Goal: Obtain resource: Download file/media

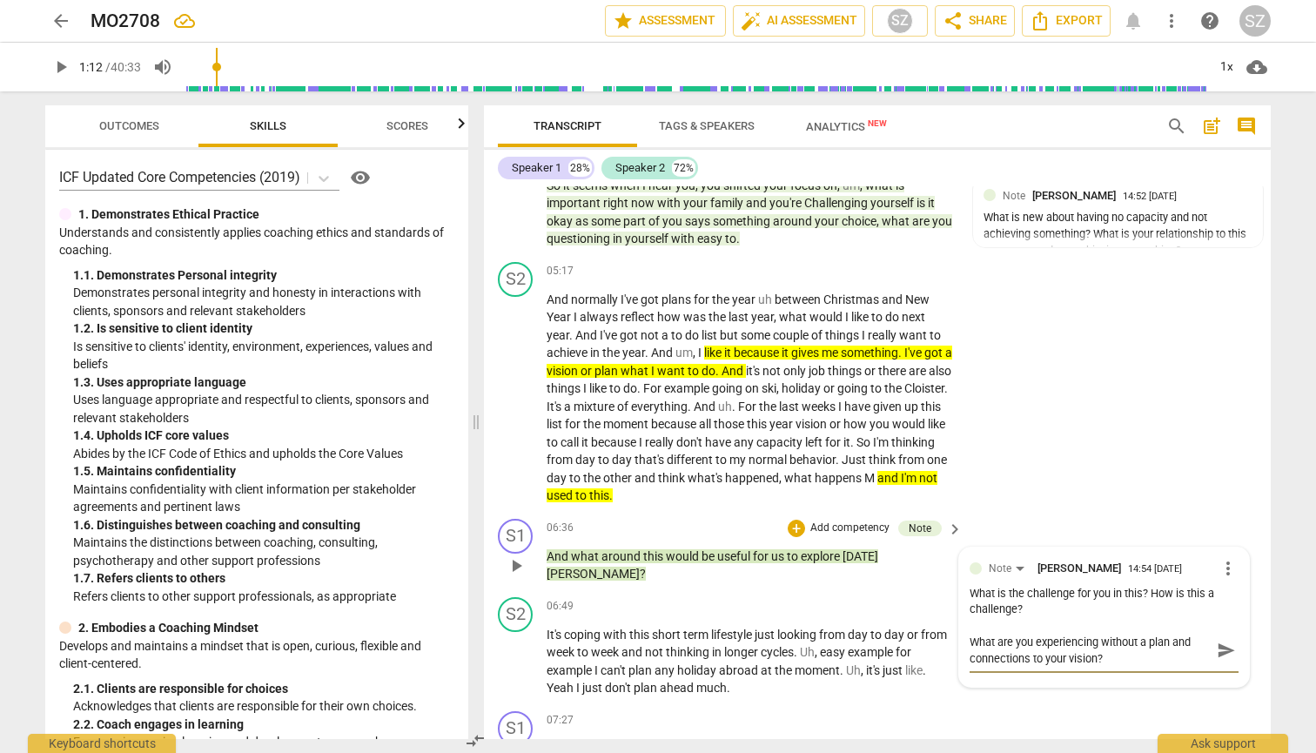
click at [647, 640] on span "send" at bounding box center [1225, 649] width 19 height 19
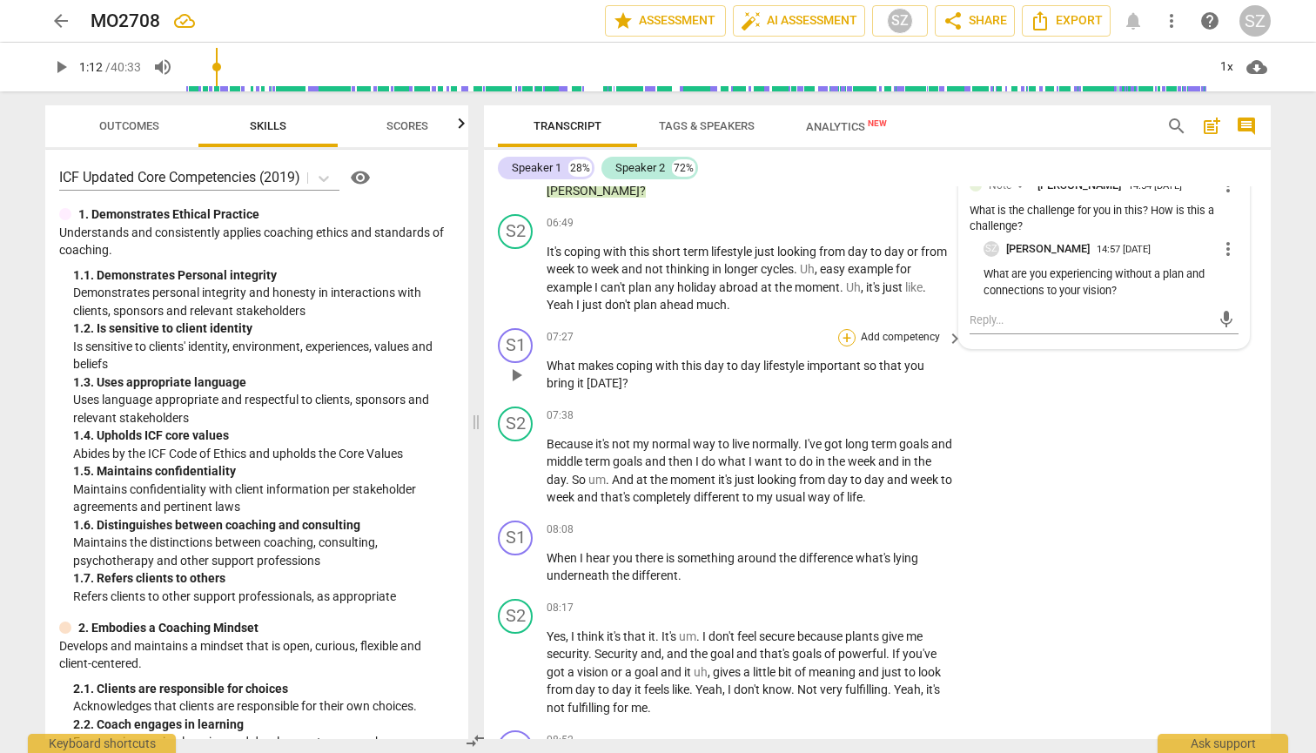
click at [647, 329] on div "+" at bounding box center [846, 337] width 17 height 17
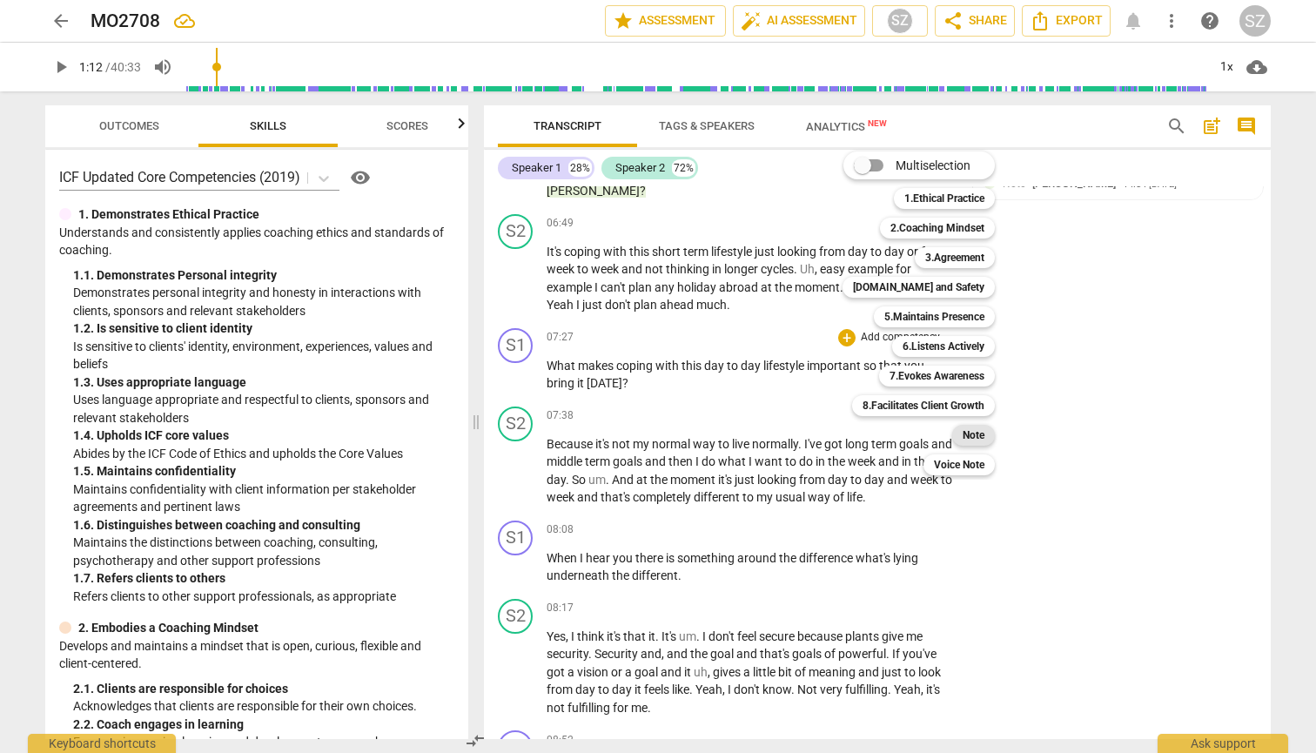
click at [647, 432] on b "Note" at bounding box center [973, 435] width 22 height 21
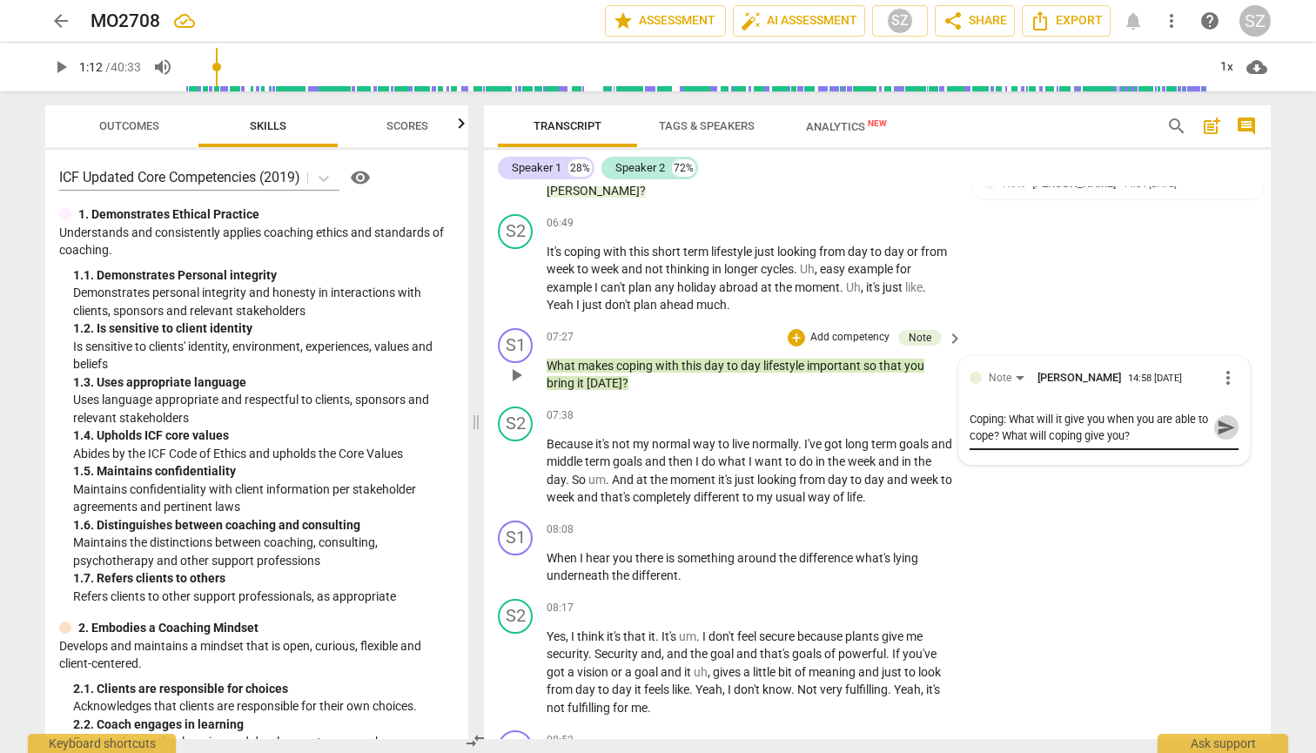
click at [647, 418] on span "send" at bounding box center [1225, 427] width 19 height 19
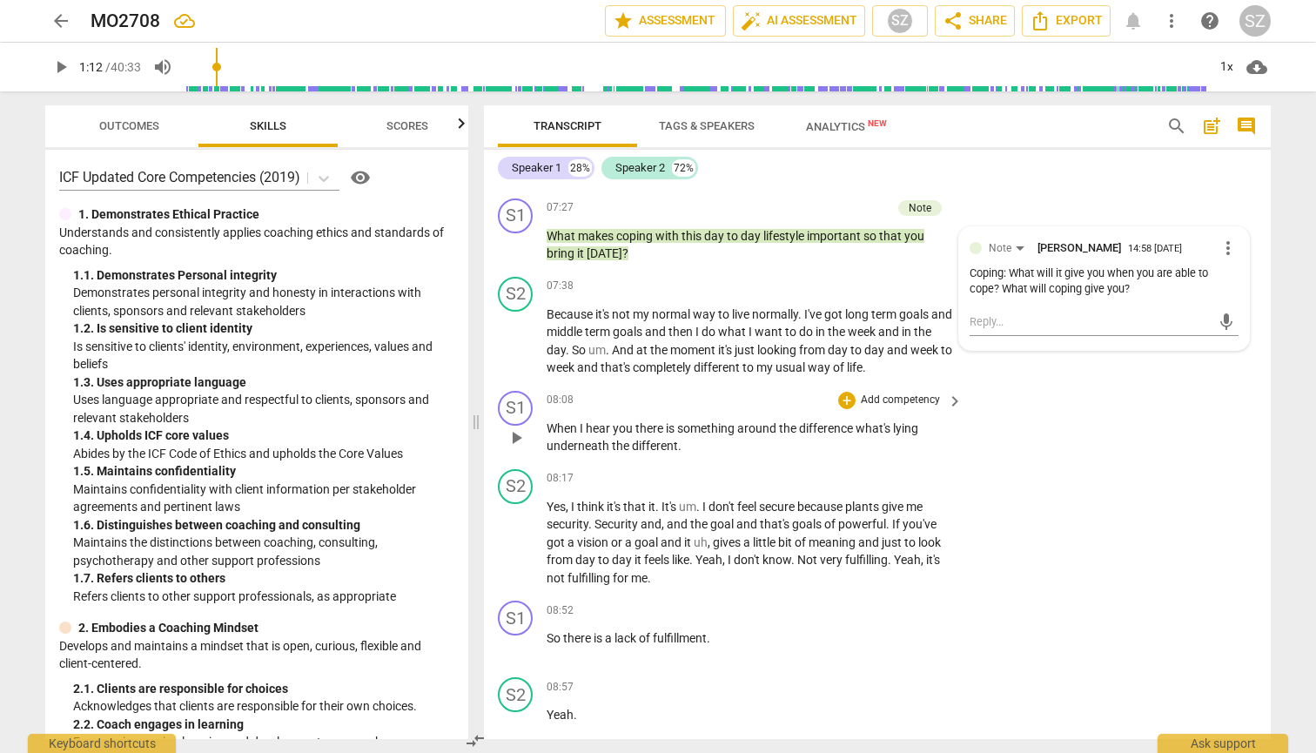
scroll to position [2013, 0]
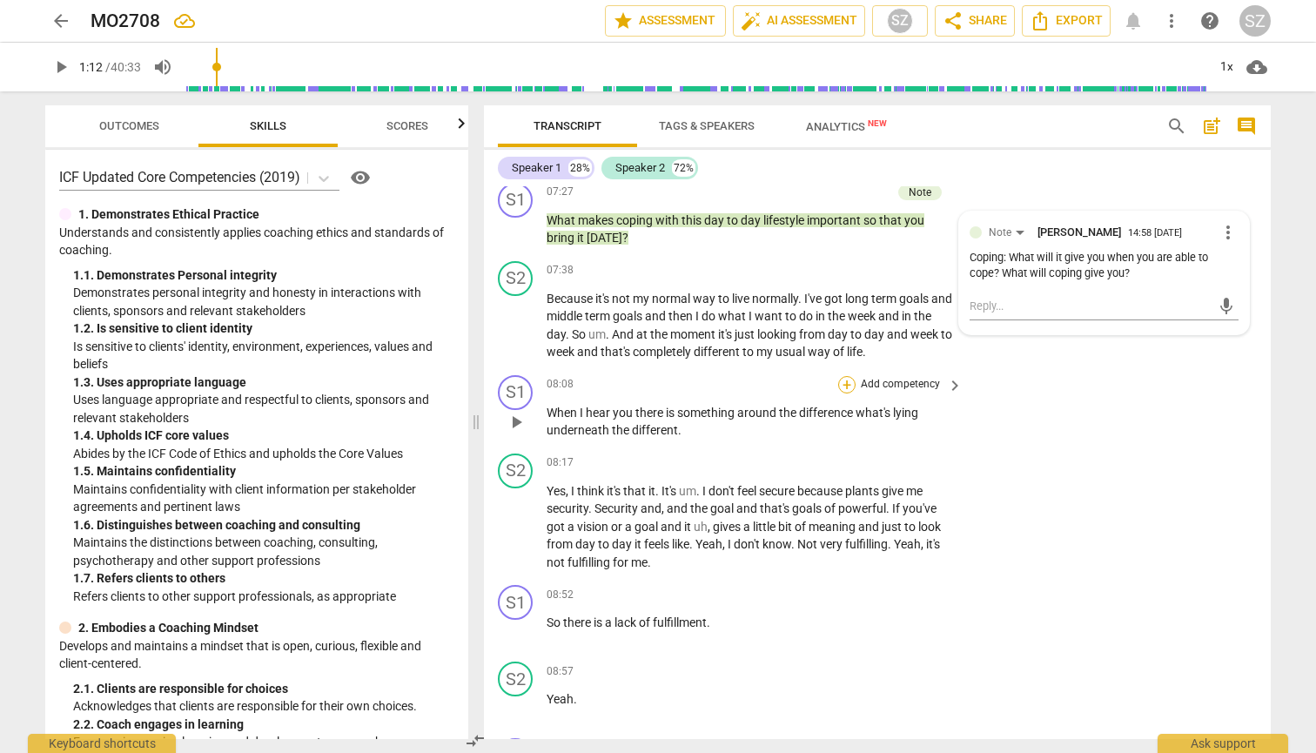
click at [647, 376] on div "+" at bounding box center [846, 384] width 17 height 17
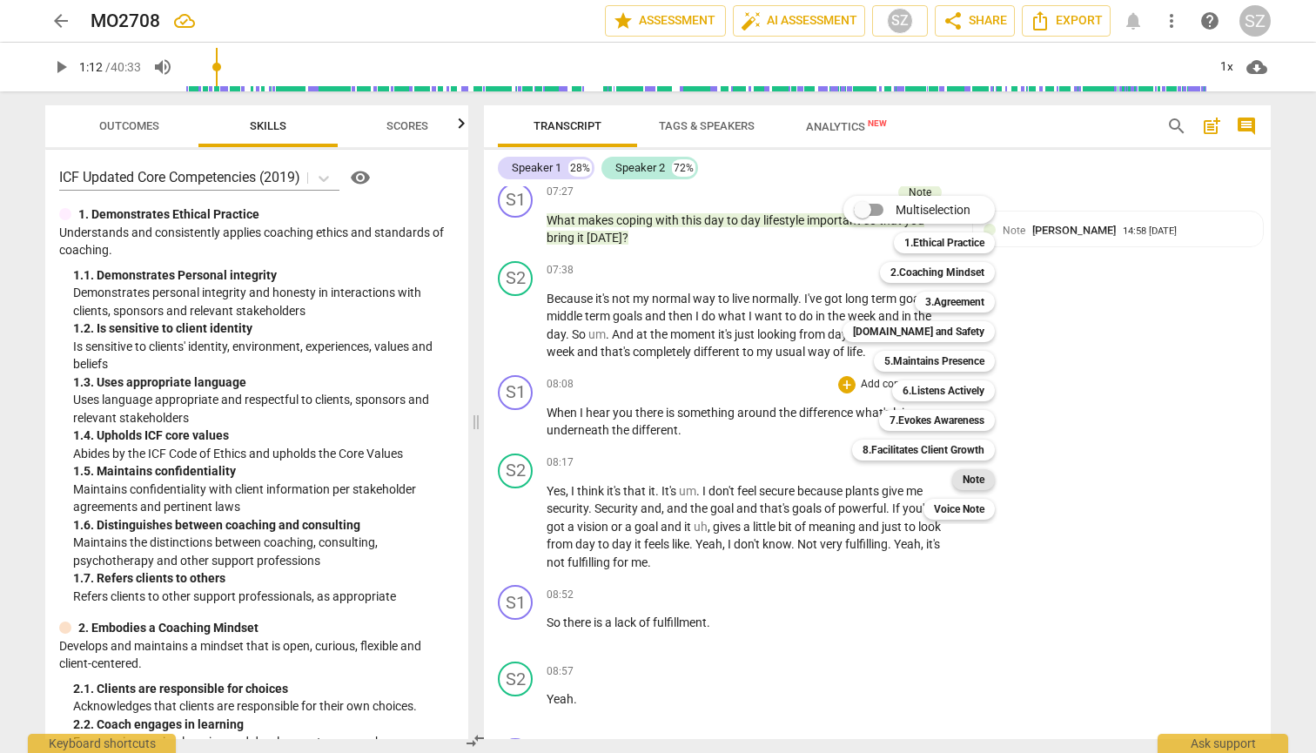
click at [647, 474] on div "Note" at bounding box center [973, 479] width 43 height 21
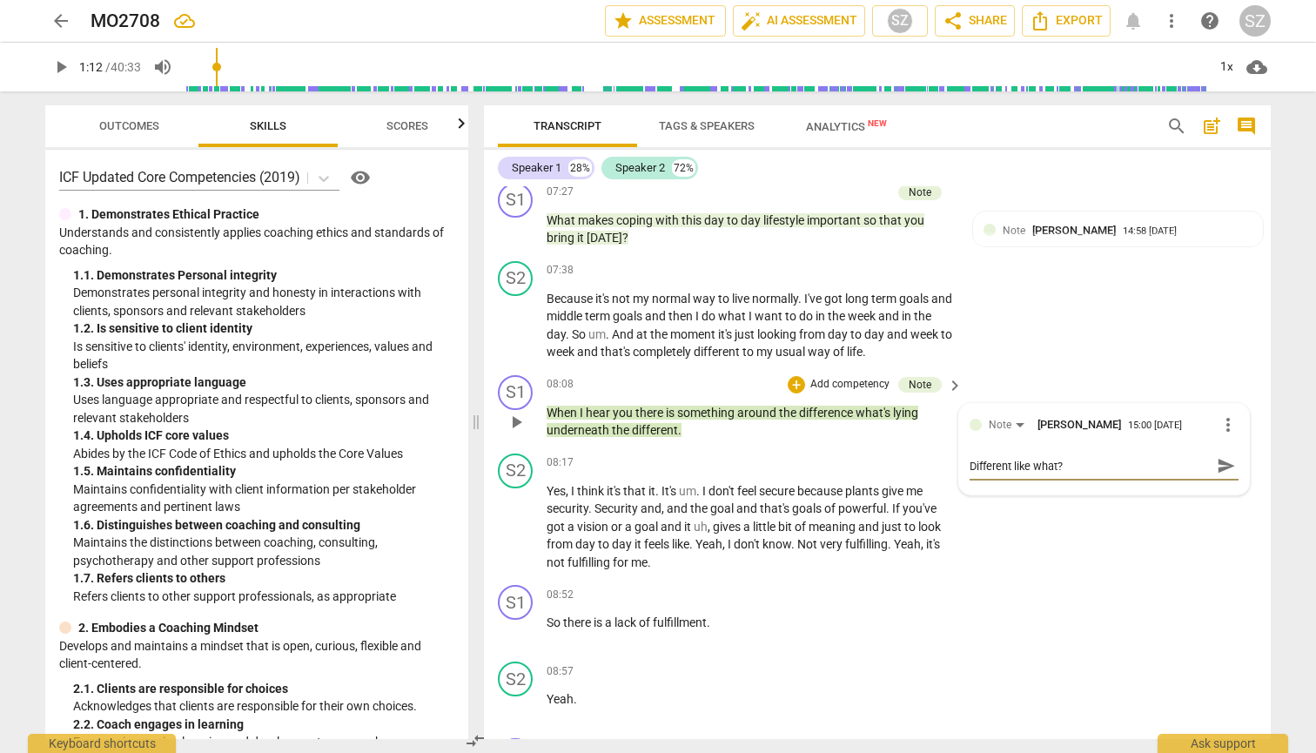
click at [647, 456] on span "send" at bounding box center [1225, 465] width 19 height 19
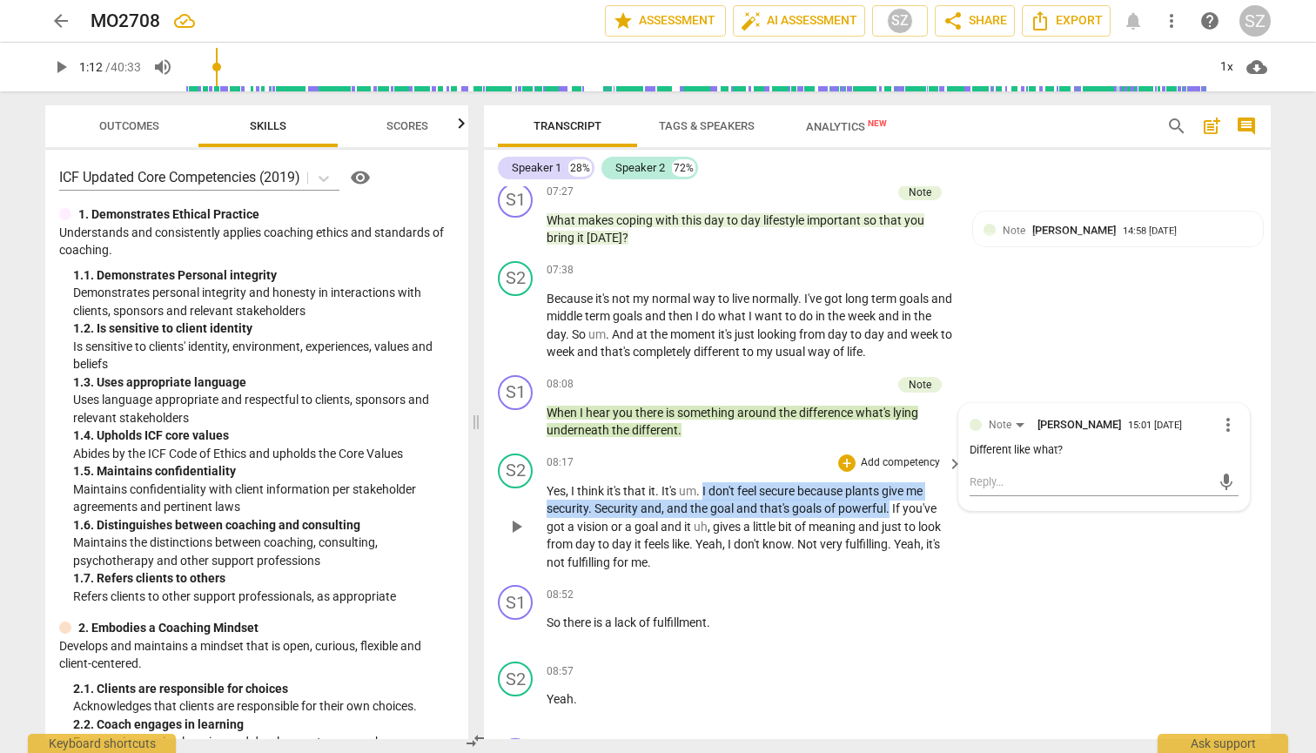
drag, startPoint x: 706, startPoint y: 463, endPoint x: 889, endPoint y: 480, distance: 184.4
click at [647, 482] on p "Yes , I think it's that it . It's um . I don't feel secure because plants give …" at bounding box center [749, 527] width 407 height 90
click at [647, 458] on icon "button" at bounding box center [933, 455] width 10 height 12
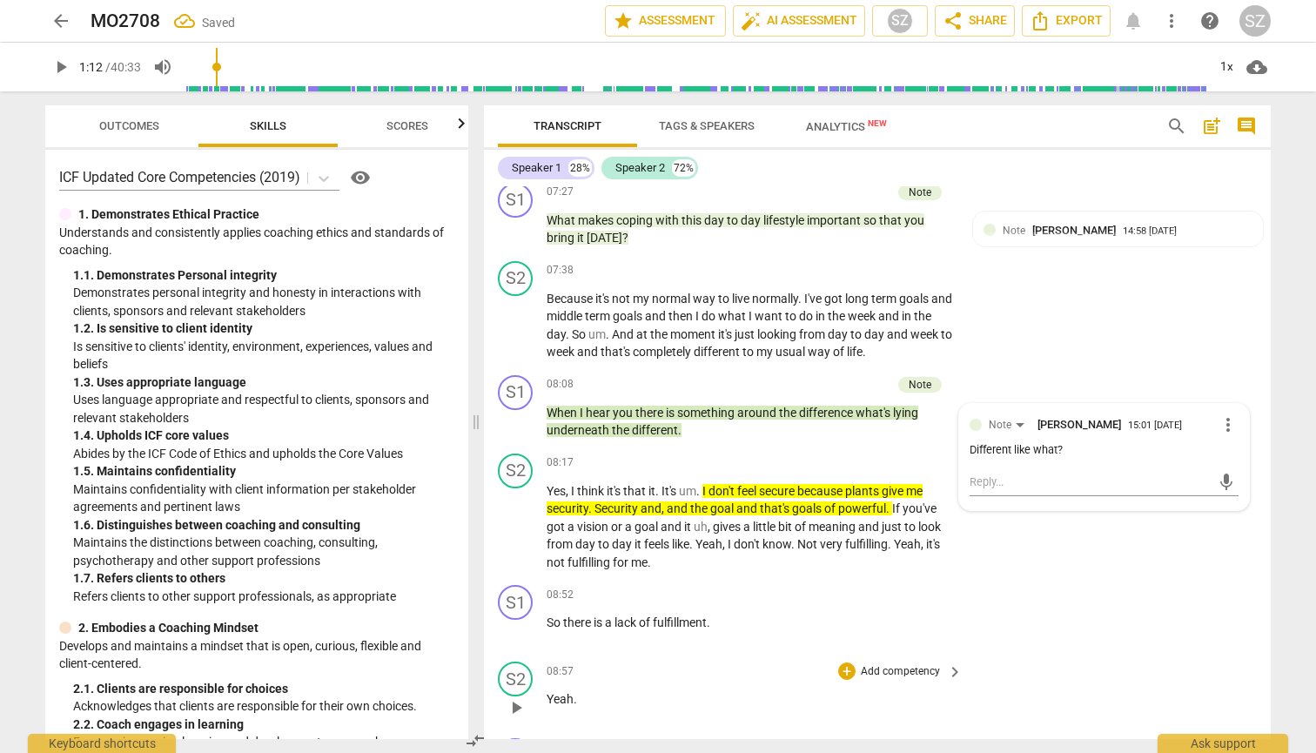
scroll to position [2047, 0]
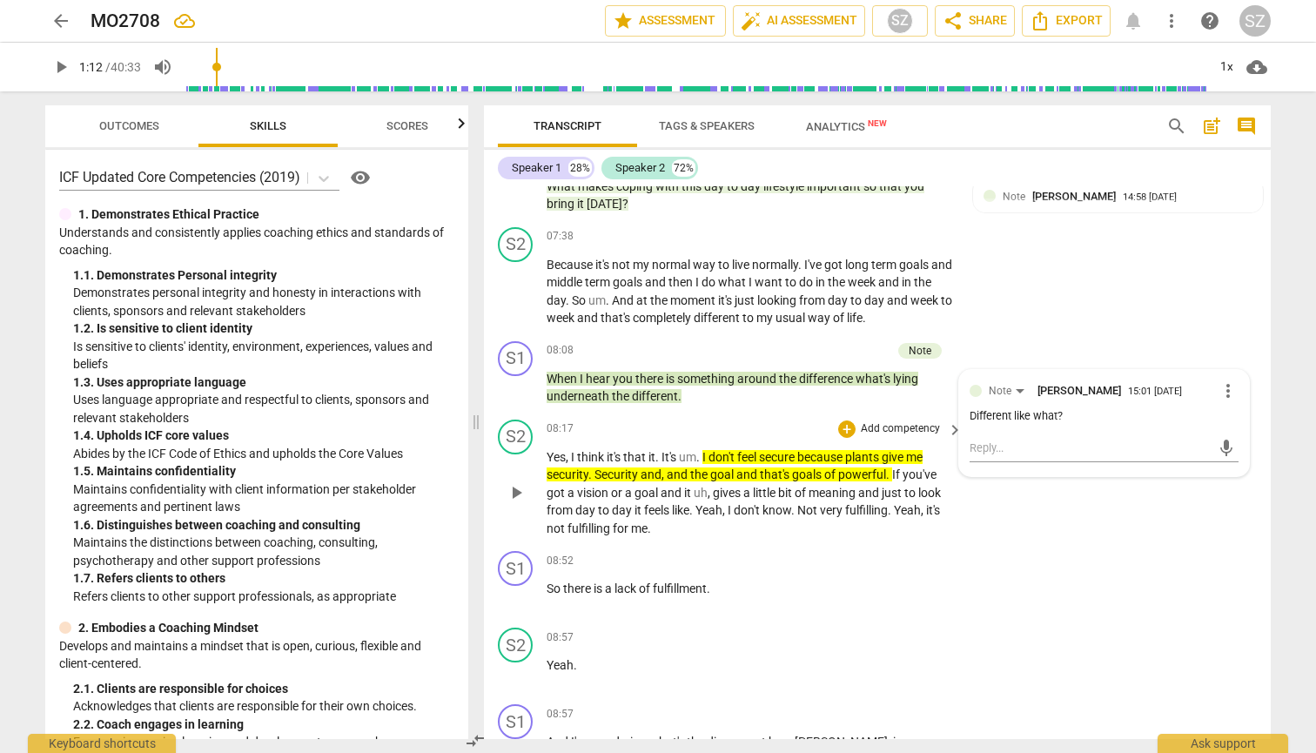
drag, startPoint x: 543, startPoint y: 499, endPoint x: 616, endPoint y: 492, distance: 73.4
click at [617, 493] on div "S2 play_arrow pause 08:17 + Add competency keyboard_arrow_right Yes , I think i…" at bounding box center [877, 478] width 787 height 132
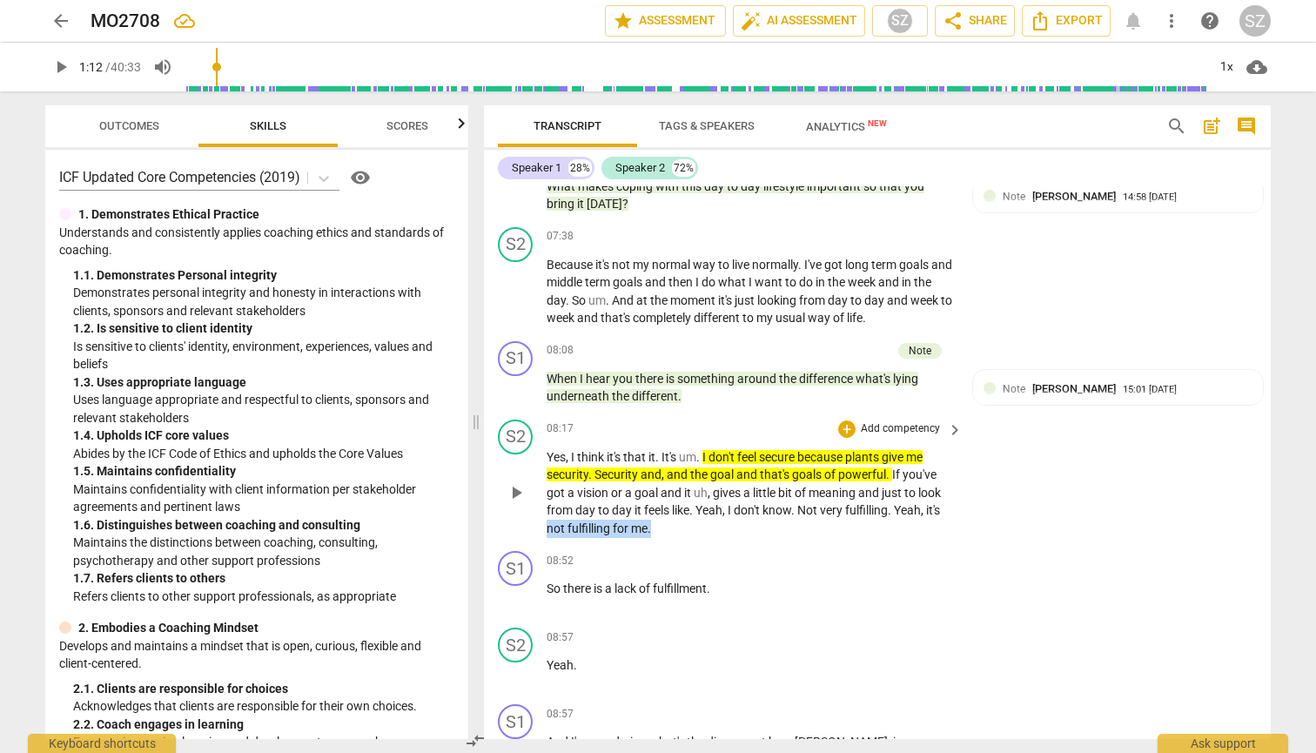
drag, startPoint x: 656, startPoint y: 499, endPoint x: 540, endPoint y: 497, distance: 115.8
click at [542, 497] on div "S2 play_arrow pause 08:17 + Add competency keyboard_arrow_right Yes , I think i…" at bounding box center [877, 478] width 787 height 132
click at [647, 466] on icon "button" at bounding box center [691, 476] width 17 height 21
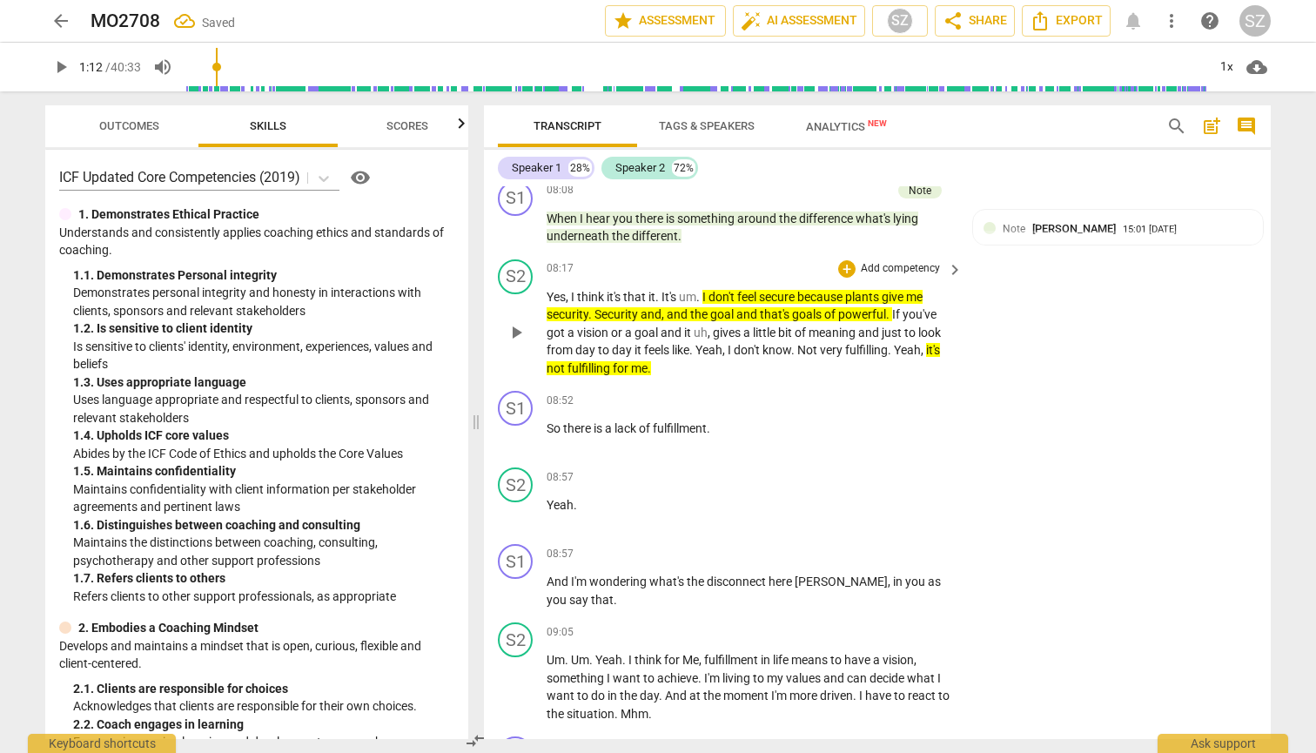
scroll to position [2217, 0]
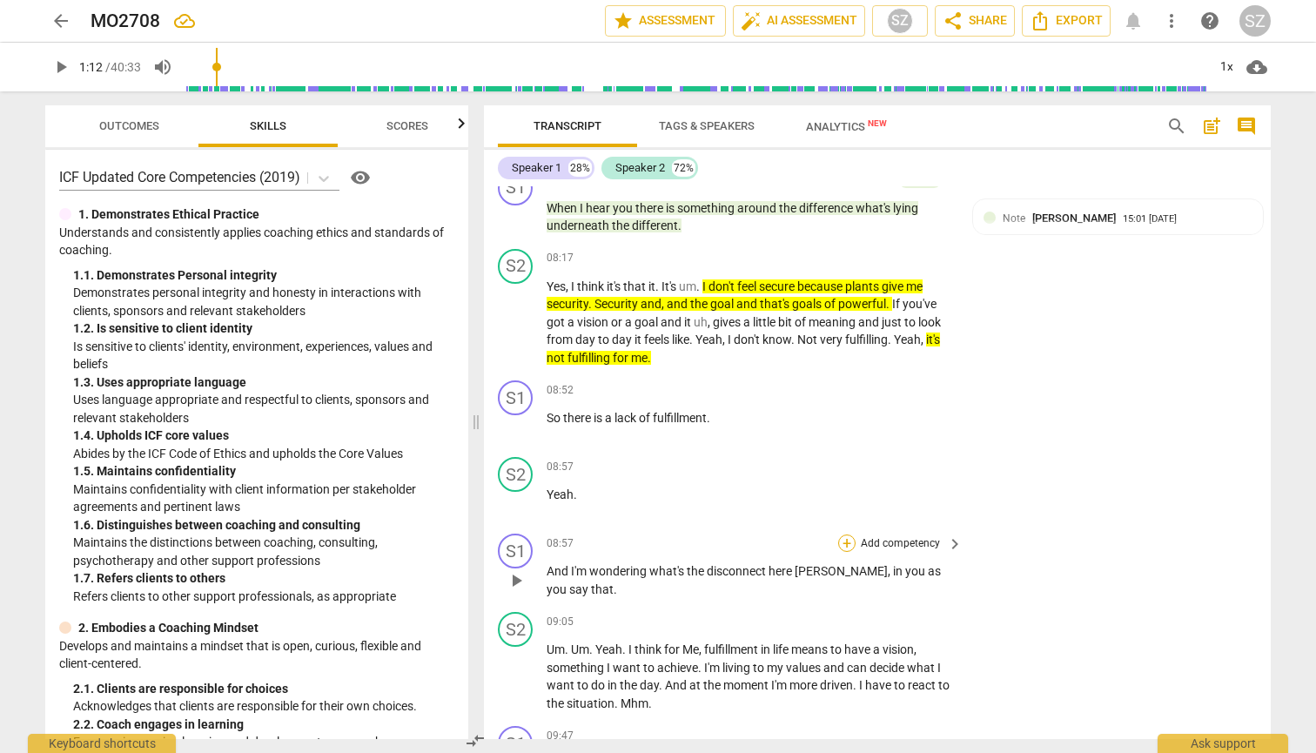
click at [647, 534] on div "+" at bounding box center [846, 542] width 17 height 17
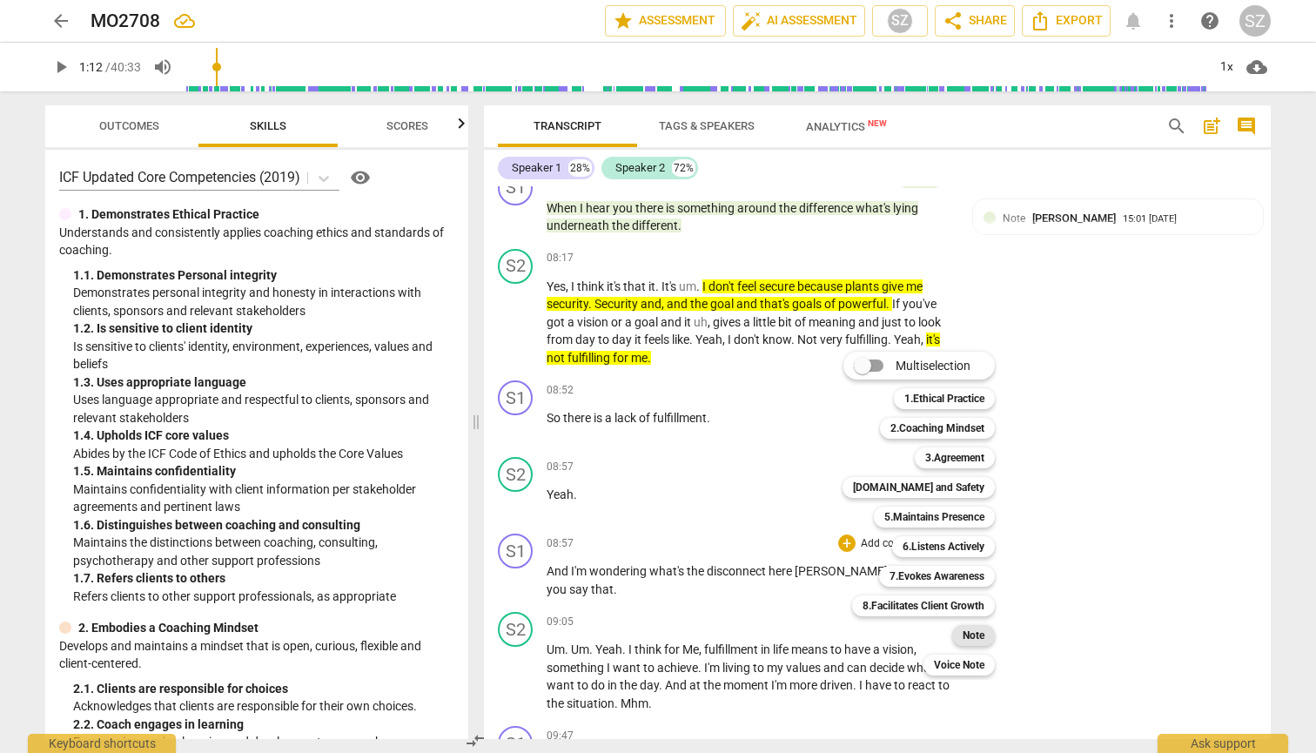
click at [647, 632] on b "Note" at bounding box center [973, 635] width 22 height 21
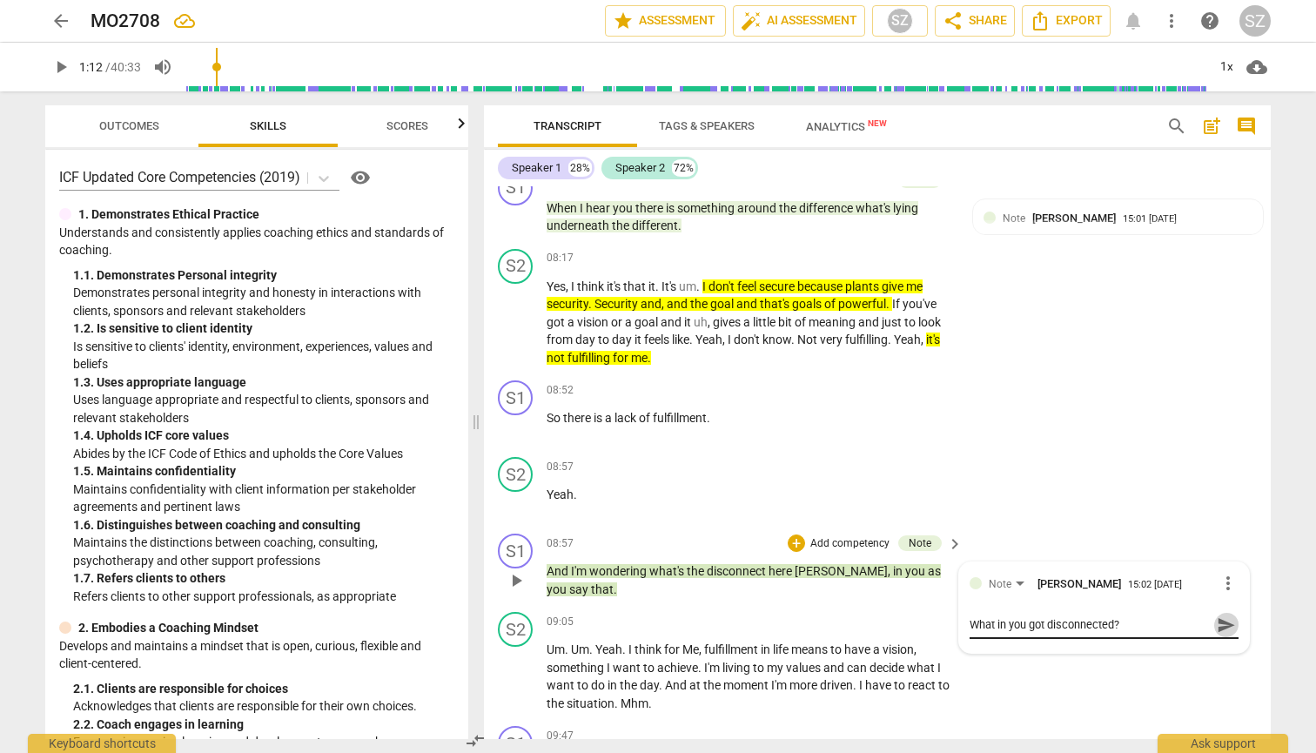
click at [647, 615] on span "send" at bounding box center [1225, 624] width 19 height 19
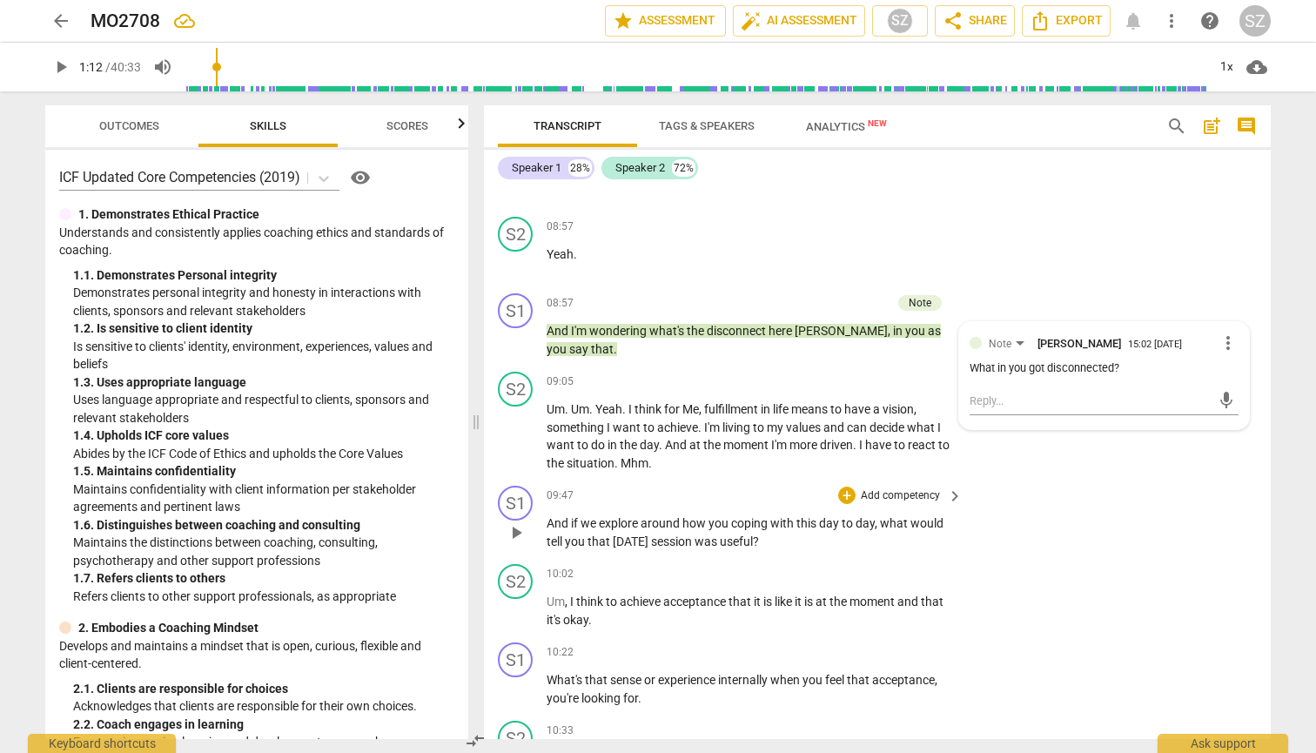
scroll to position [2468, 0]
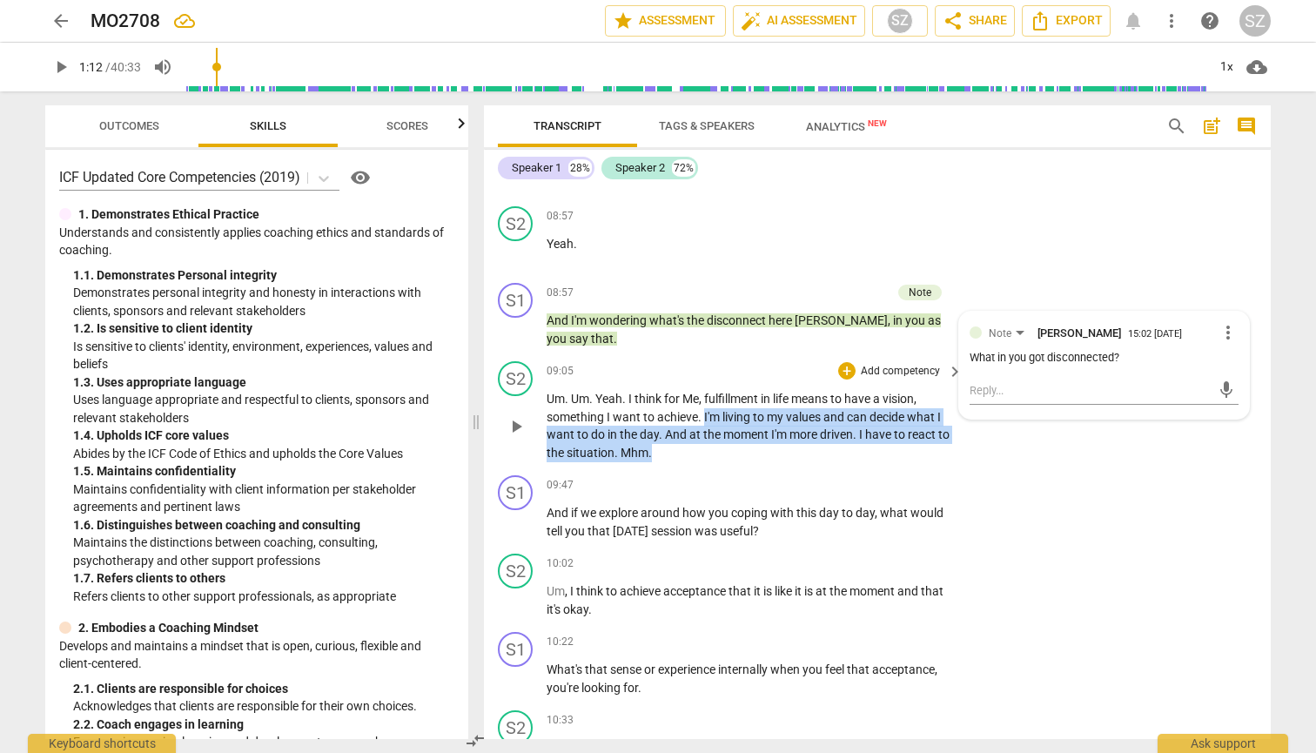
drag, startPoint x: 706, startPoint y: 380, endPoint x: 908, endPoint y: 413, distance: 204.6
click at [647, 413] on p "Um . Um . Yeah . I think for Me , fulfillment in life means to have a vision , …" at bounding box center [749, 425] width 407 height 71
click at [647, 393] on icon "button" at bounding box center [704, 395] width 10 height 12
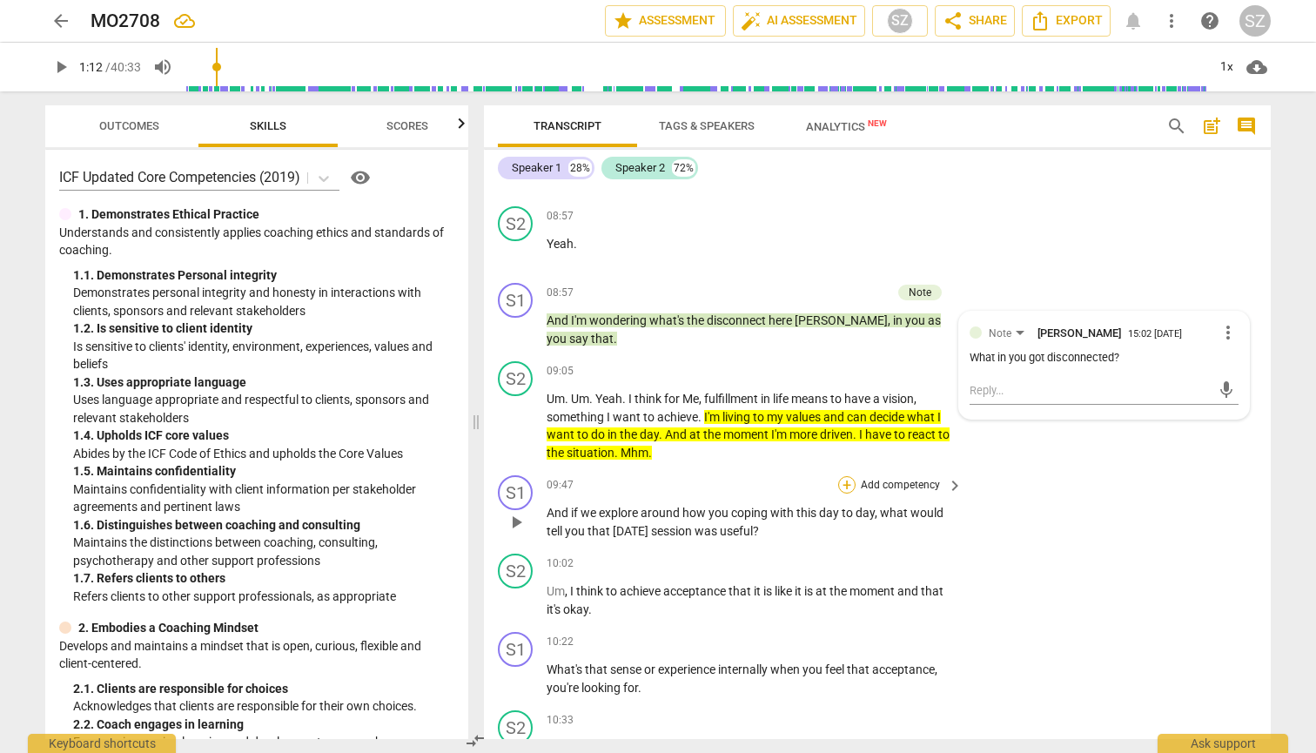
click at [647, 476] on div "+" at bounding box center [846, 484] width 17 height 17
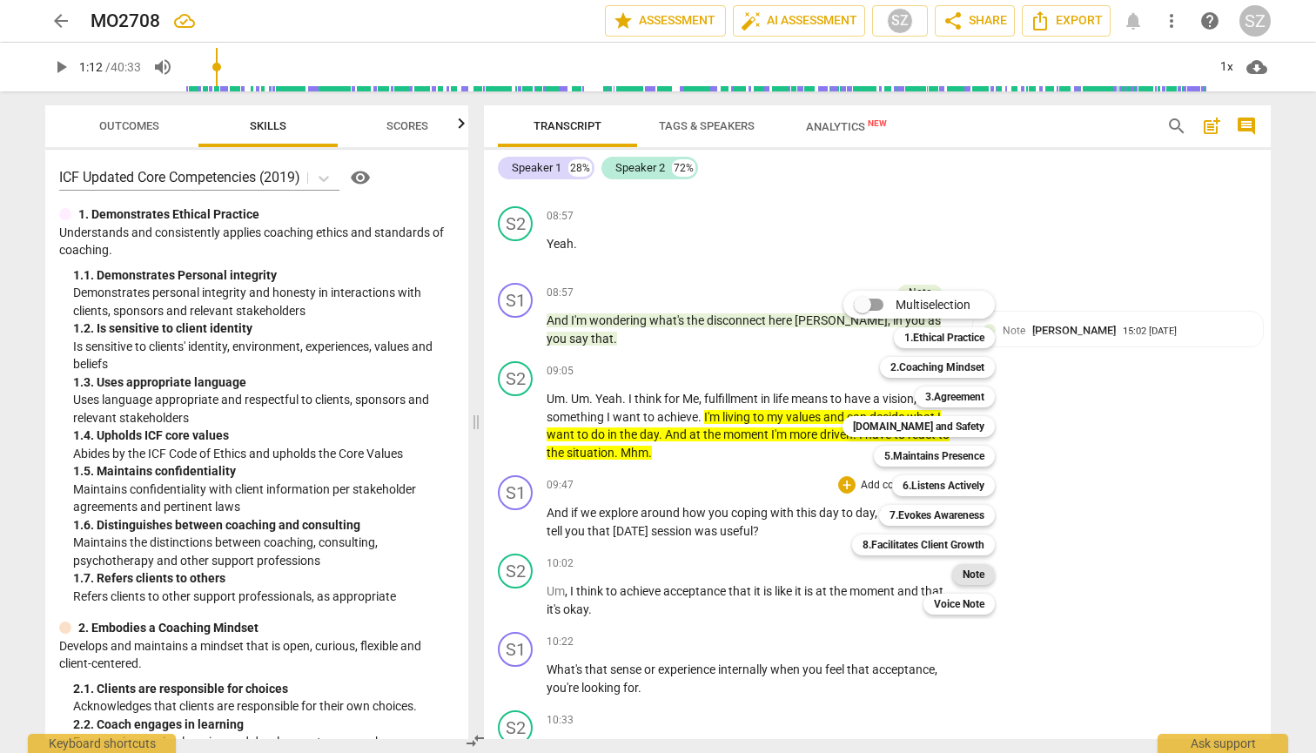
click at [647, 573] on b "Note" at bounding box center [973, 574] width 22 height 21
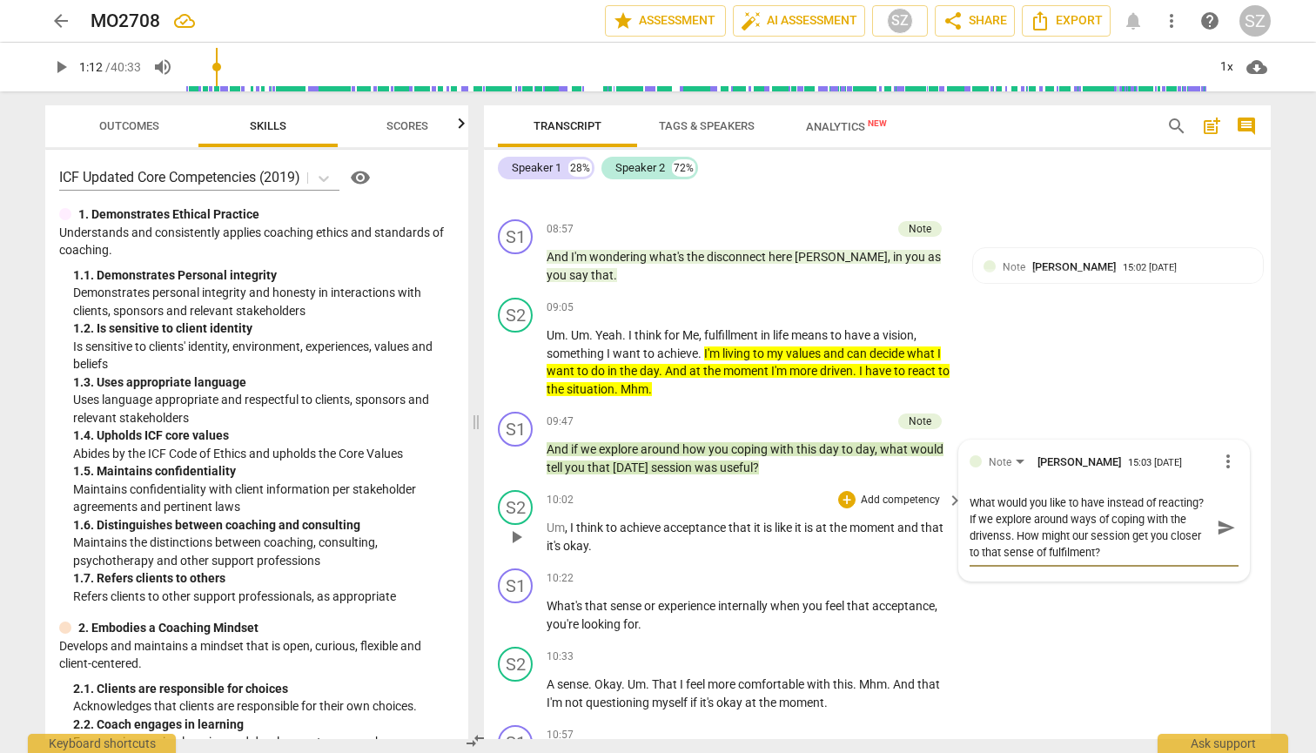
scroll to position [2543, 0]
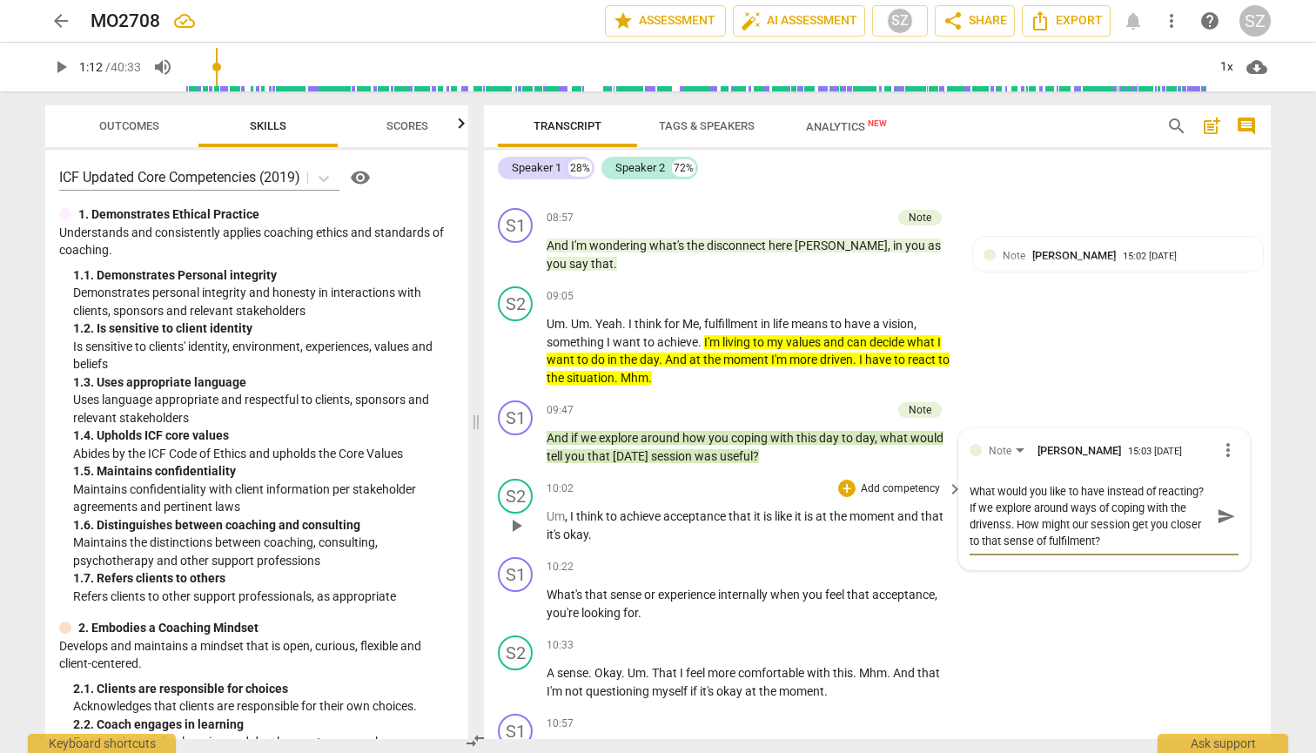
click at [647, 510] on div "S2 play_arrow pause 10:02 + Add competency keyboard_arrow_right Um , I think to…" at bounding box center [877, 511] width 787 height 78
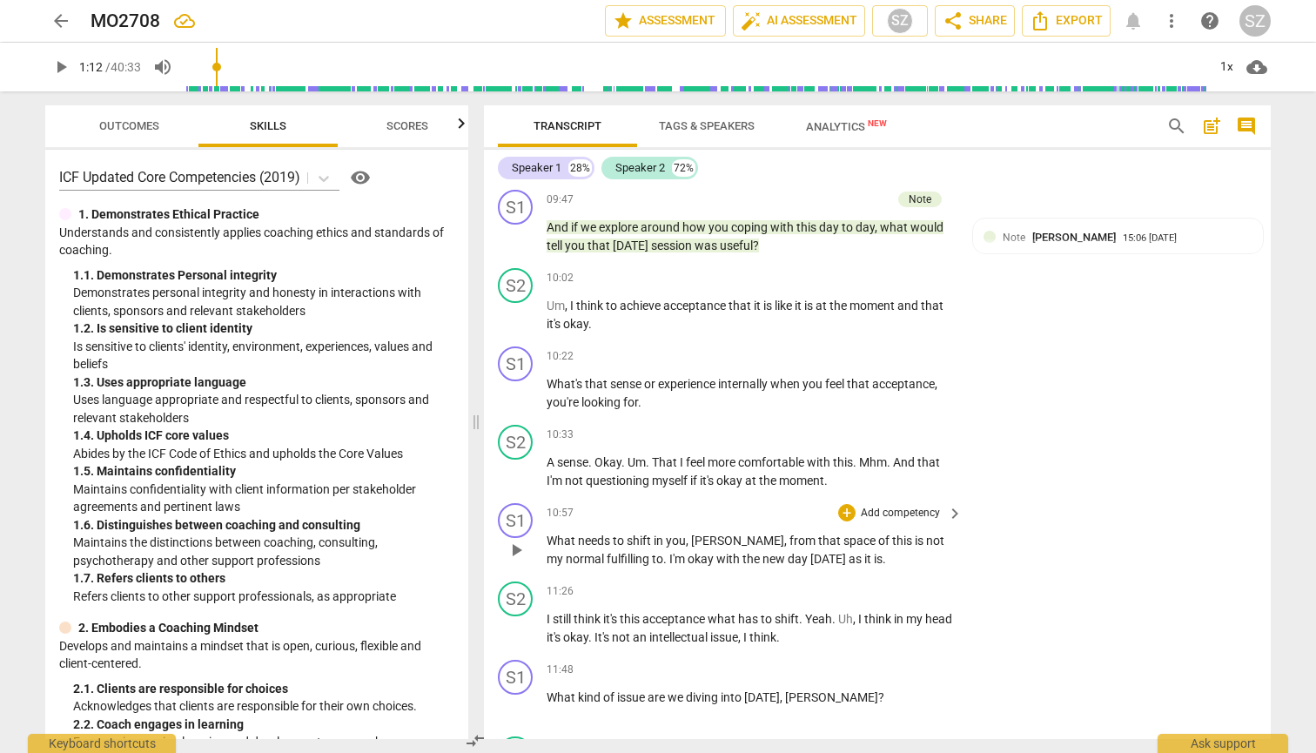
scroll to position [2755, 0]
click at [512, 538] on span "play_arrow" at bounding box center [516, 548] width 21 height 21
click at [510, 538] on span "pause" at bounding box center [516, 548] width 21 height 21
click at [647, 530] on p "What needs to shift in you , Margaret , from that space of this is not my norma…" at bounding box center [749, 548] width 407 height 36
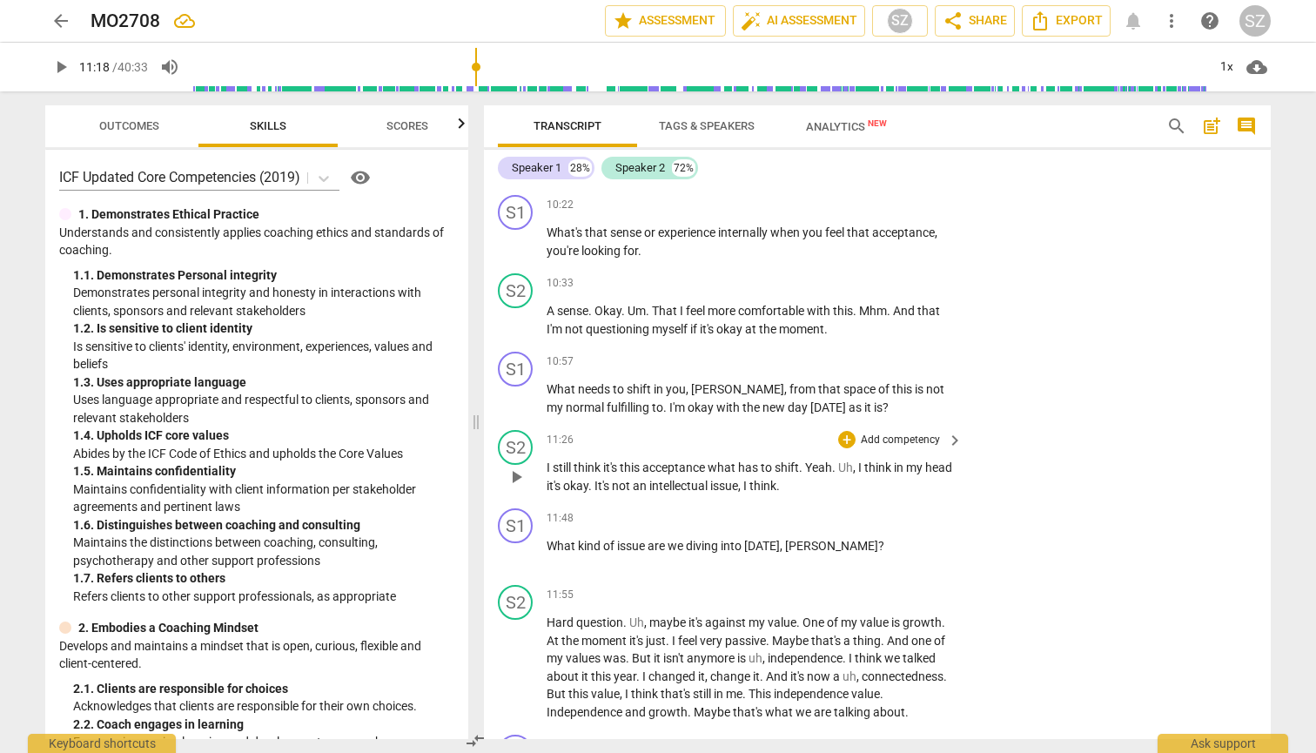
scroll to position [2905, 0]
click at [647, 508] on div "+" at bounding box center [846, 516] width 17 height 17
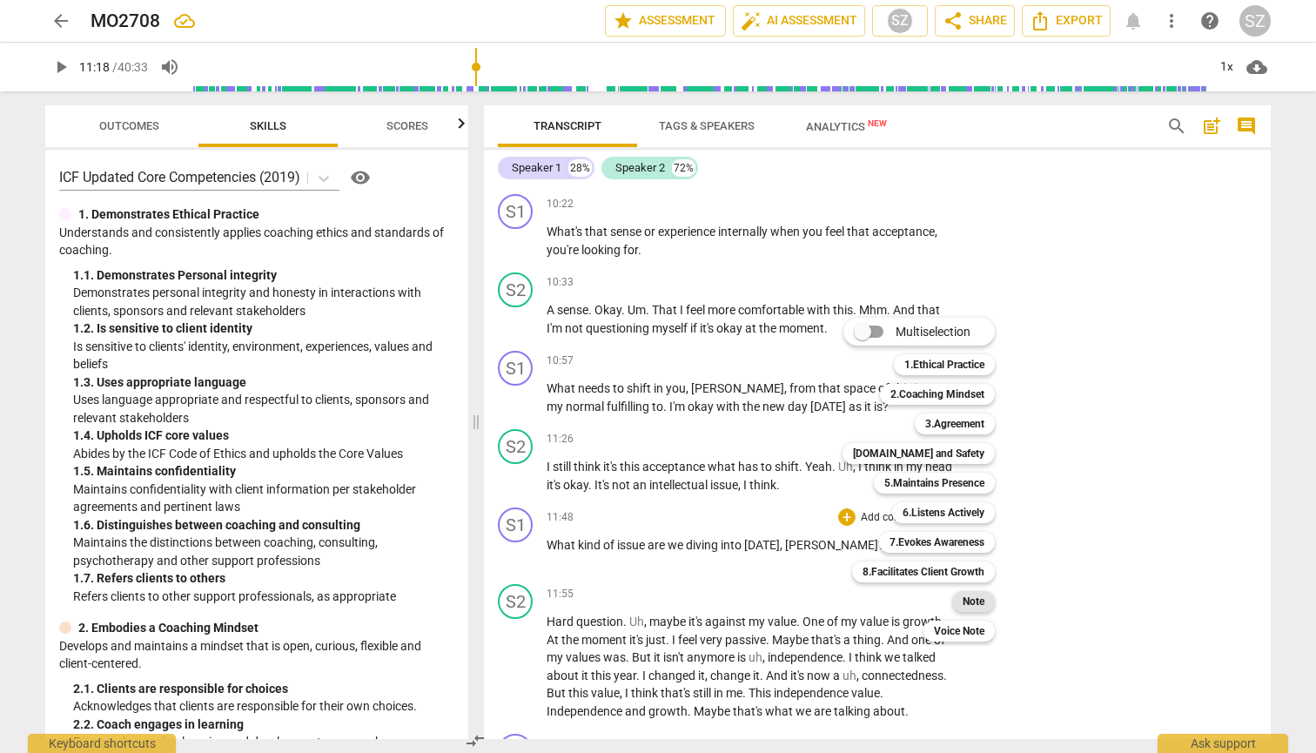
click at [647, 597] on b "Note" at bounding box center [973, 601] width 22 height 21
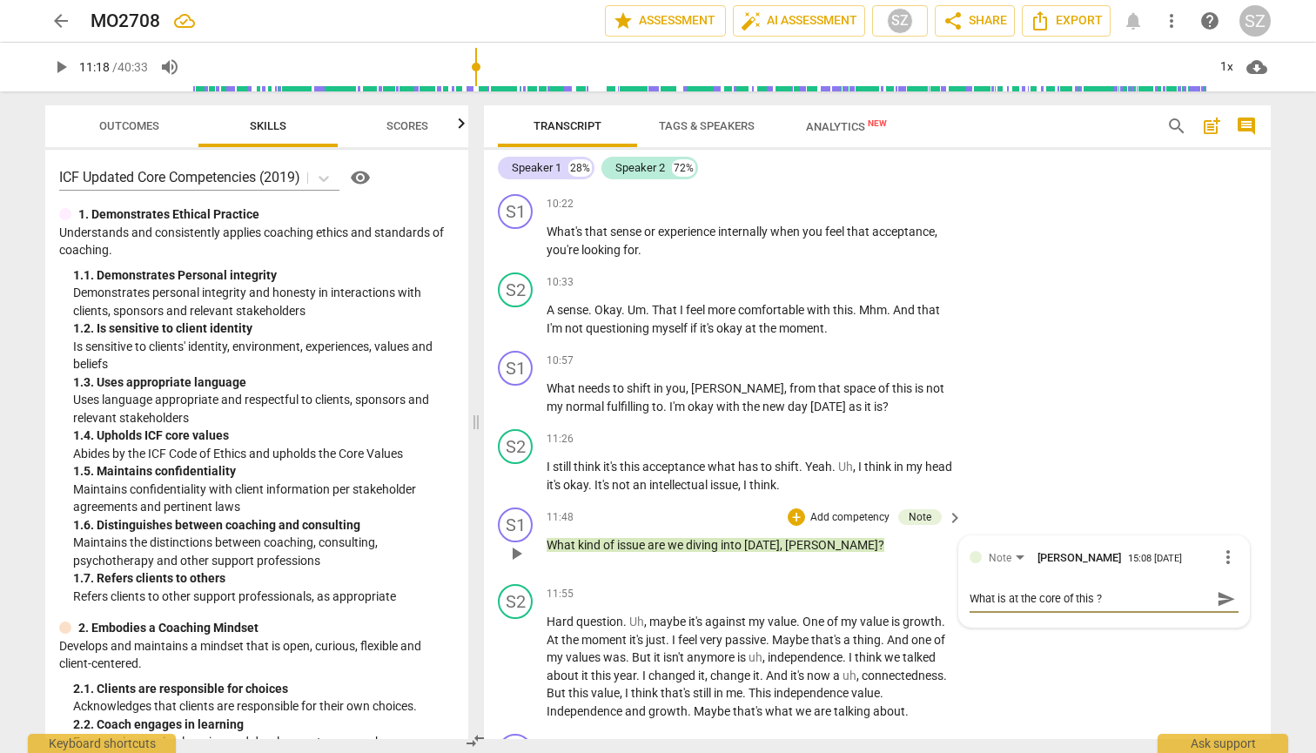
click at [647, 589] on span "send" at bounding box center [1225, 598] width 19 height 19
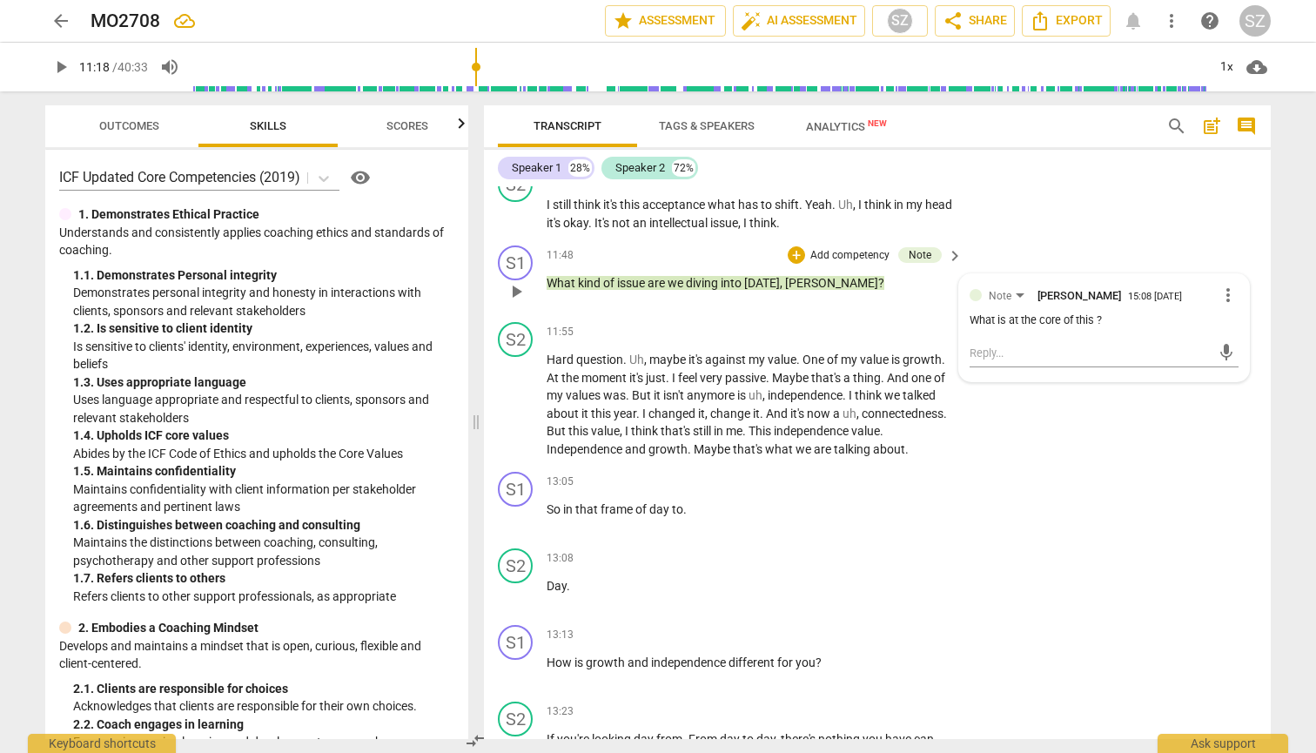
scroll to position [3172, 0]
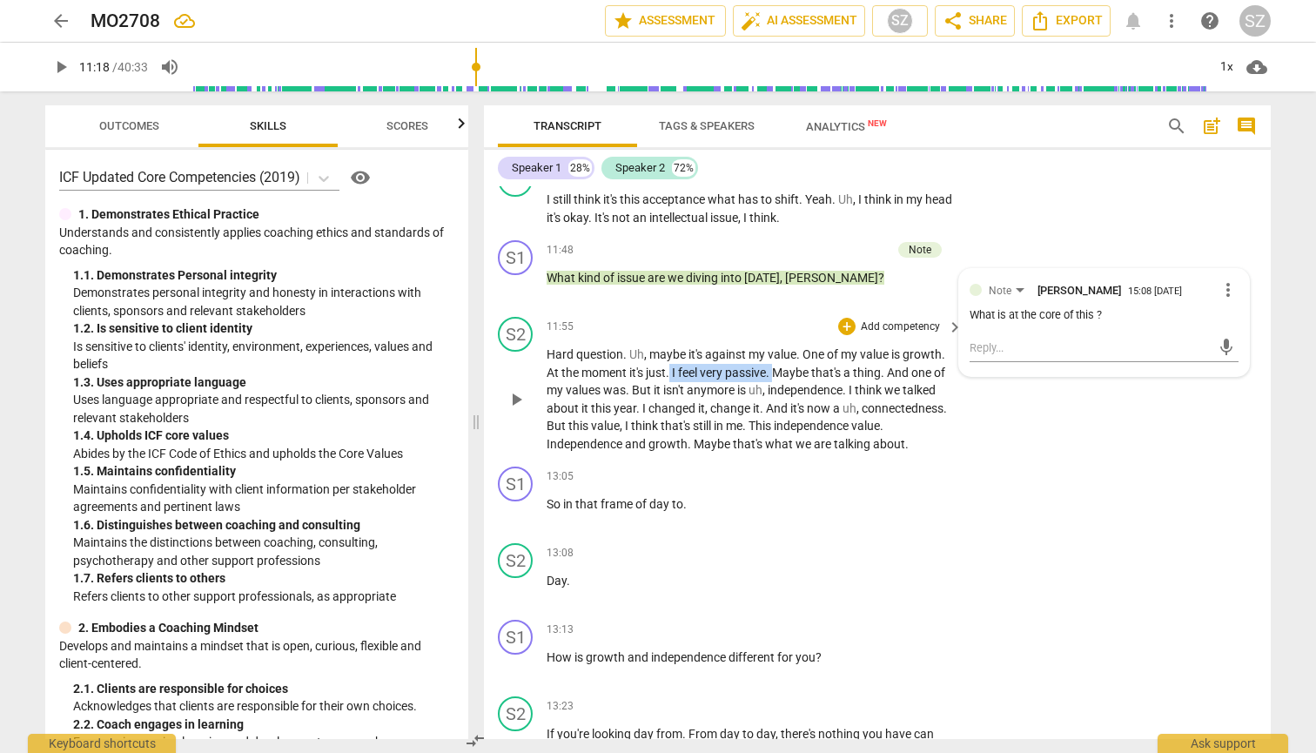
drag, startPoint x: 670, startPoint y: 335, endPoint x: 777, endPoint y: 333, distance: 107.0
click at [647, 345] on p "Hard question . Uh , maybe it's against my value . One of my value is growth . …" at bounding box center [749, 398] width 407 height 107
click at [647, 311] on icon "button" at bounding box center [815, 309] width 10 height 12
drag, startPoint x: 857, startPoint y: 367, endPoint x: 967, endPoint y: 373, distance: 109.8
click at [647, 373] on div "S2 play_arrow pause 11:55 + Add competency keyboard_arrow_right Hard question .…" at bounding box center [877, 385] width 787 height 150
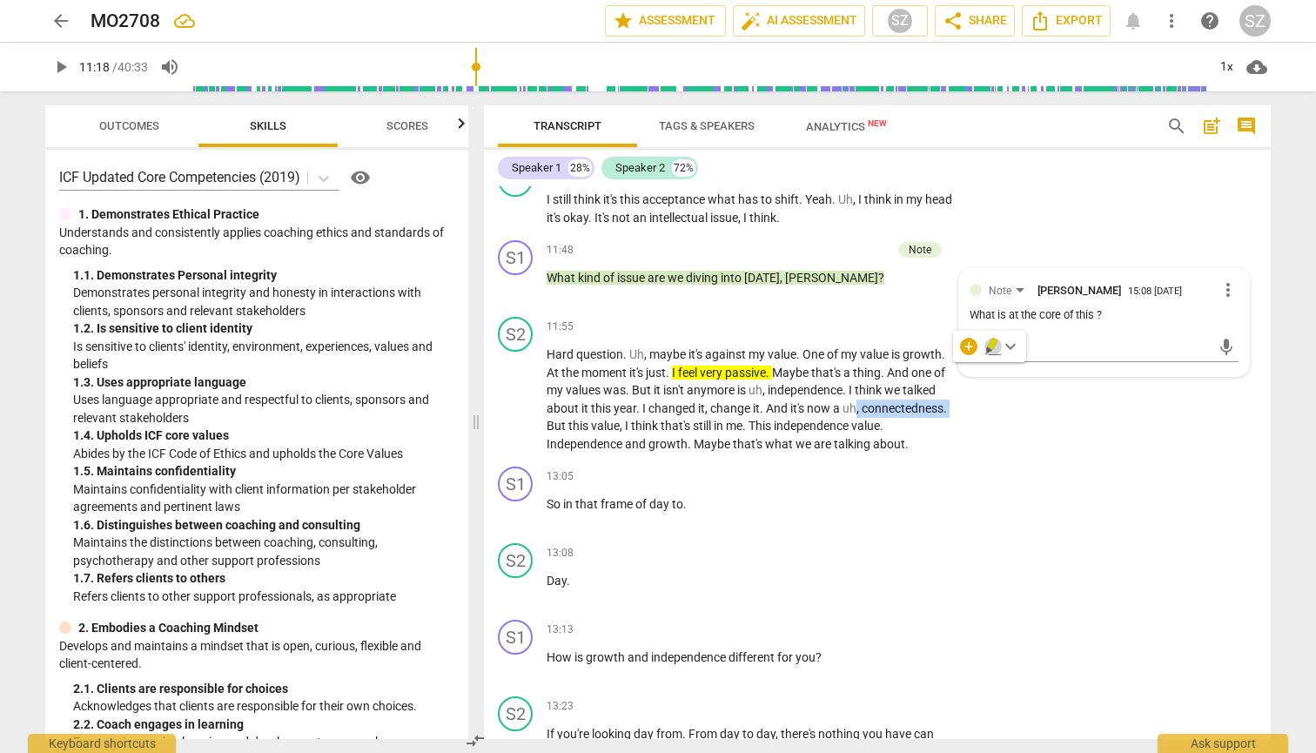
click at [647, 346] on icon "button" at bounding box center [992, 344] width 10 height 12
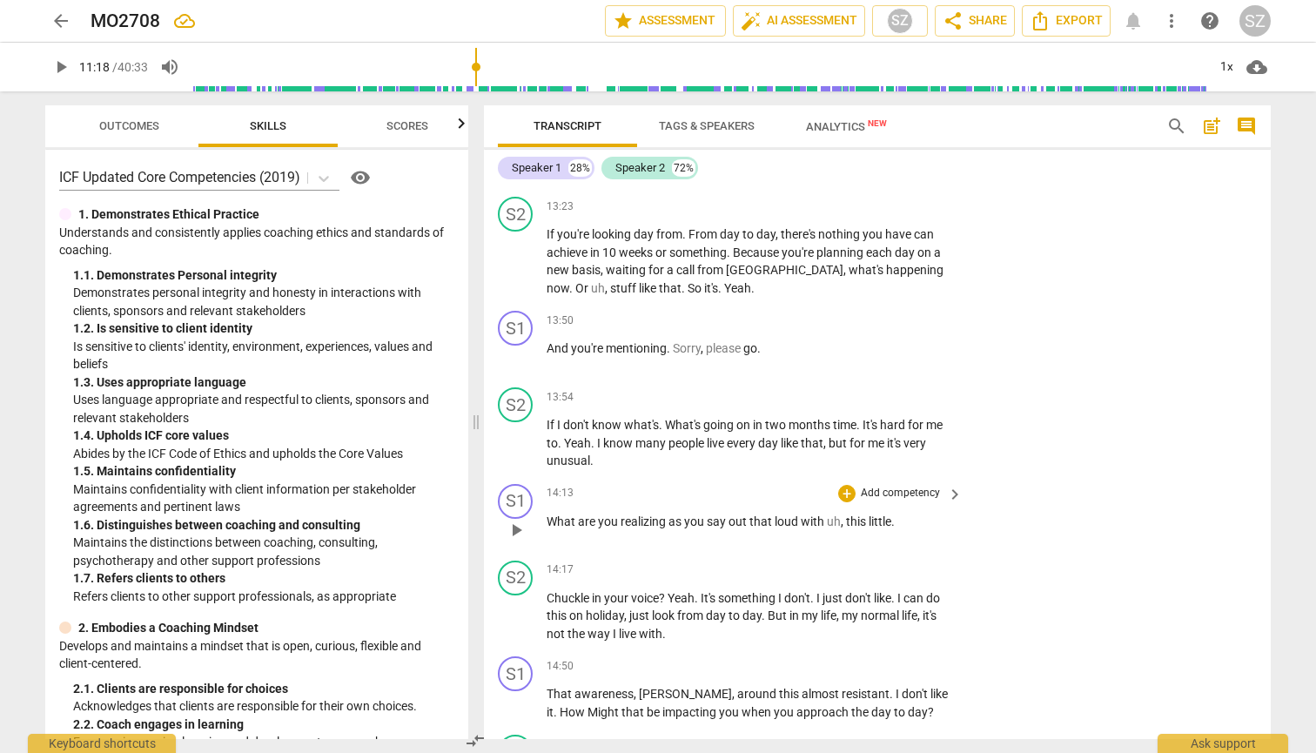
scroll to position [3671, 0]
click at [548, 592] on span "Chuckle" at bounding box center [568, 599] width 45 height 14
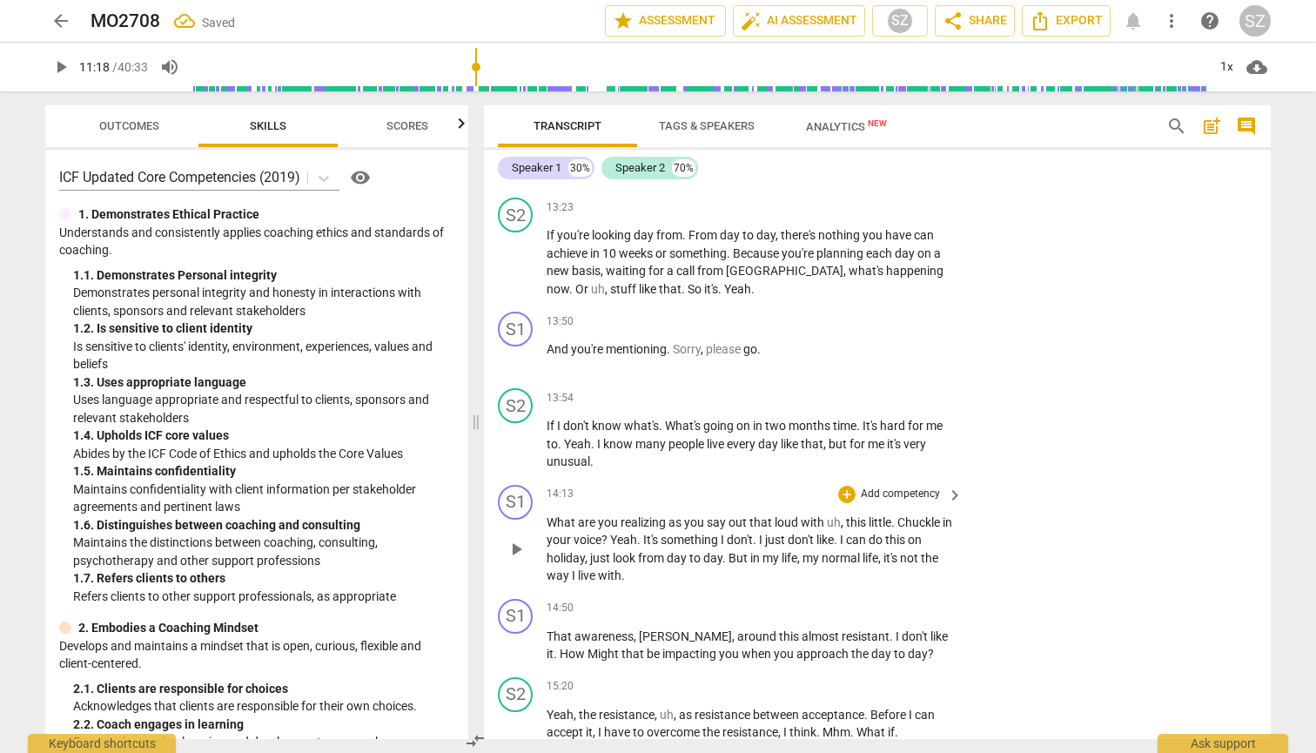
click at [622, 533] on span "Yeah" at bounding box center [623, 540] width 27 height 14
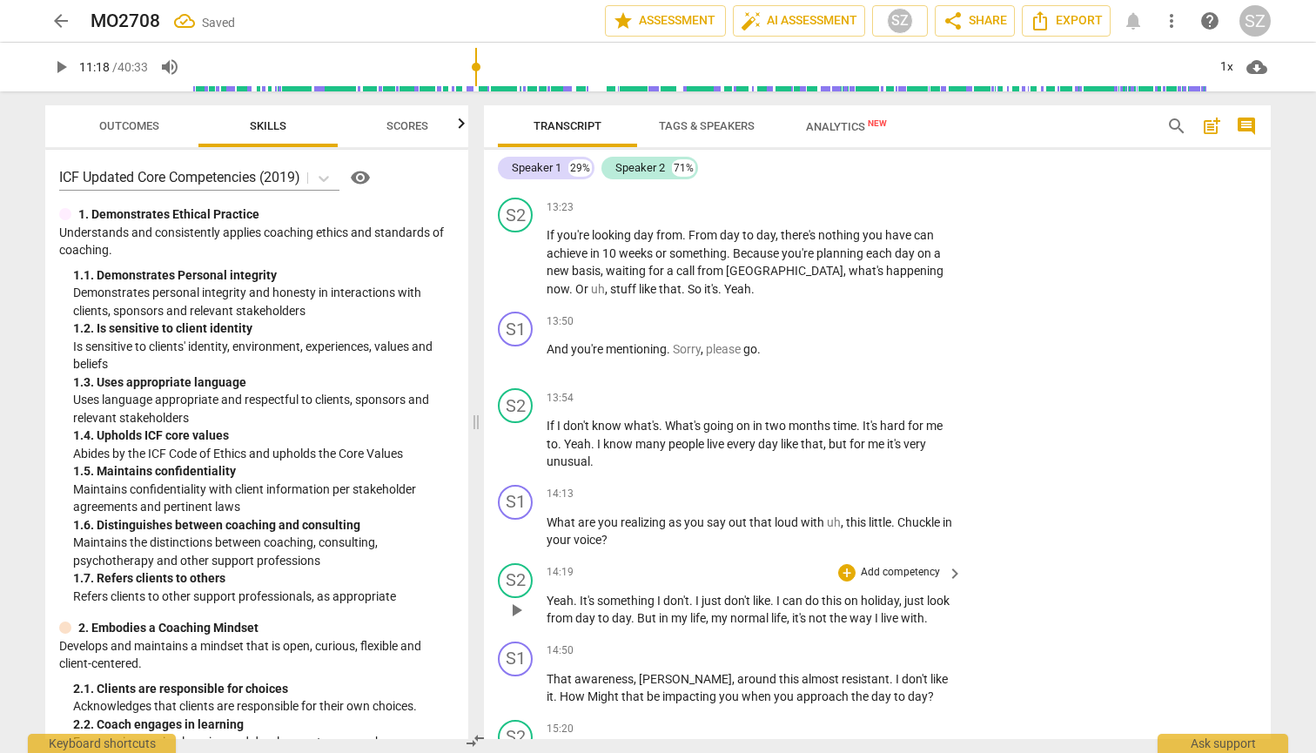
click at [513, 600] on span "play_arrow" at bounding box center [516, 610] width 21 height 21
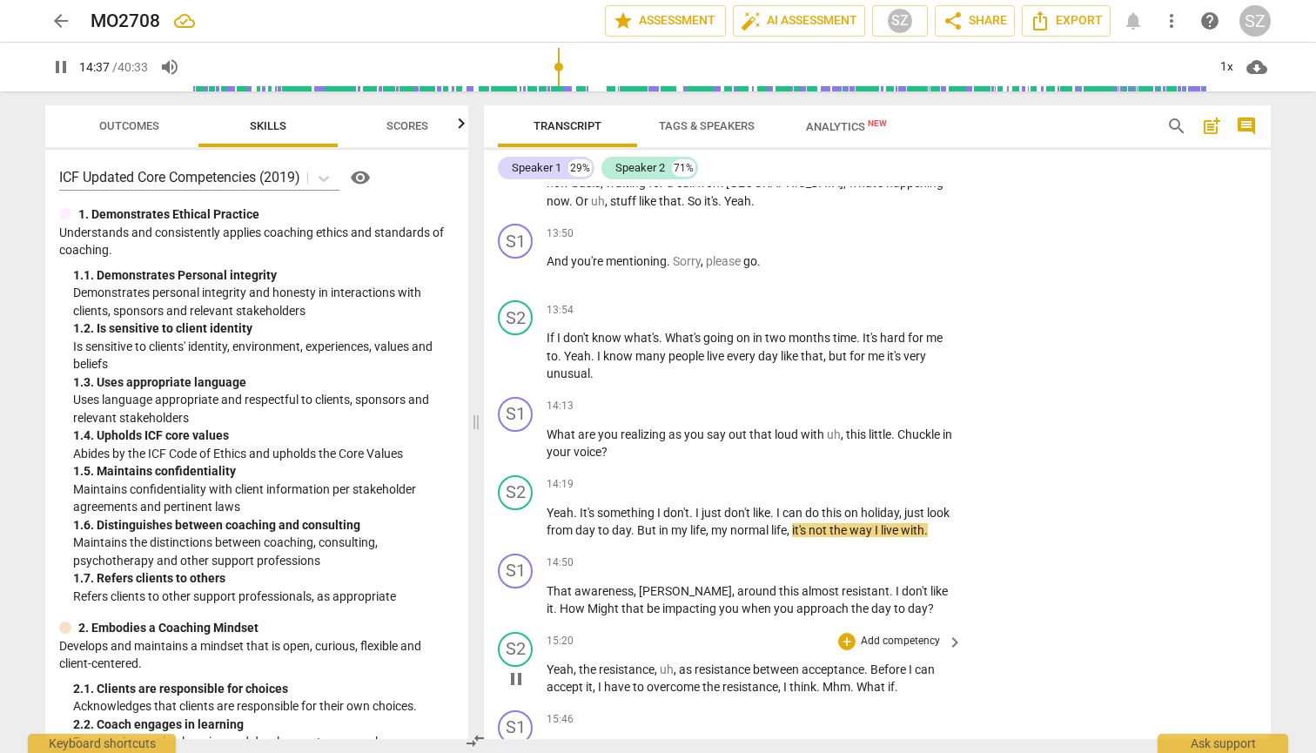
scroll to position [3761, 0]
click at [516, 510] on span "pause" at bounding box center [516, 520] width 21 height 21
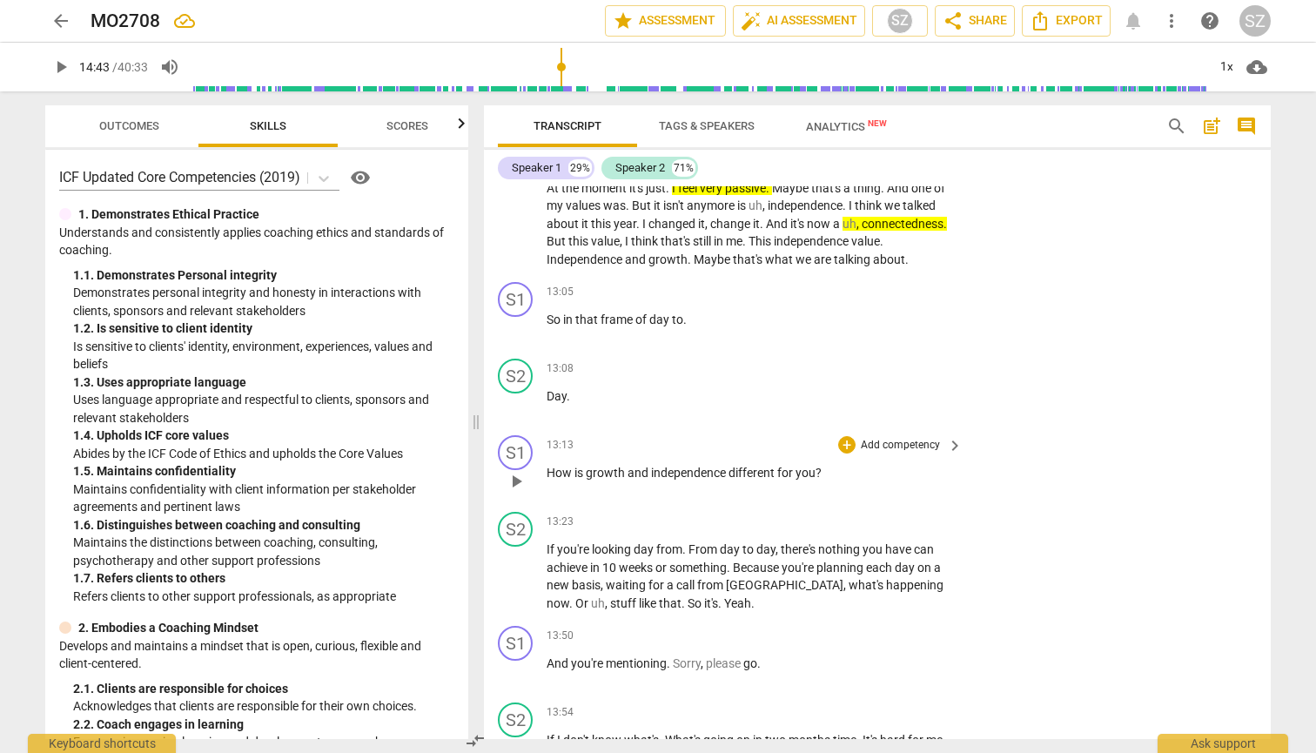
scroll to position [3360, 0]
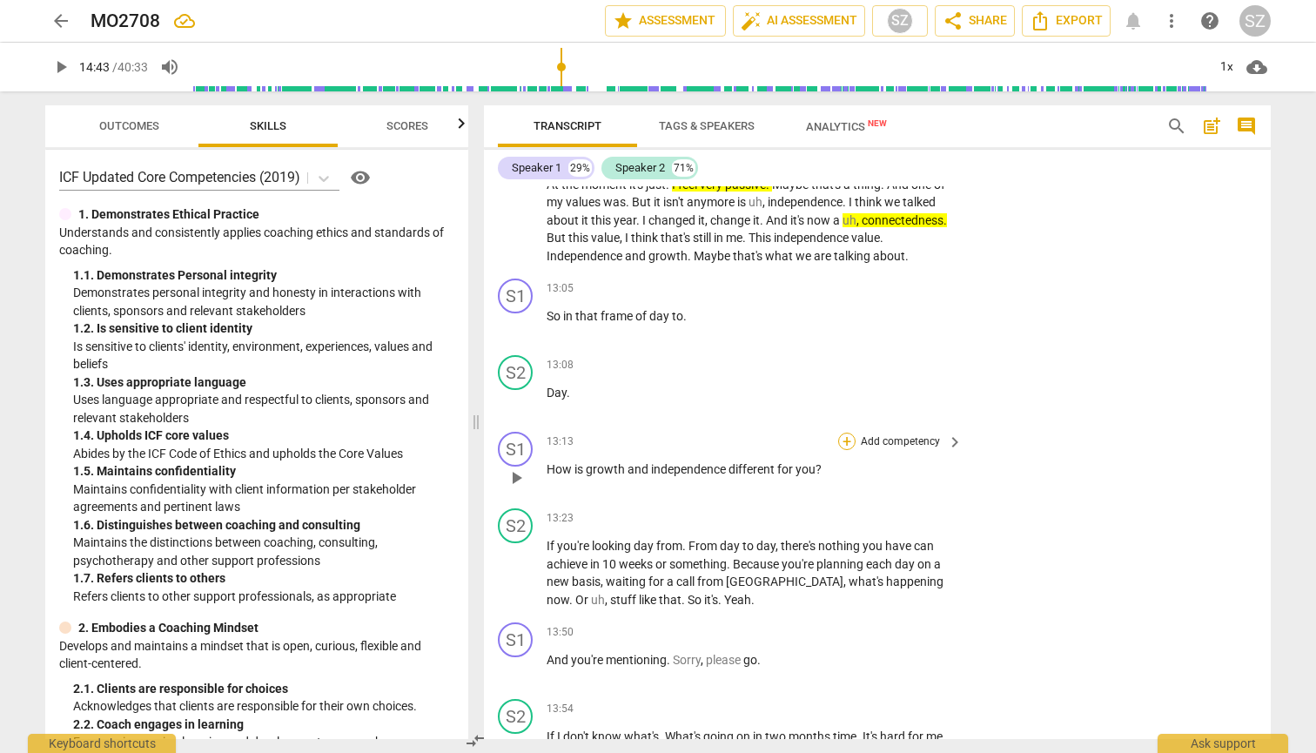
click at [647, 432] on div "+" at bounding box center [846, 440] width 17 height 17
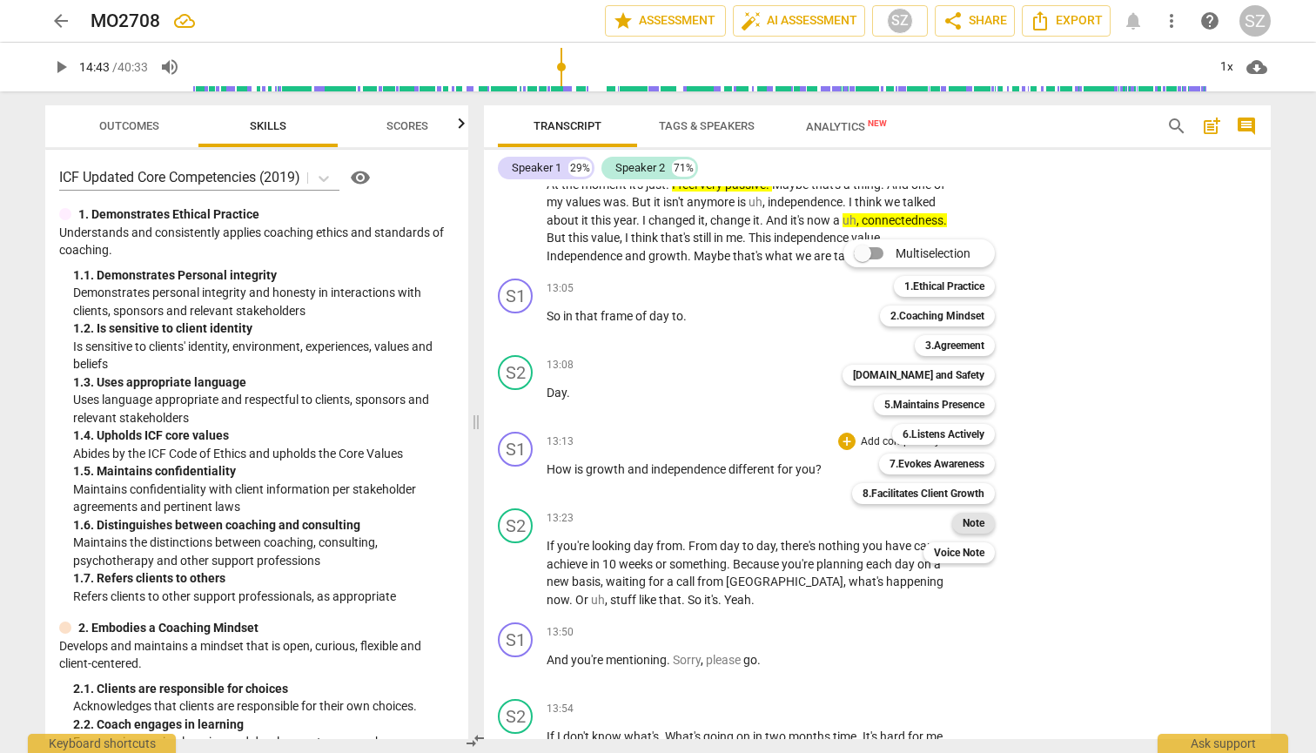
click at [647, 527] on b "Note" at bounding box center [973, 523] width 22 height 21
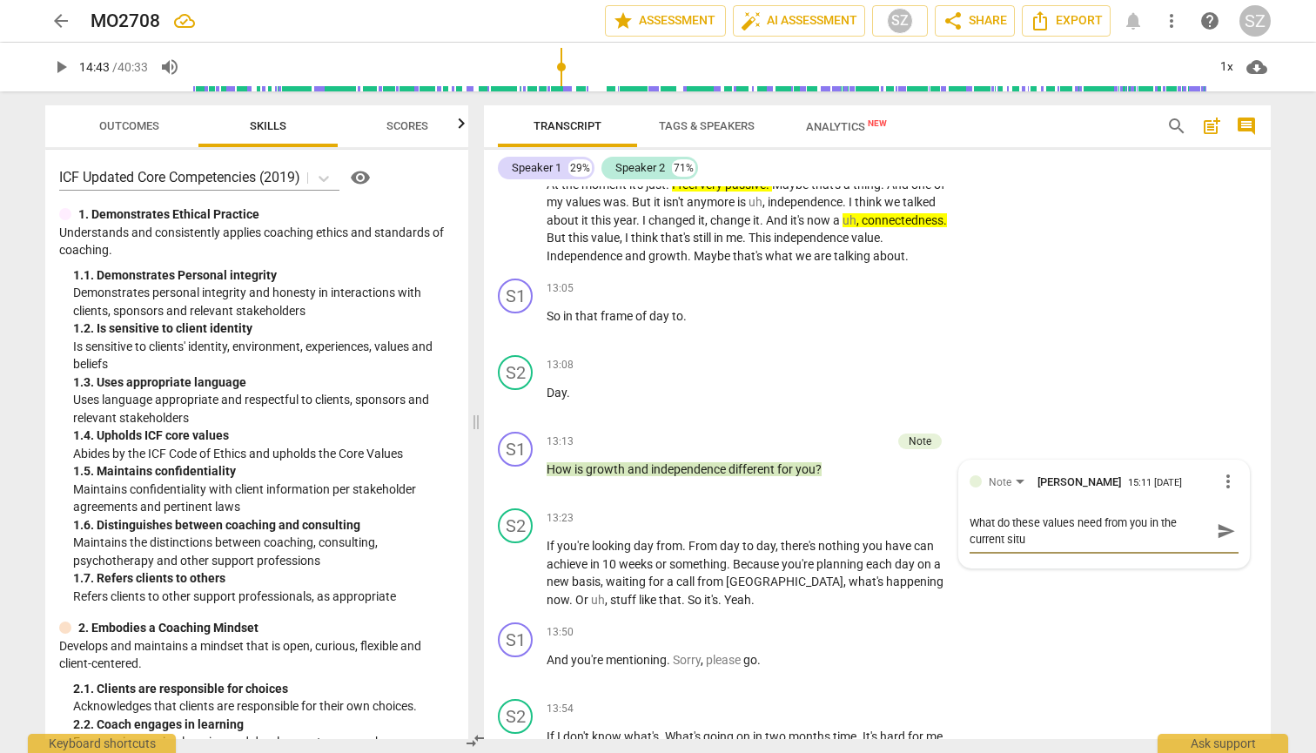
scroll to position [0, 0]
click at [647, 521] on span "send" at bounding box center [1225, 530] width 19 height 19
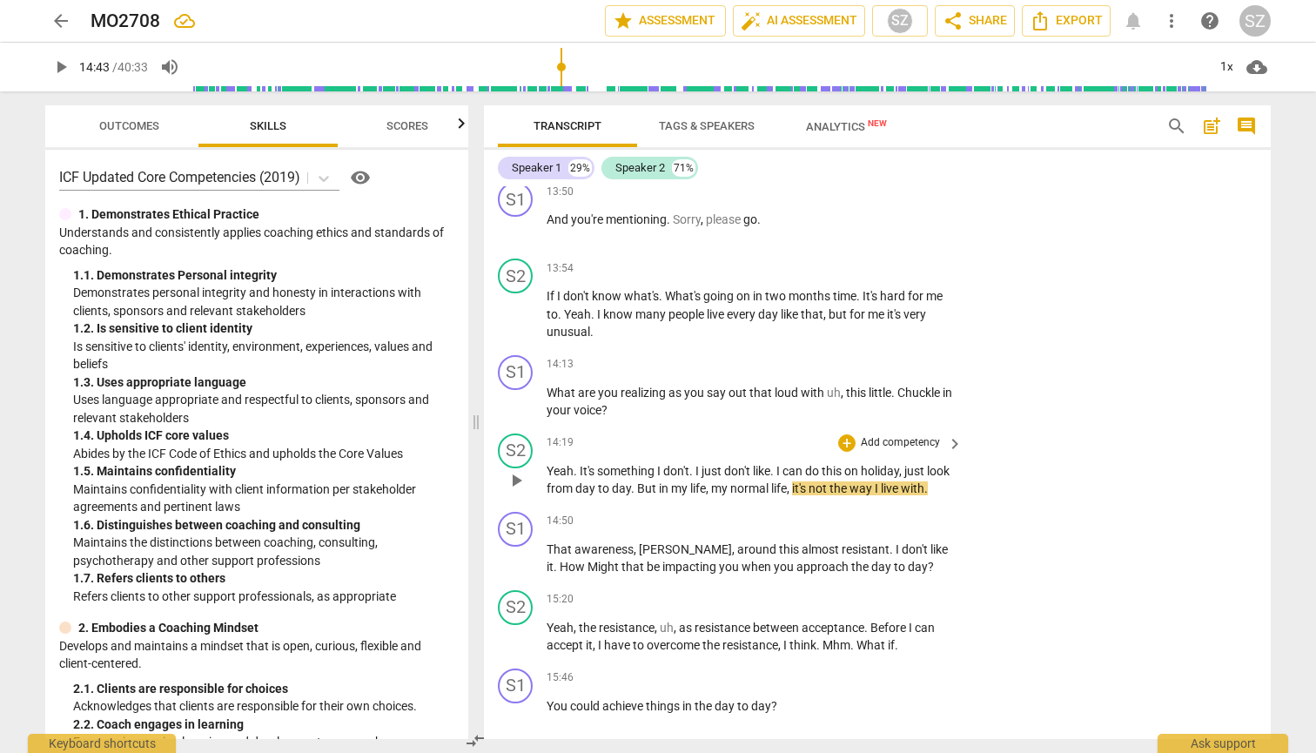
scroll to position [3808, 0]
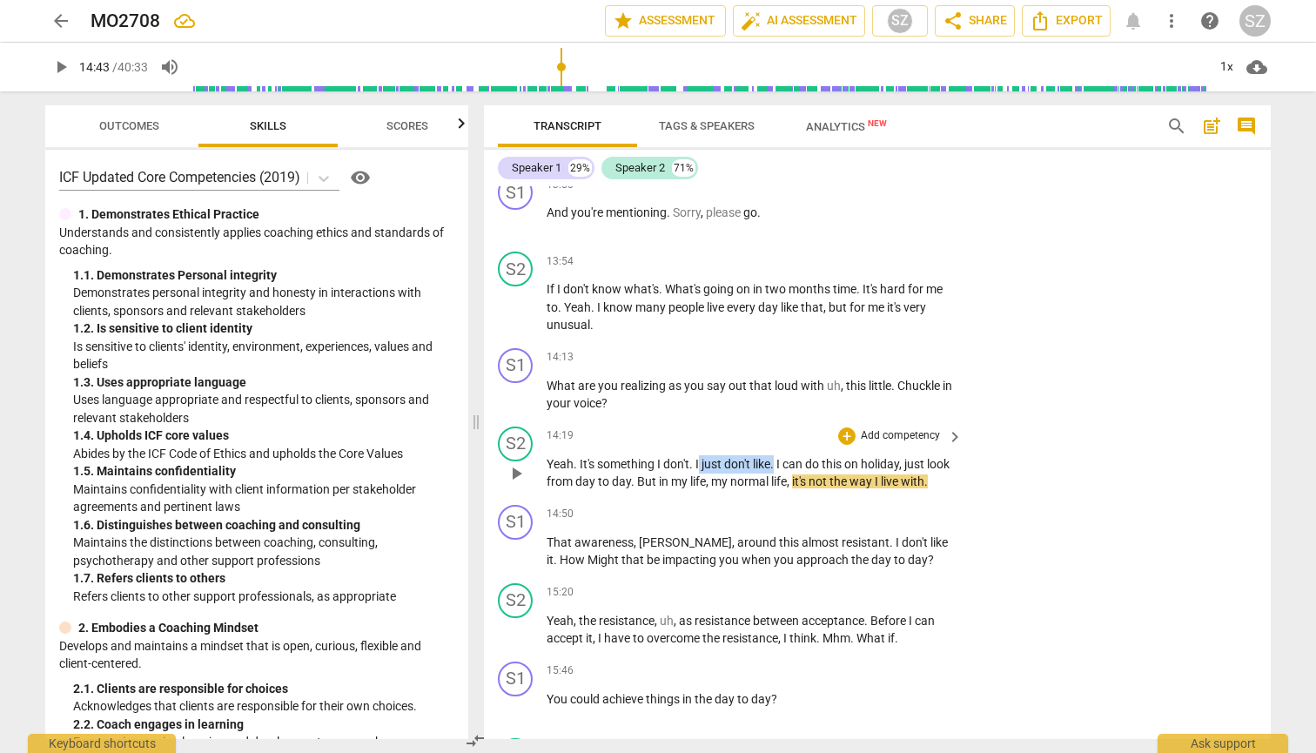
drag, startPoint x: 700, startPoint y: 419, endPoint x: 776, endPoint y: 419, distance: 76.6
click at [647, 455] on p "Yeah . It's something I don't . I just don't like . I can do this on holiday , …" at bounding box center [749, 473] width 407 height 36
click at [647, 457] on span "I" at bounding box center [698, 464] width 6 height 14
drag, startPoint x: 693, startPoint y: 420, endPoint x: 777, endPoint y: 421, distance: 83.5
click at [647, 455] on p "Yeah . It's something I don't . I just don't like . I can do this on holiday , …" at bounding box center [749, 473] width 407 height 36
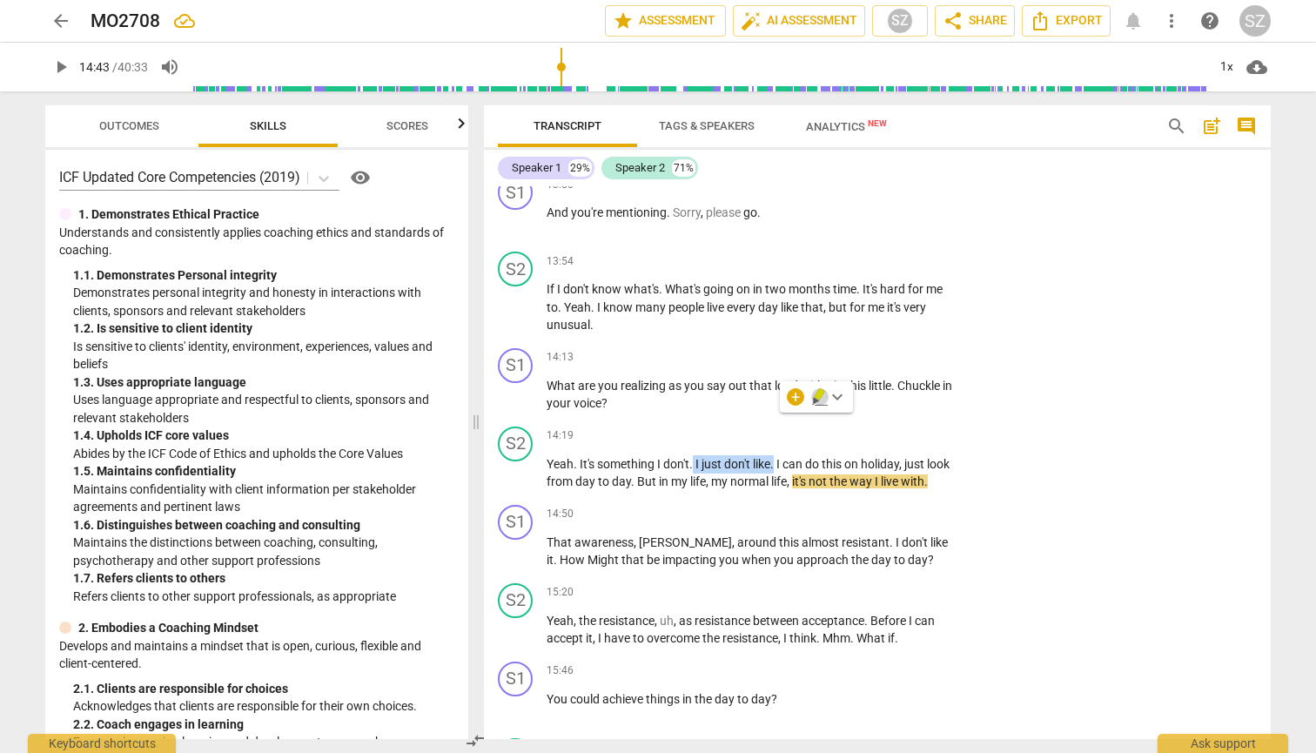
click at [647, 399] on icon "button" at bounding box center [819, 394] width 10 height 12
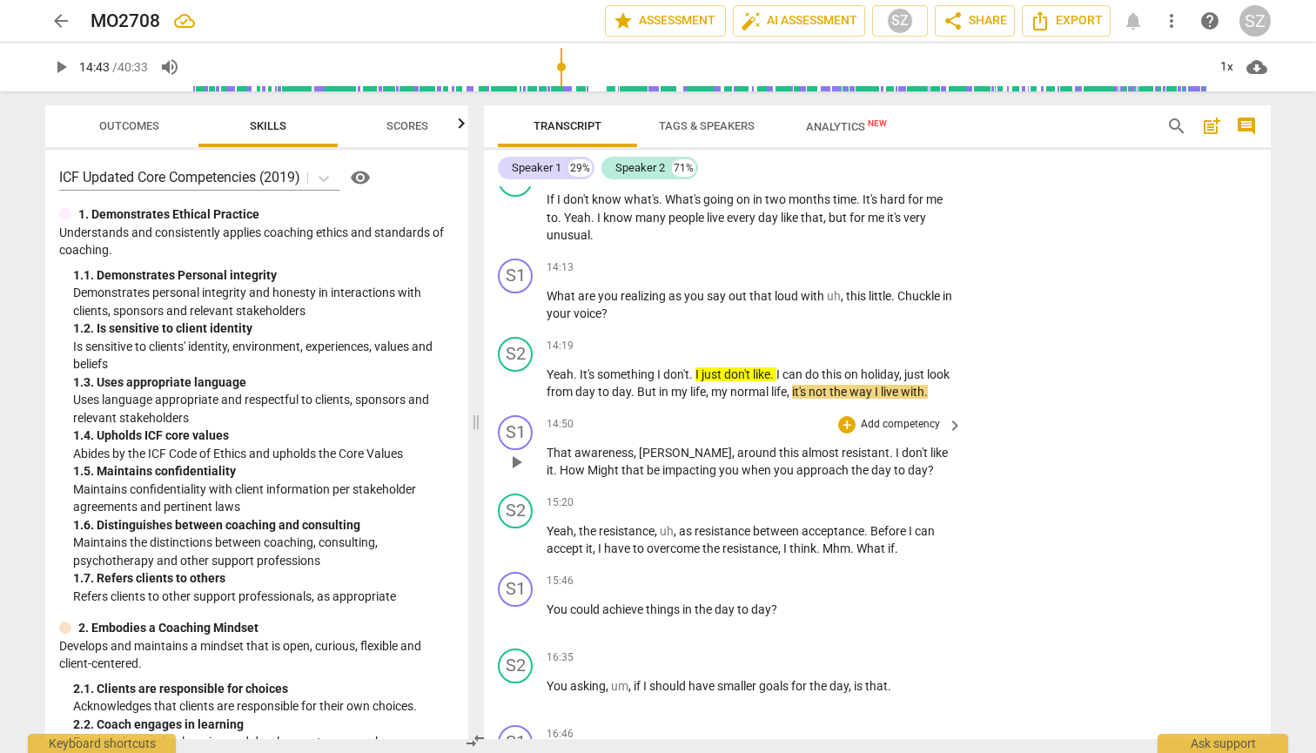
scroll to position [3913, 0]
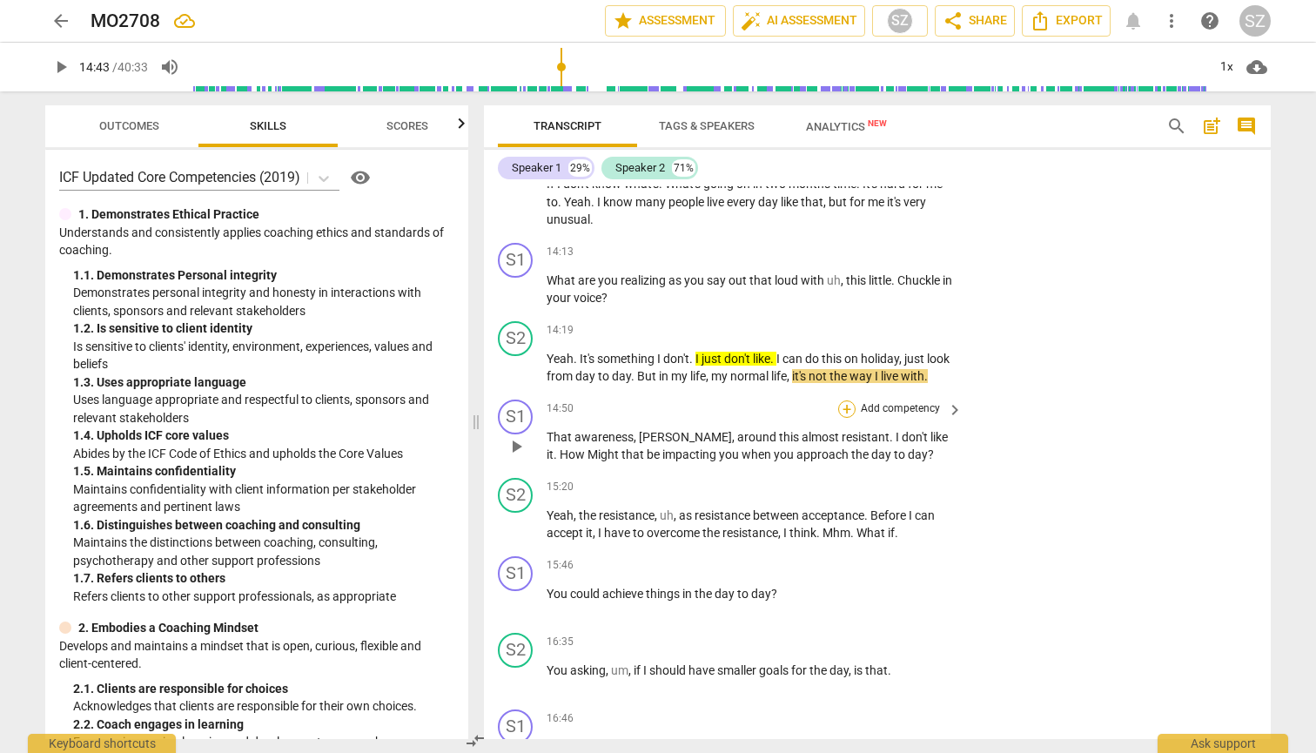
click at [647, 400] on div "+" at bounding box center [846, 408] width 17 height 17
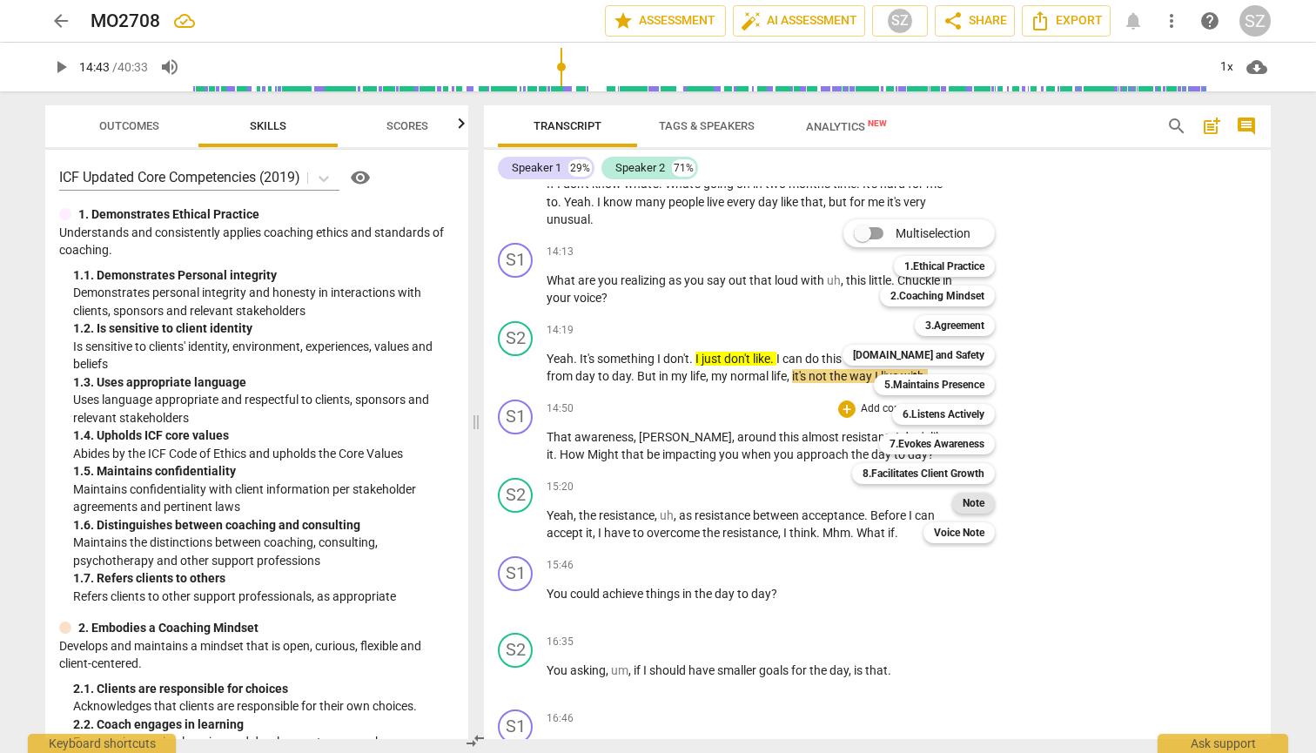
click at [647, 505] on div "Note" at bounding box center [973, 502] width 43 height 21
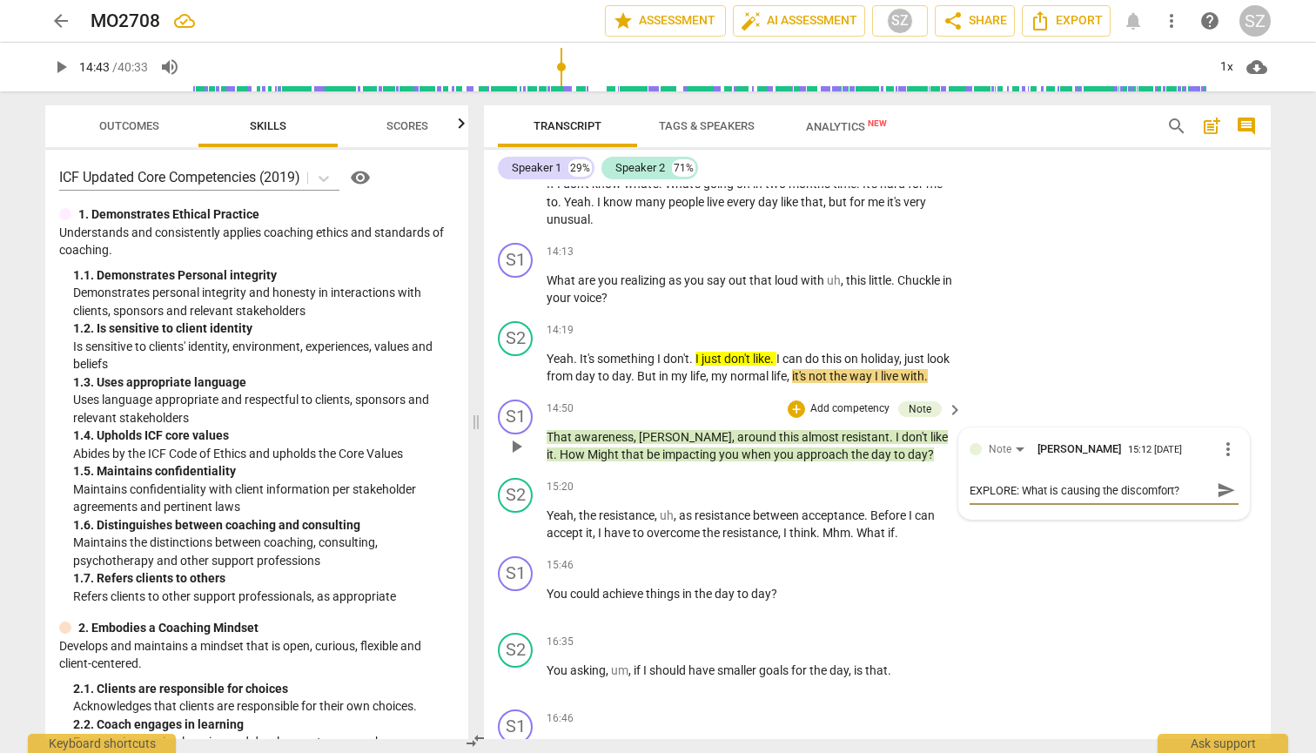
click at [647, 480] on span "send" at bounding box center [1225, 489] width 19 height 19
click at [525, 436] on span "play_arrow" at bounding box center [516, 446] width 21 height 21
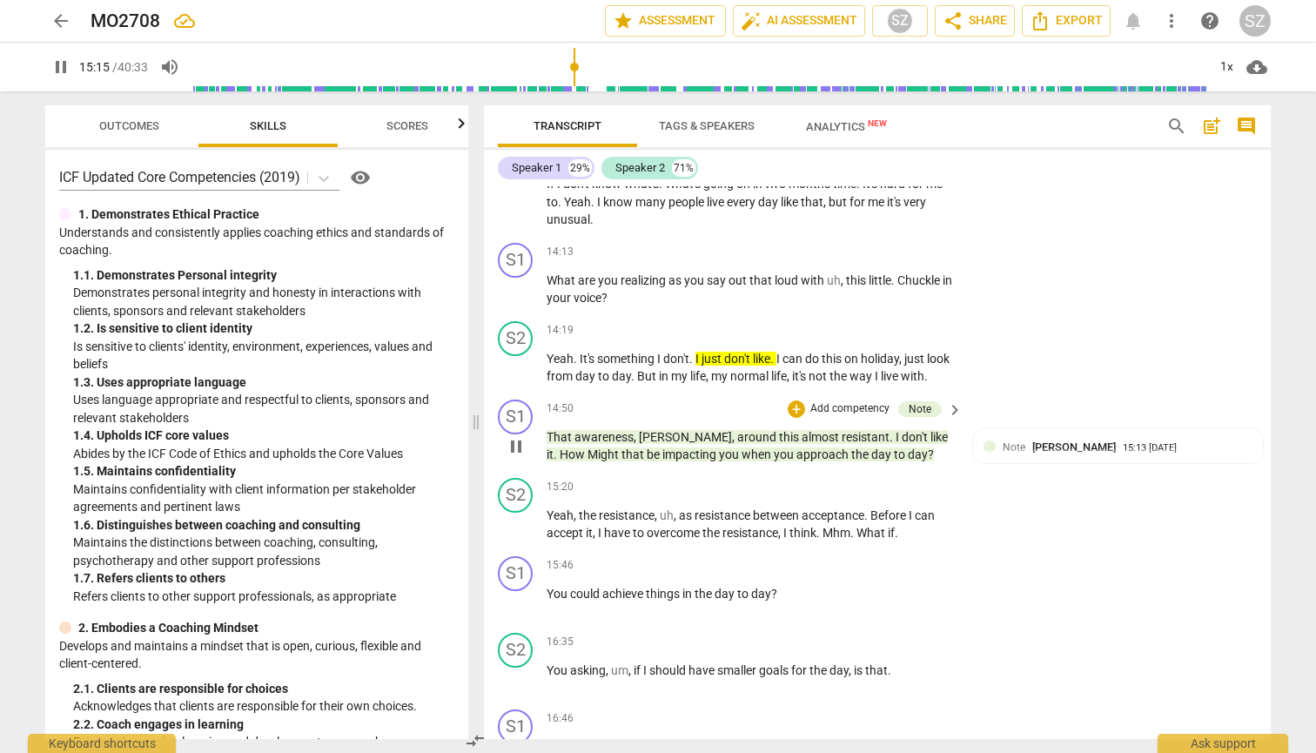
click at [527, 436] on span "pause" at bounding box center [516, 446] width 28 height 21
click at [522, 514] on span "play_arrow" at bounding box center [516, 524] width 21 height 21
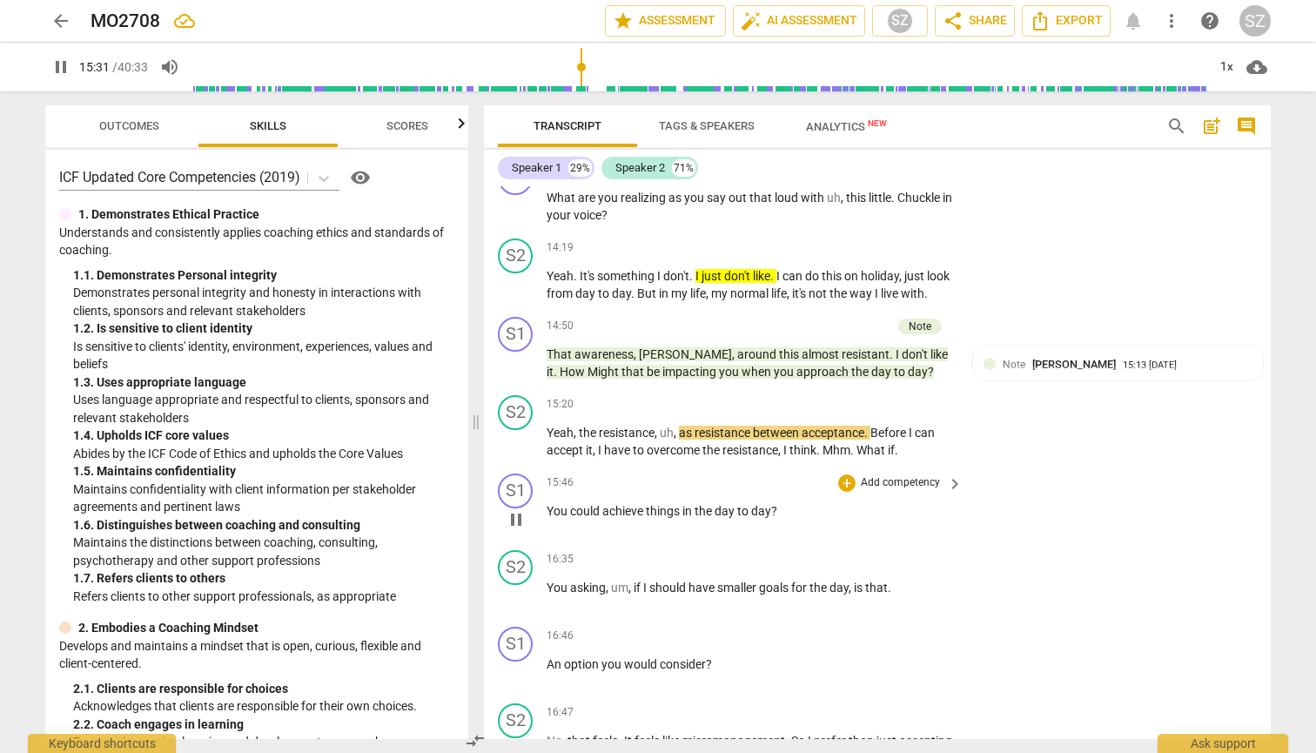
scroll to position [4003, 0]
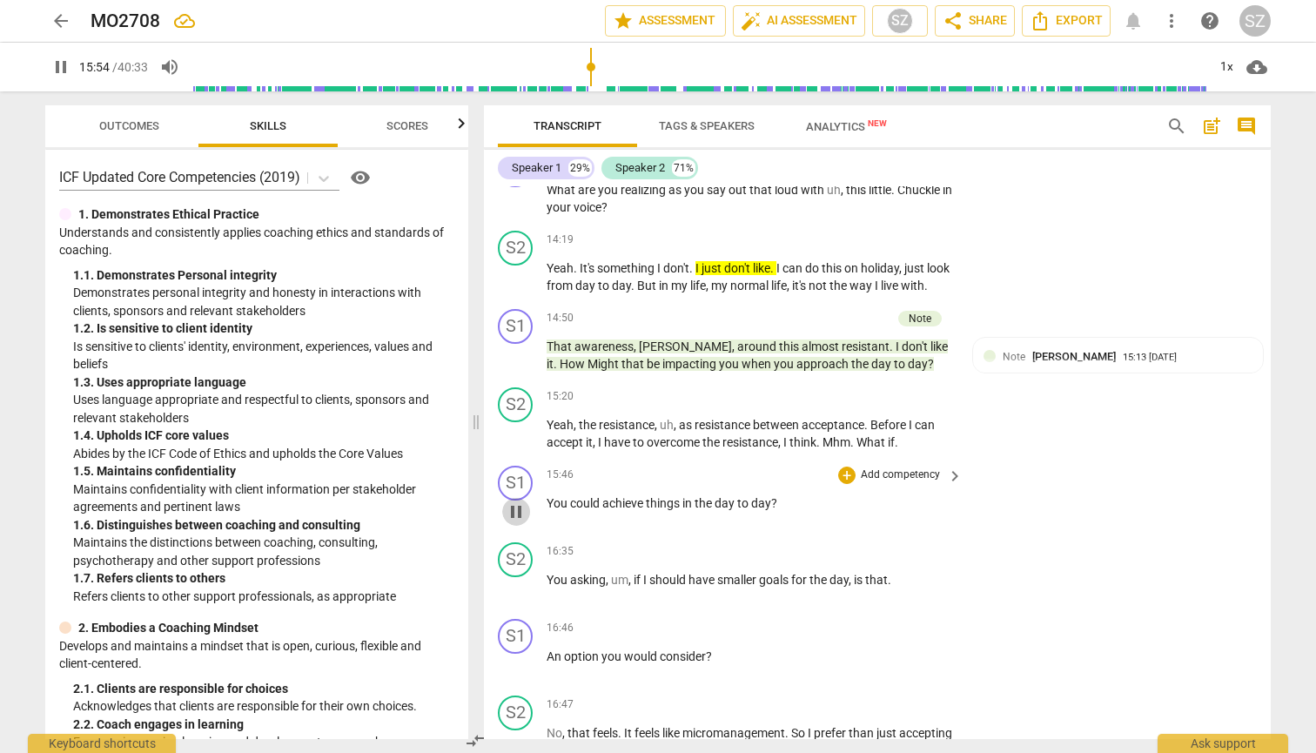
click at [513, 501] on span "pause" at bounding box center [516, 511] width 21 height 21
click at [647, 466] on div "+" at bounding box center [846, 474] width 17 height 17
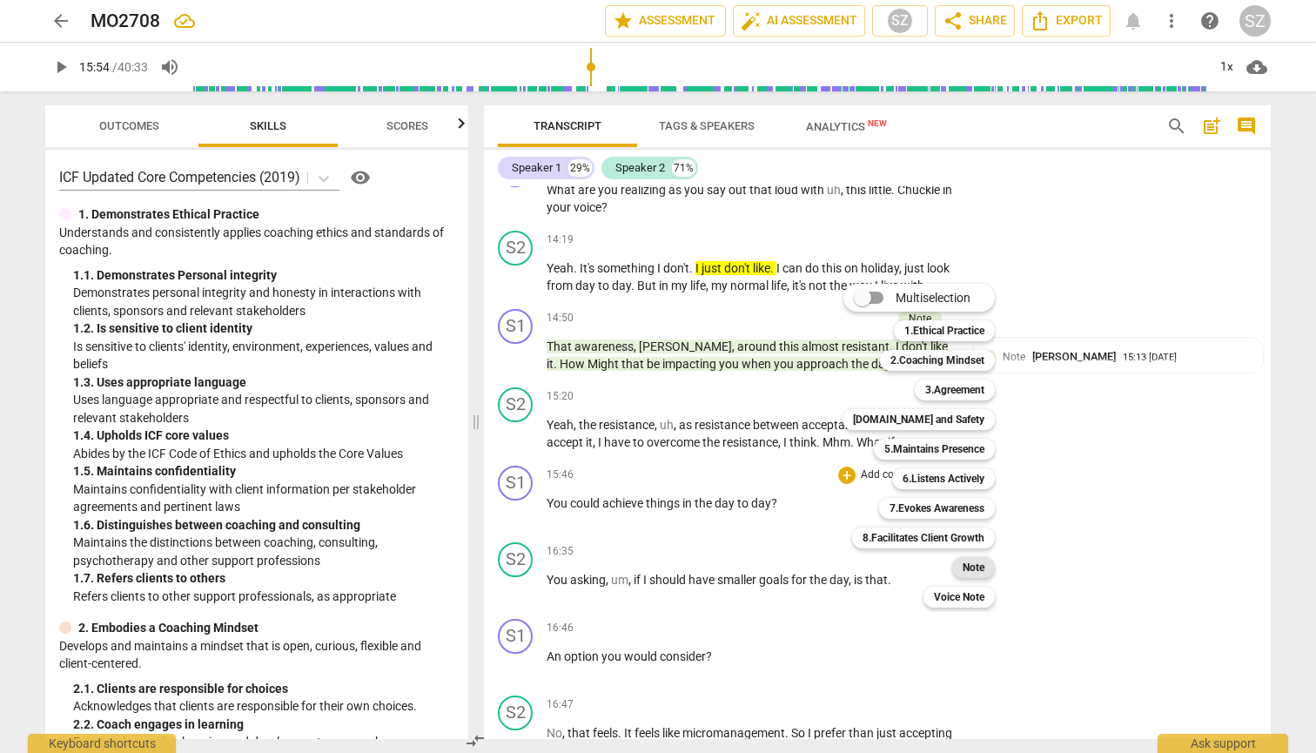
click at [647, 576] on b "Note" at bounding box center [973, 567] width 22 height 21
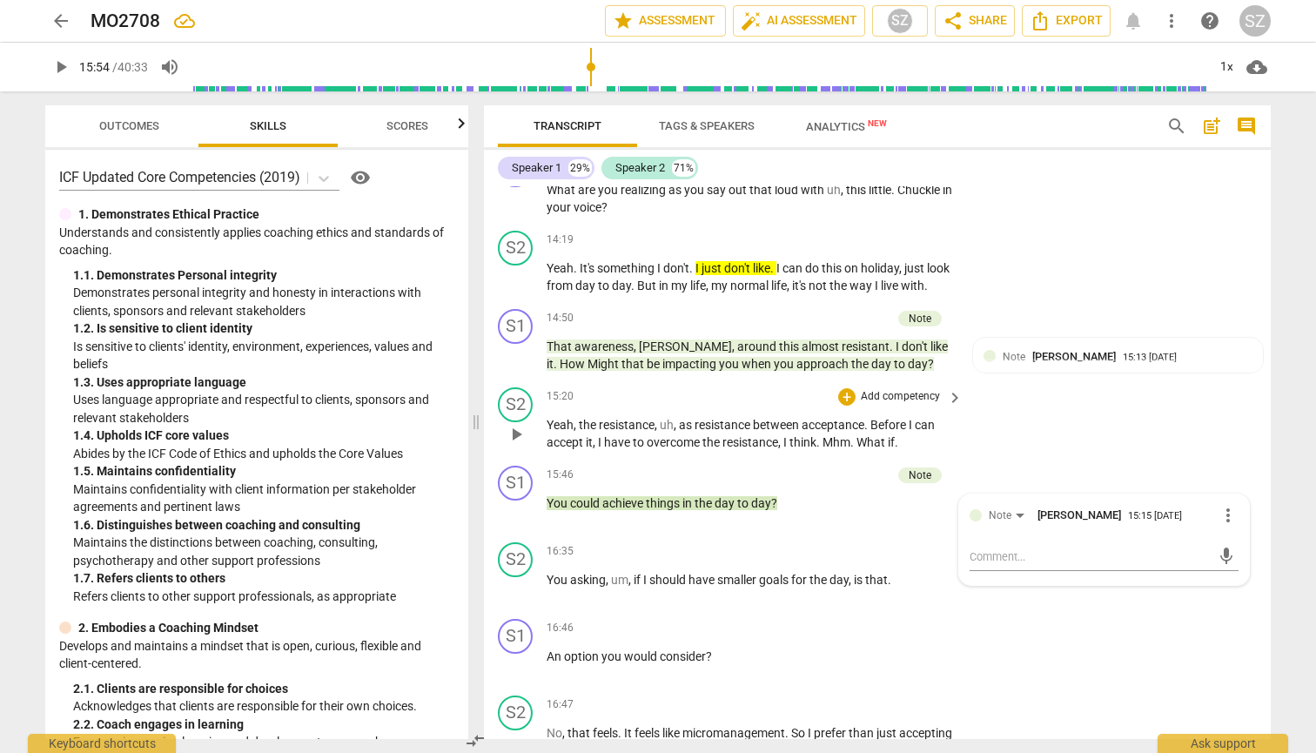
click at [647, 435] on span "What" at bounding box center [871, 442] width 31 height 14
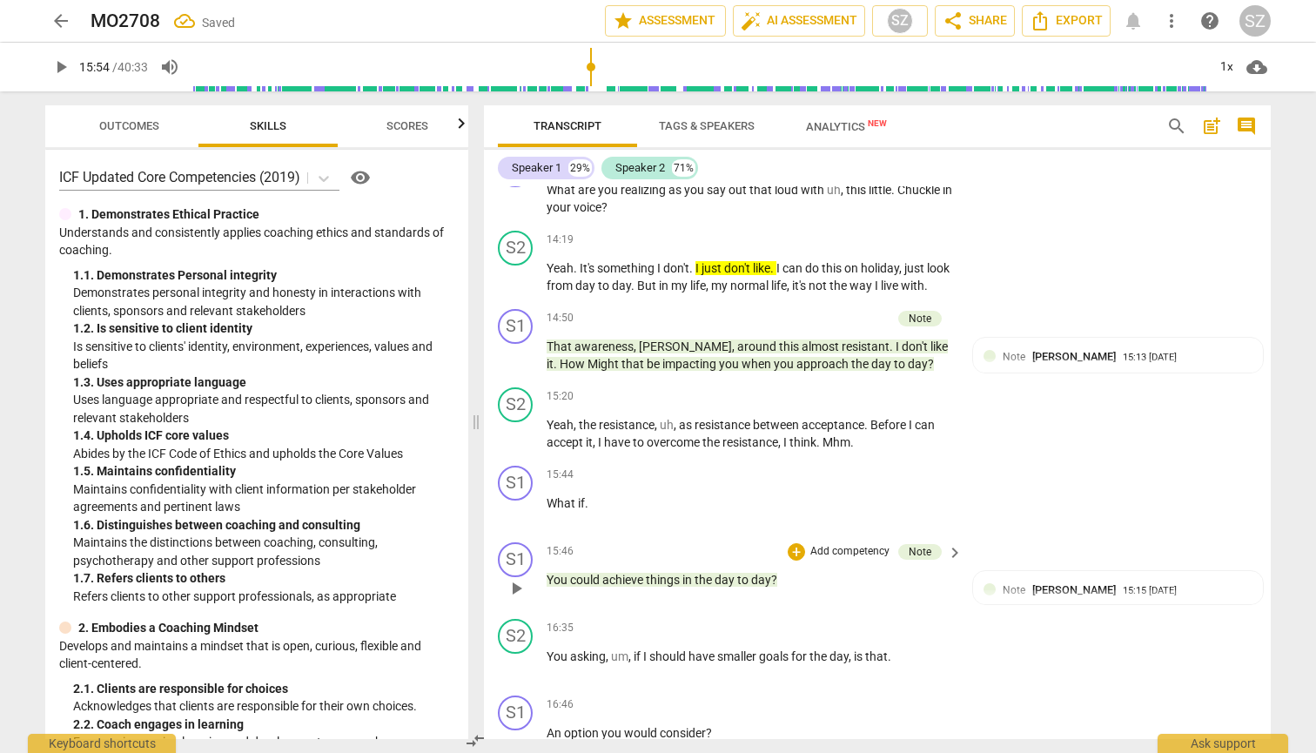
click at [549, 573] on span "You" at bounding box center [557, 580] width 23 height 14
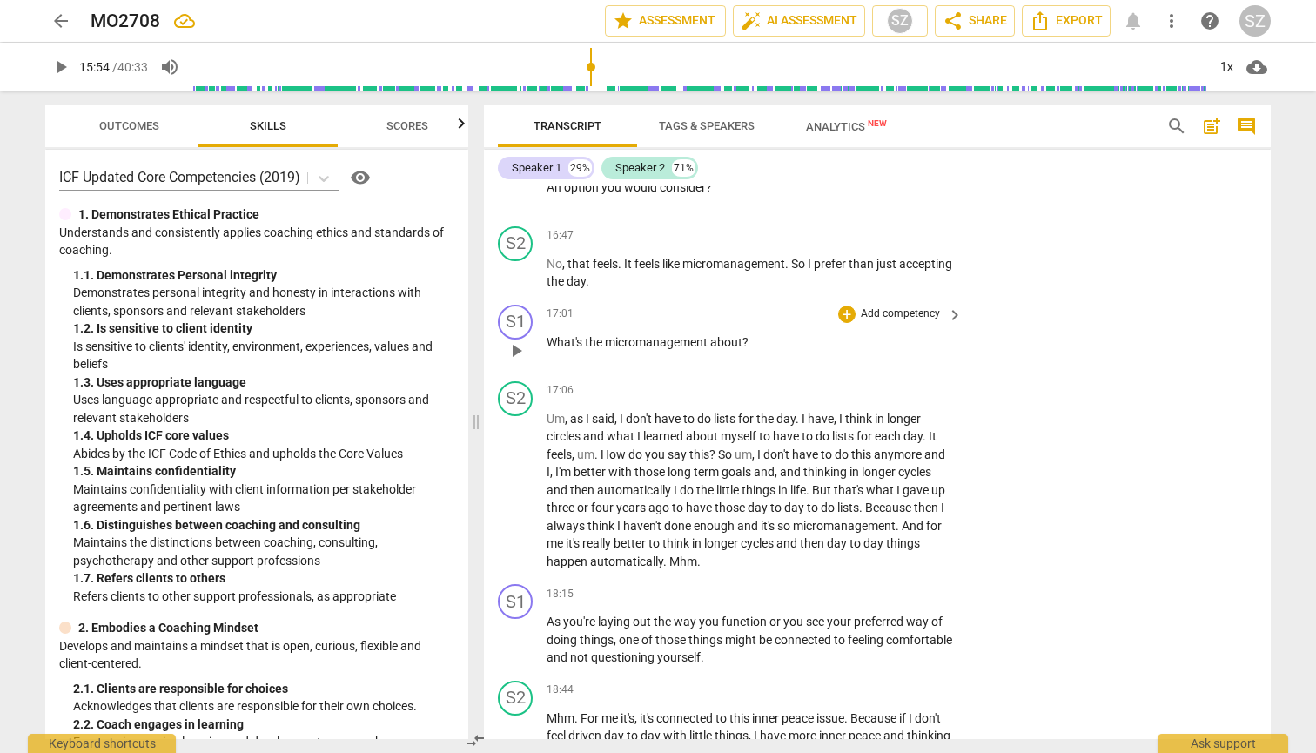
scroll to position [4475, 0]
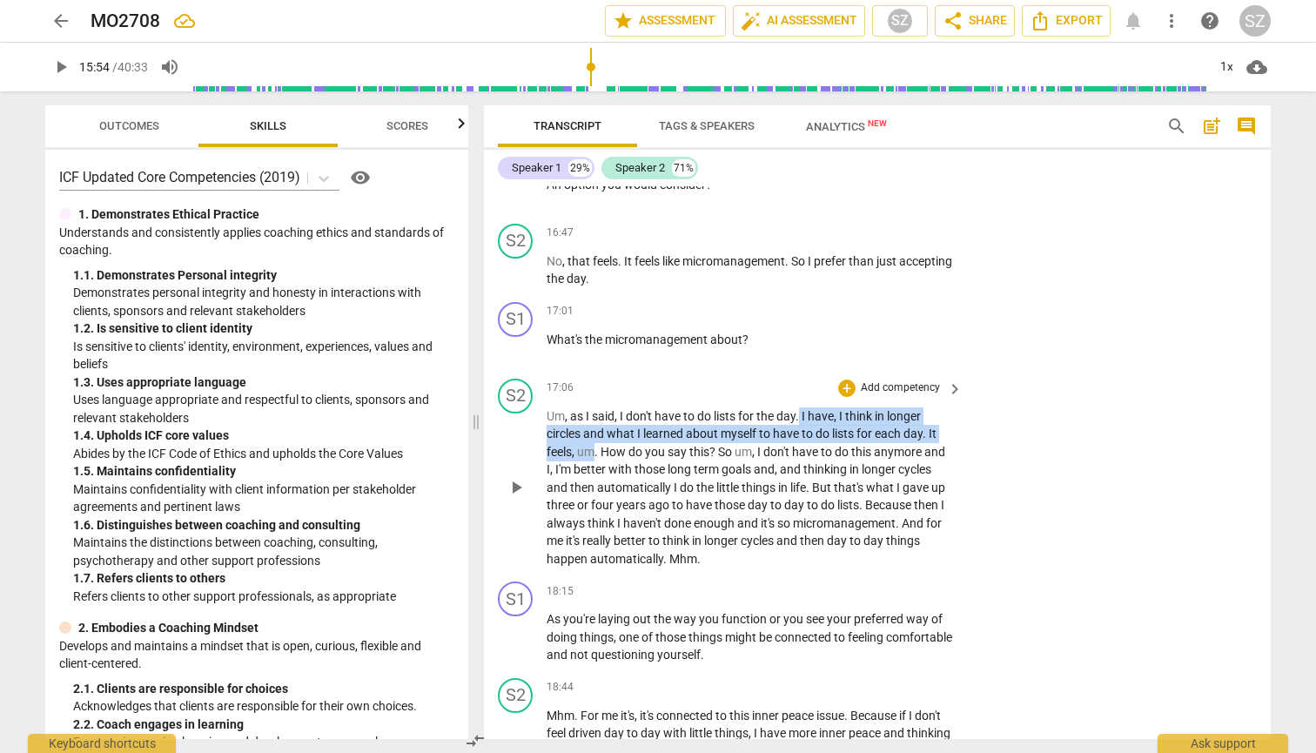
drag, startPoint x: 802, startPoint y: 385, endPoint x: 591, endPoint y: 419, distance: 214.3
click at [591, 419] on p "Um , as I said , I don't have to do lists for the day . I have , I think in lon…" at bounding box center [749, 487] width 407 height 161
click at [632, 399] on icon "button" at bounding box center [634, 395] width 10 height 12
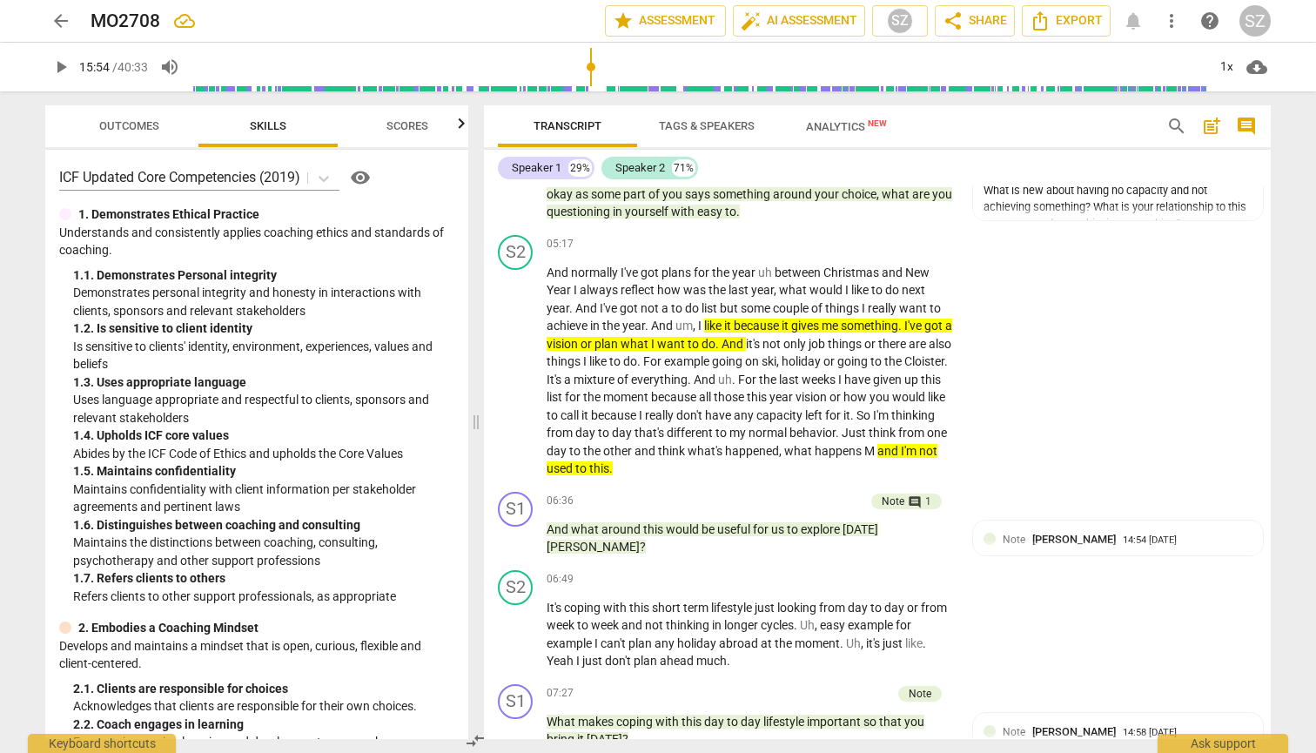
scroll to position [1513, 0]
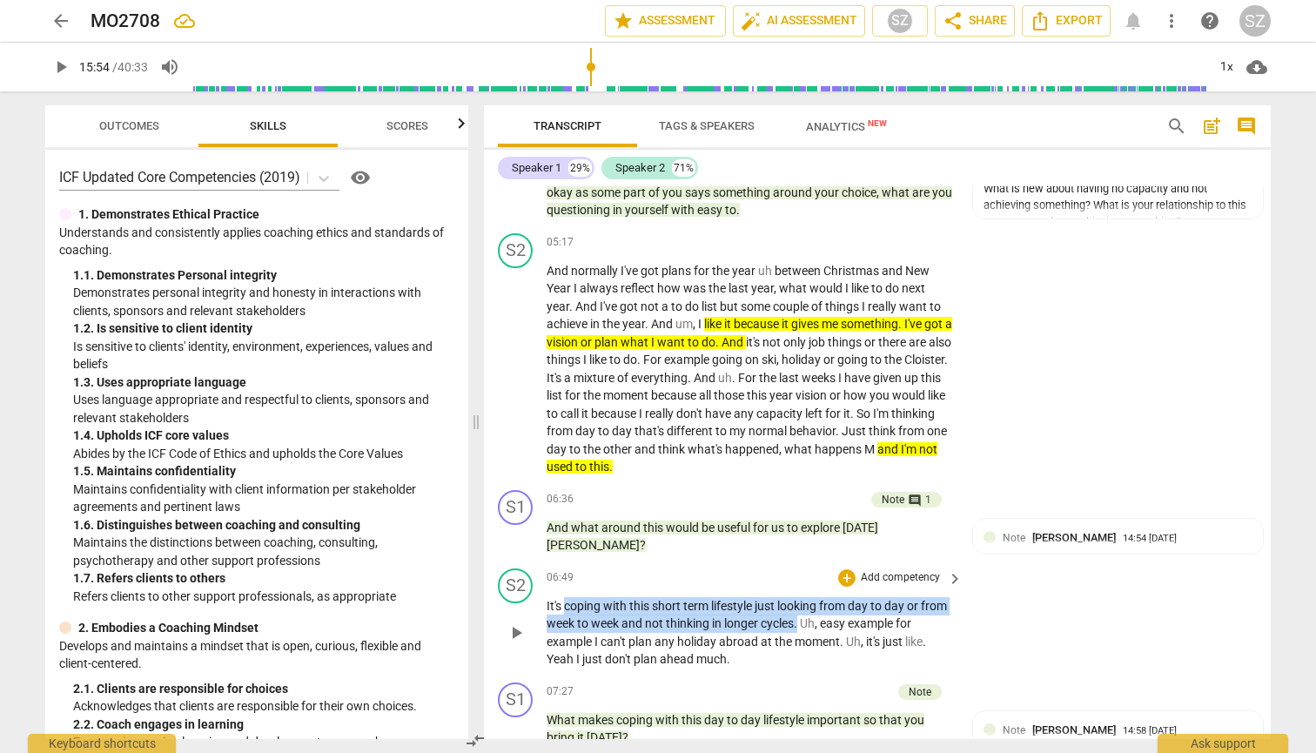
drag, startPoint x: 565, startPoint y: 585, endPoint x: 828, endPoint y: 597, distance: 263.9
click at [647, 597] on p "It's coping with this short term lifestyle just looking from day to day or from…" at bounding box center [749, 632] width 407 height 71
click at [647, 576] on icon "button" at bounding box center [871, 575] width 10 height 12
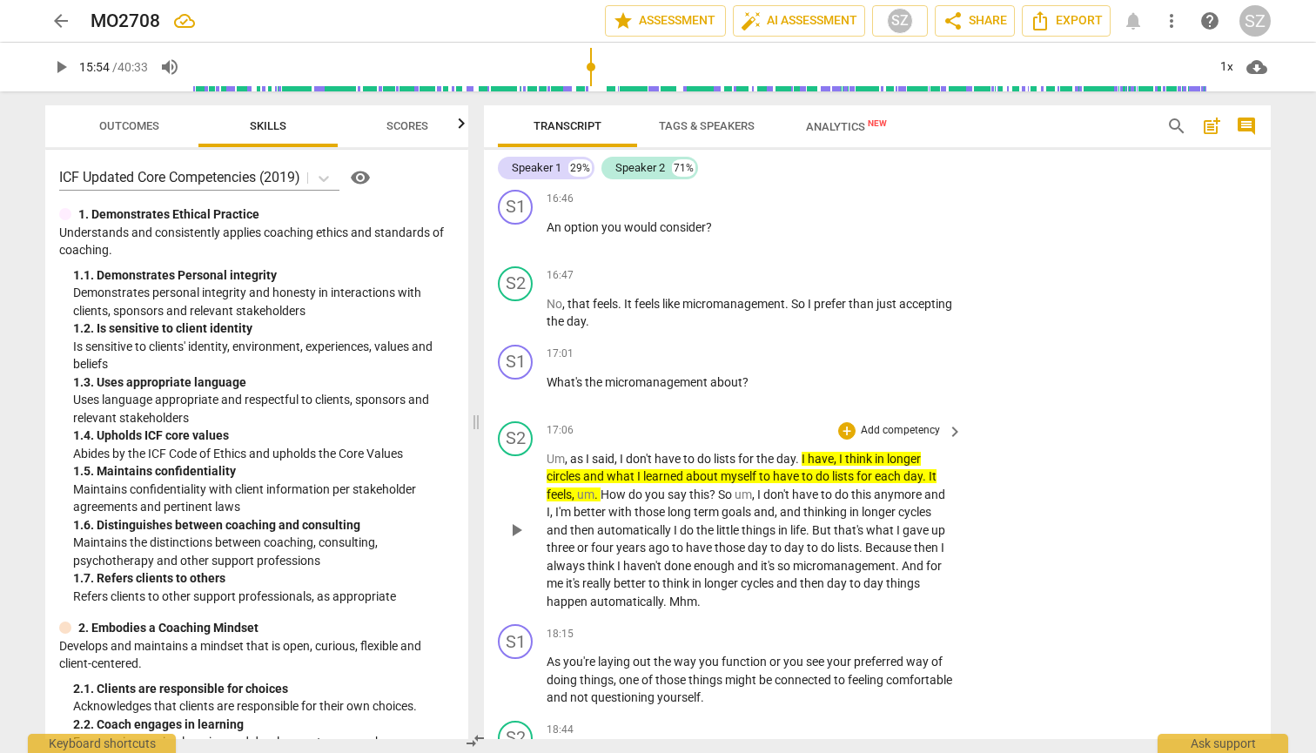
scroll to position [4434, 0]
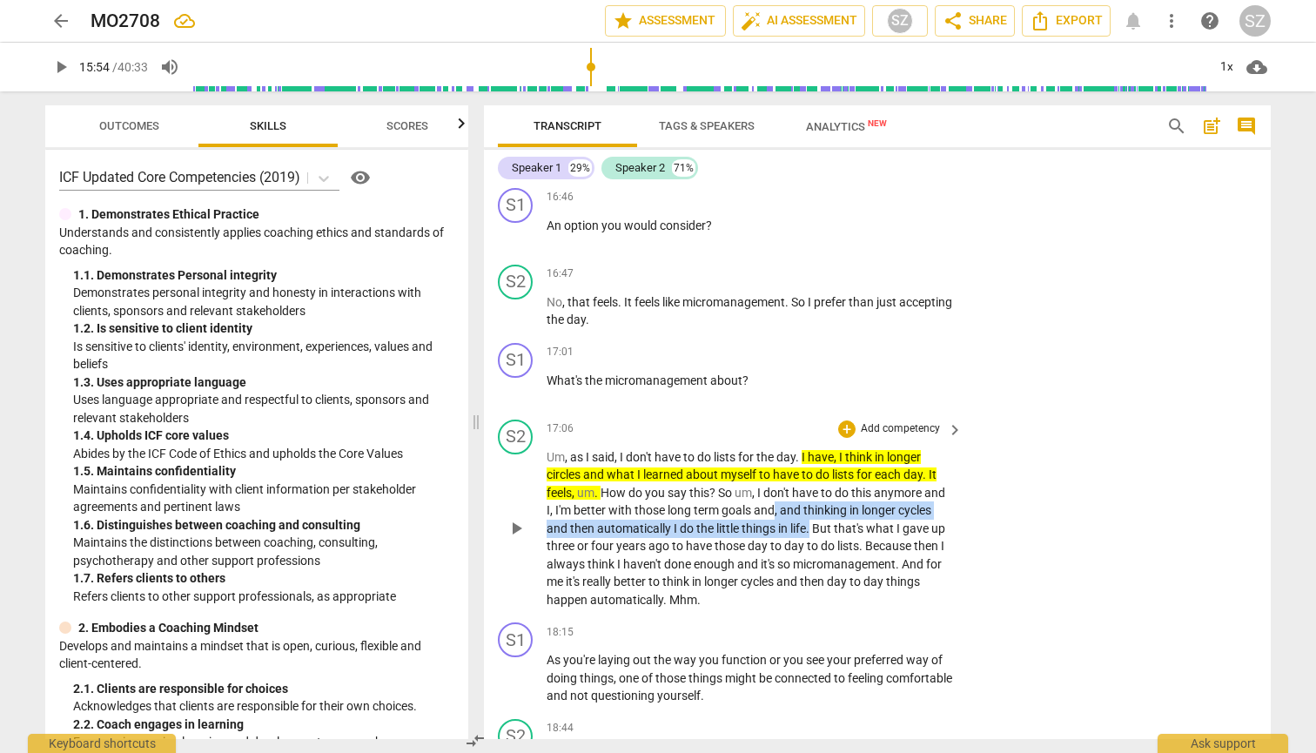
drag, startPoint x: 773, startPoint y: 480, endPoint x: 810, endPoint y: 495, distance: 40.2
click at [647, 495] on p "Um , as I said , I don't have to do lists for the day . I have , I think in lon…" at bounding box center [749, 528] width 407 height 161
click at [647, 475] on icon "button" at bounding box center [854, 473] width 17 height 21
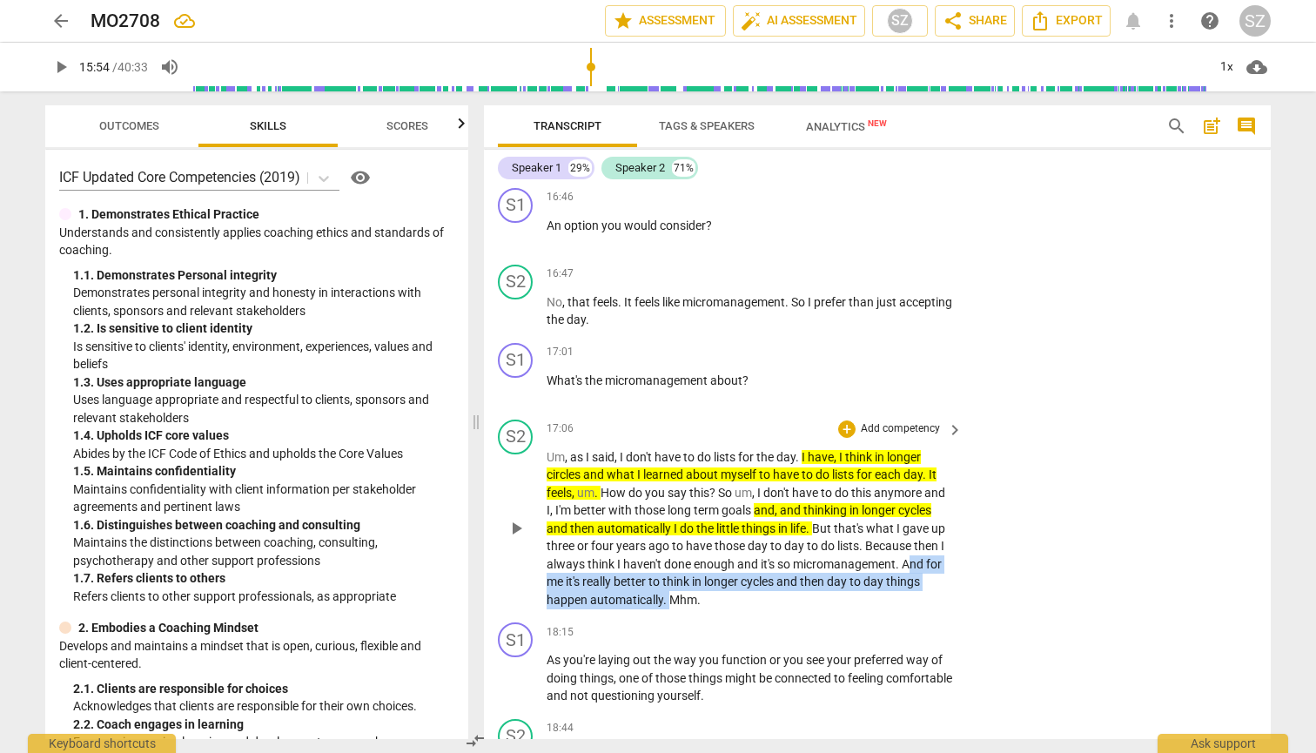
drag, startPoint x: 908, startPoint y: 532, endPoint x: 668, endPoint y: 566, distance: 241.8
click at [647, 566] on p "Um , as I said , I don't have to do lists for the day . I have , I think in lon…" at bounding box center [749, 528] width 407 height 161
click at [647, 546] on icon "button" at bounding box center [705, 547] width 6 height 7
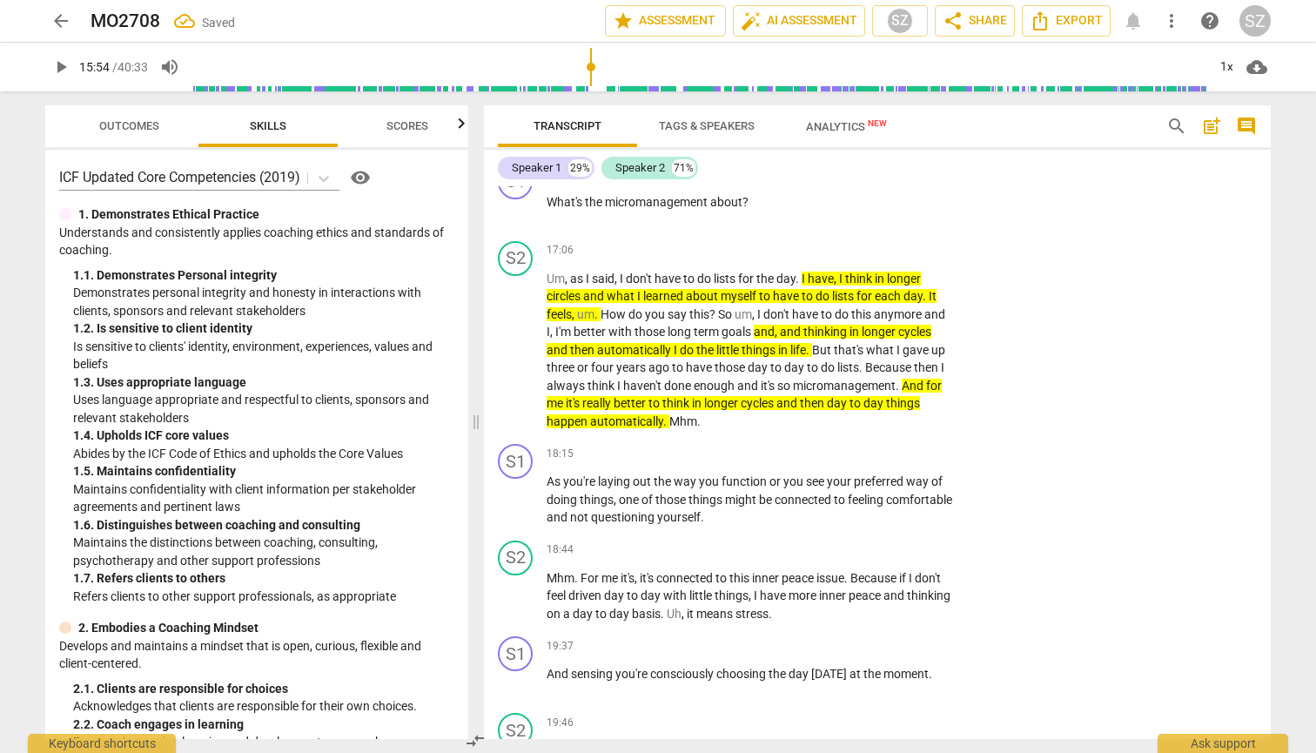
scroll to position [4616, 0]
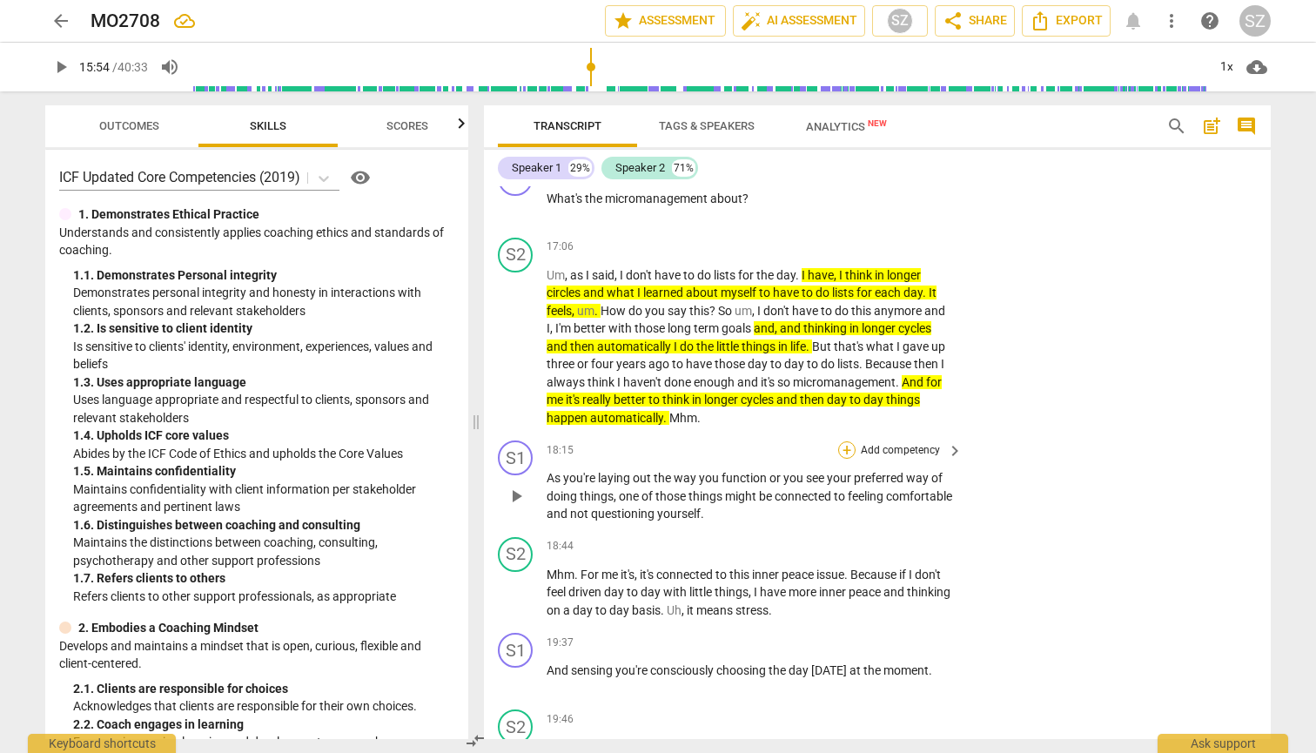
click at [647, 441] on div "+" at bounding box center [846, 449] width 17 height 17
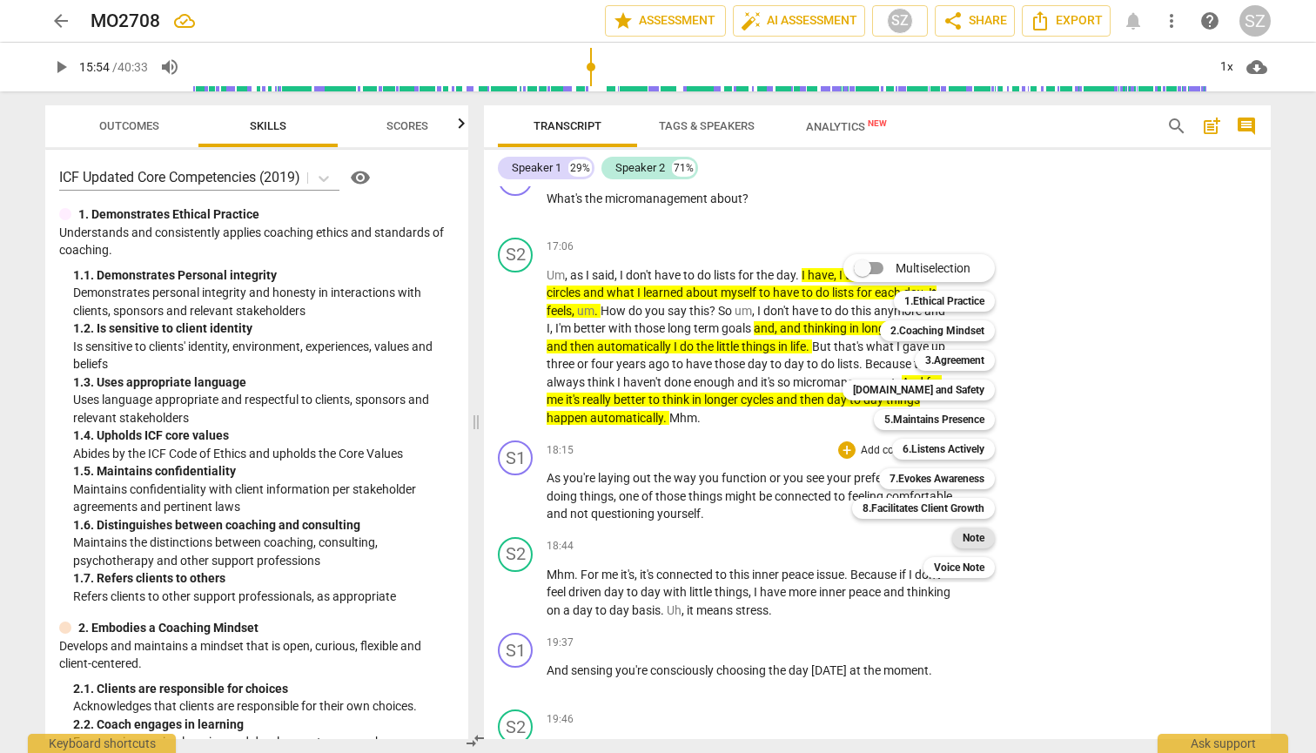
click at [647, 531] on b "Note" at bounding box center [973, 537] width 22 height 21
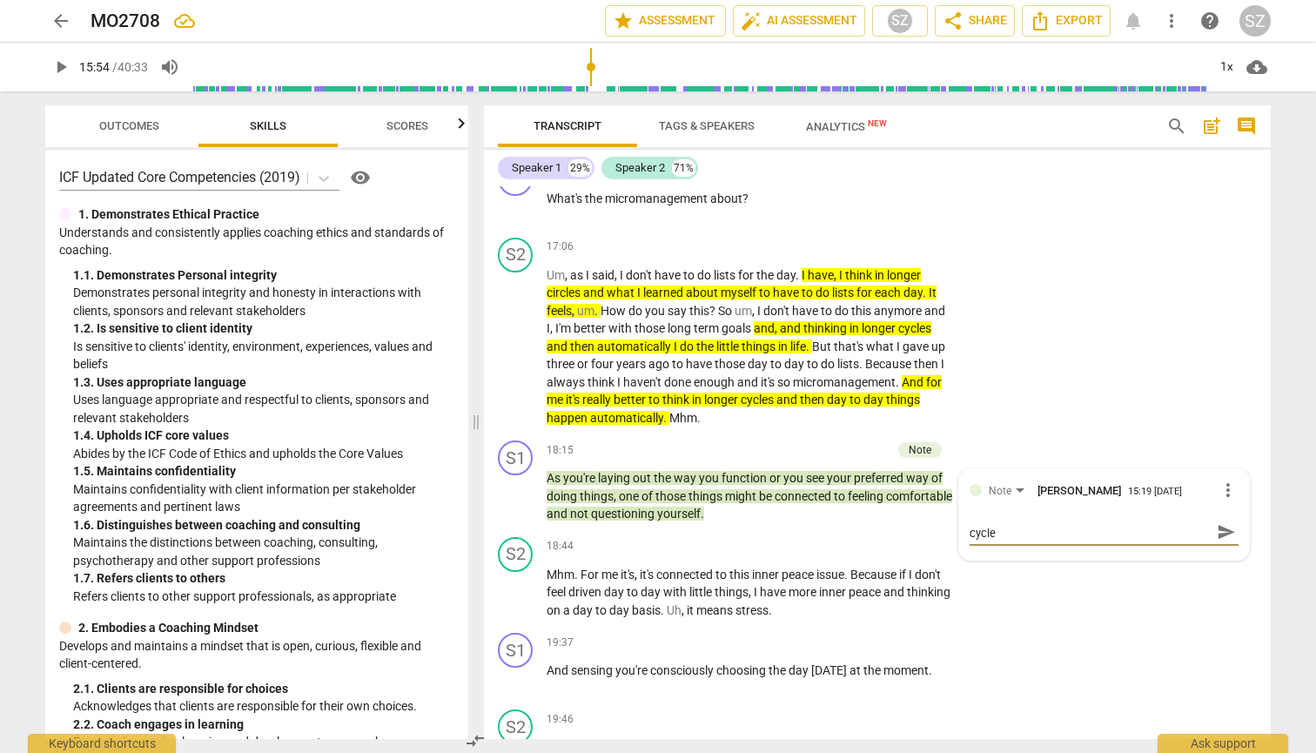
scroll to position [0, 0]
drag, startPoint x: 1036, startPoint y: 510, endPoint x: 1174, endPoint y: 514, distance: 137.5
click at [647, 523] on textarea "What do you need to adapt from longer to shorter cycles that still serve you?" at bounding box center [1089, 539] width 241 height 33
click at [647, 529] on span "send" at bounding box center [1225, 539] width 25 height 21
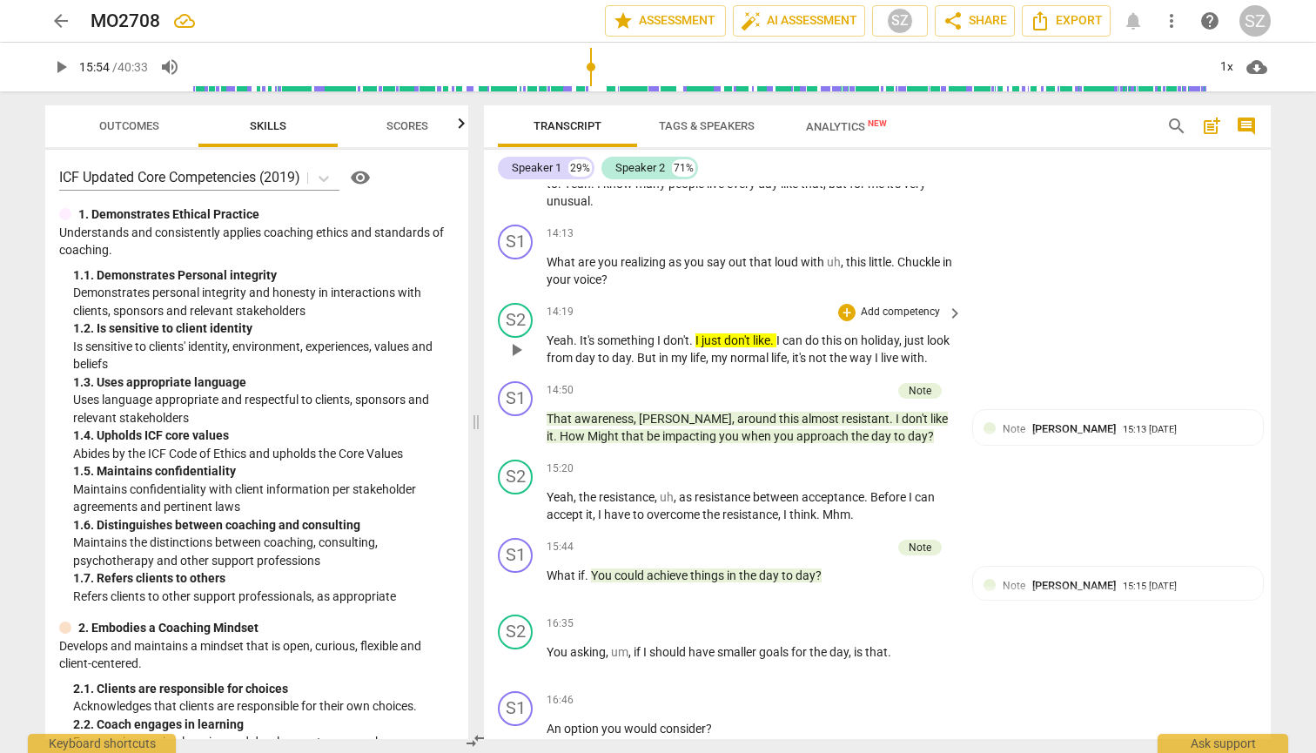
scroll to position [3932, 0]
click at [647, 442] on div "EXPLORE: What is causing the discomfort?" at bounding box center [1117, 450] width 269 height 17
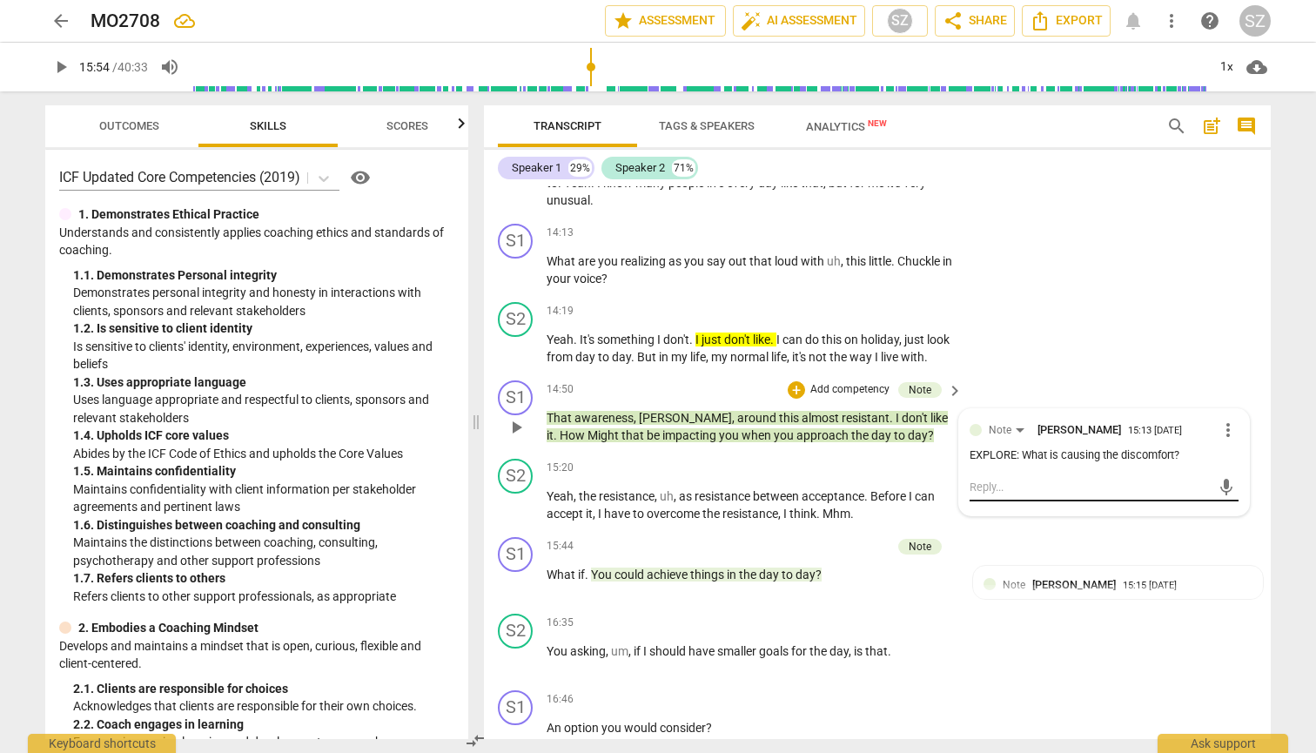
click at [647, 473] on div "mic" at bounding box center [1103, 487] width 269 height 28
click at [647, 479] on textarea at bounding box center [1089, 487] width 241 height 17
click at [647, 478] on span "send" at bounding box center [1225, 487] width 19 height 19
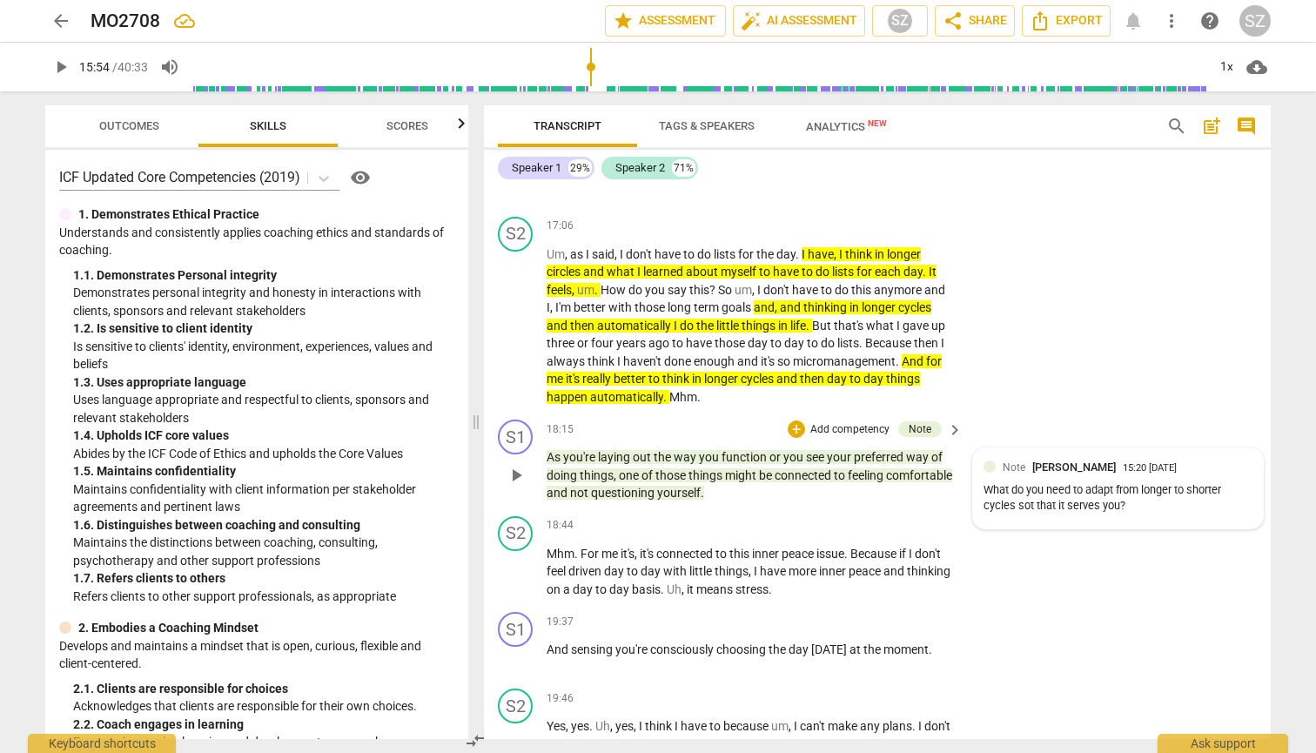
scroll to position [4635, 0]
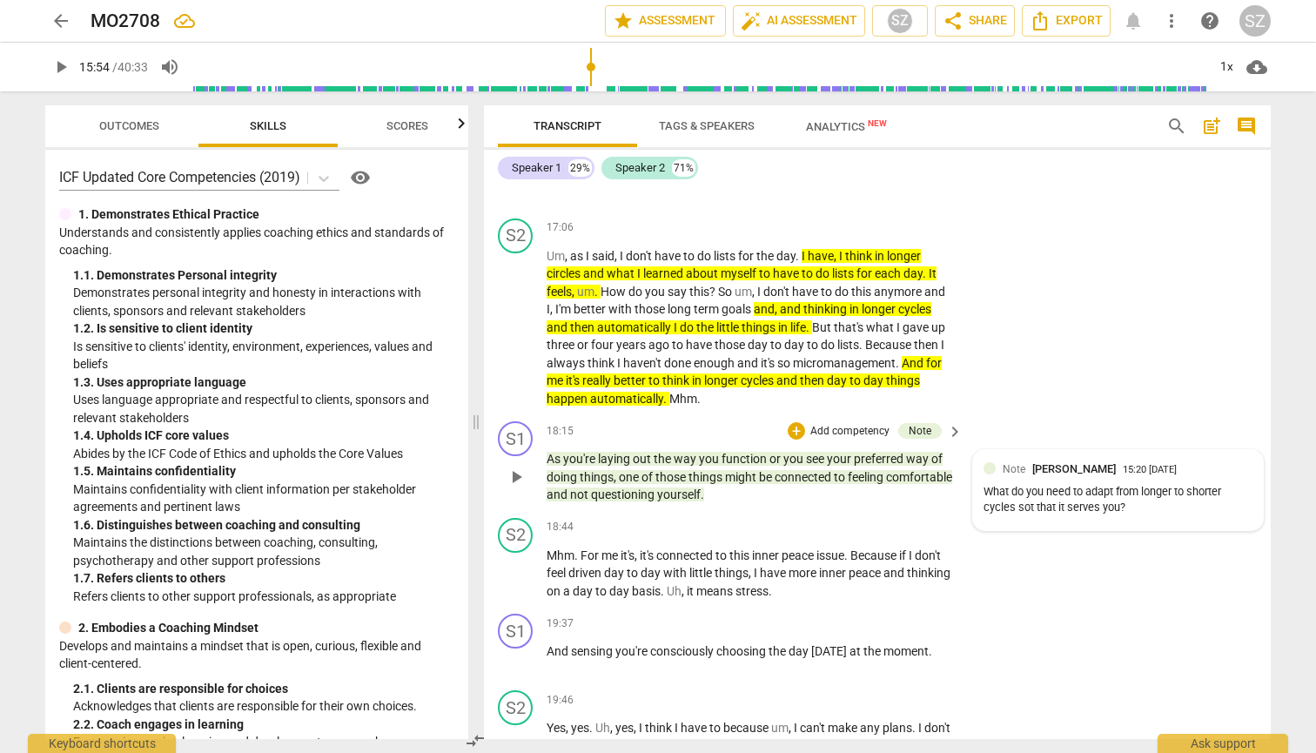
click at [647, 484] on div "What do you need to adapt from longer to shorter cycles sot that it serves you?" at bounding box center [1117, 500] width 269 height 33
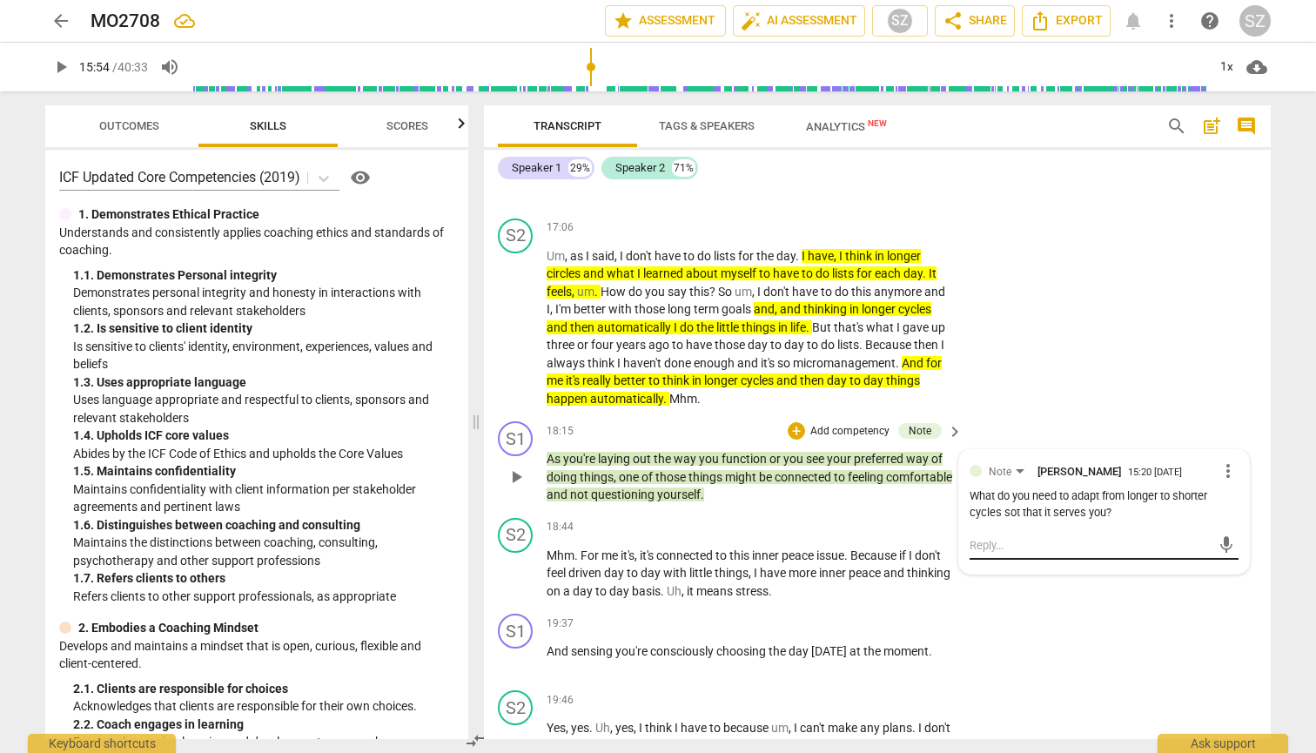
click at [647, 537] on textarea at bounding box center [1089, 545] width 241 height 17
click at [647, 537] on textarea "How have you progressed in our session towards coping so far? What insights hav…" at bounding box center [1089, 553] width 241 height 33
click at [647, 552] on span "send" at bounding box center [1225, 561] width 19 height 19
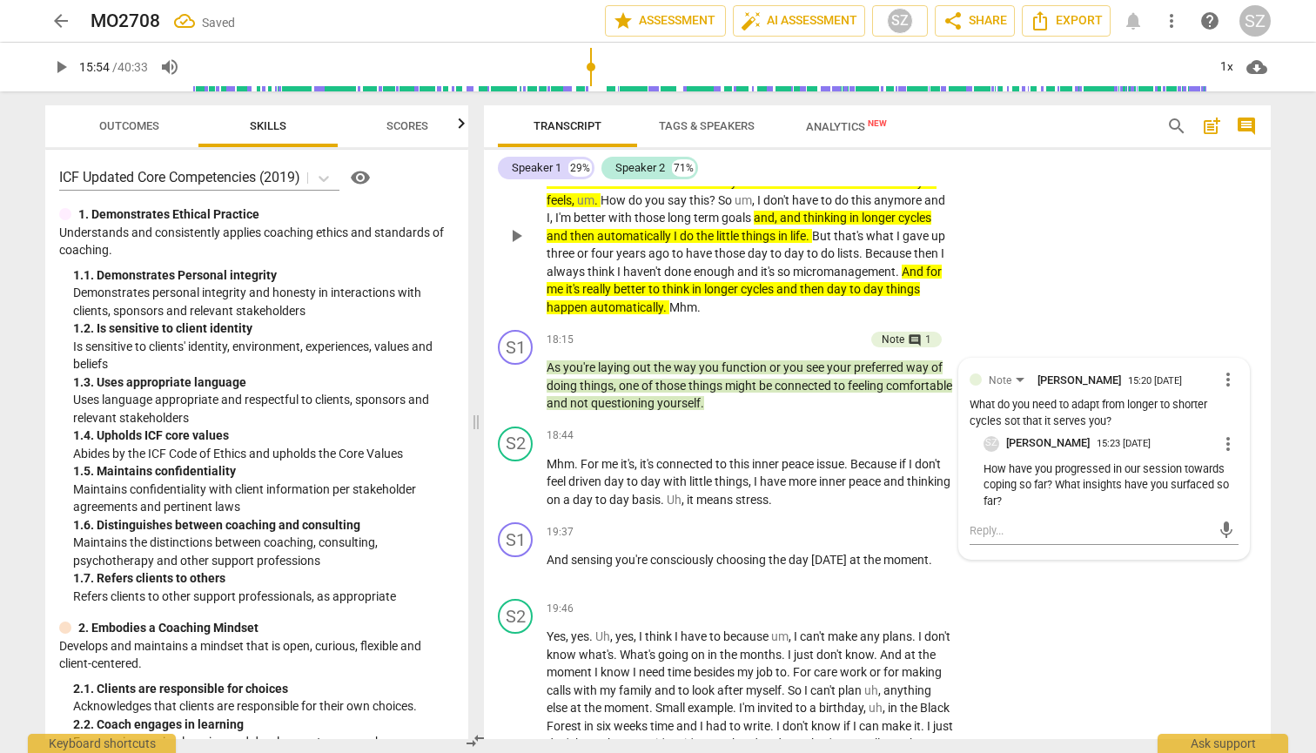
scroll to position [4729, 0]
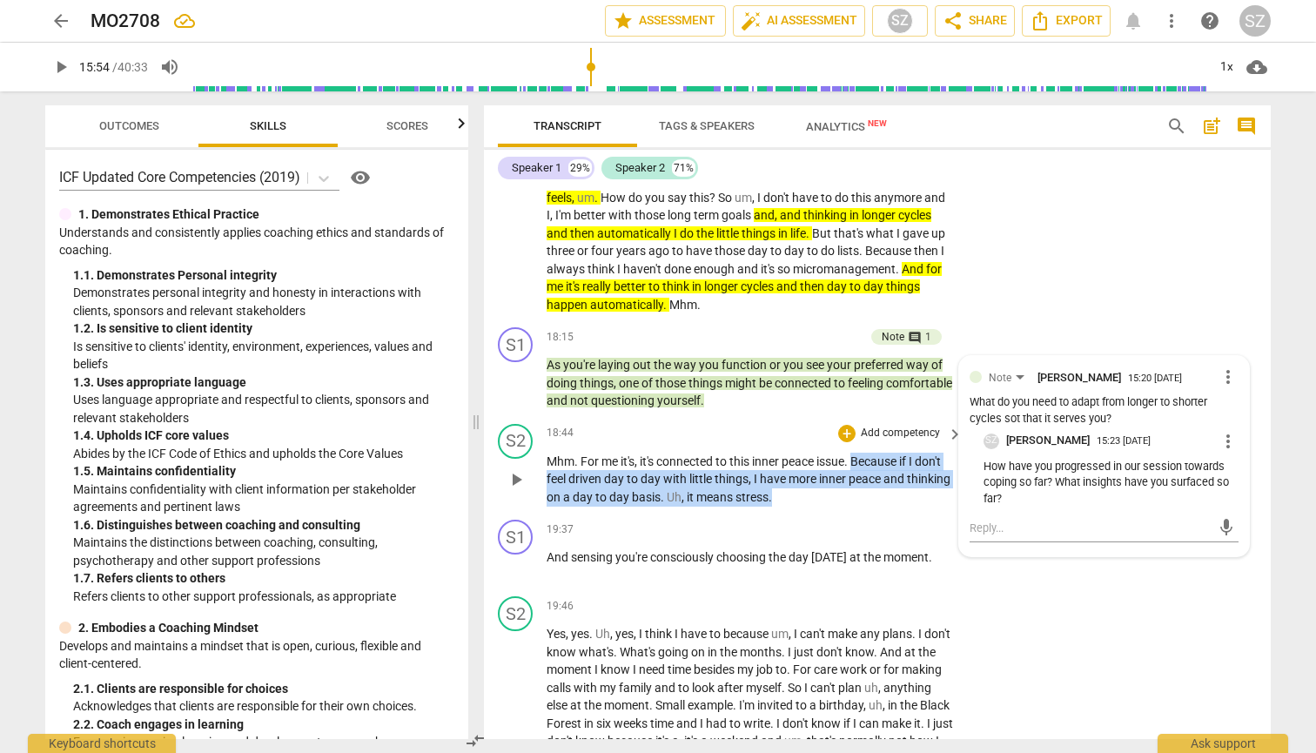
drag, startPoint x: 857, startPoint y: 429, endPoint x: 901, endPoint y: 463, distance: 55.9
click at [647, 463] on p "Mhm . For me it's , it's connected to this inner peace issue . Because if I don…" at bounding box center [749, 479] width 407 height 54
click at [647, 441] on icon "button" at bounding box center [855, 442] width 6 height 7
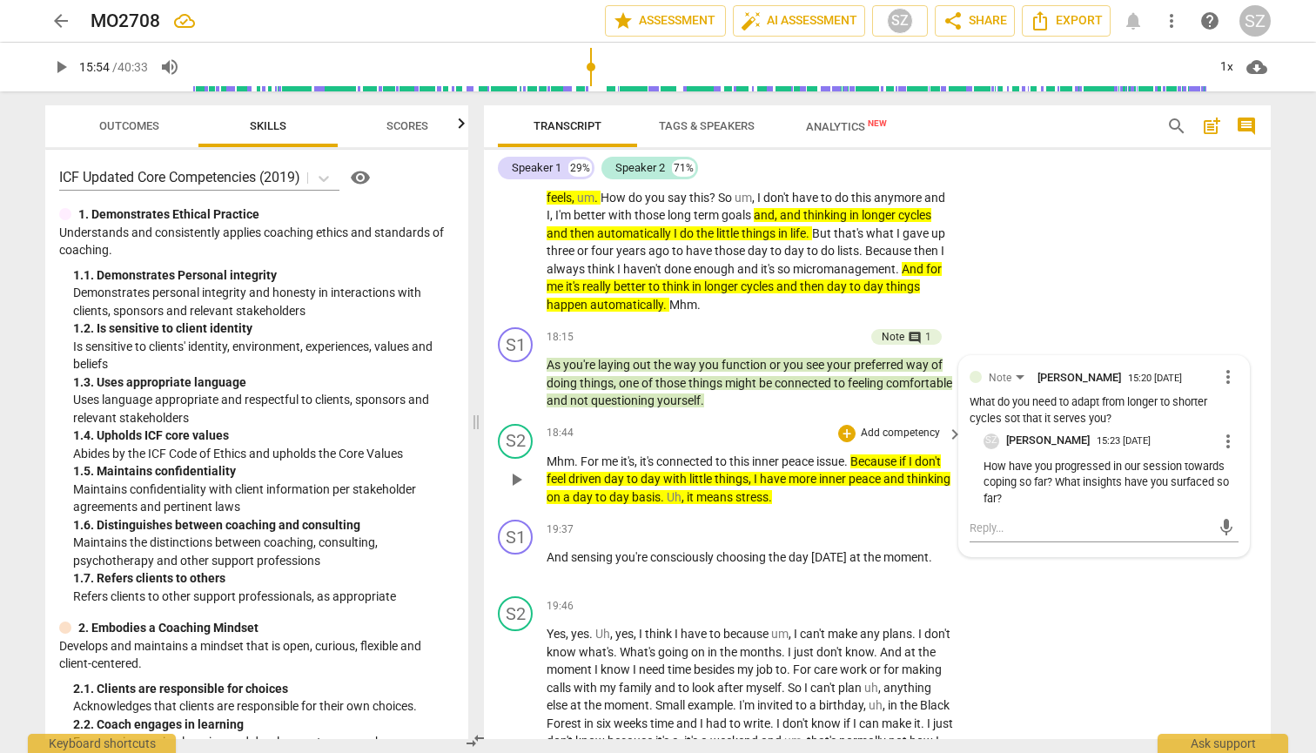
click at [515, 469] on span "play_arrow" at bounding box center [516, 479] width 21 height 21
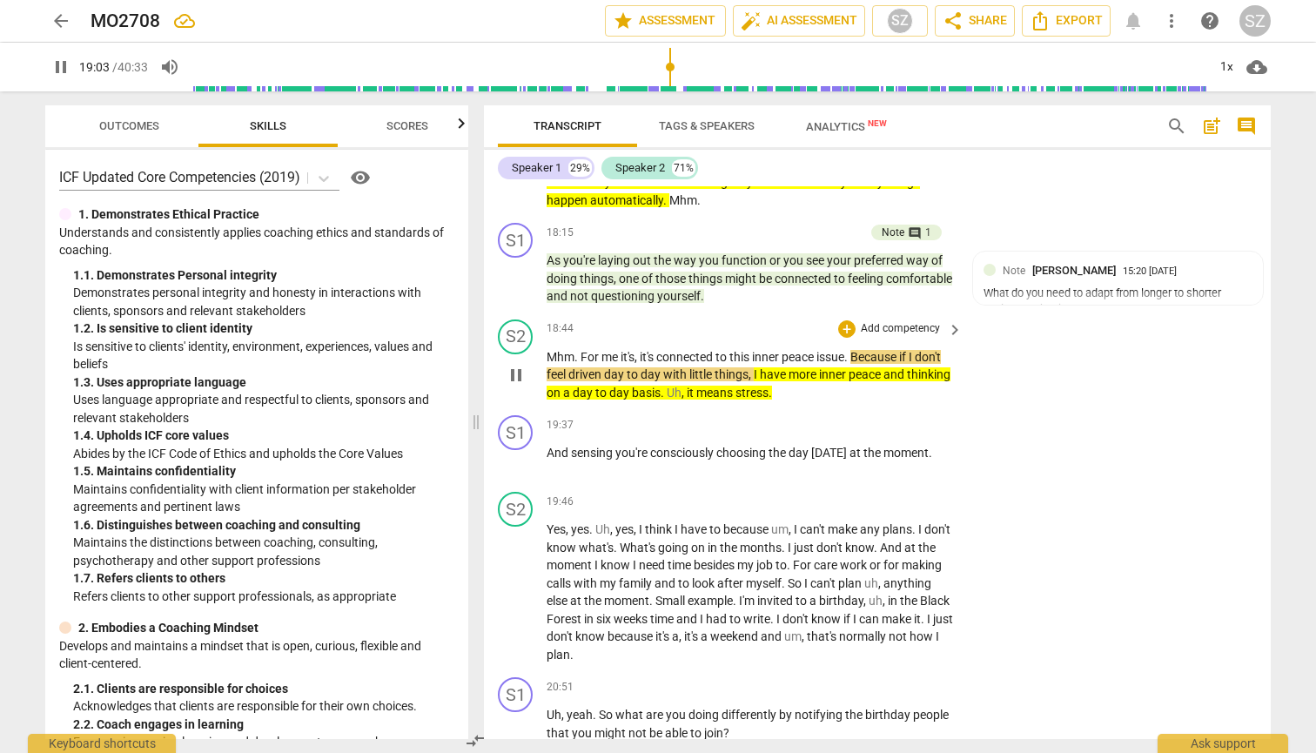
scroll to position [4843, 0]
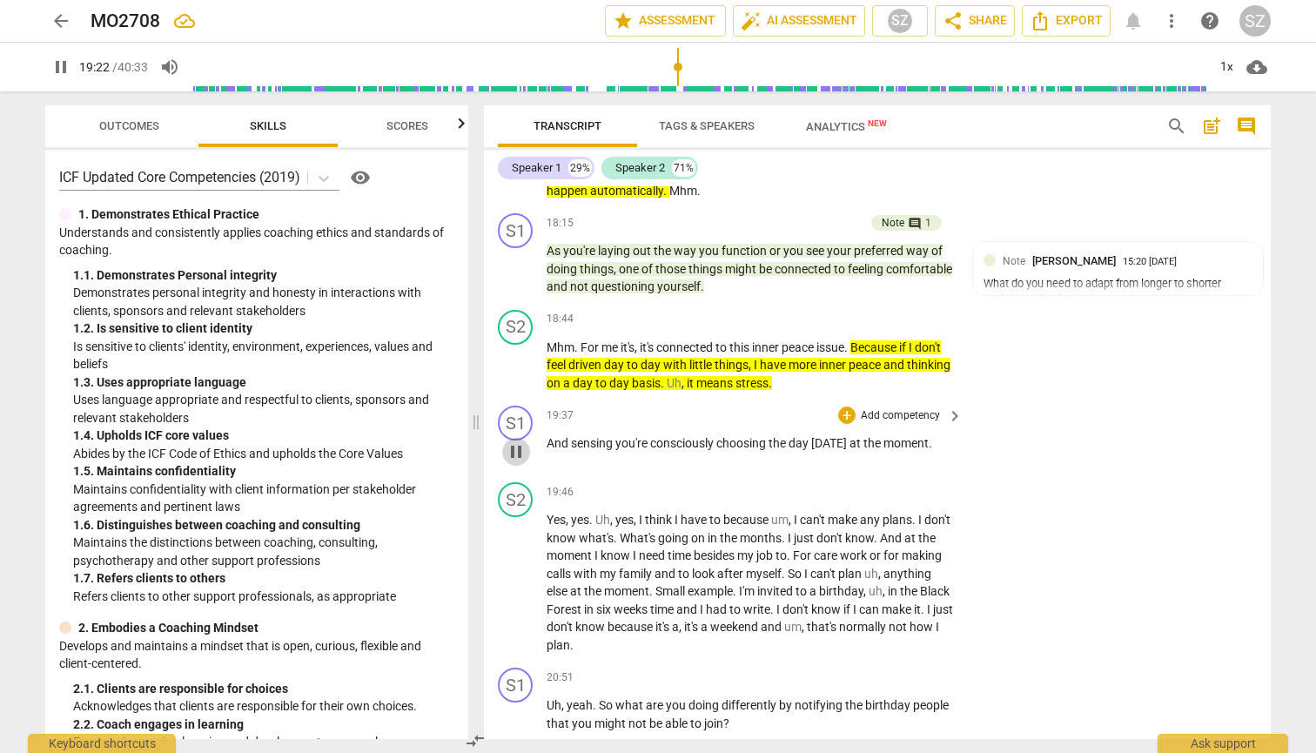
click at [517, 441] on span "pause" at bounding box center [516, 451] width 21 height 21
click at [647, 406] on div "+" at bounding box center [846, 414] width 17 height 17
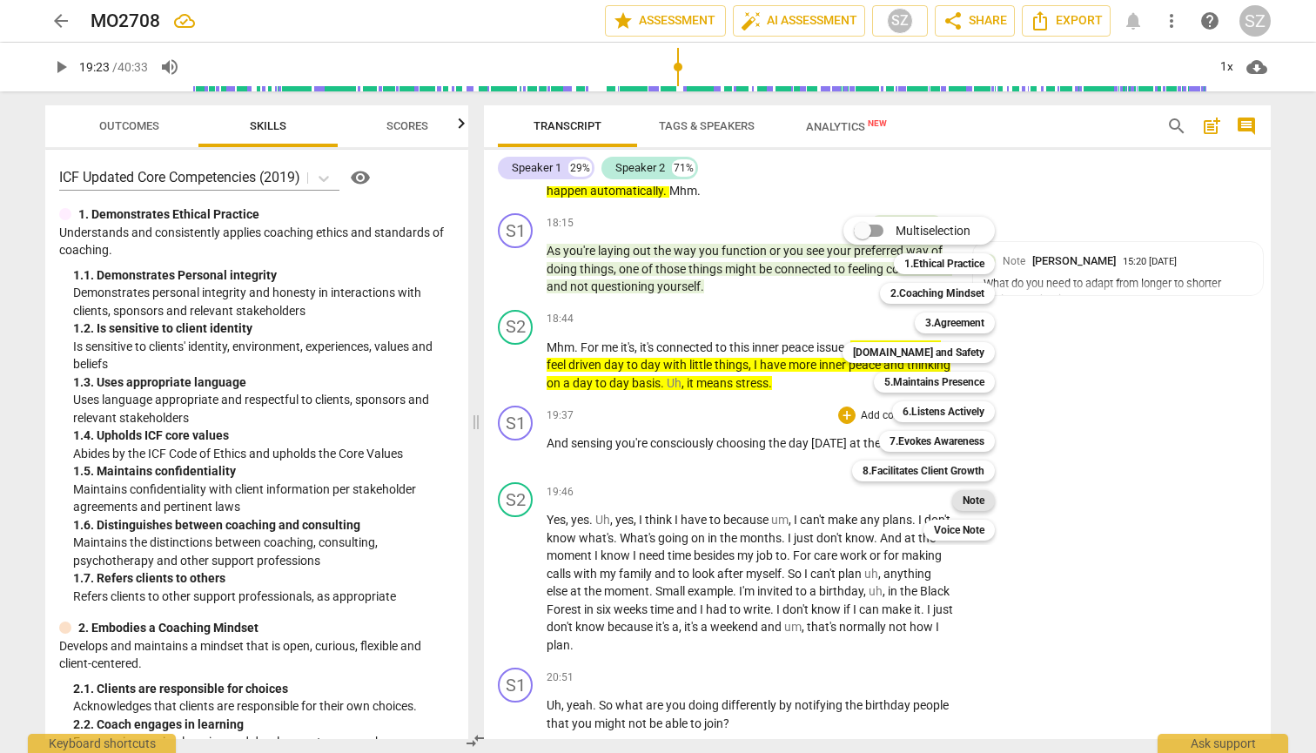
click at [647, 497] on b "Note" at bounding box center [973, 500] width 22 height 21
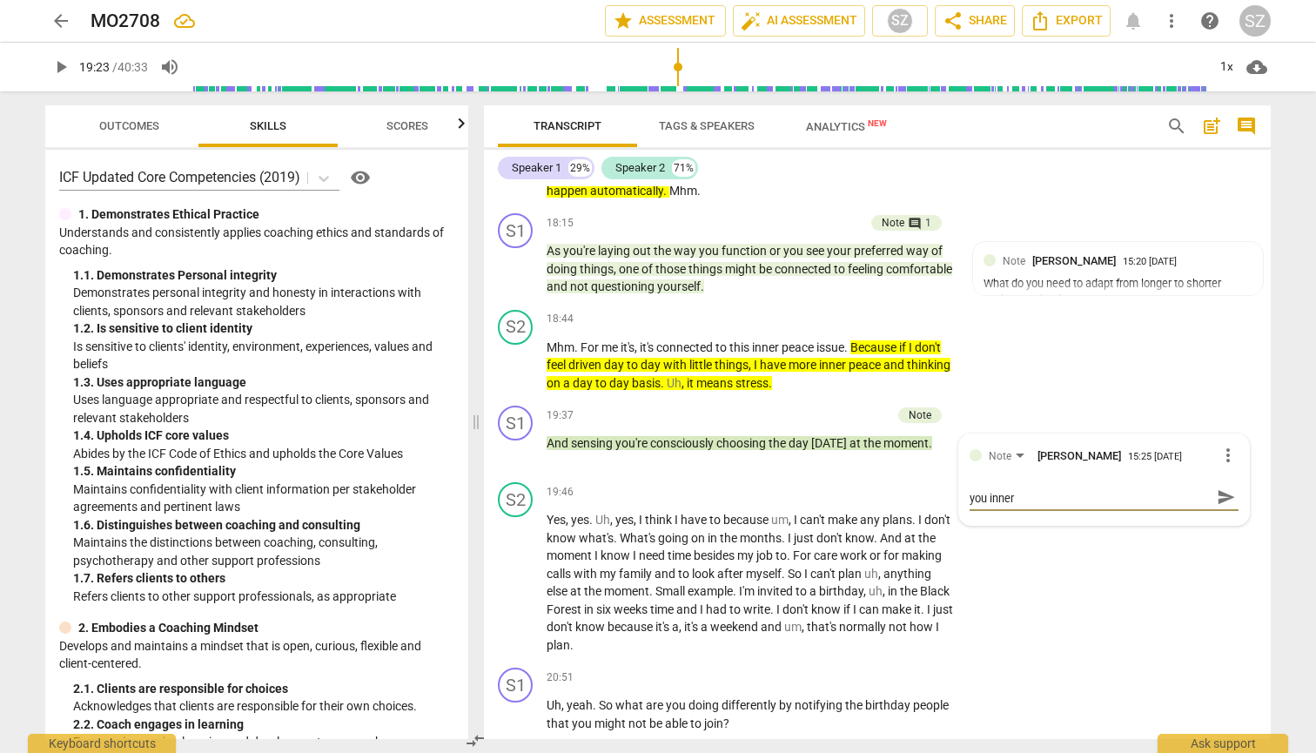
scroll to position [0, 0]
click at [647, 495] on span "send" at bounding box center [1225, 504] width 19 height 19
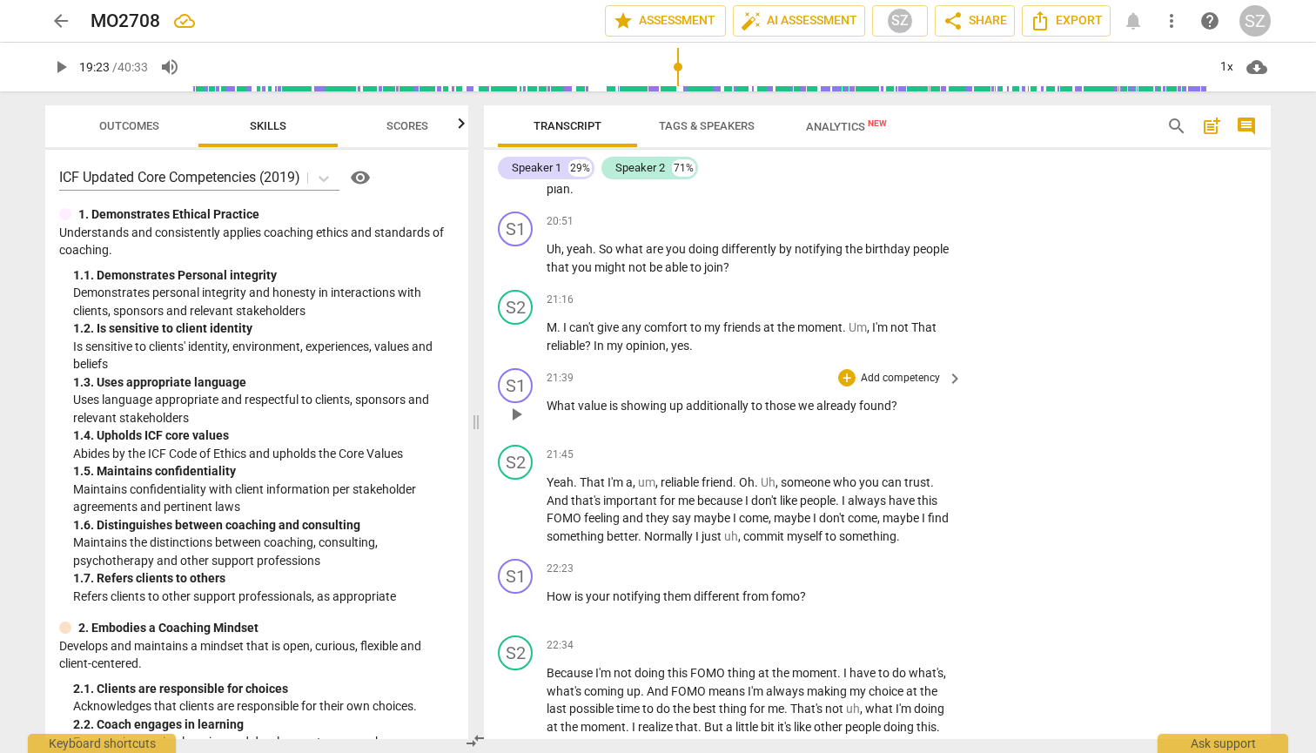
scroll to position [5309, 0]
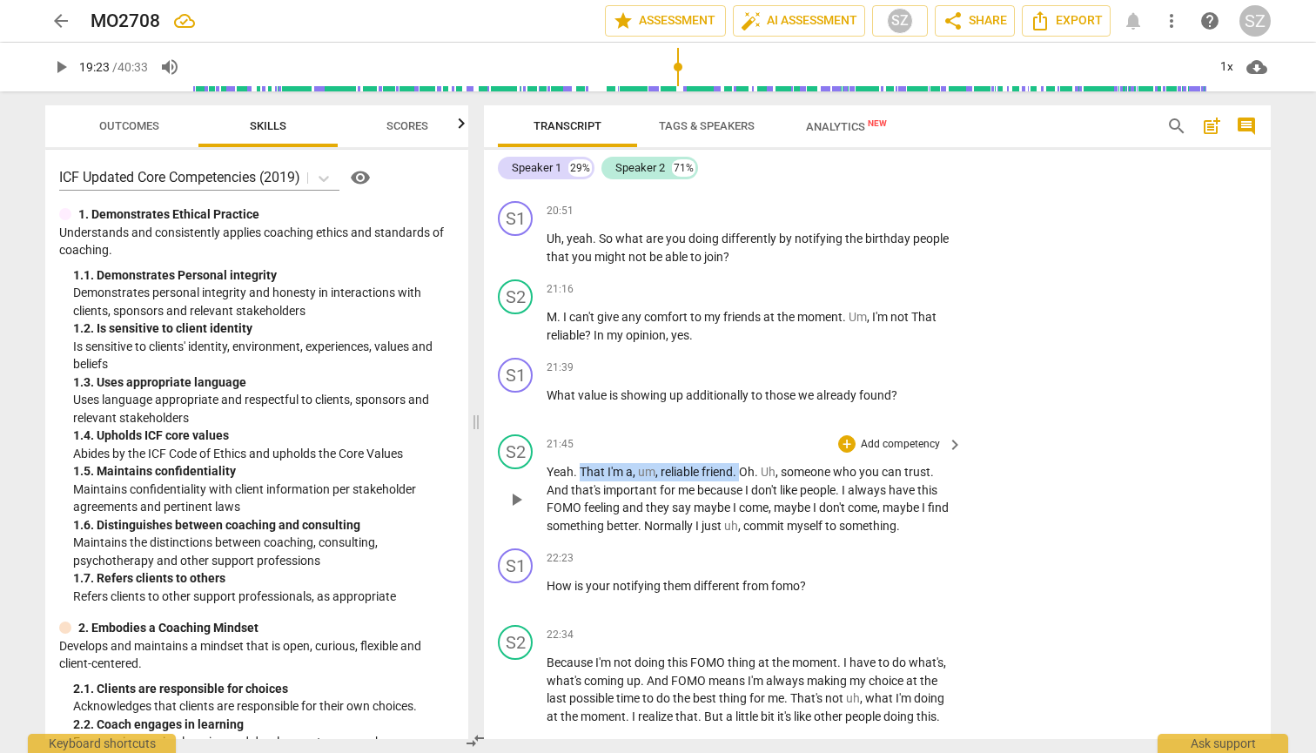
drag, startPoint x: 581, startPoint y: 428, endPoint x: 741, endPoint y: 428, distance: 160.1
click at [647, 463] on p "Yeah . That I'm a , um , reliable friend . Oh . Uh , someone who you can trust …" at bounding box center [749, 498] width 407 height 71
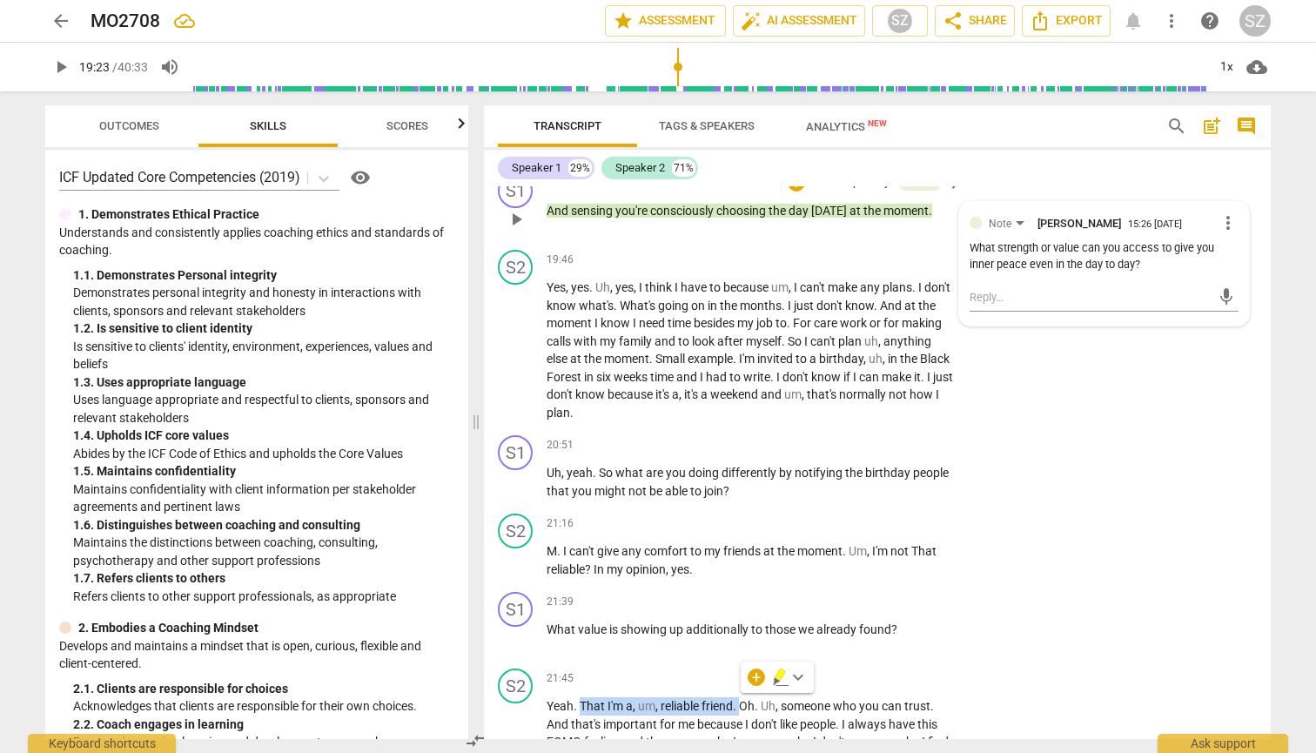
scroll to position [5096, 0]
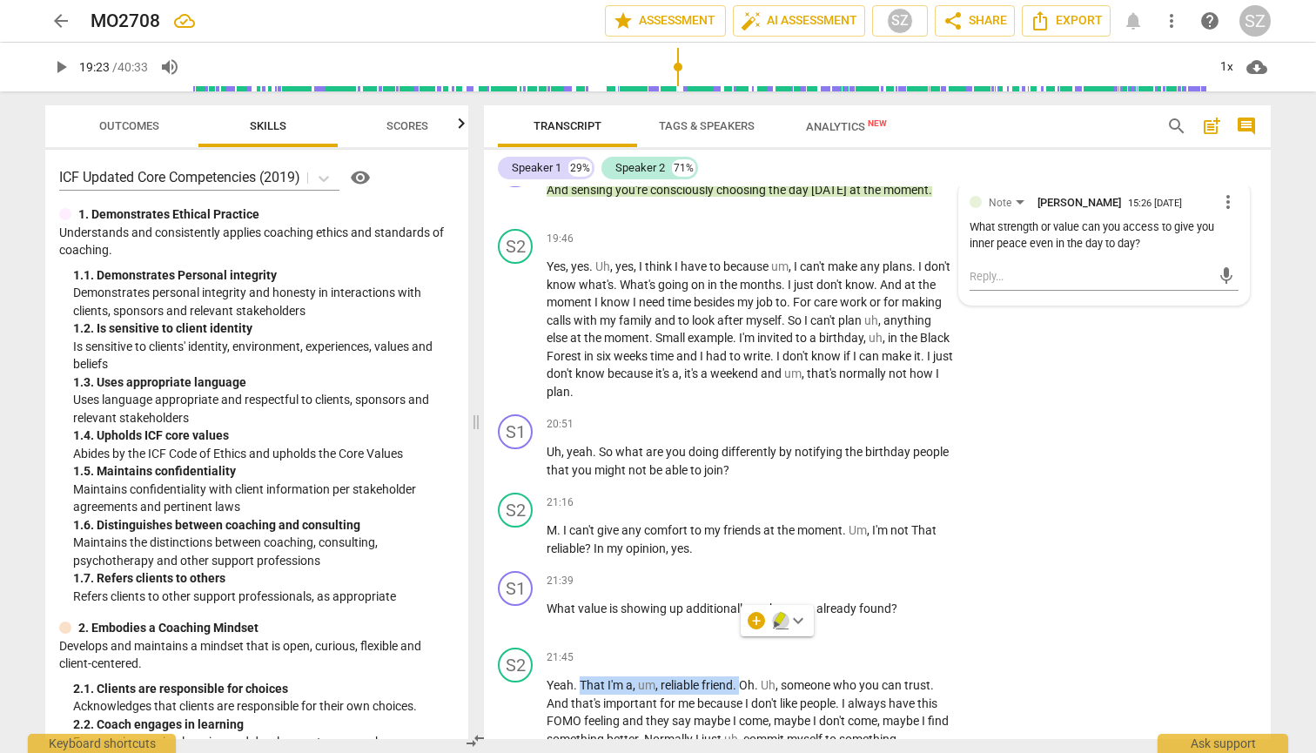
click at [647, 618] on icon "button" at bounding box center [779, 618] width 10 height 12
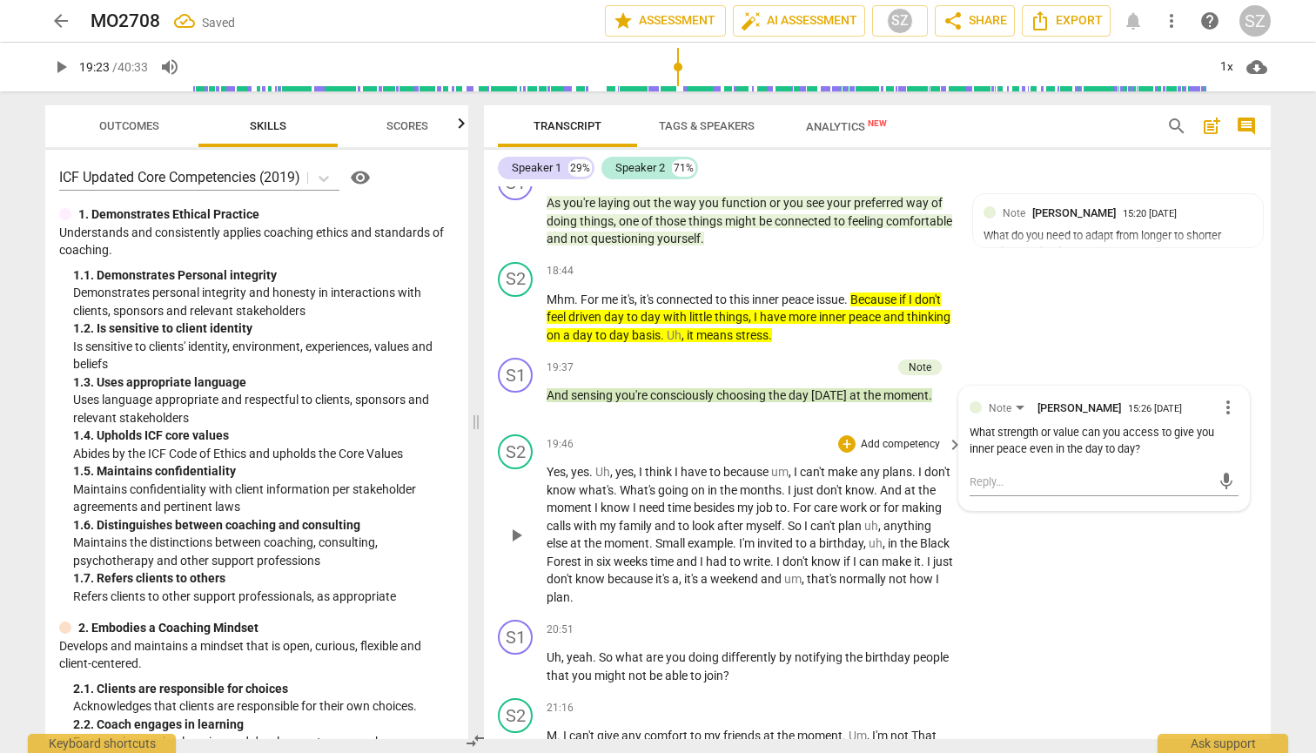
scroll to position [4881, 0]
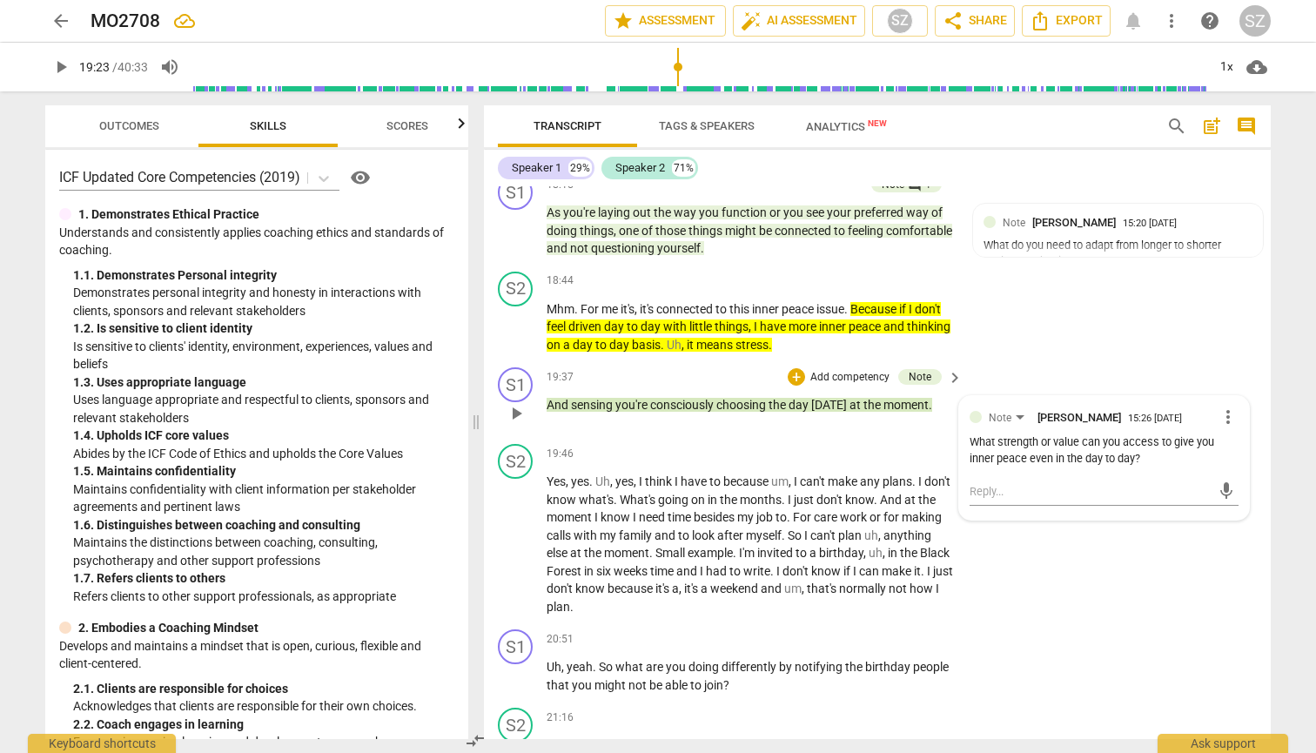
click at [515, 403] on span "play_arrow" at bounding box center [516, 413] width 21 height 21
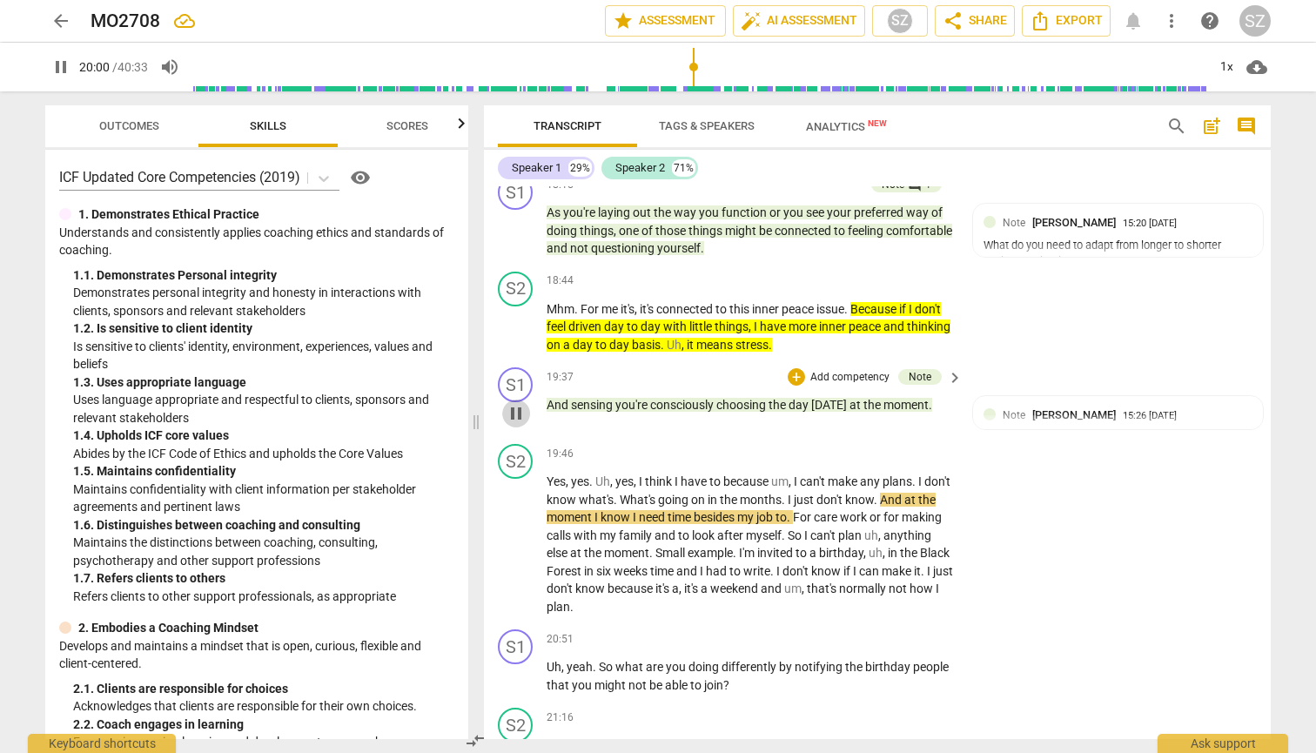
click at [514, 403] on span "pause" at bounding box center [516, 413] width 21 height 21
click at [647, 430] on div "What strength or value can you access to give you inner peace even in the day t…" at bounding box center [1117, 446] width 269 height 33
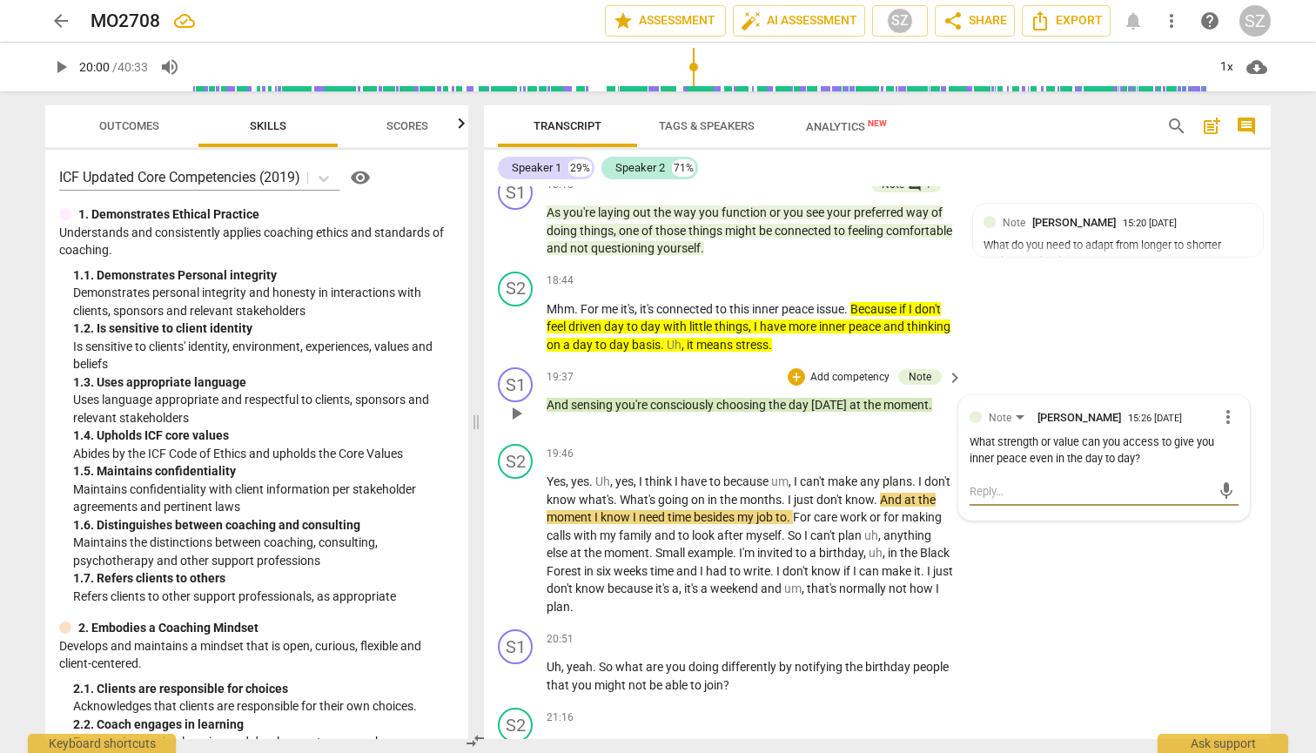
click at [647, 483] on textarea at bounding box center [1089, 491] width 241 height 17
click at [647, 481] on span "send" at bounding box center [1225, 490] width 19 height 19
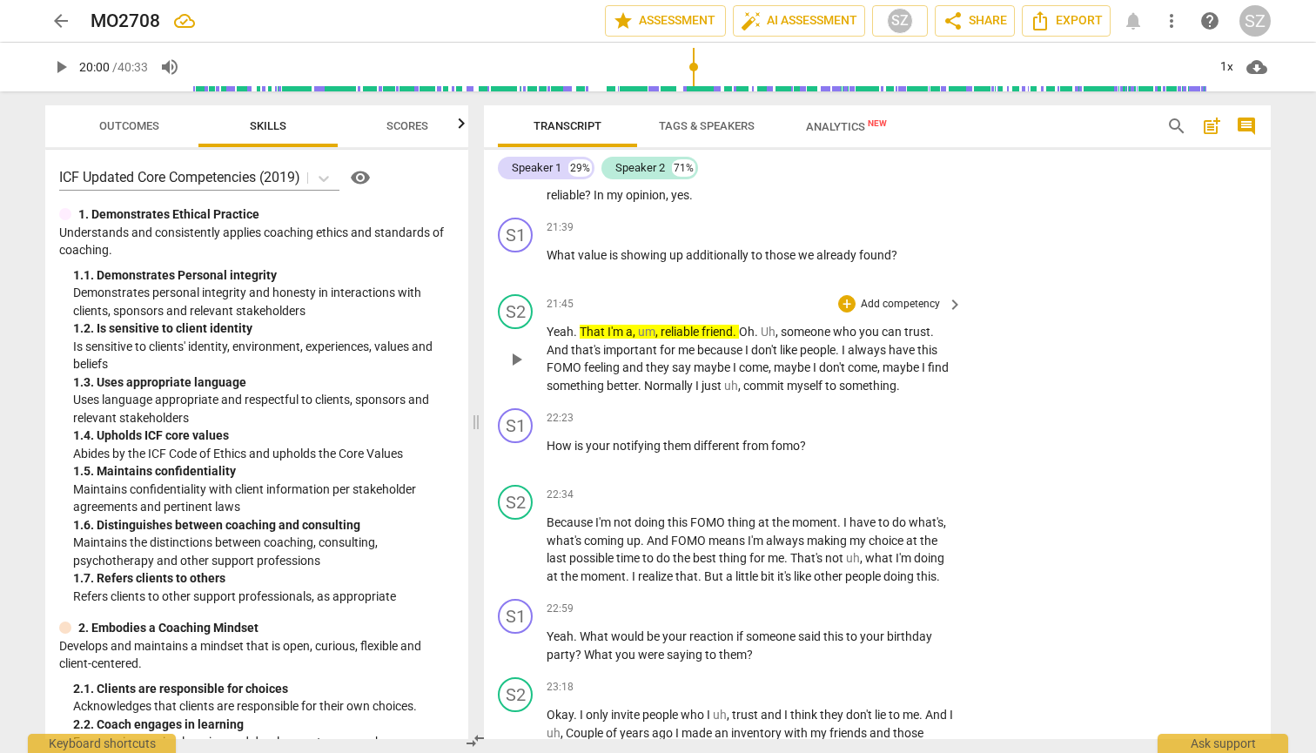
scroll to position [5457, 0]
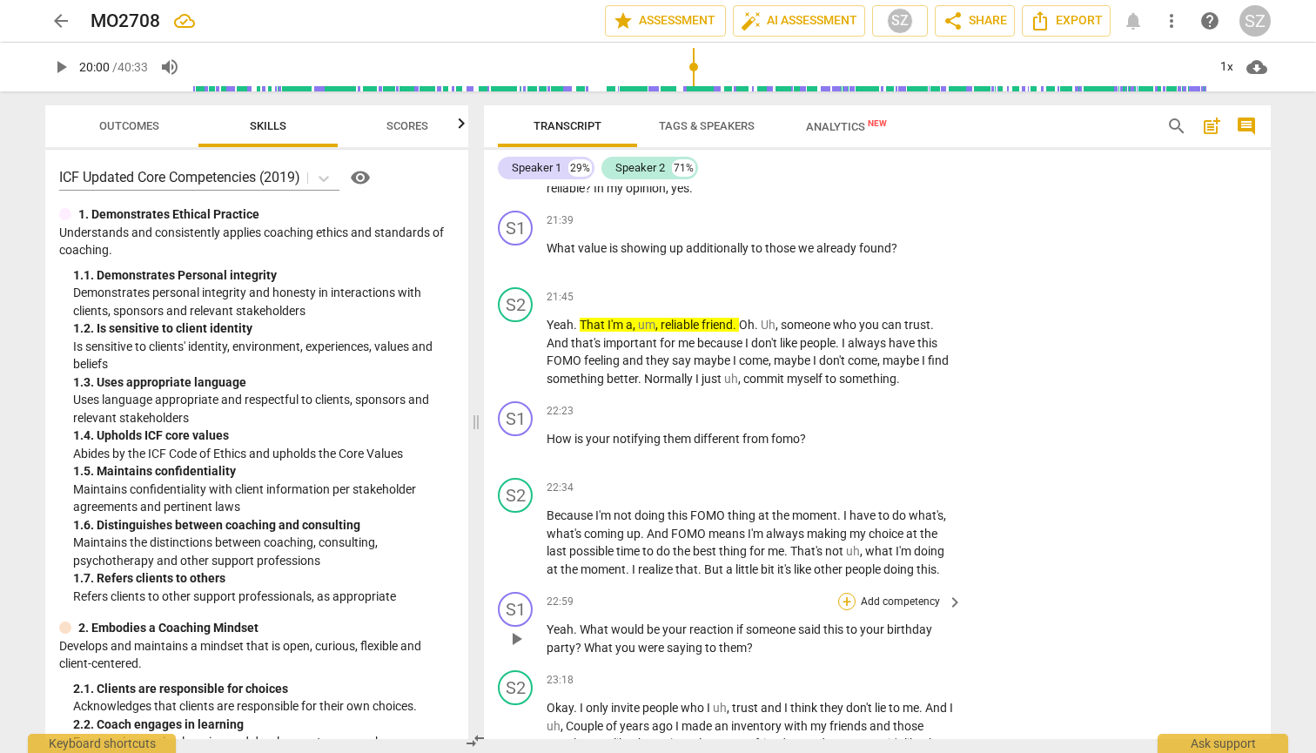
click at [647, 593] on div "+" at bounding box center [846, 601] width 17 height 17
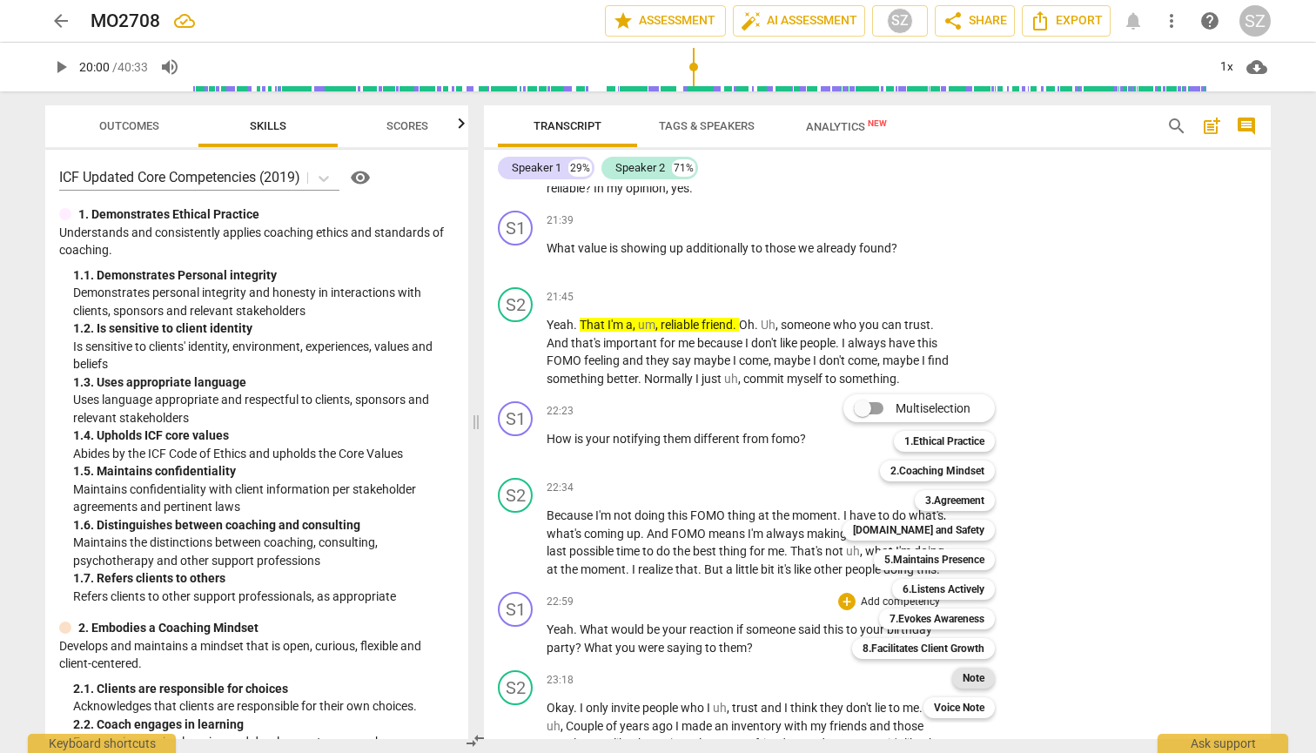
click at [647, 660] on b "Note" at bounding box center [973, 677] width 22 height 21
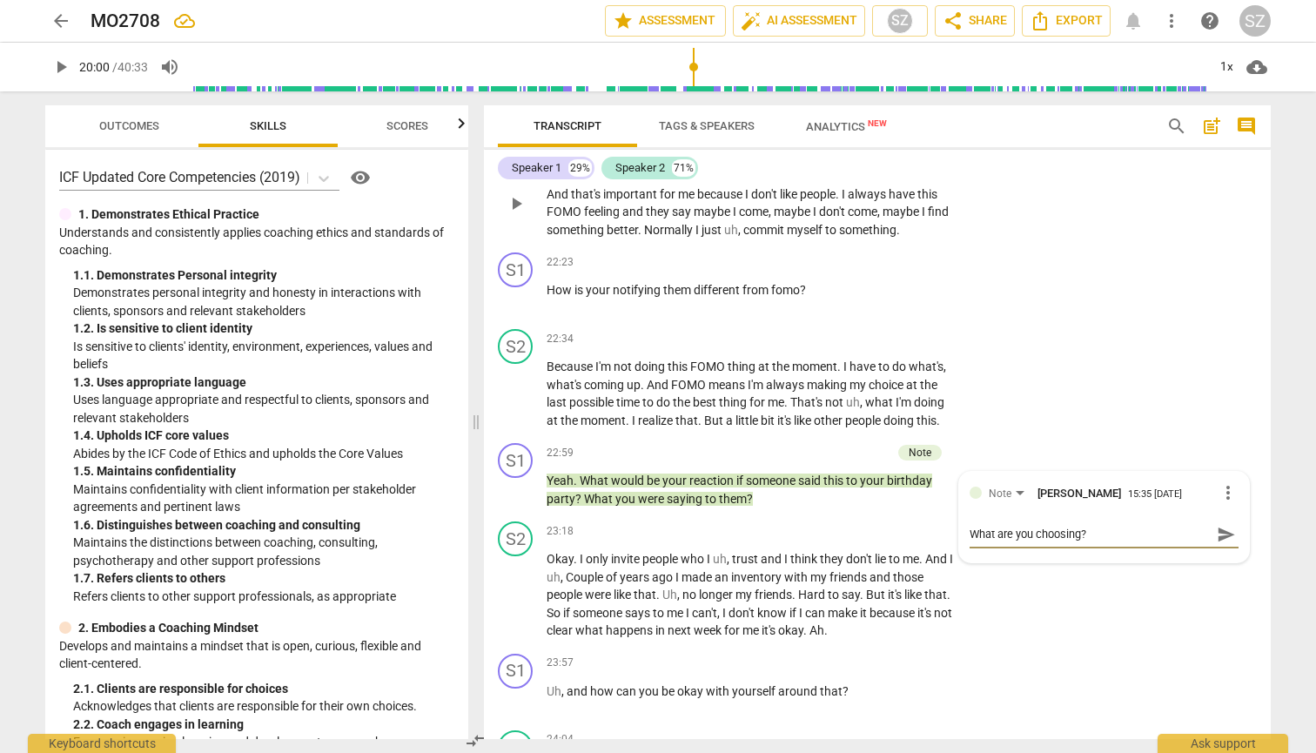
scroll to position [5610, 0]
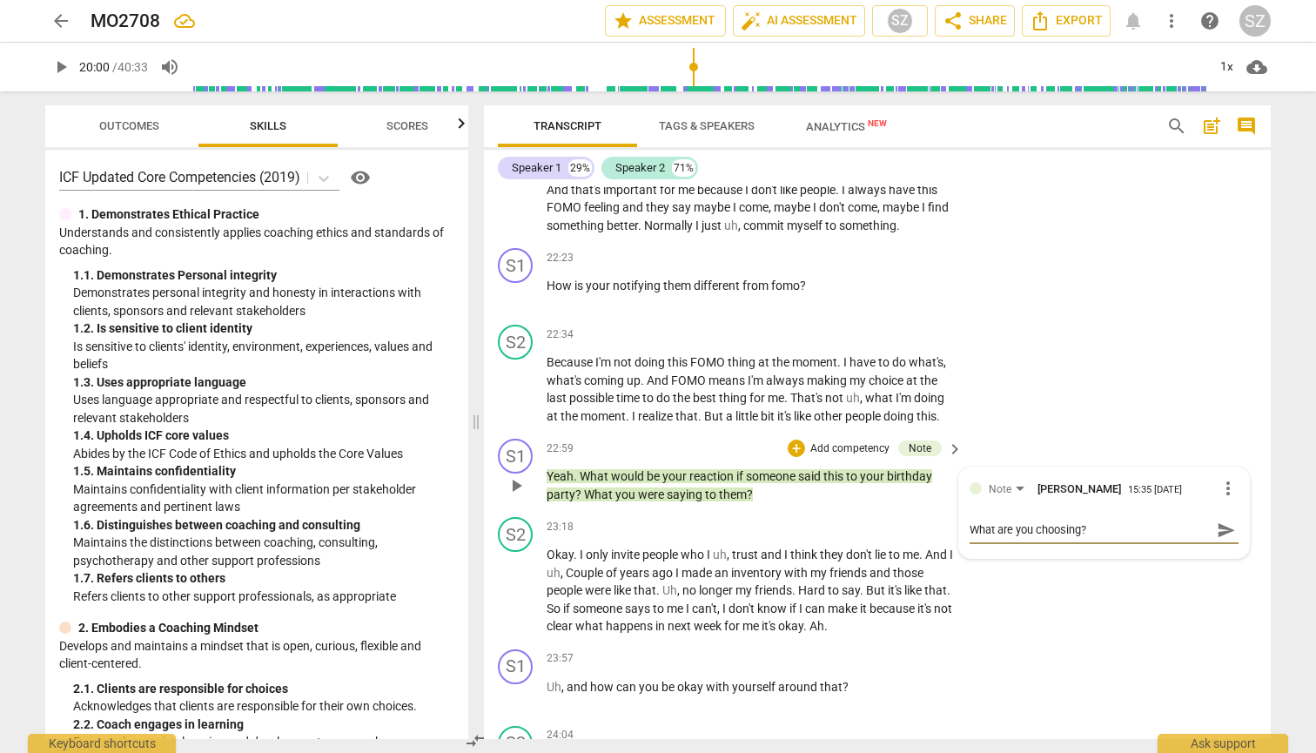
click at [647, 521] on textarea "What are you choosing?" at bounding box center [1089, 529] width 241 height 17
click at [647, 528] on span "send" at bounding box center [1225, 537] width 19 height 19
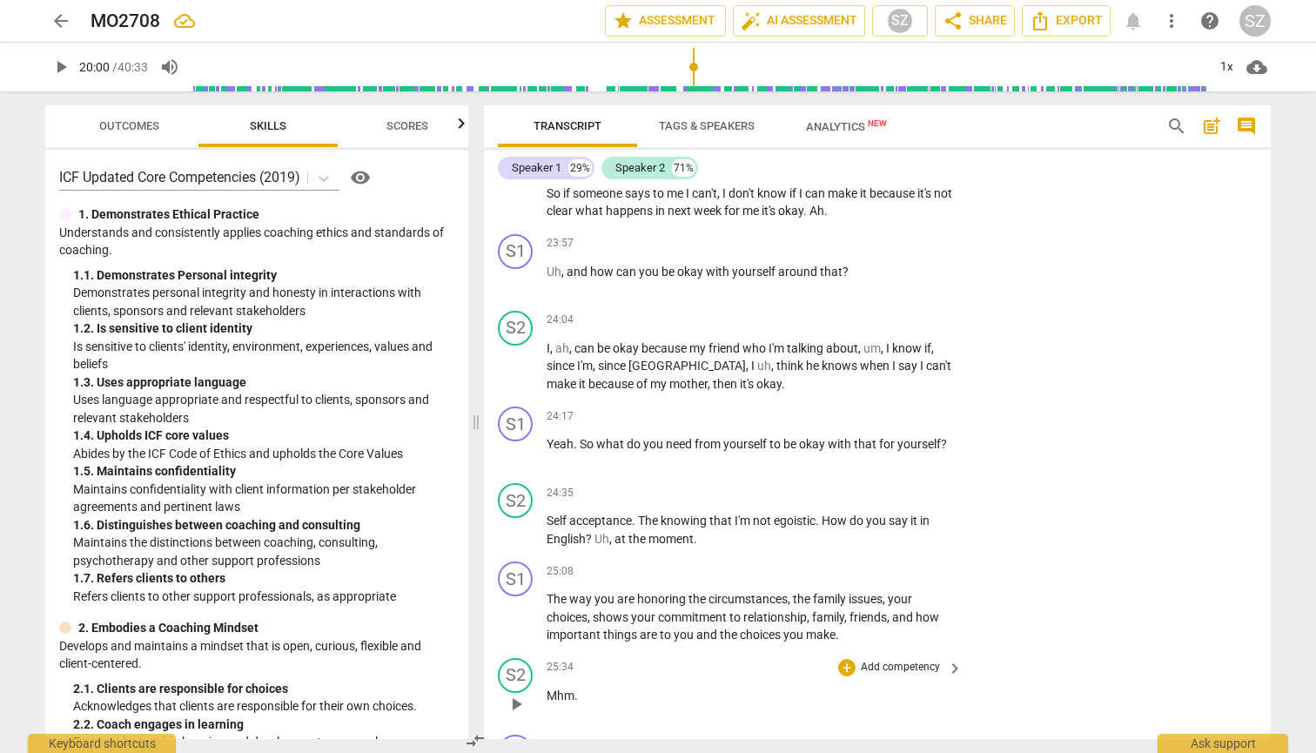
scroll to position [5996, 0]
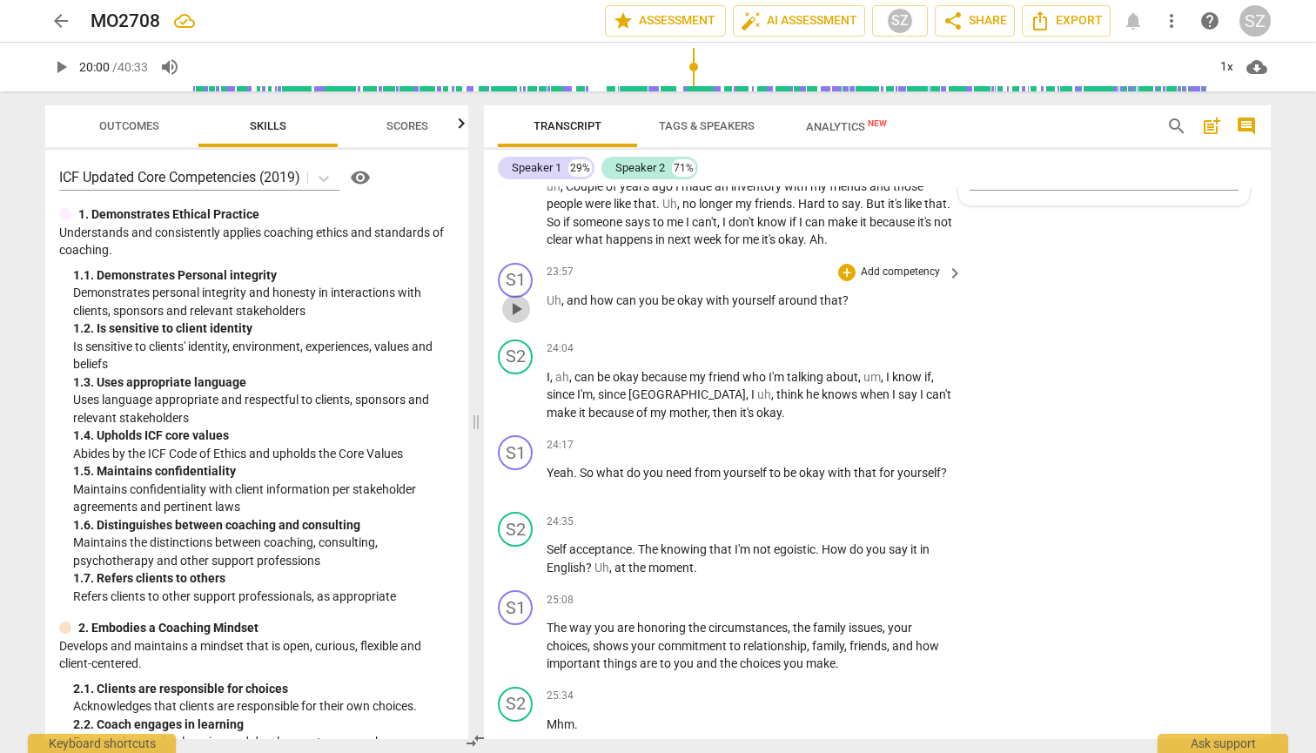
click at [517, 298] on span "play_arrow" at bounding box center [516, 308] width 21 height 21
click at [519, 471] on span "pause" at bounding box center [516, 481] width 21 height 21
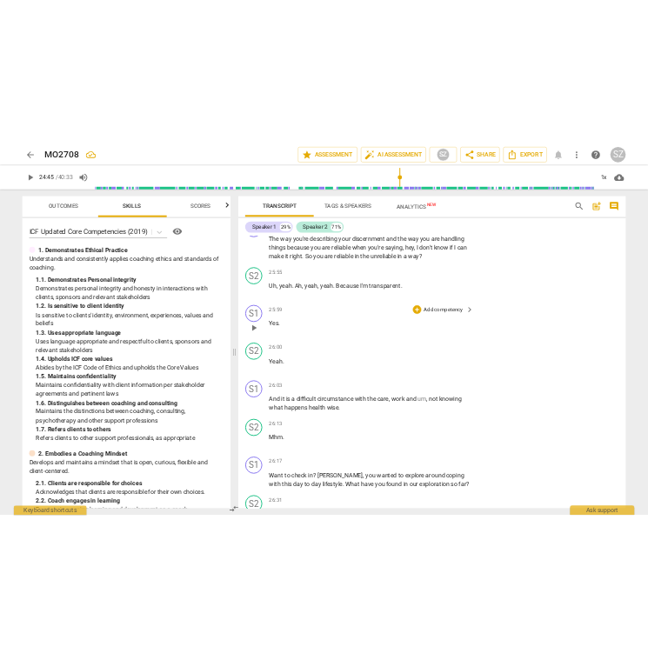
scroll to position [6579, 0]
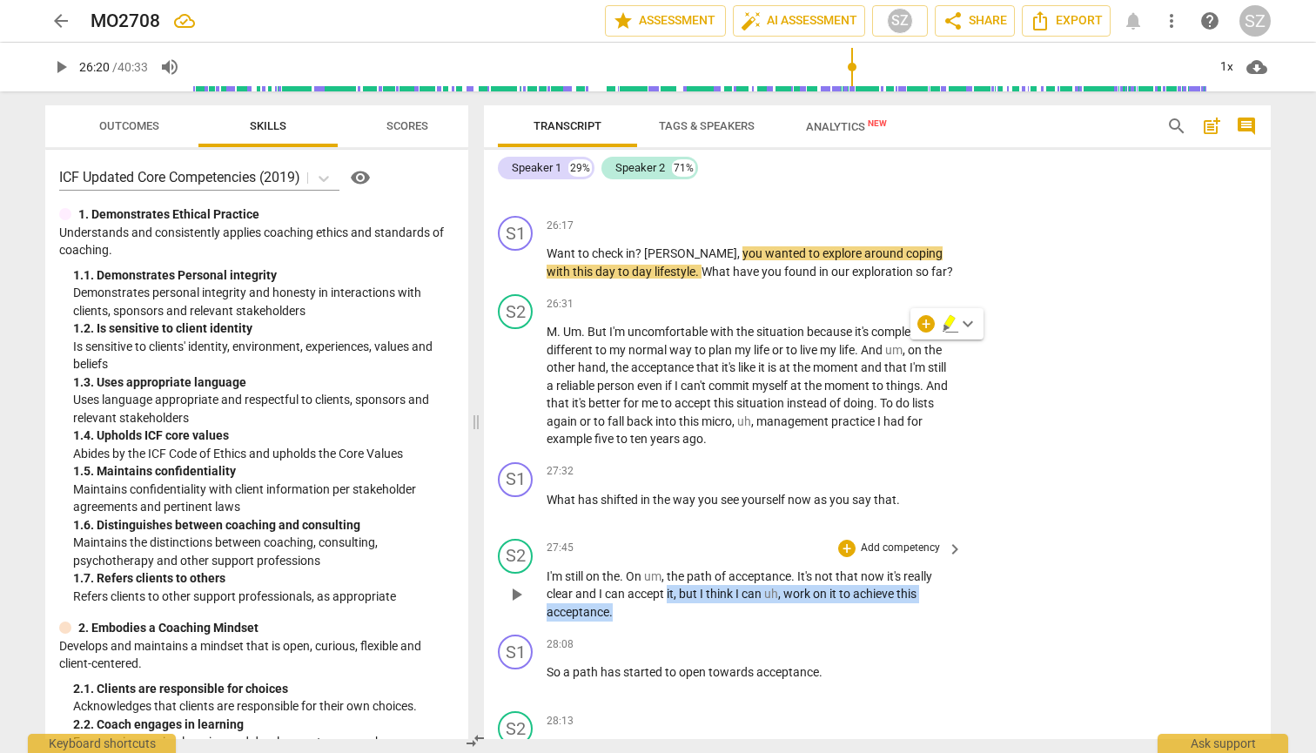
drag, startPoint x: 667, startPoint y: 536, endPoint x: 812, endPoint y: 566, distance: 147.4
click at [647, 566] on div "S2 play_arrow pause 27:45 + Add competency keyboard_arrow_right I'm still on th…" at bounding box center [877, 580] width 787 height 97
click at [646, 533] on icon "button" at bounding box center [652, 529] width 17 height 21
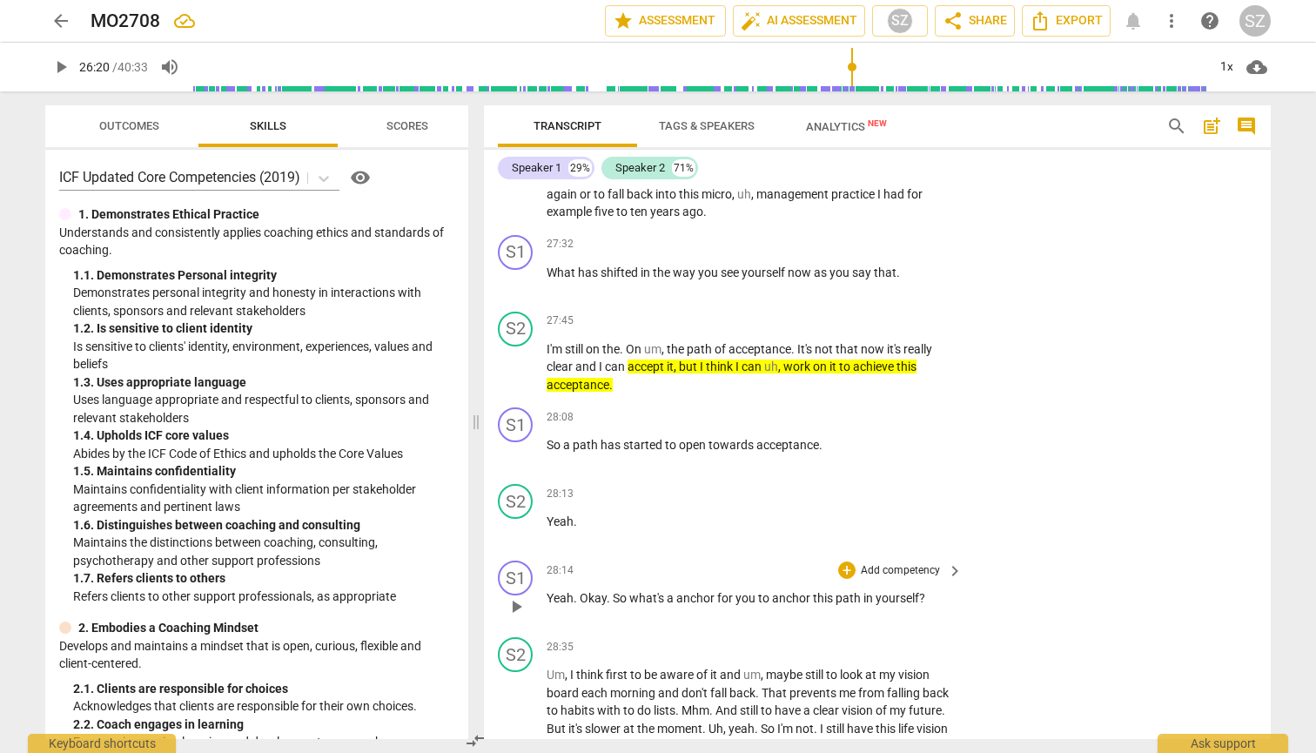
scroll to position [7252, 0]
click at [647, 407] on div "+" at bounding box center [846, 415] width 17 height 17
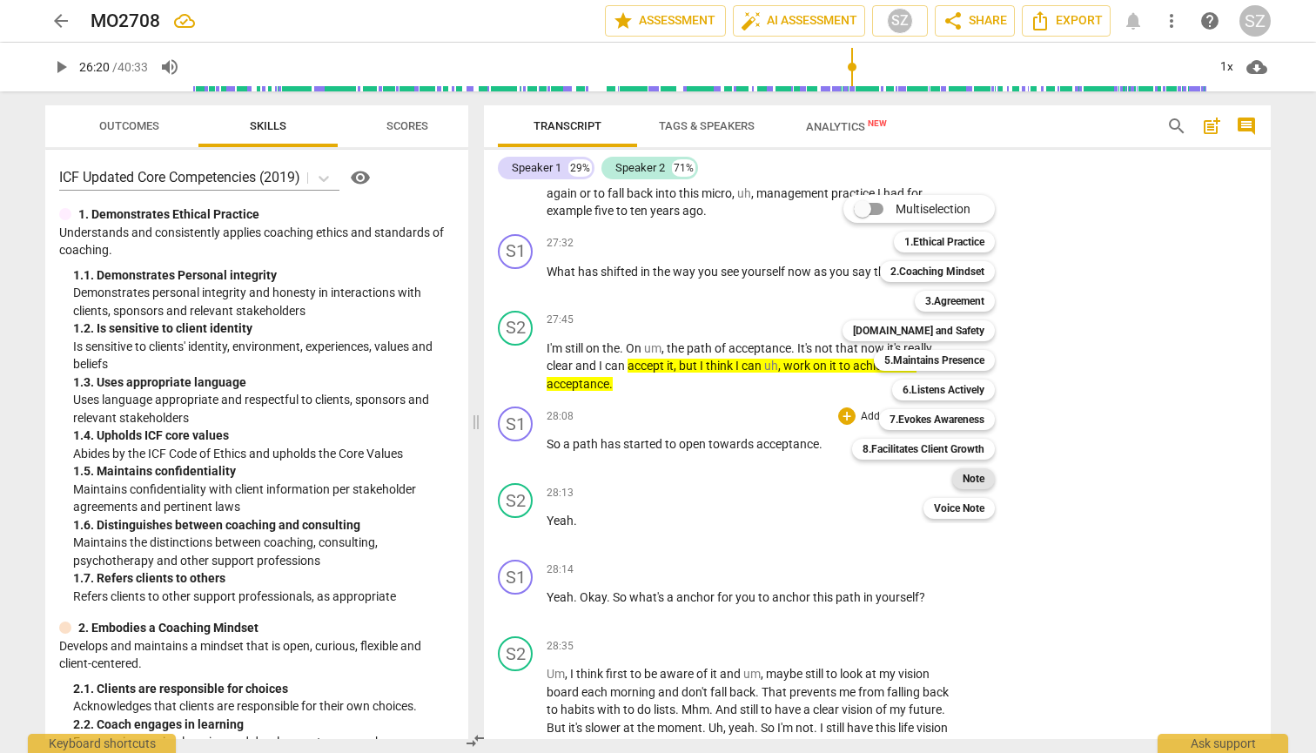
click at [647, 486] on b "Note" at bounding box center [973, 478] width 22 height 21
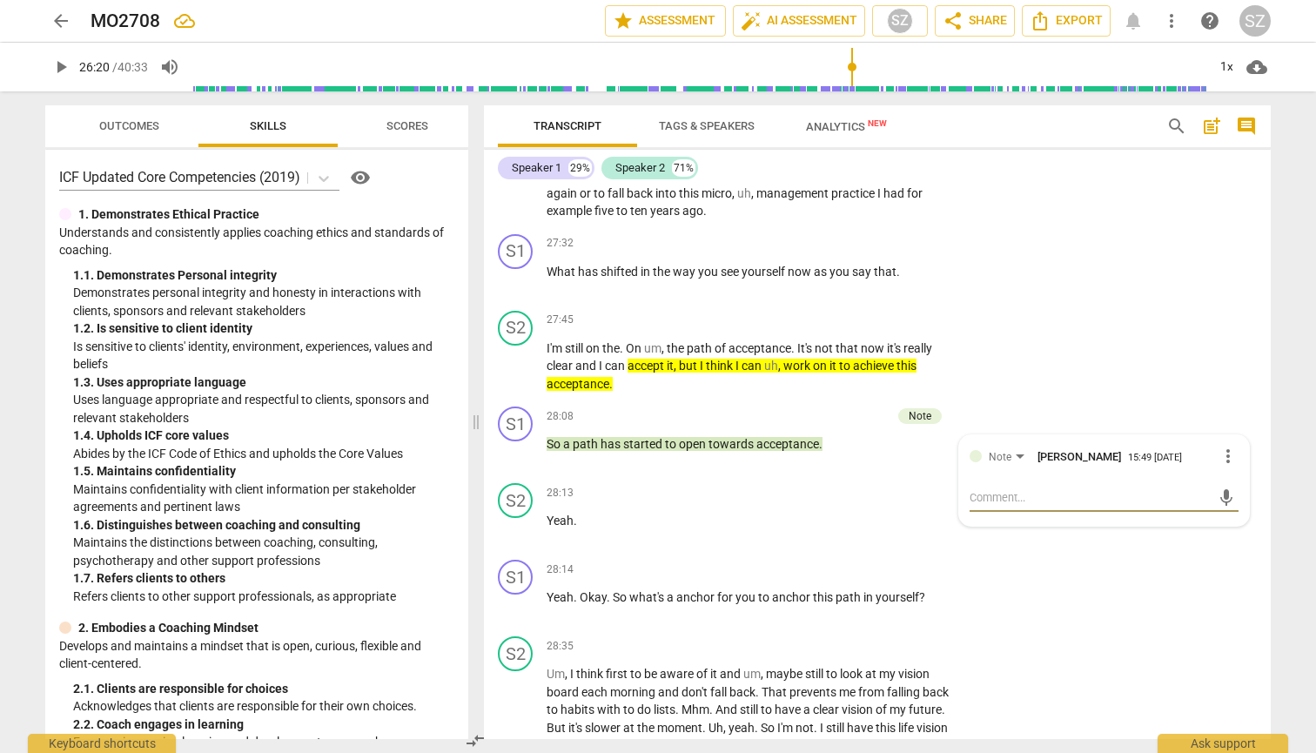
type textarea "W"
type textarea "Wi"
type textarea "Wit"
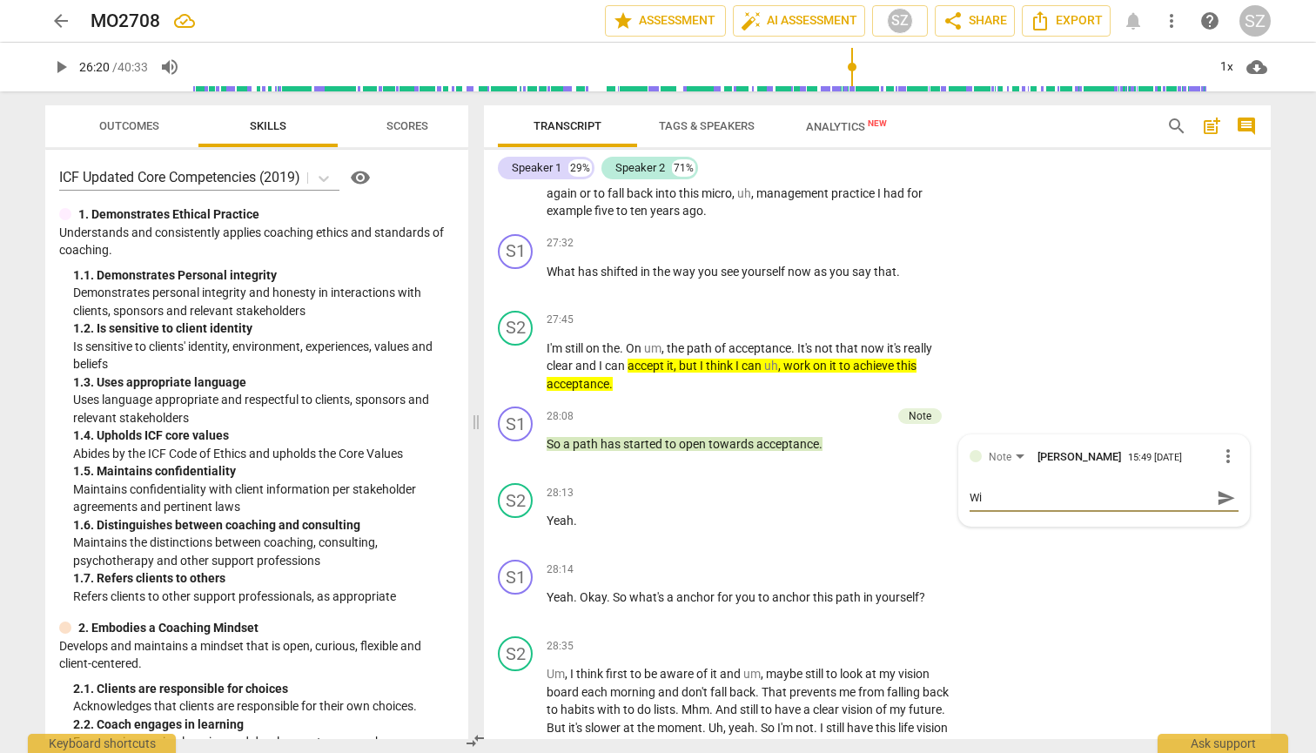
type textarea "Wit"
type textarea "With"
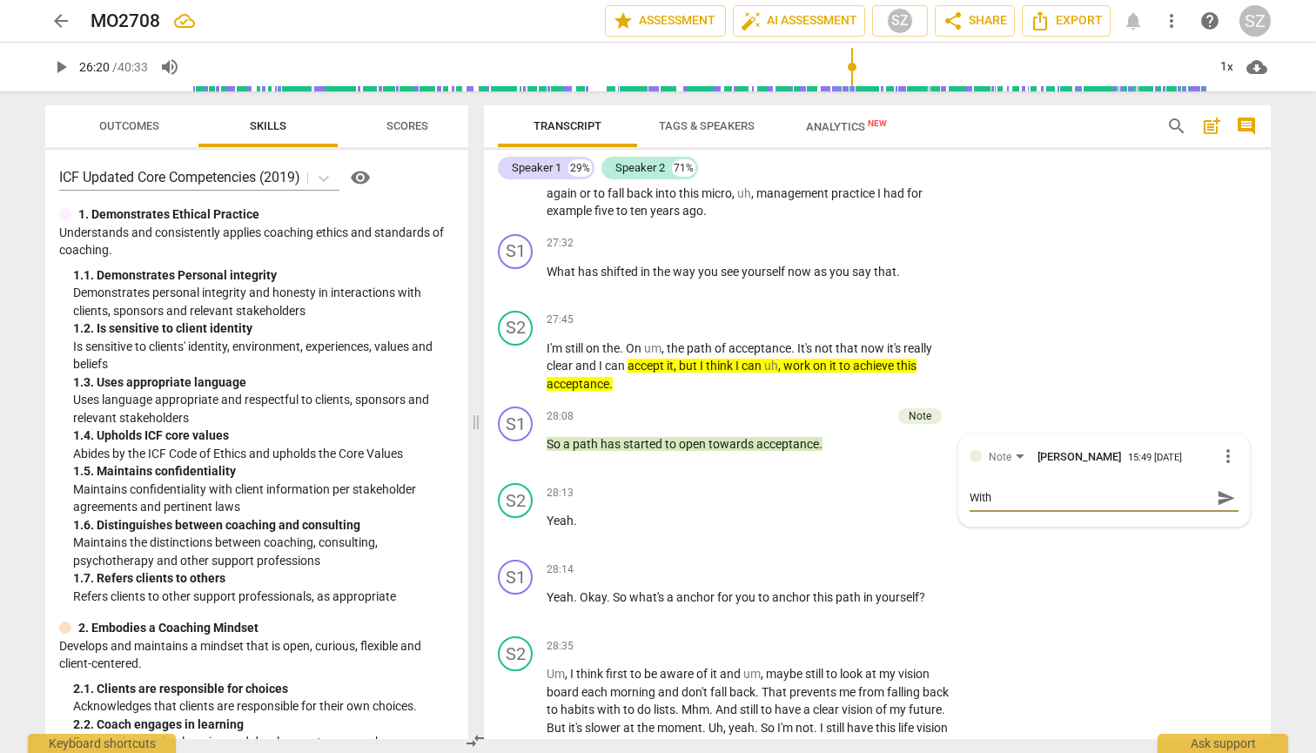
type textarea "With t"
type textarea "With th"
type textarea "With thi"
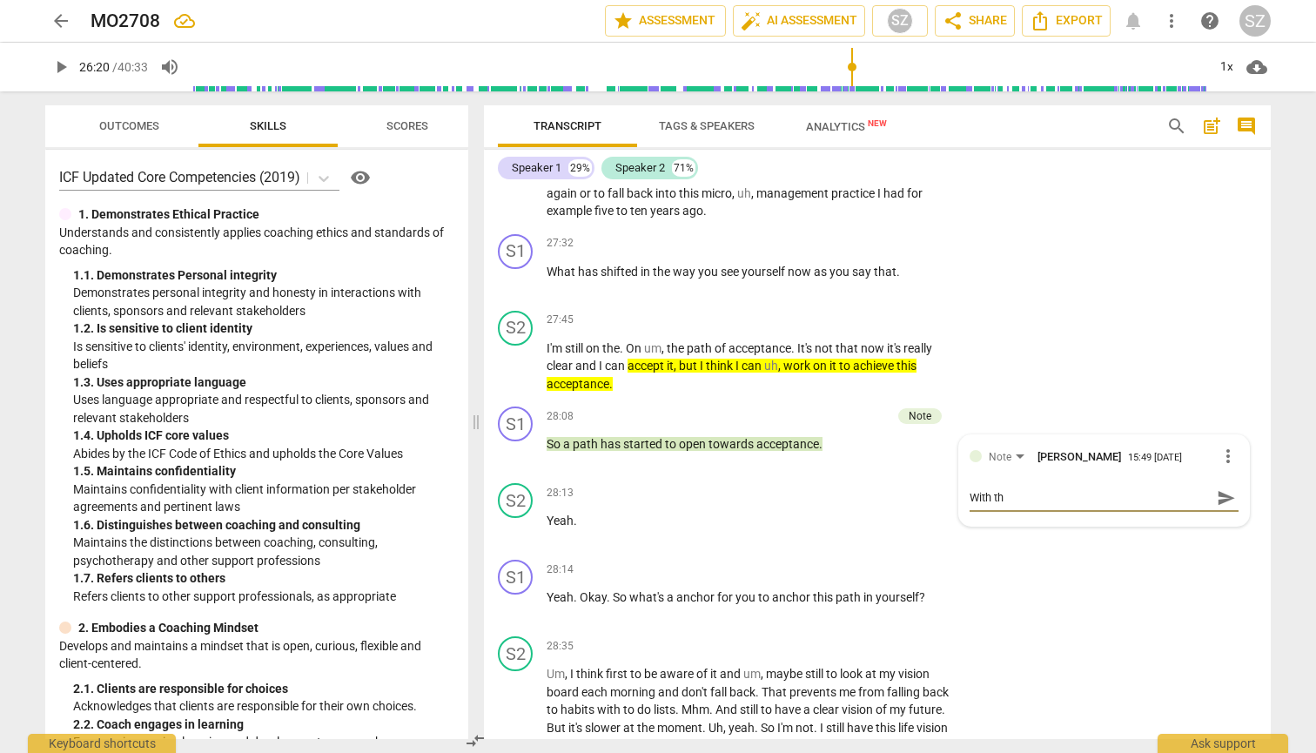
type textarea "With thi"
type textarea "With this"
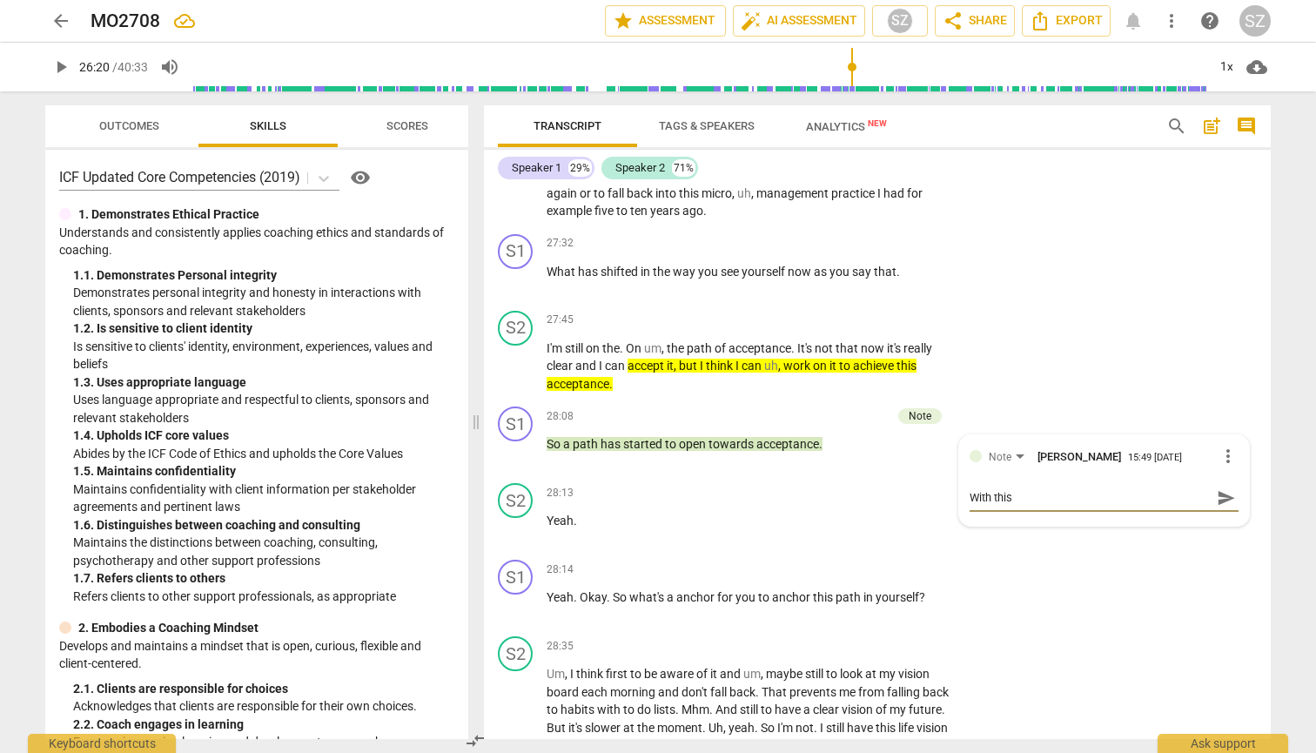
type textarea "With this p"
type textarea "With this pa"
type textarea "With this pat"
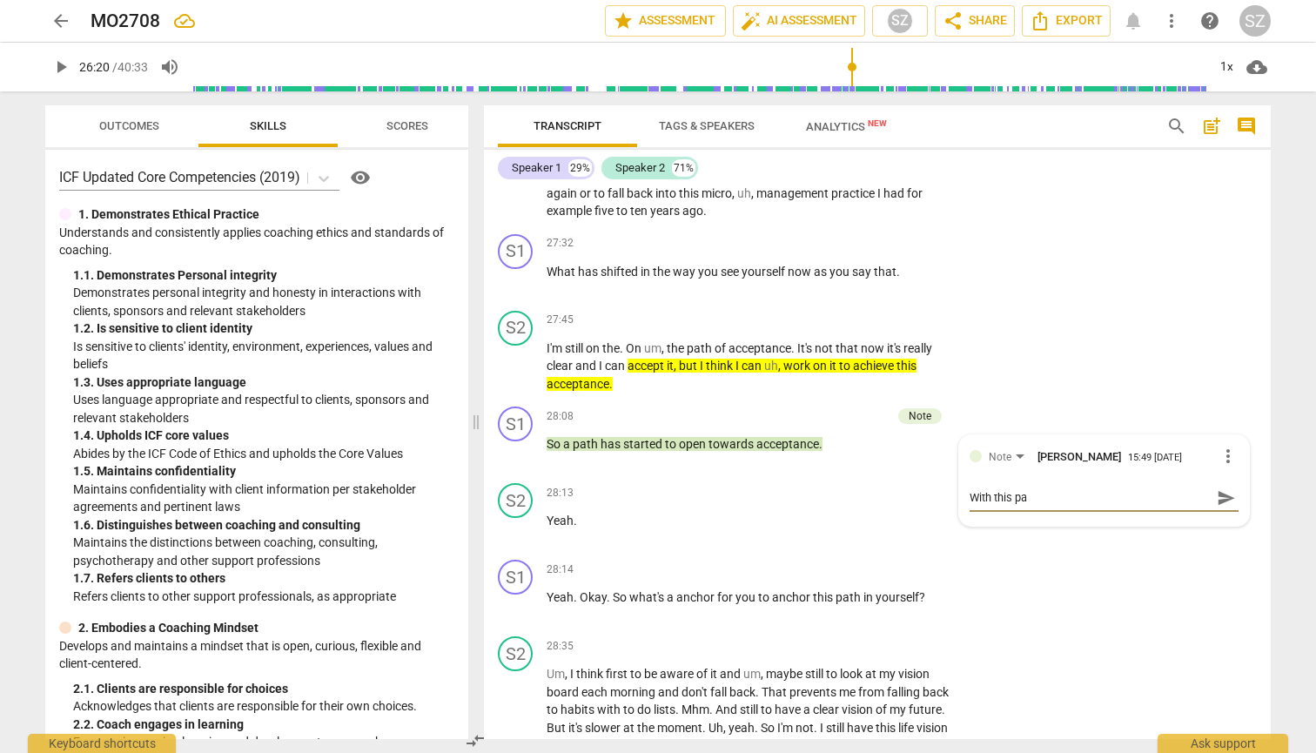
type textarea "With this pat"
type textarea "With this path"
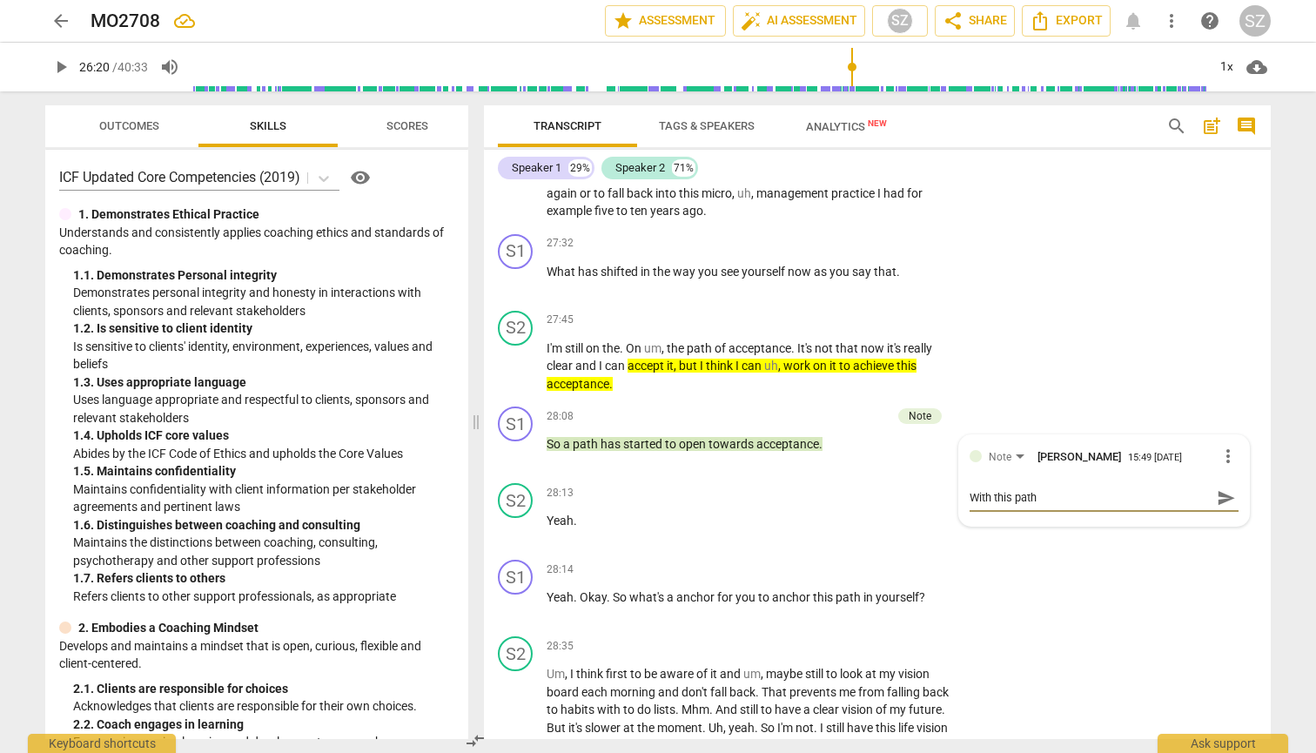
type textarea "With this path o"
type textarea "With this path op"
type textarea "With this path ope"
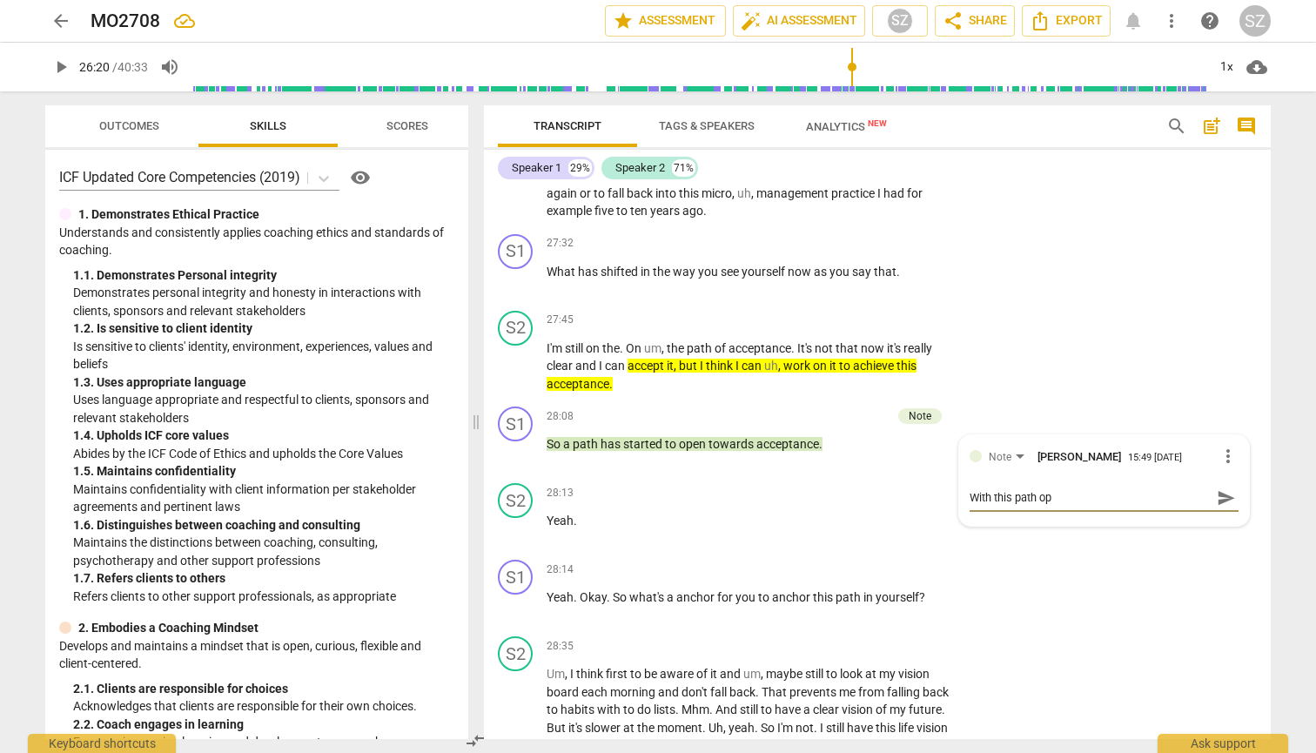
type textarea "With this path ope"
type textarea "With this path ope n"
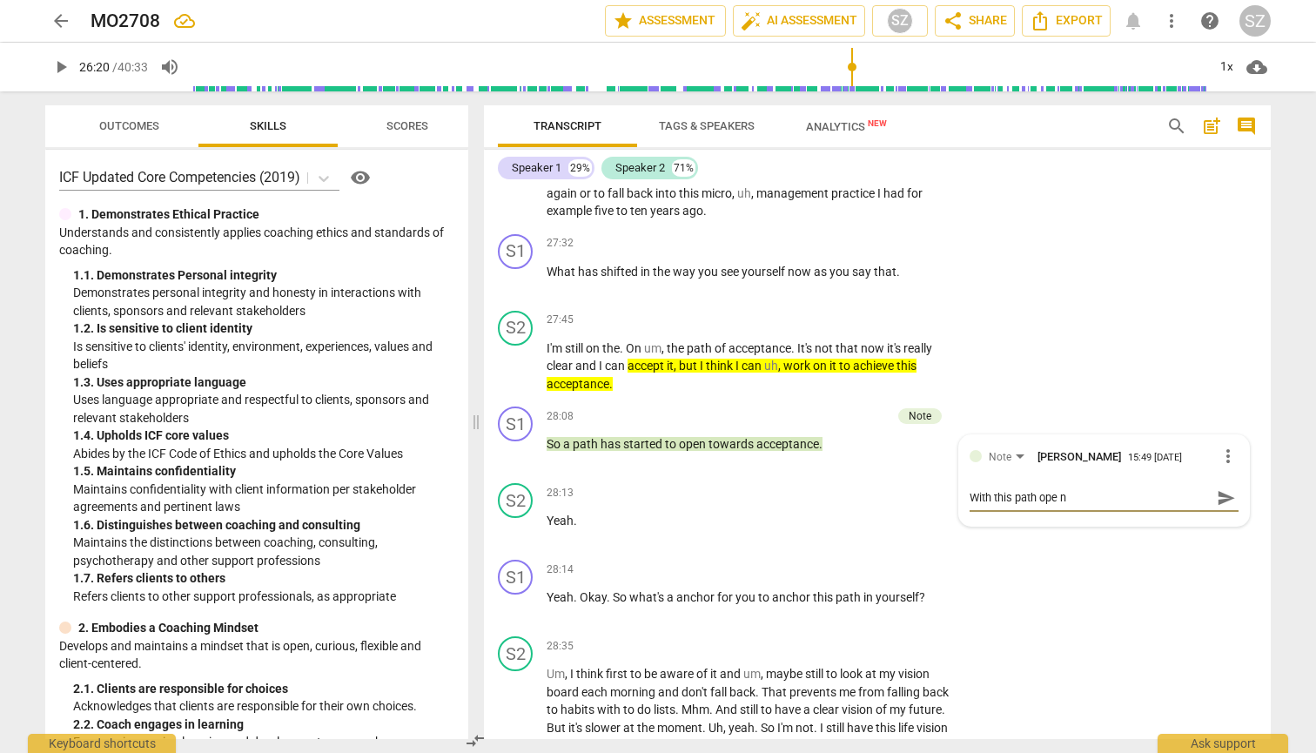
type textarea "With this path ope"
type textarea "With this path open"
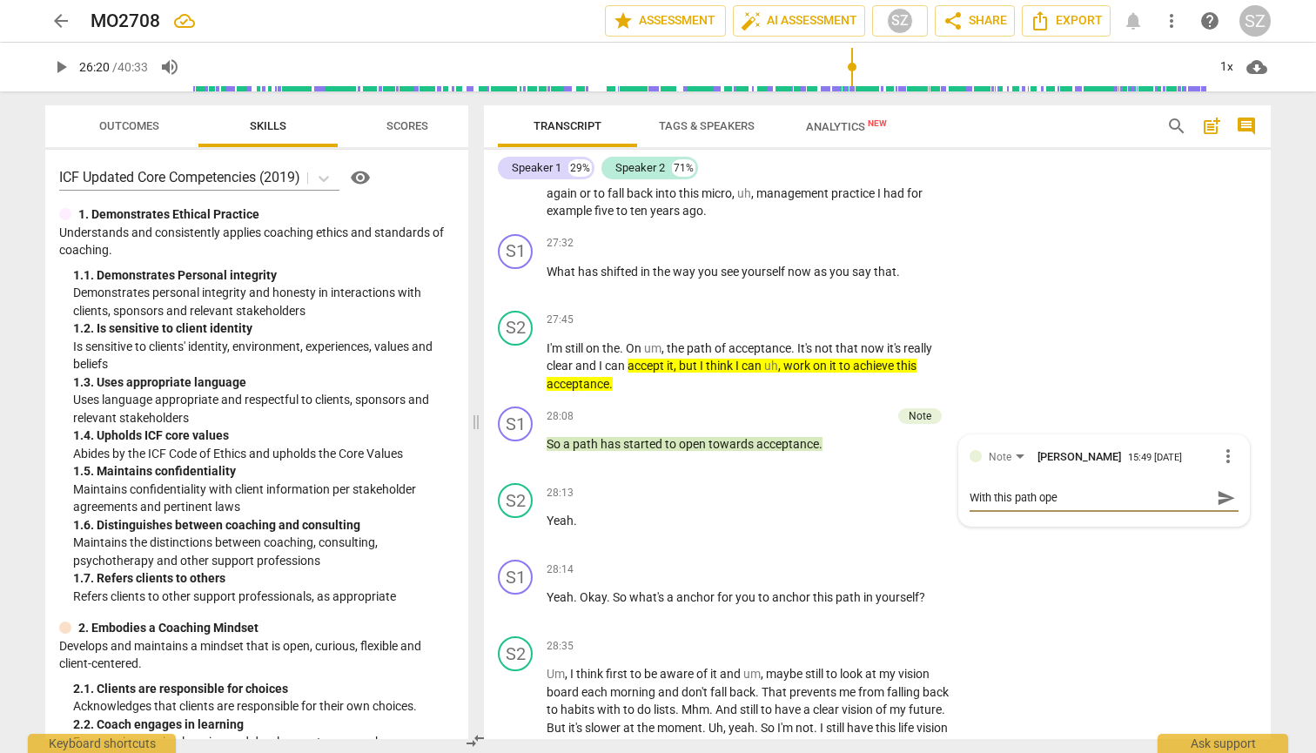
type textarea "With this path open"
type textarea "With this path open t"
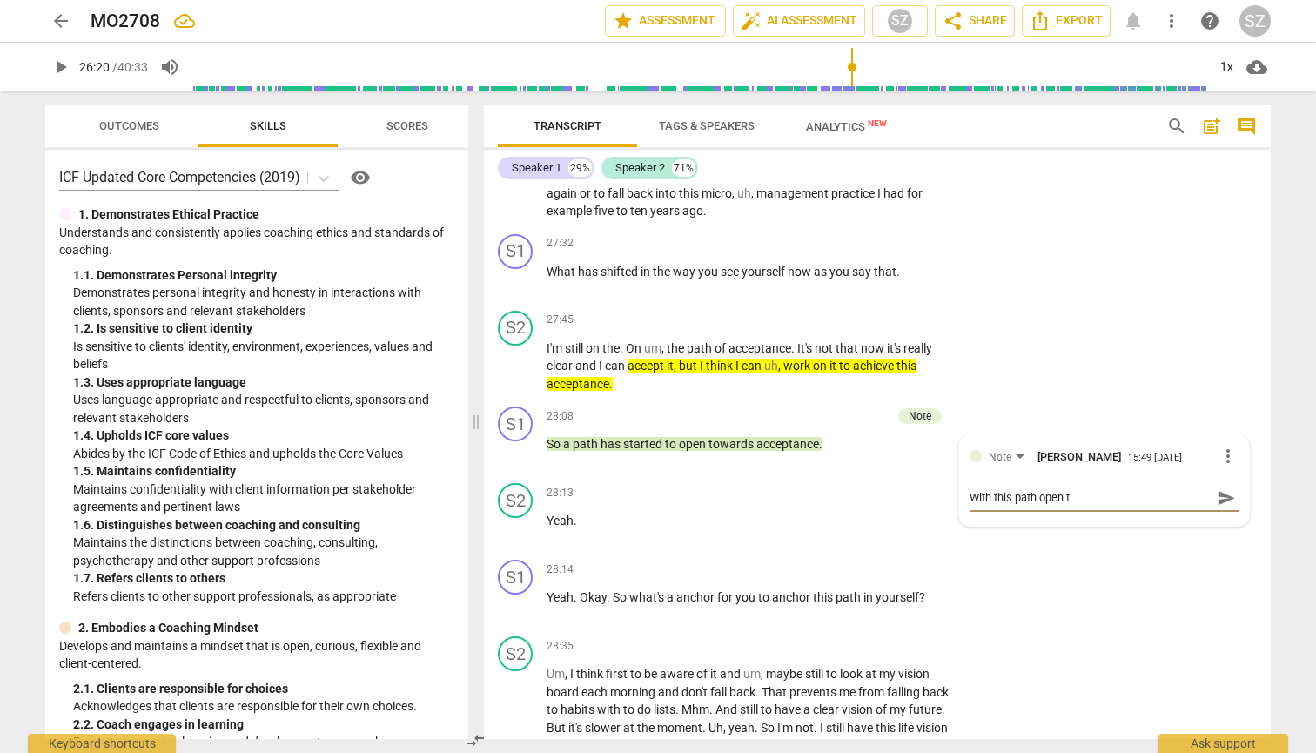
type textarea "With this path open to"
type textarea "With this path open to a"
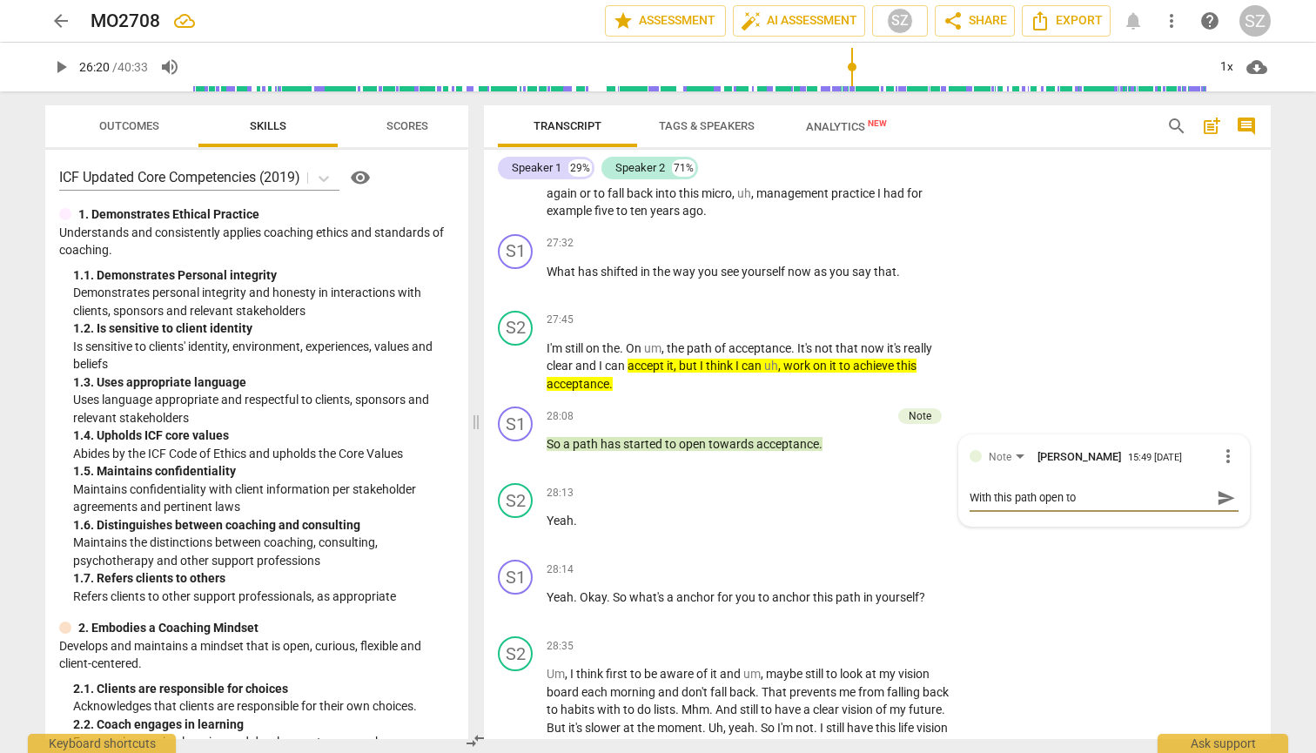
type textarea "With this path open to a"
type textarea "With this path open to ac"
type textarea "With this path open to acc"
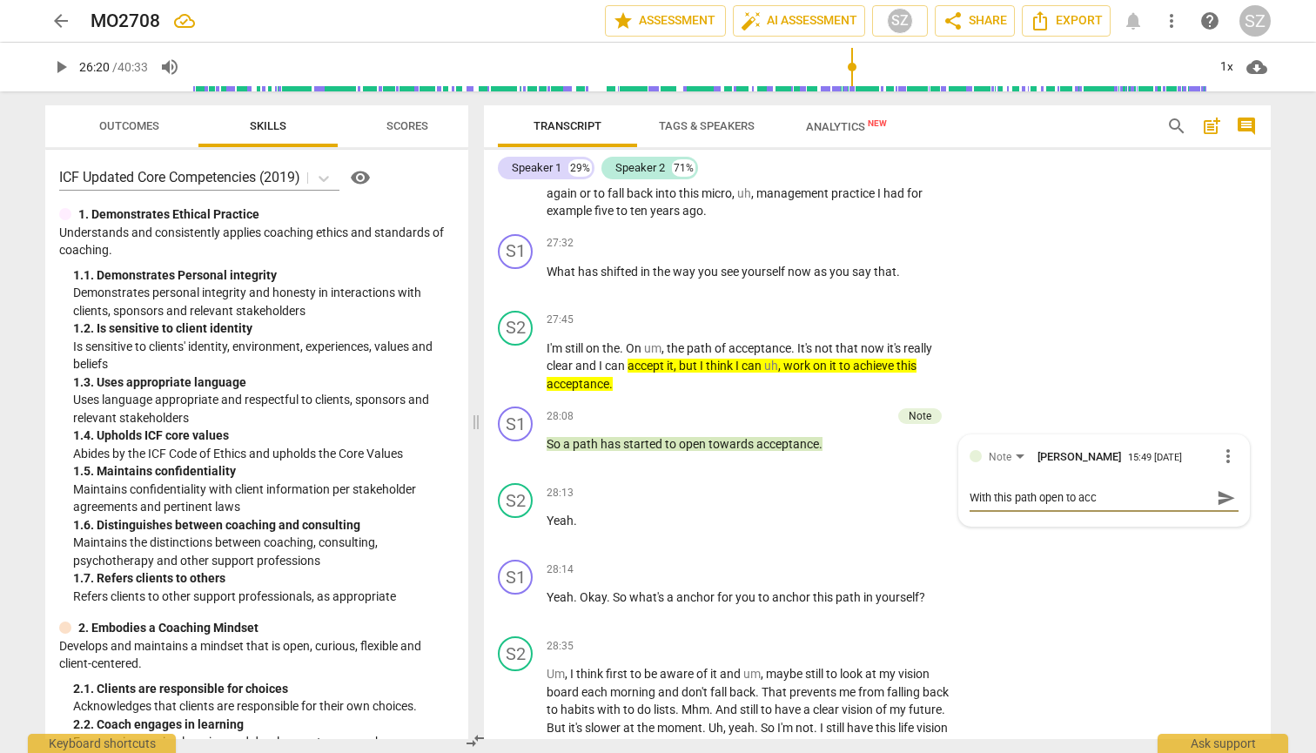
type textarea "With this path open to accc"
type textarea "With this path open to acc"
type textarea "With this path open to acce"
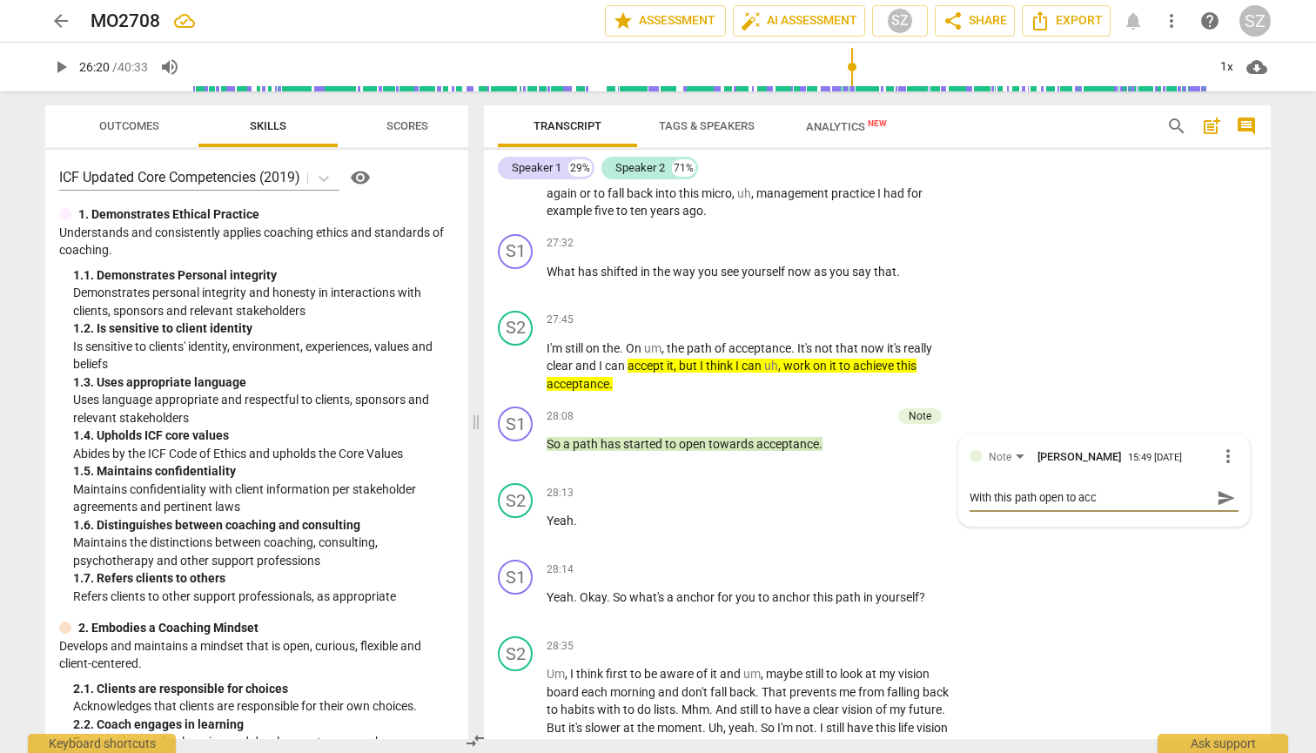
type textarea "With this path open to acce"
type textarea "With this path open to accep"
type textarea "With this path open to accept"
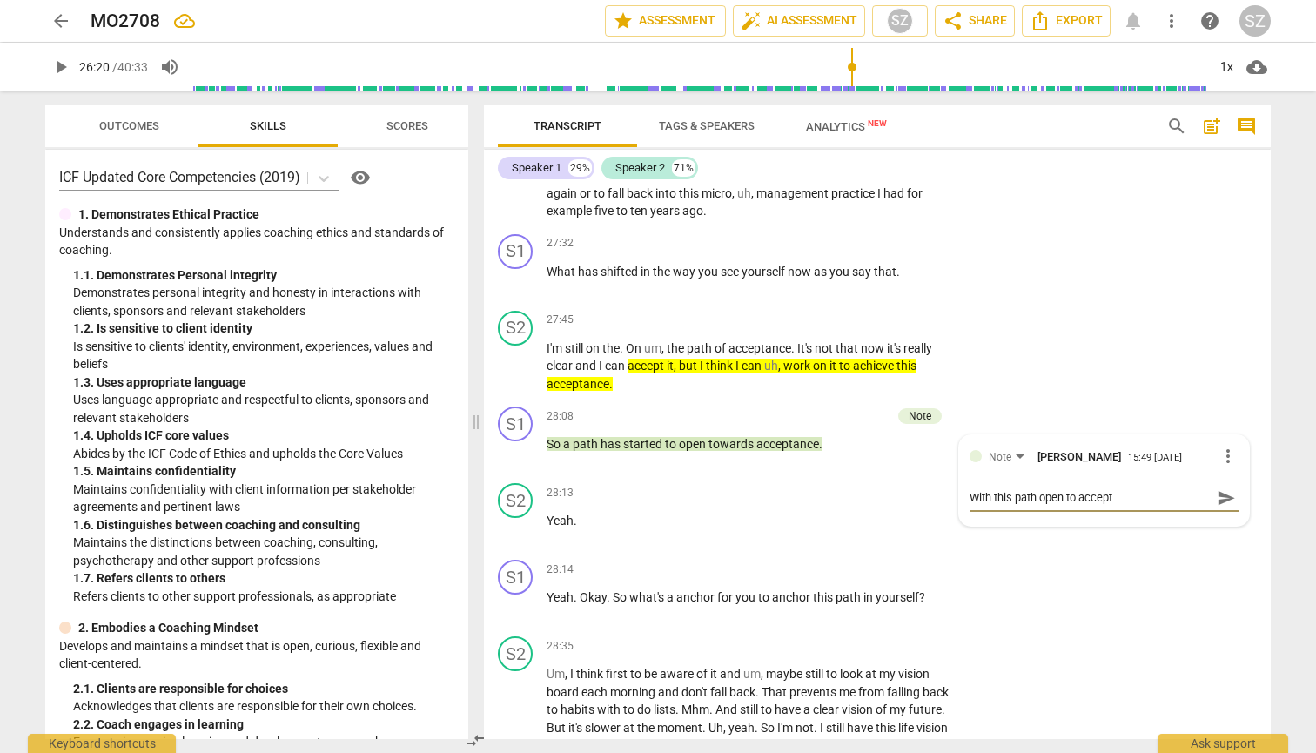
type textarea "With this path open to accepta"
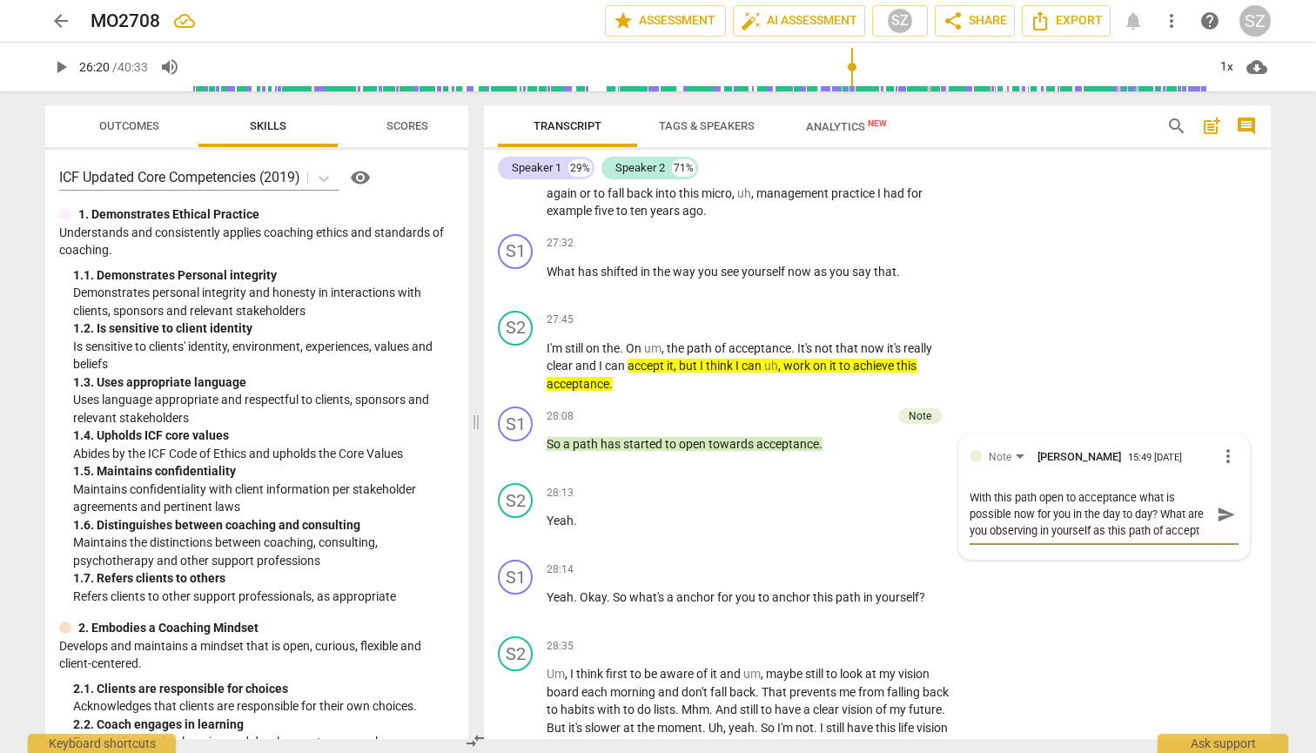
scroll to position [15, 0]
click at [647, 457] on div "Note Stefanie Zeep 15:49 08-28-2025 more_vert With this path open to acceptance…" at bounding box center [1104, 497] width 290 height 124
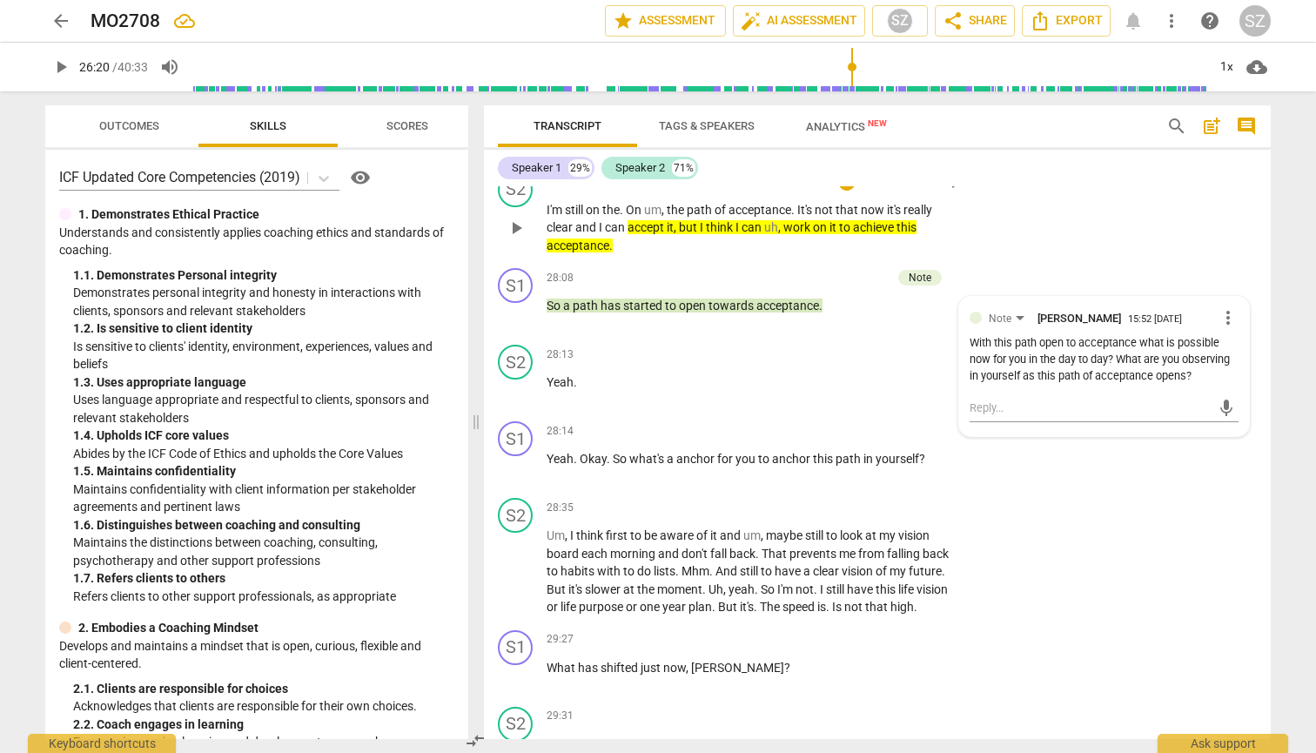
scroll to position [7392, 0]
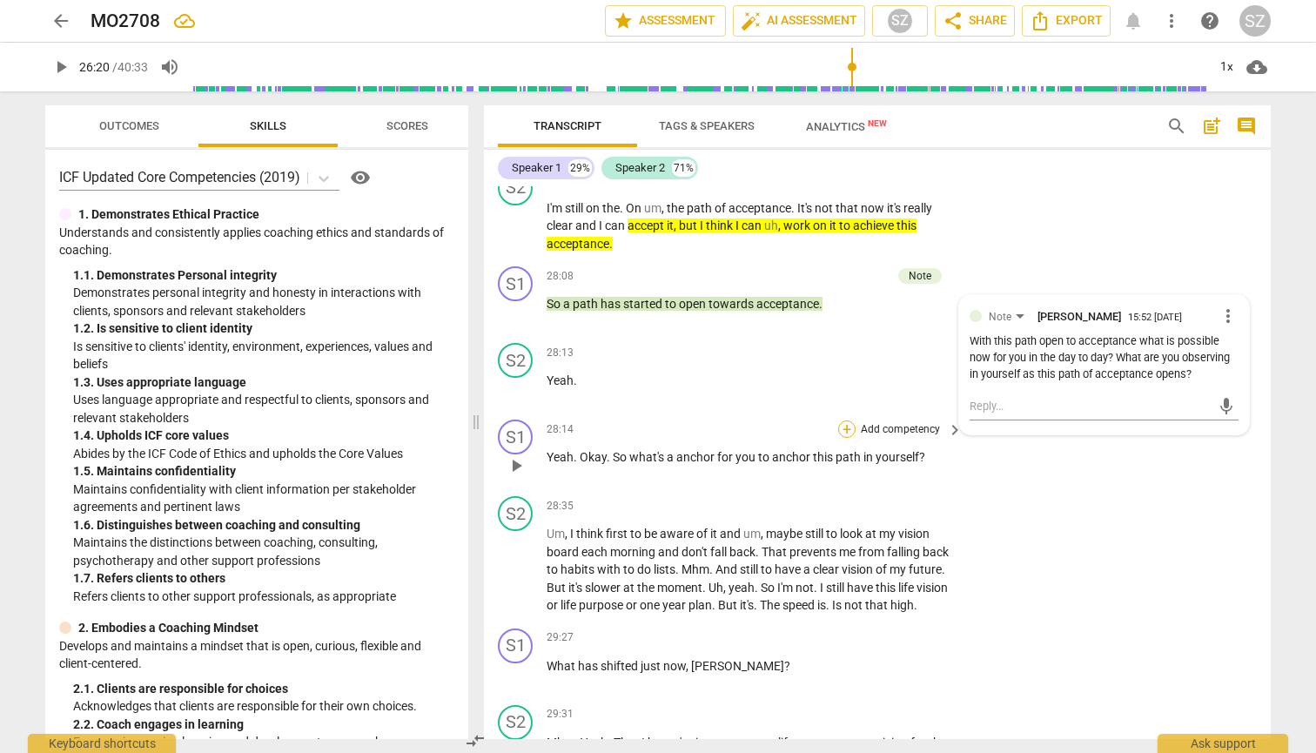
click at [647, 420] on div "+" at bounding box center [846, 428] width 17 height 17
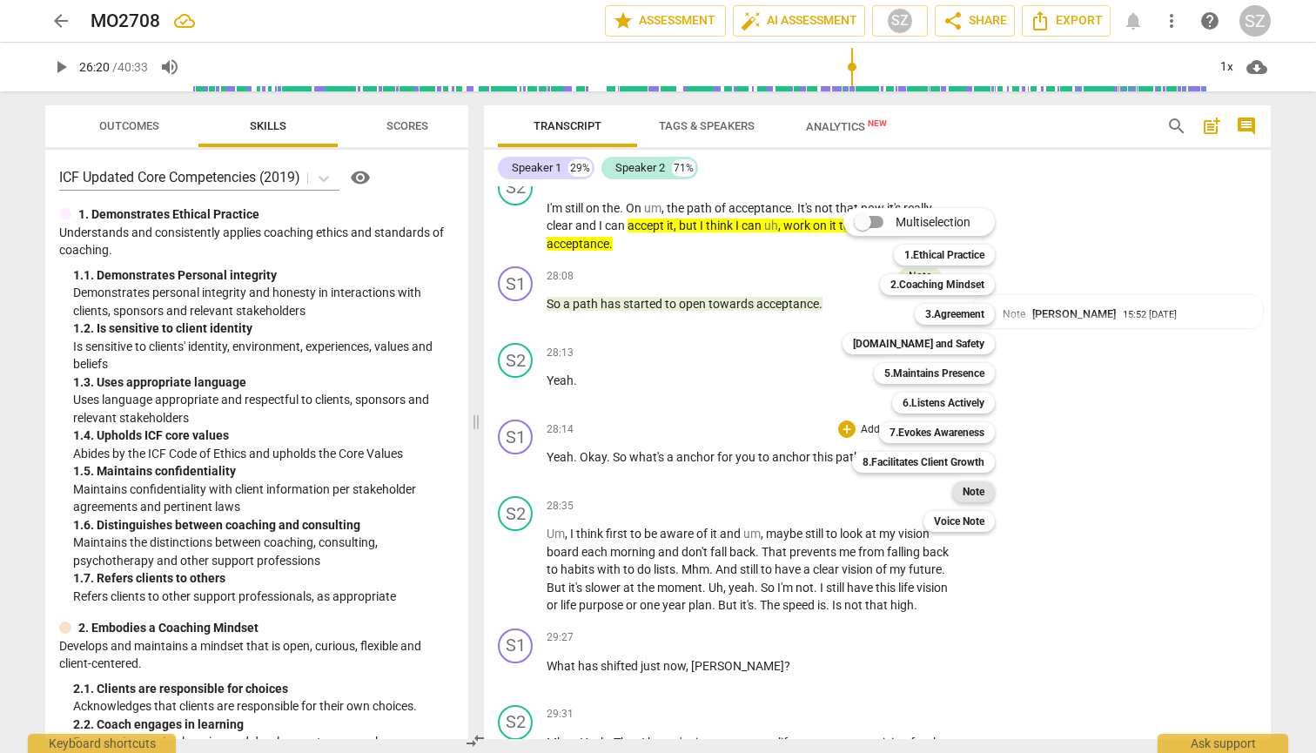
click at [647, 486] on div "Note" at bounding box center [973, 491] width 43 height 21
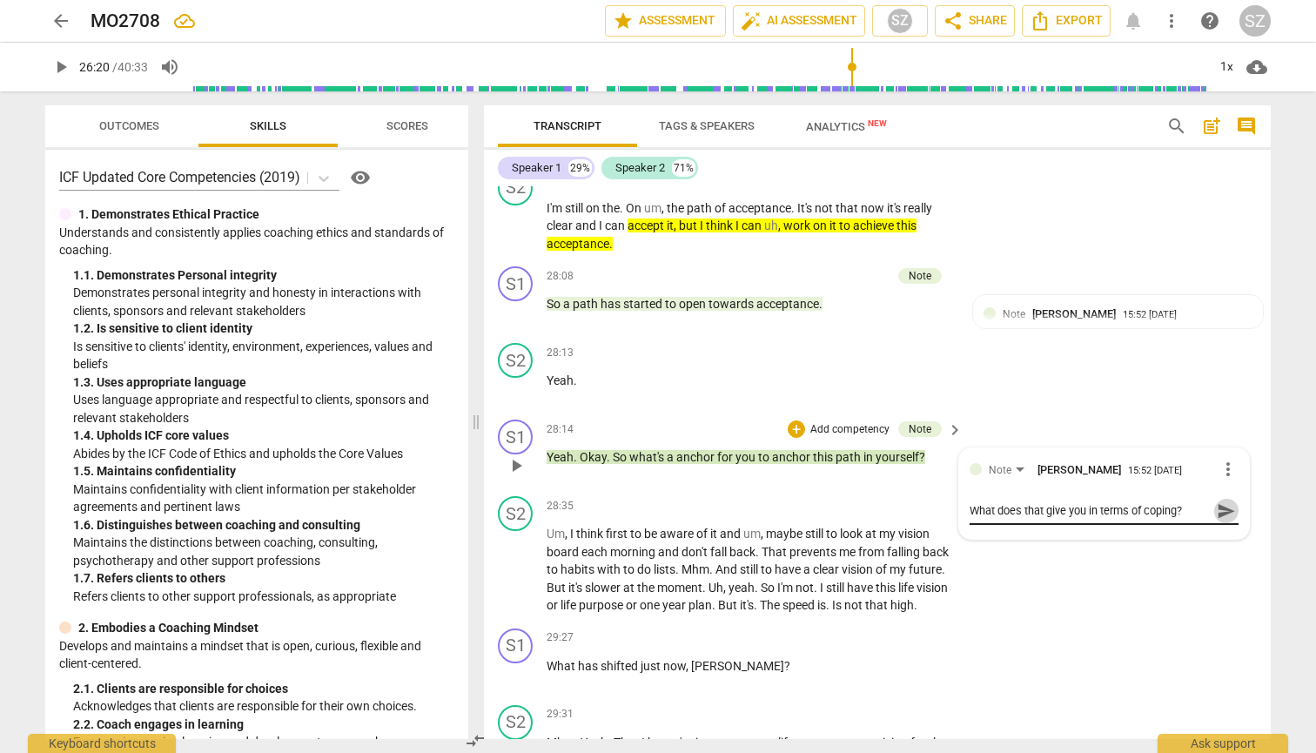
click at [647, 501] on span "send" at bounding box center [1225, 510] width 19 height 19
click at [647, 459] on div "Note Stefanie Zeep 15:53 08-28-2025 more_vert What does that give you in terms …" at bounding box center [1103, 483] width 269 height 48
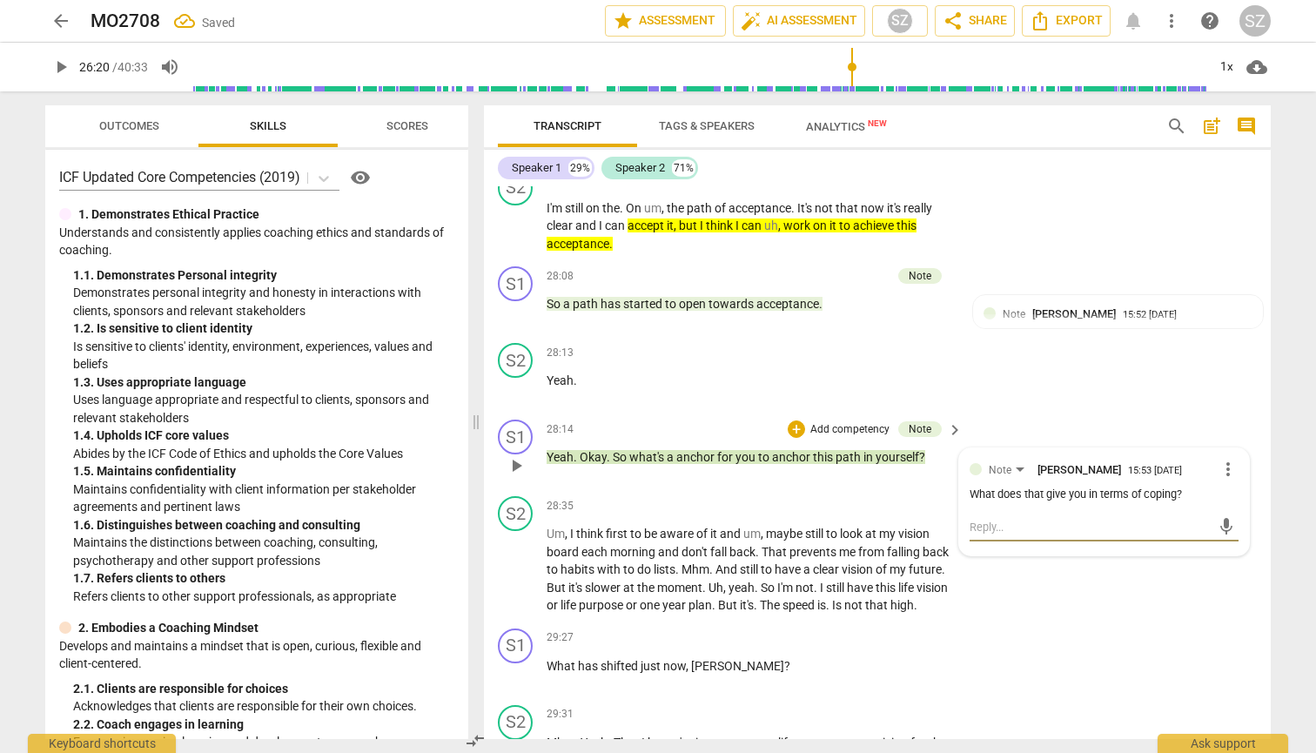
click at [647, 519] on textarea at bounding box center [1089, 527] width 241 height 17
click at [647, 461] on div "Note Stefanie Zeep 15:53 08-28-2025 more_vert What does that give you in terms …" at bounding box center [1104, 501] width 290 height 107
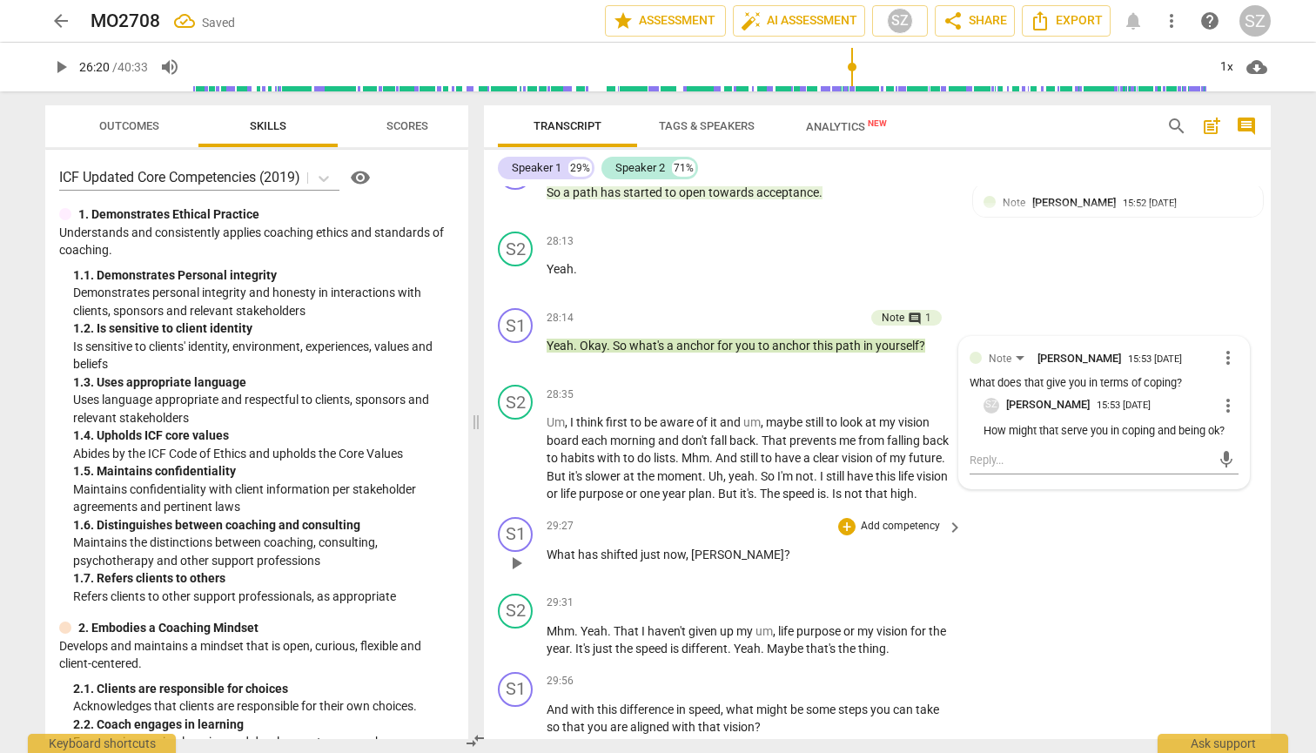
scroll to position [0, 0]
click at [647, 452] on textarea at bounding box center [1089, 460] width 241 height 17
click at [647, 450] on span "send" at bounding box center [1225, 459] width 19 height 19
click at [647, 486] on span "." at bounding box center [829, 493] width 6 height 14
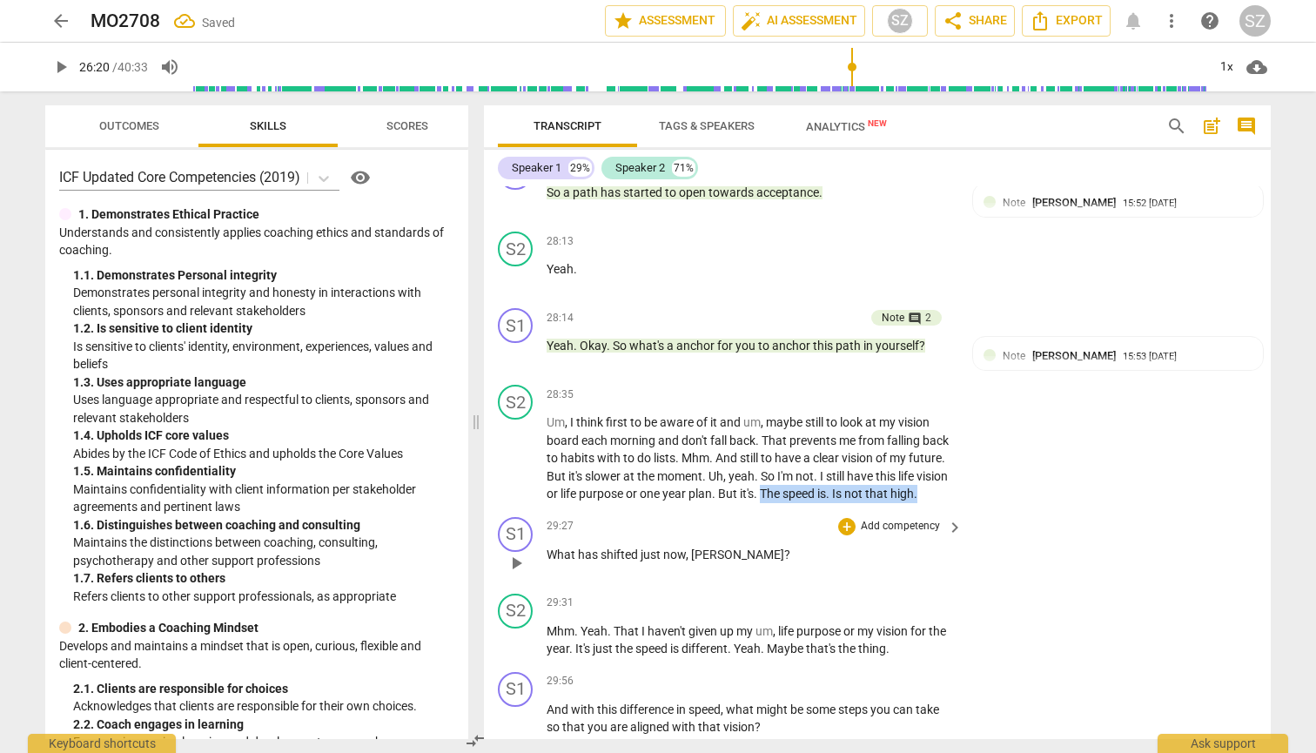
drag, startPoint x: 816, startPoint y: 428, endPoint x: 957, endPoint y: 467, distance: 146.3
click at [647, 467] on div "S1 play_arrow pause 00:02 + Add competency keyboard_arrow_right Good morning , …" at bounding box center [877, 462] width 787 height 553
click at [600, 425] on div "+ keyboard_arrow_down" at bounding box center [609, 427] width 73 height 31
click at [605, 425] on icon "button" at bounding box center [612, 427] width 17 height 21
click at [620, 547] on span "shifted" at bounding box center [620, 554] width 40 height 14
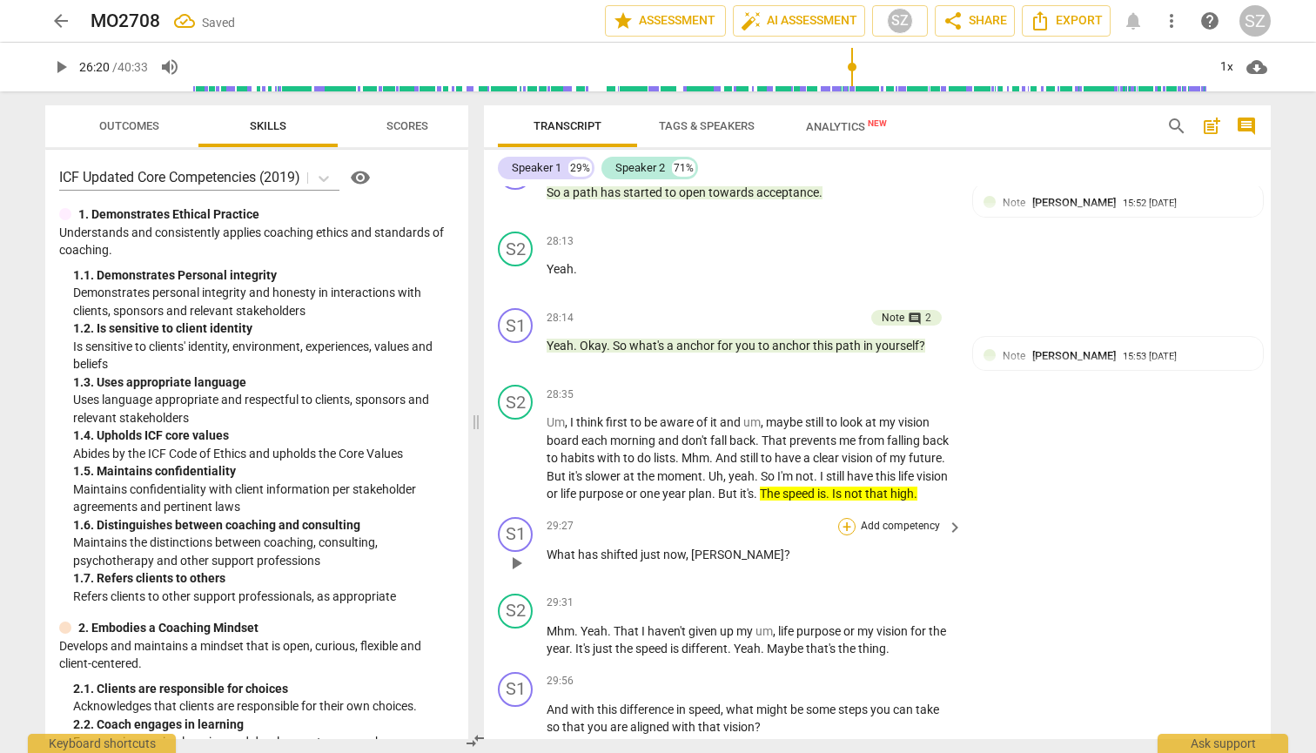
click at [647, 518] on div "+" at bounding box center [846, 526] width 17 height 17
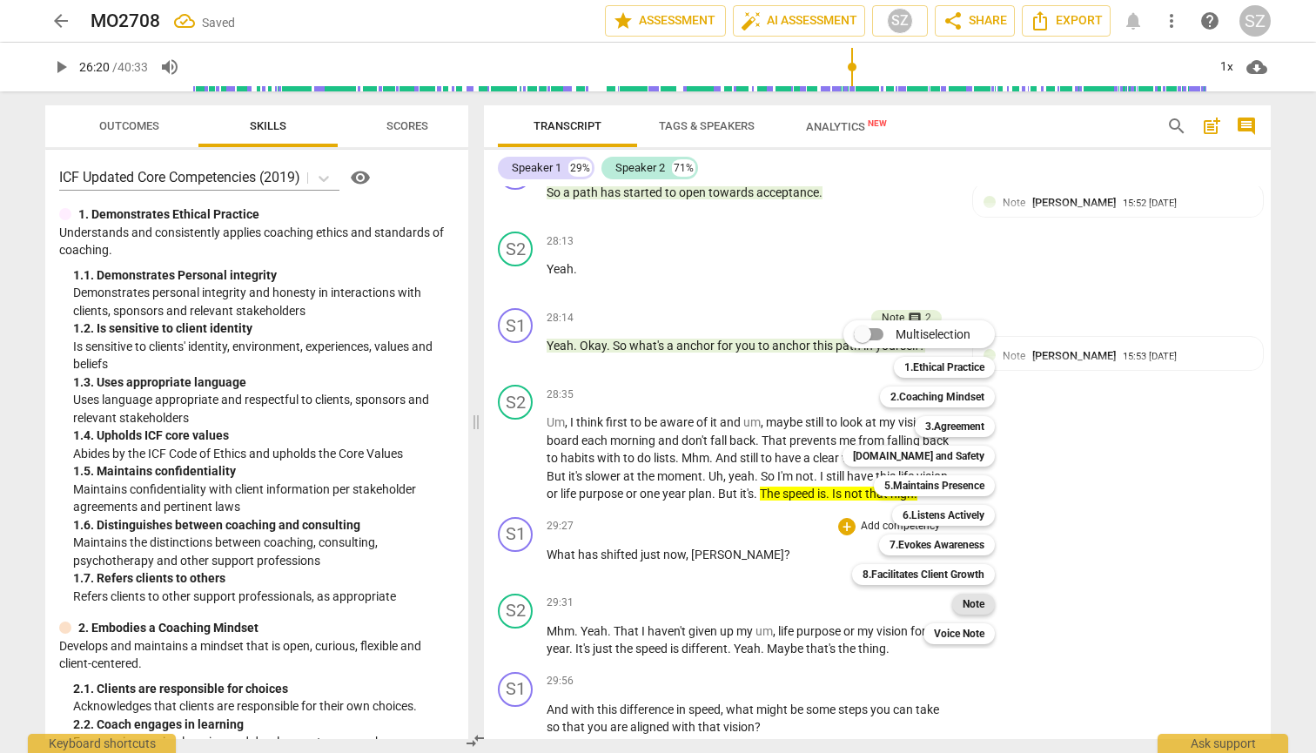
click at [647, 605] on div "Note" at bounding box center [973, 603] width 43 height 21
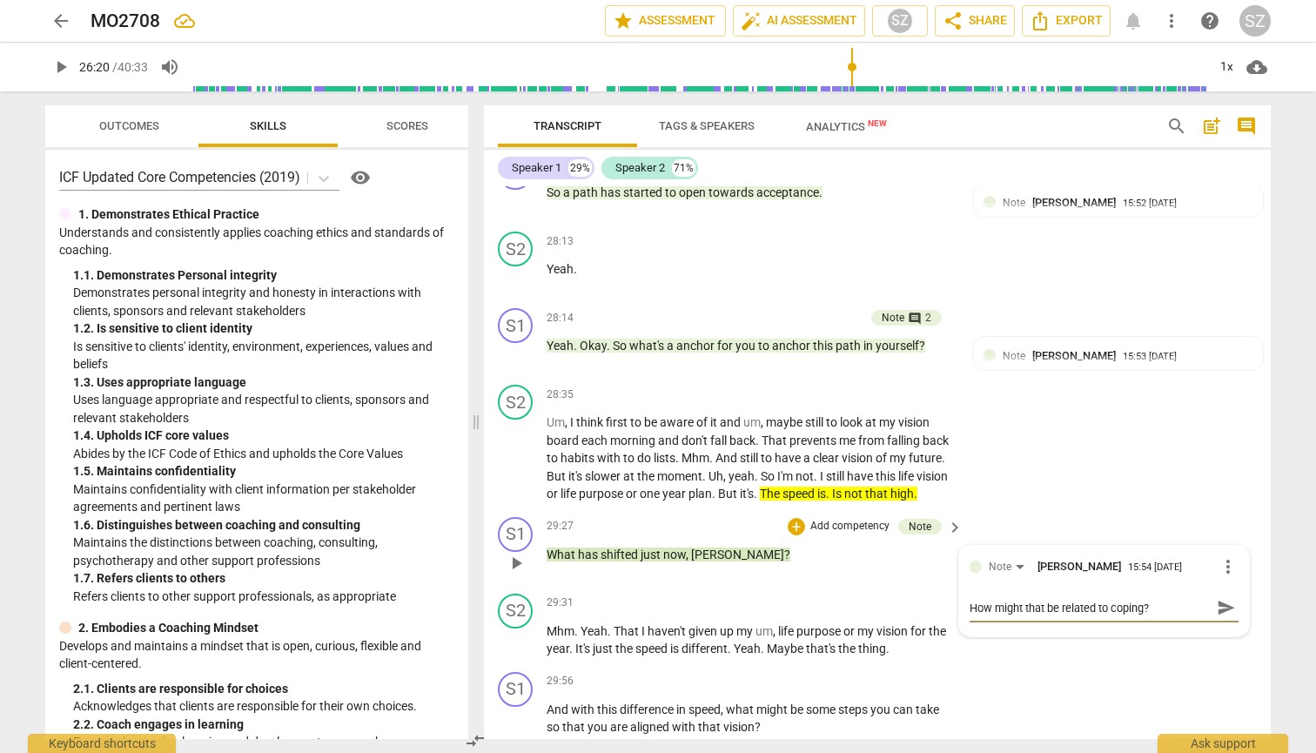
click at [647, 598] on span "send" at bounding box center [1225, 607] width 19 height 19
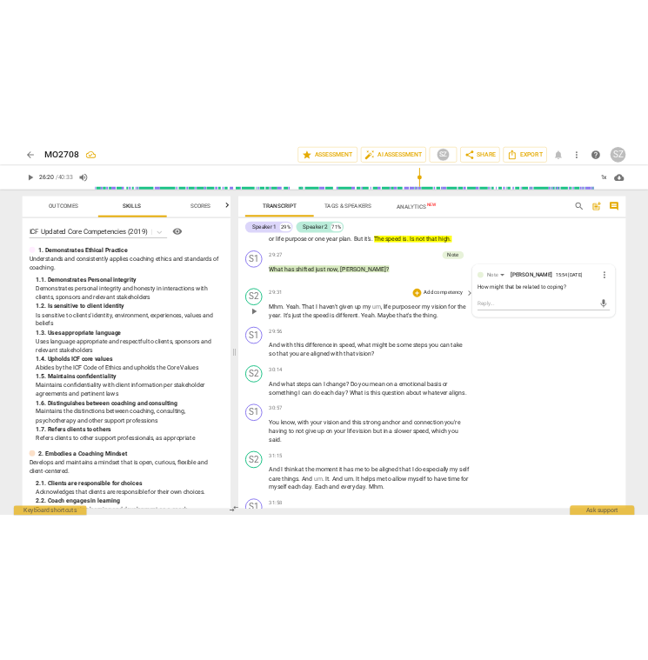
scroll to position [7814, 0]
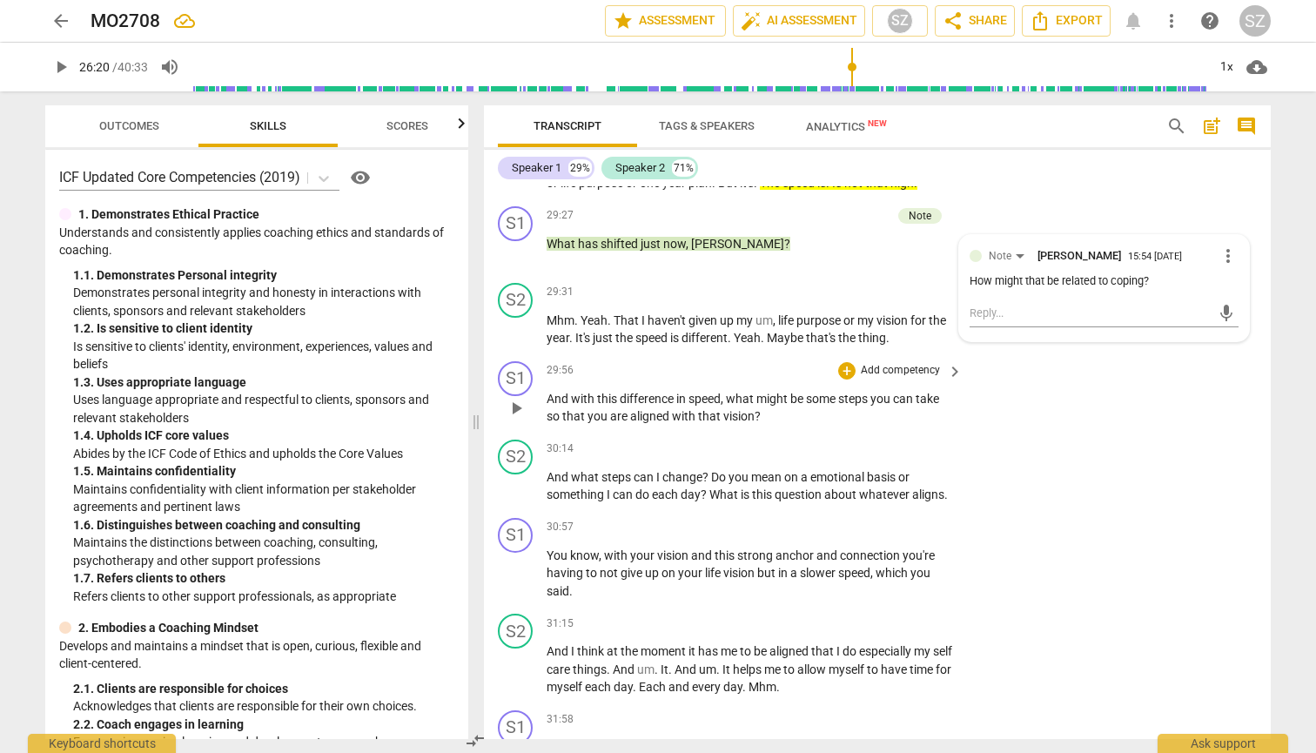
click at [520, 398] on span "play_arrow" at bounding box center [516, 408] width 21 height 21
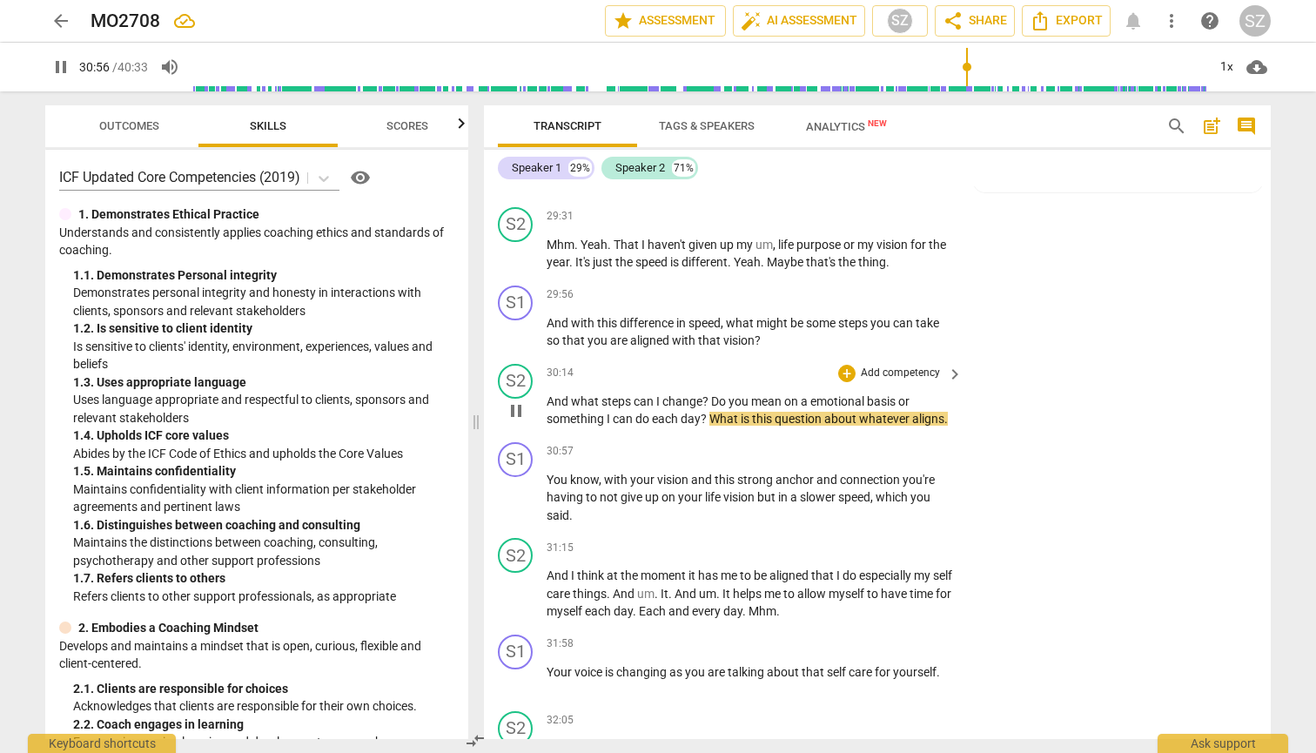
scroll to position [7889, 0]
click at [516, 401] on span "pause" at bounding box center [516, 411] width 21 height 21
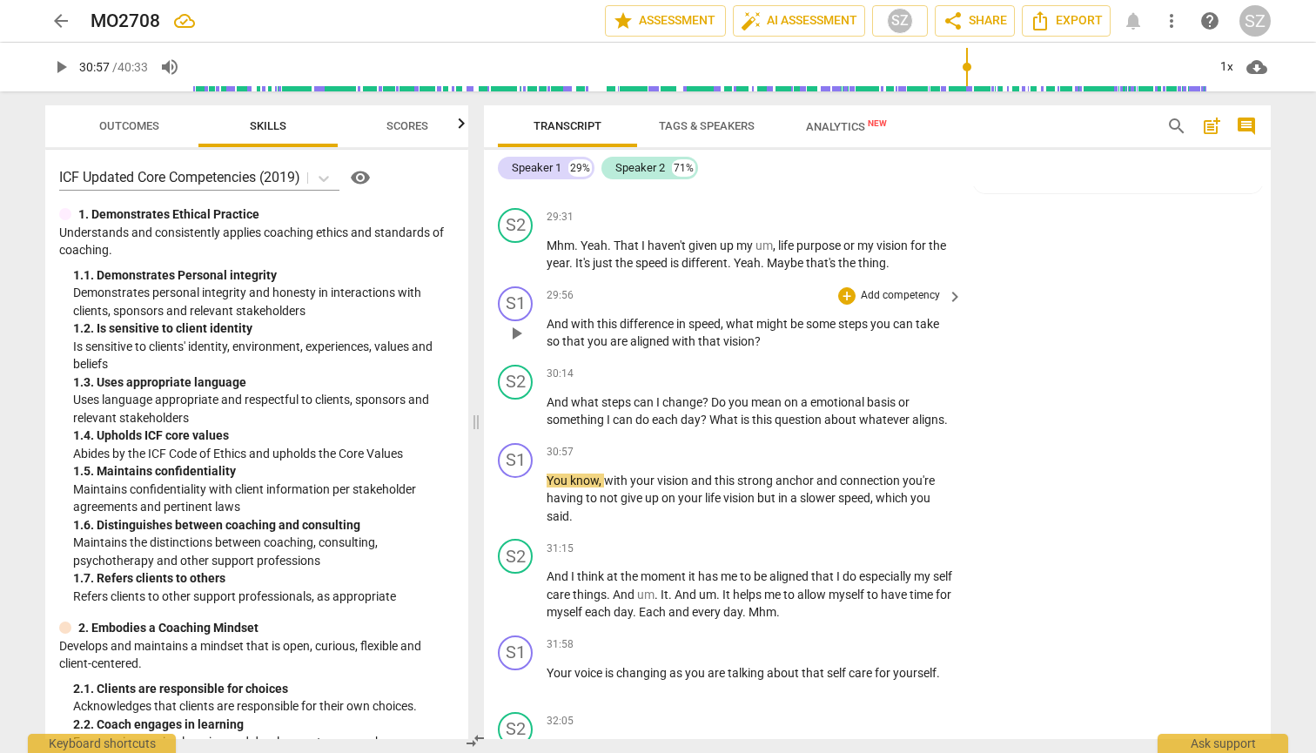
click at [647, 288] on p "Add competency" at bounding box center [900, 296] width 83 height 16
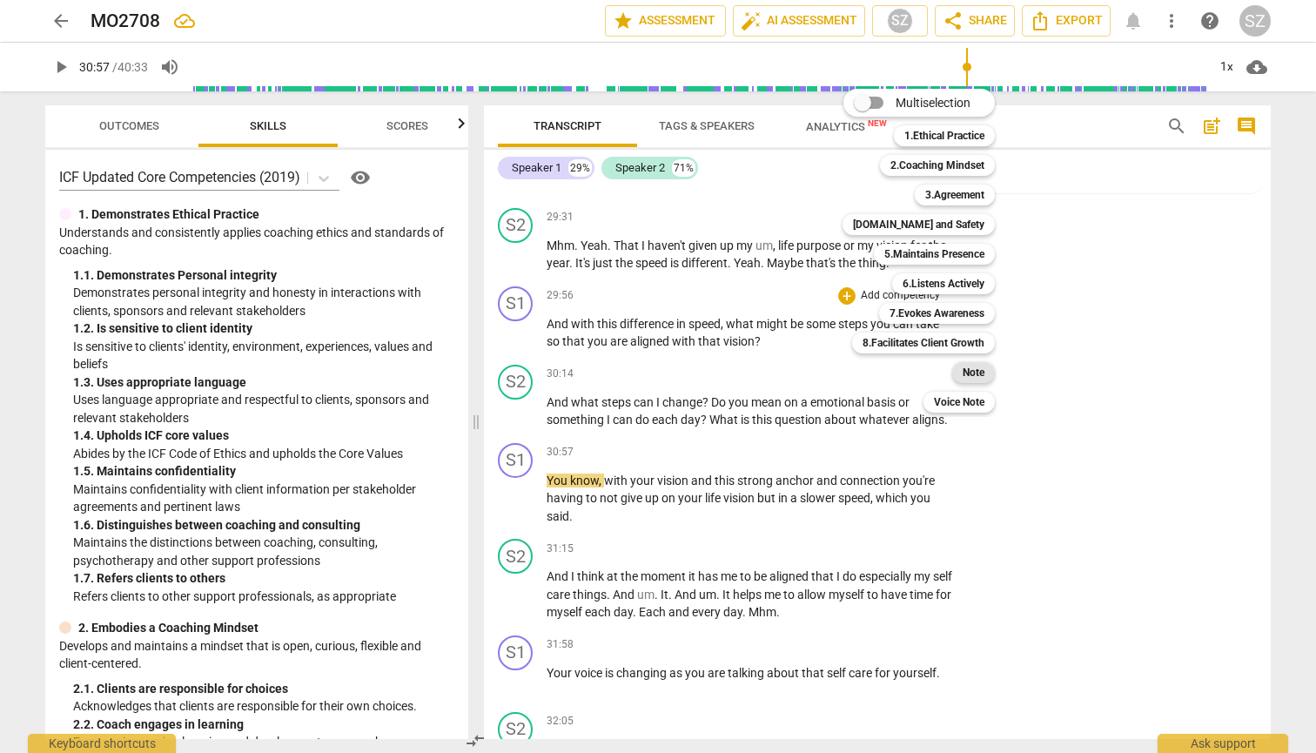
click at [647, 368] on b "Note" at bounding box center [973, 372] width 22 height 21
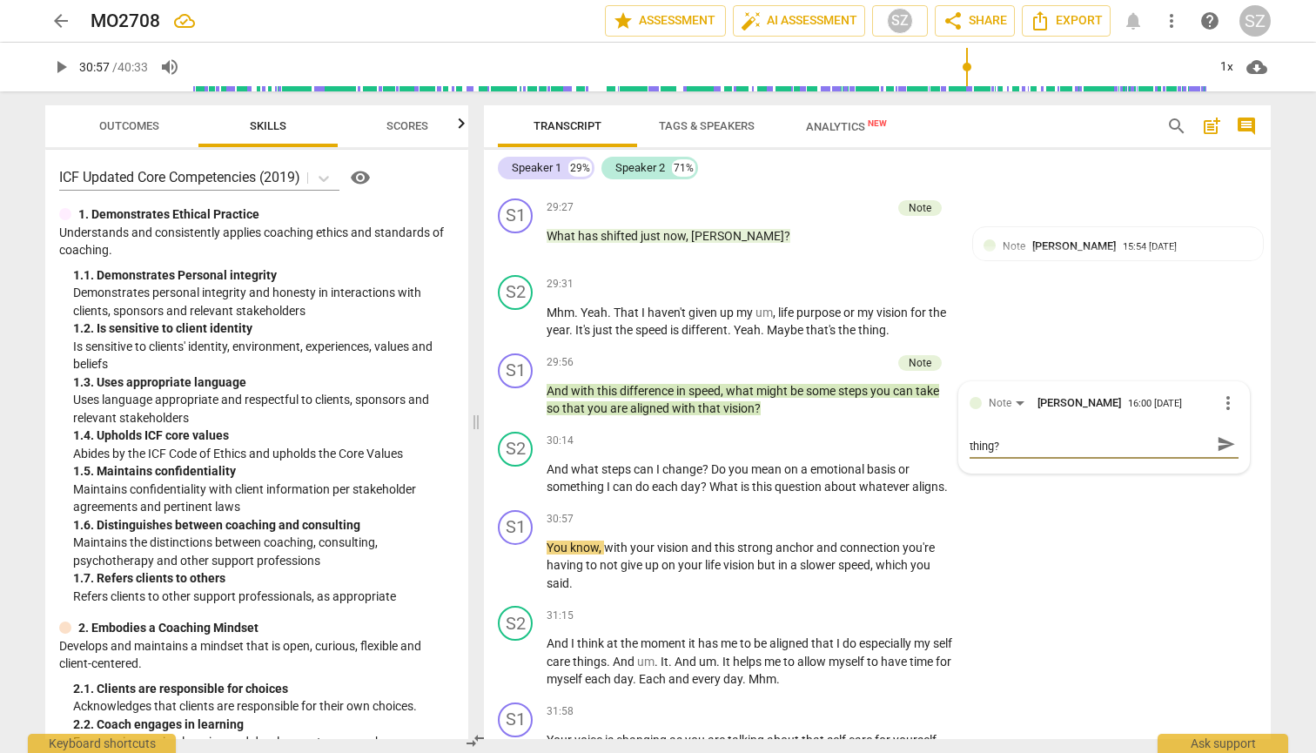
scroll to position [7815, 0]
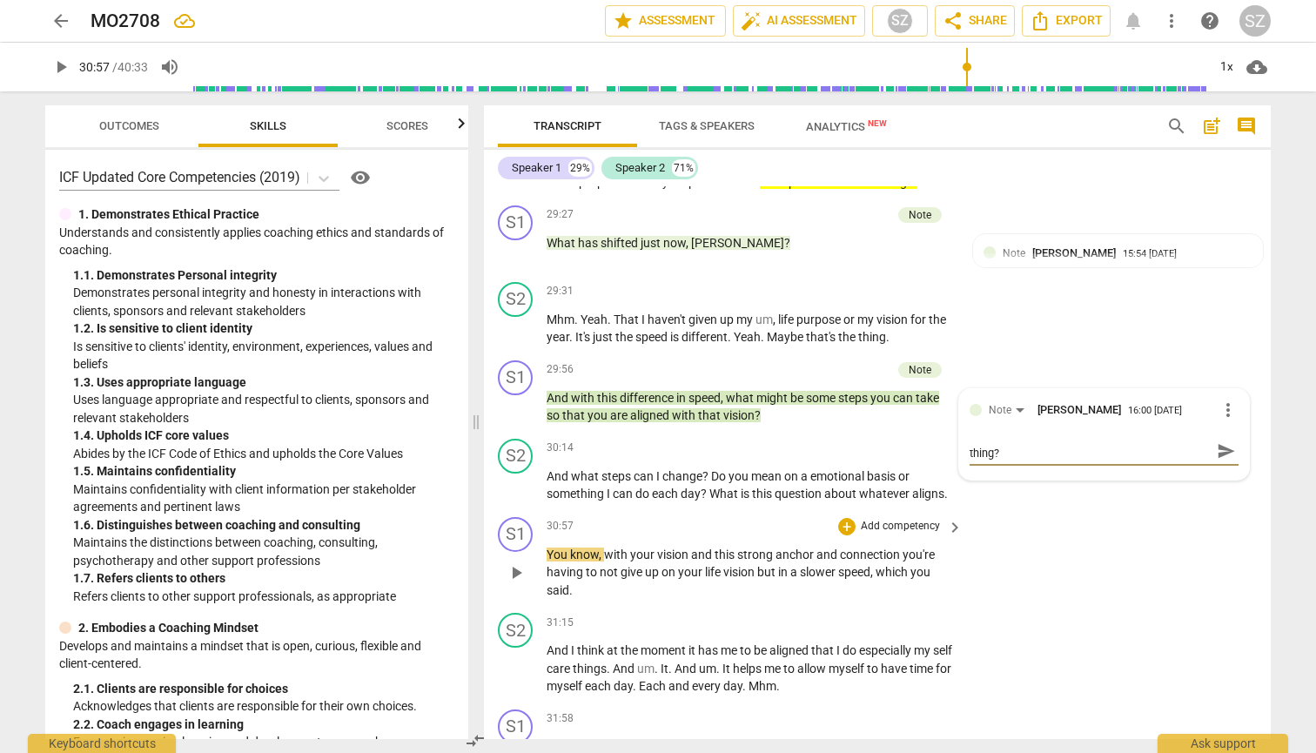
click at [647, 510] on div "S1 play_arrow pause 30:57 + Add competency keyboard_arrow_right You know , with…" at bounding box center [877, 558] width 787 height 97
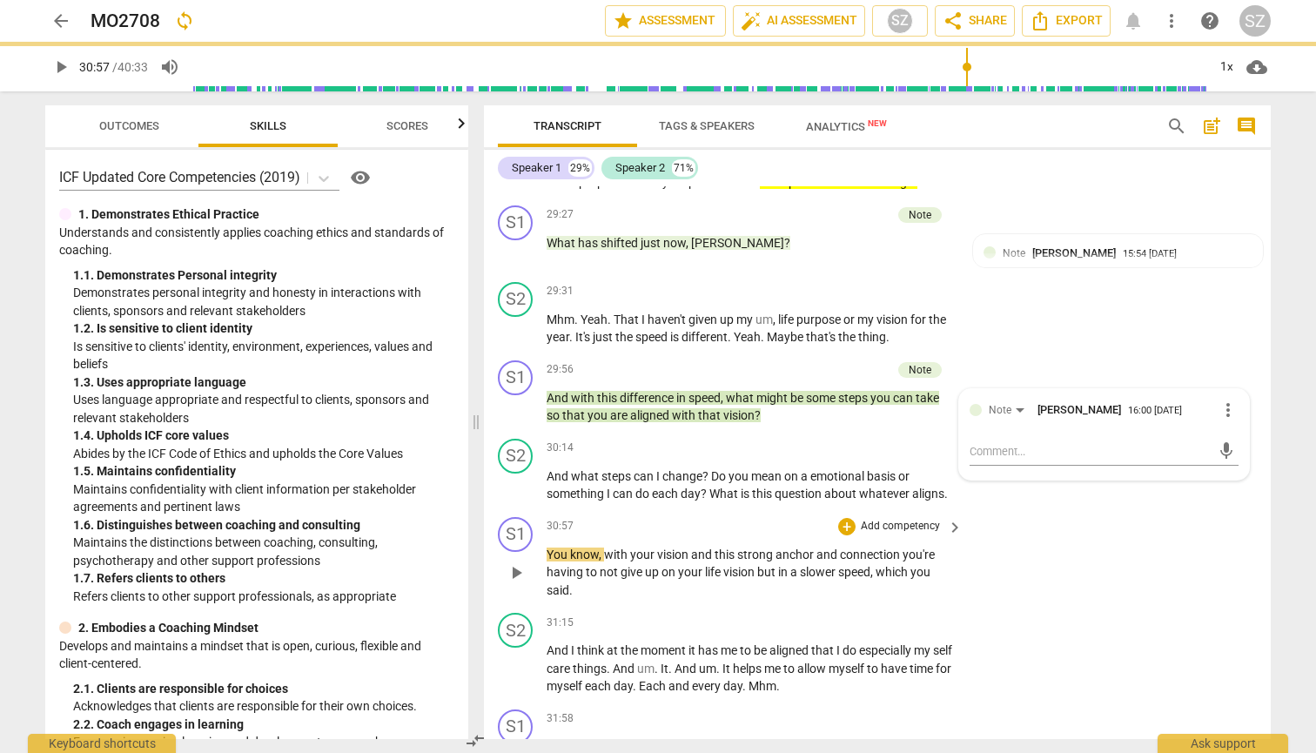
scroll to position [0, 0]
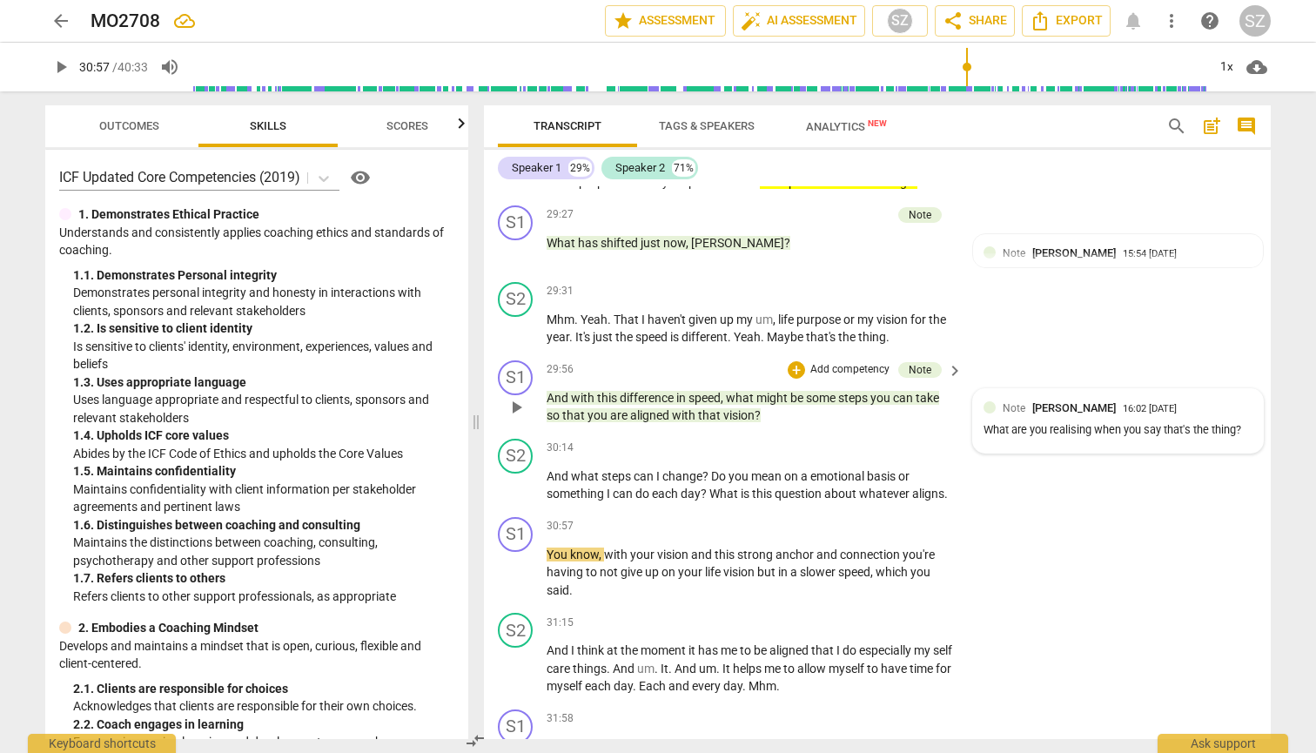
click at [647, 422] on div "What are you realising when you say that's the thing?" at bounding box center [1117, 430] width 269 height 17
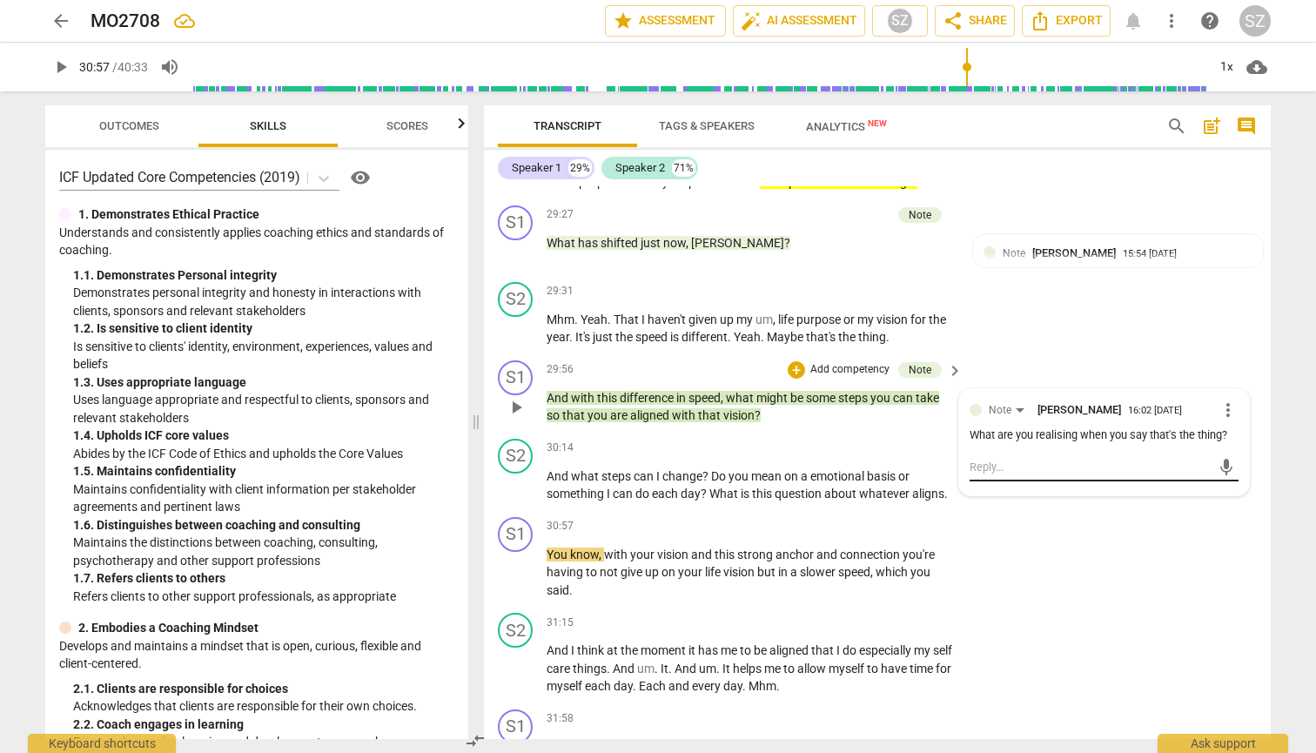
click at [647, 459] on textarea at bounding box center [1089, 467] width 241 height 17
click at [647, 458] on span "send" at bounding box center [1225, 467] width 19 height 19
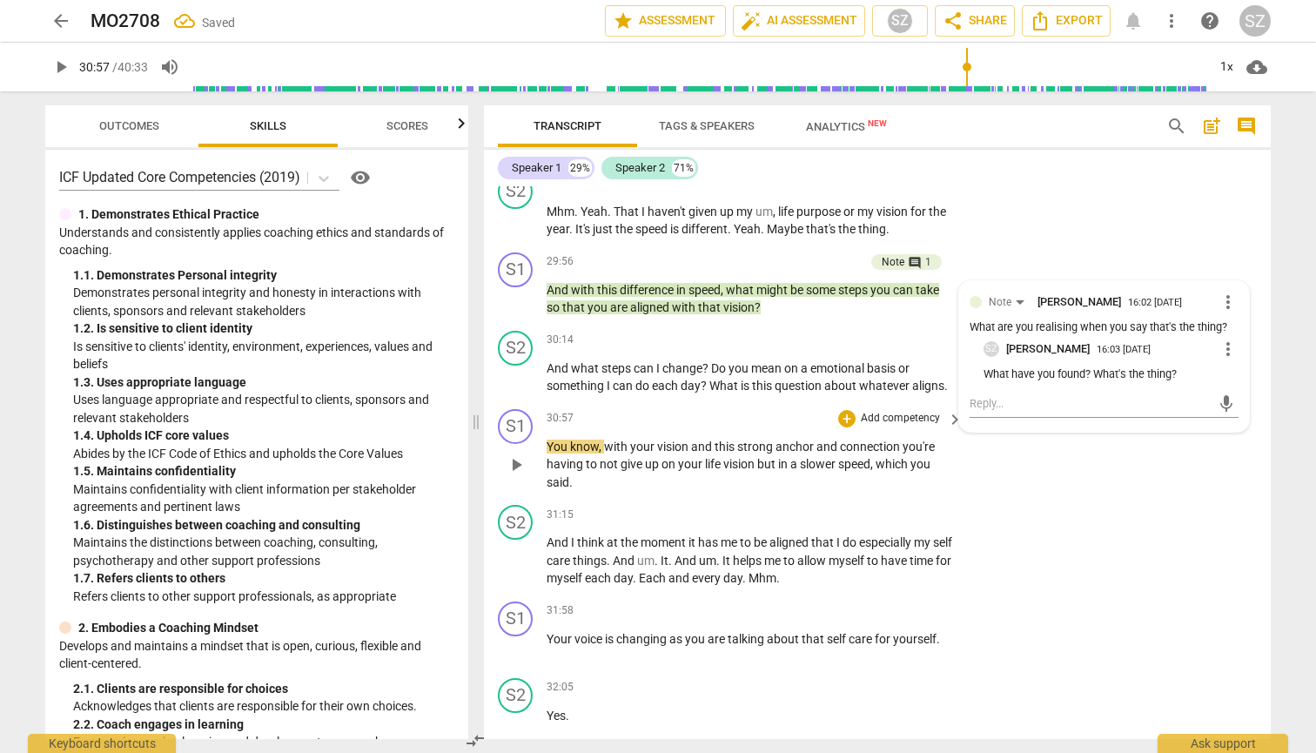
scroll to position [7934, 0]
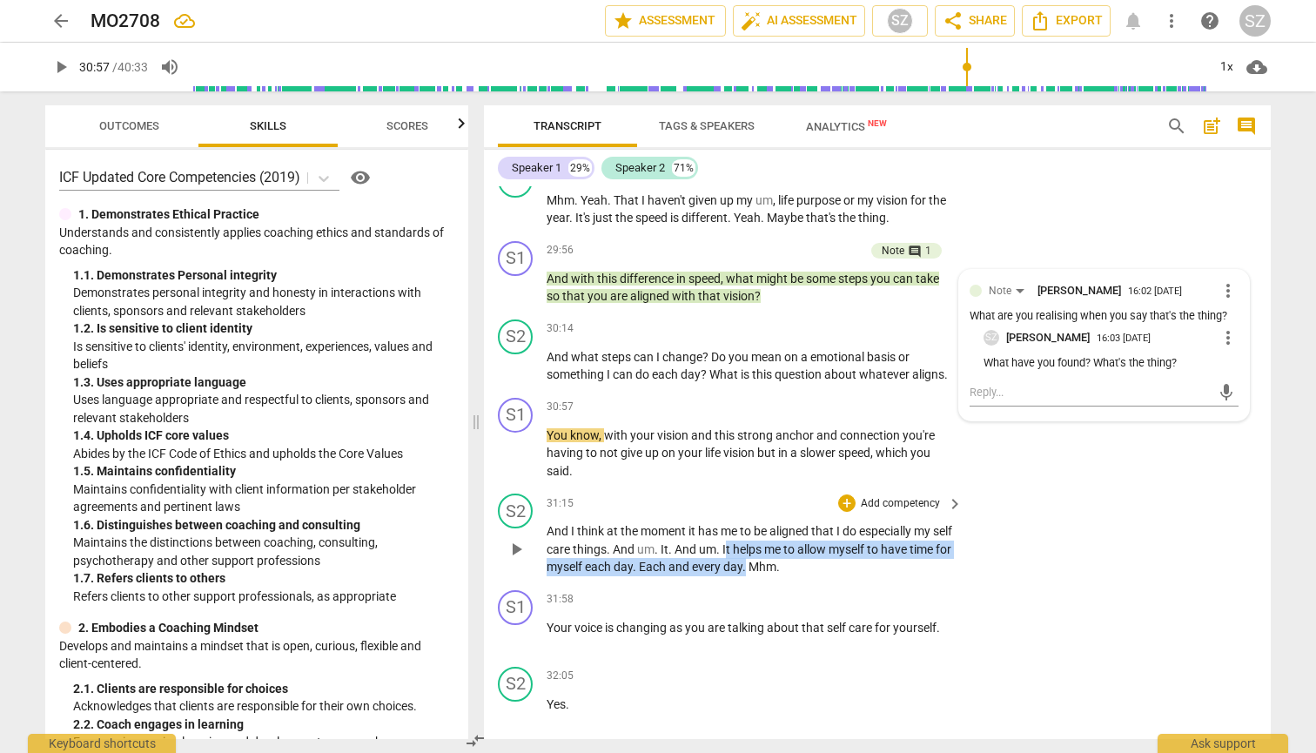
drag, startPoint x: 747, startPoint y: 501, endPoint x: 793, endPoint y: 517, distance: 47.9
click at [647, 522] on p "And I think at the moment it has me to be aligned that I do especially my self …" at bounding box center [749, 549] width 407 height 54
click at [647, 493] on icon "button" at bounding box center [835, 492] width 10 height 12
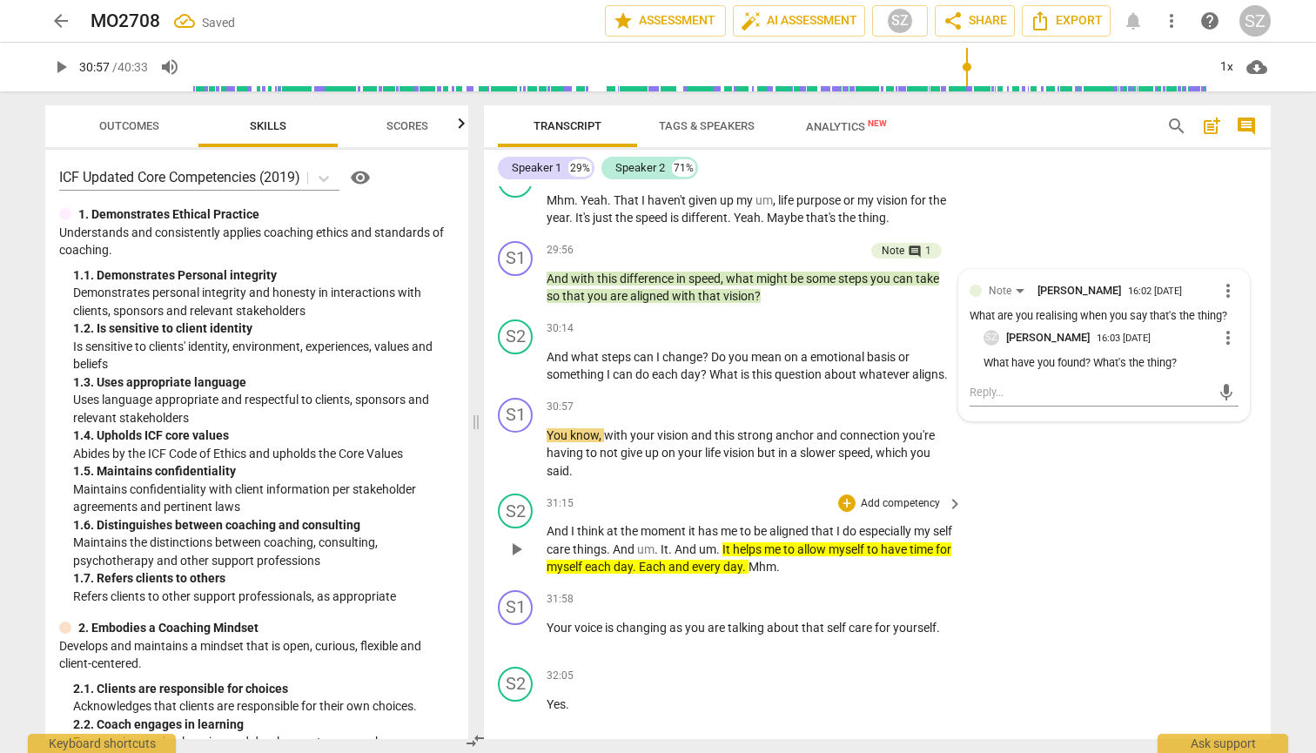
click at [519, 539] on span "play_arrow" at bounding box center [516, 549] width 21 height 21
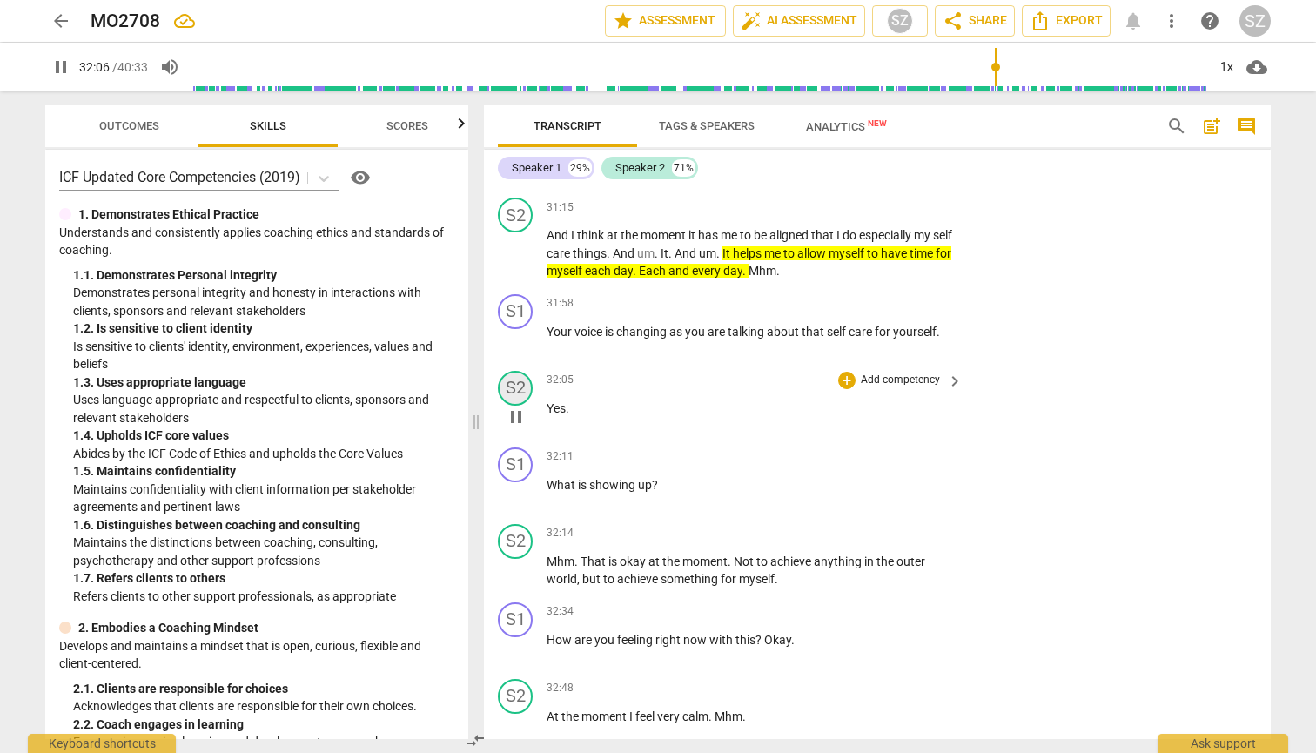
scroll to position [8244, 0]
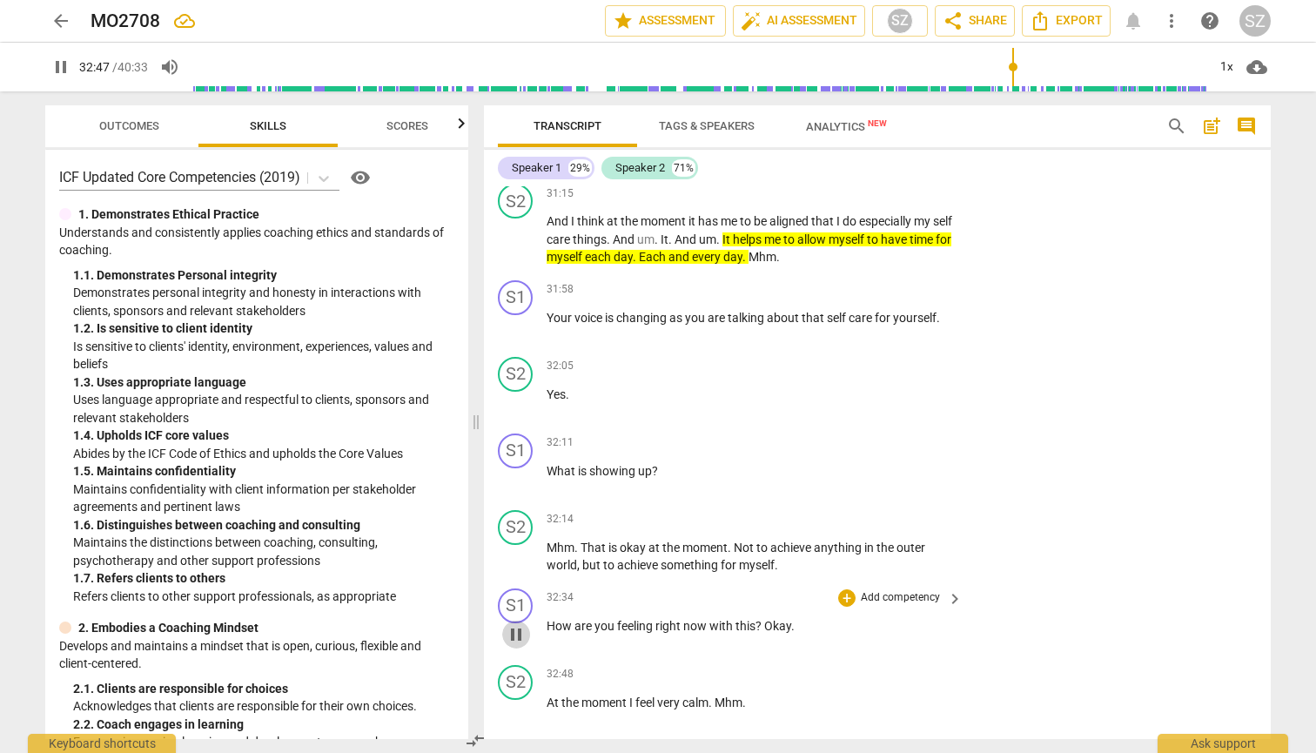
click at [514, 624] on span "pause" at bounding box center [516, 634] width 21 height 21
click at [647, 589] on div "+" at bounding box center [846, 597] width 17 height 17
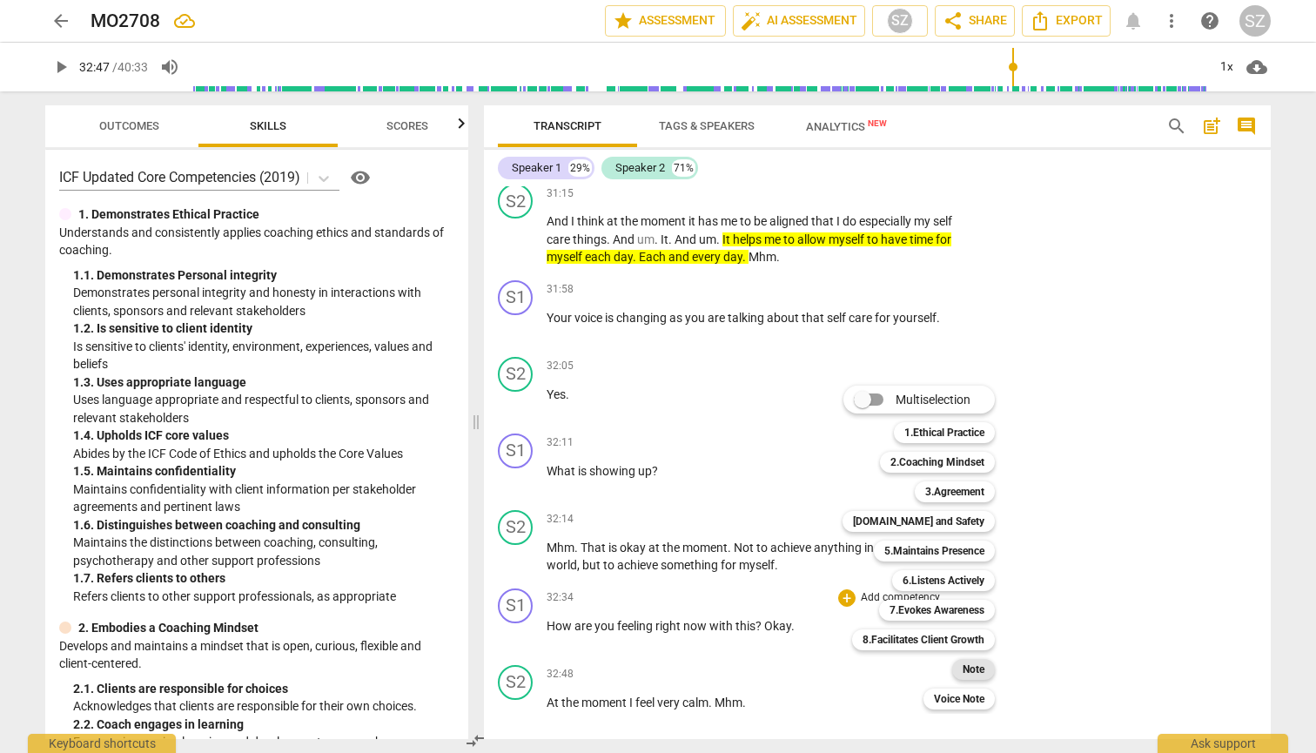
click at [647, 660] on b "Note" at bounding box center [973, 669] width 22 height 21
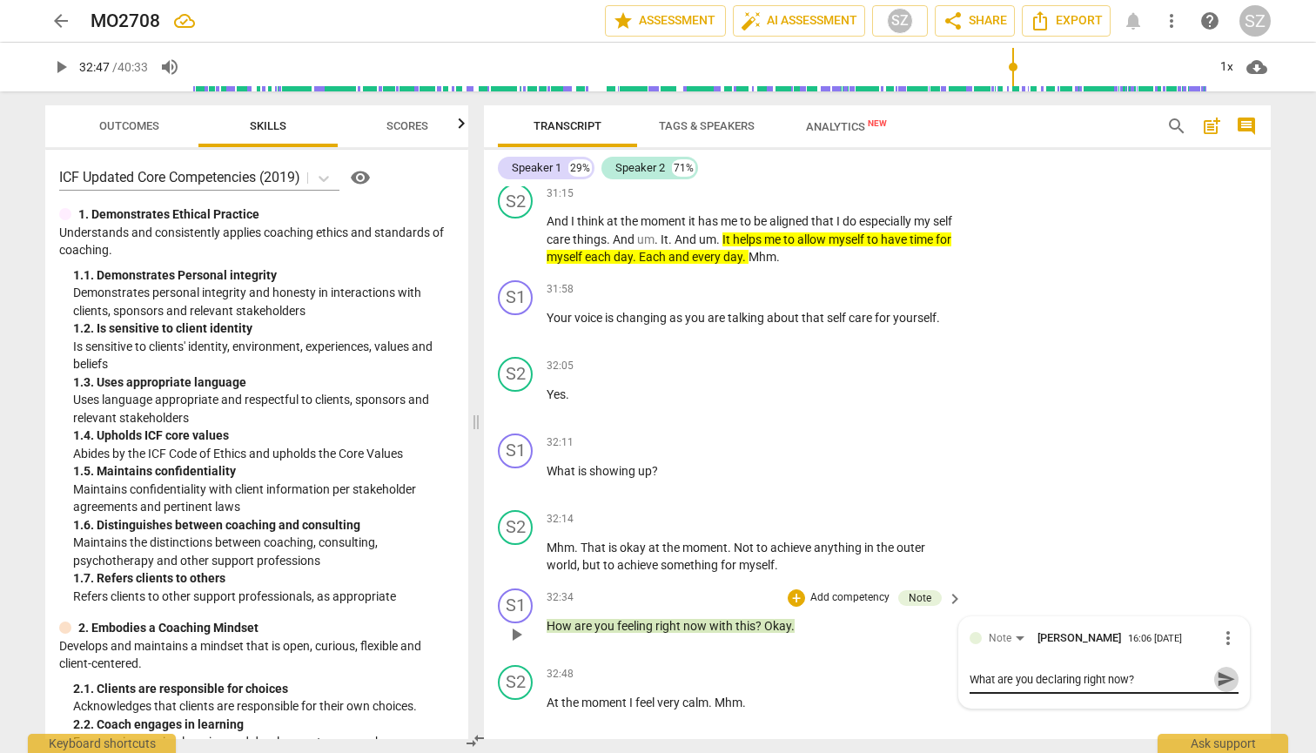
click at [647, 660] on span "send" at bounding box center [1225, 678] width 19 height 19
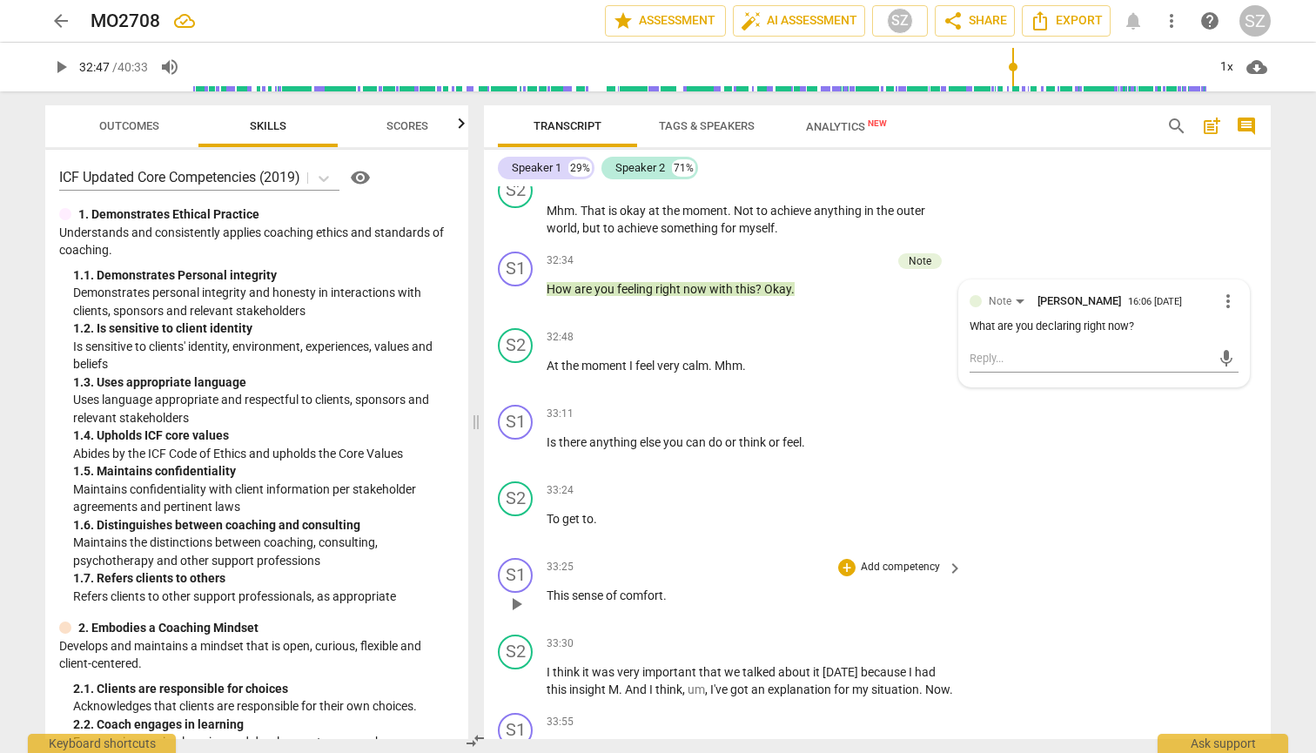
scroll to position [8624, 0]
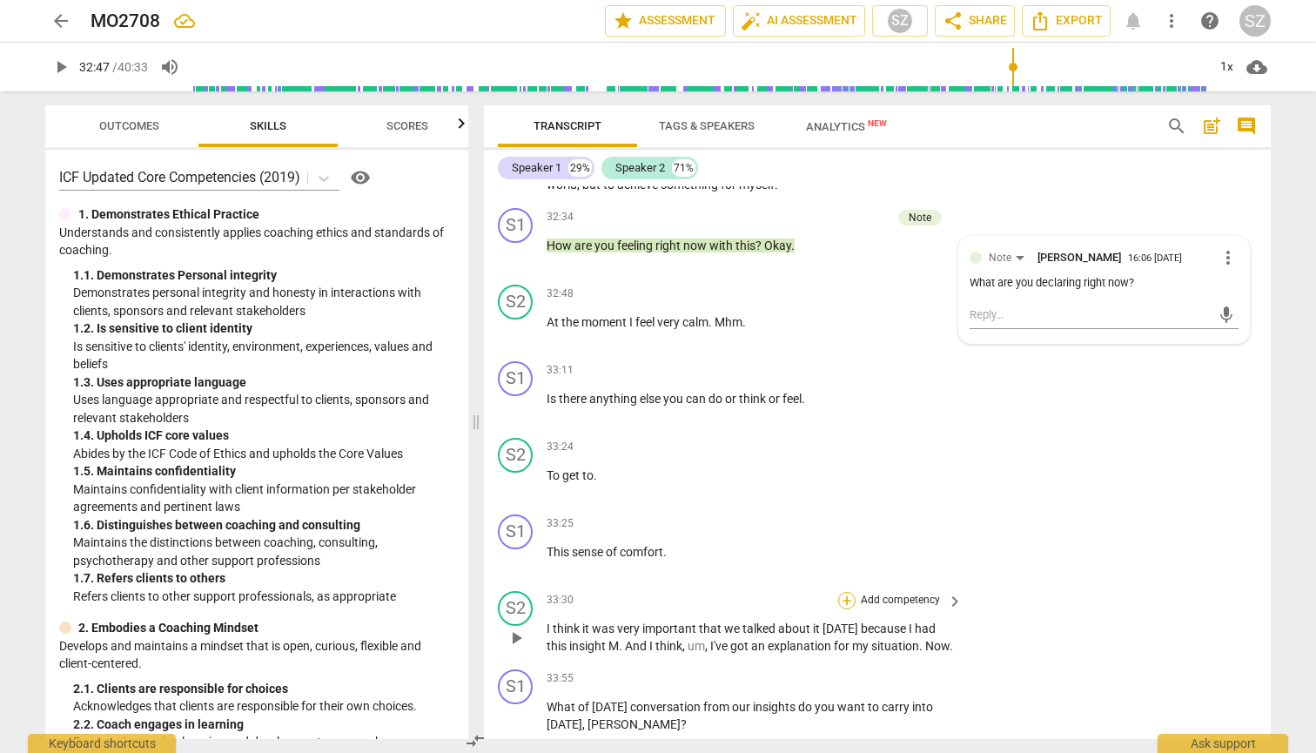
click at [647, 592] on div "+" at bounding box center [846, 600] width 17 height 17
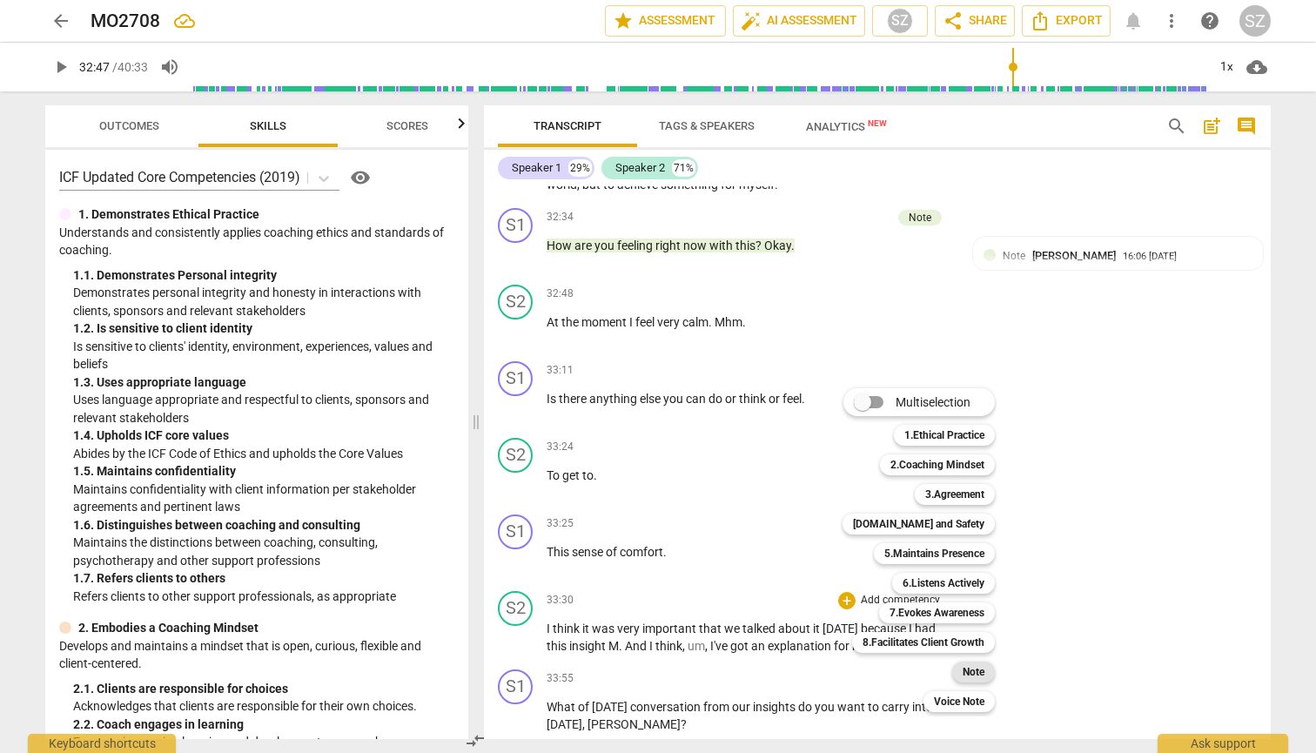
click at [647, 660] on div "Note" at bounding box center [973, 671] width 43 height 21
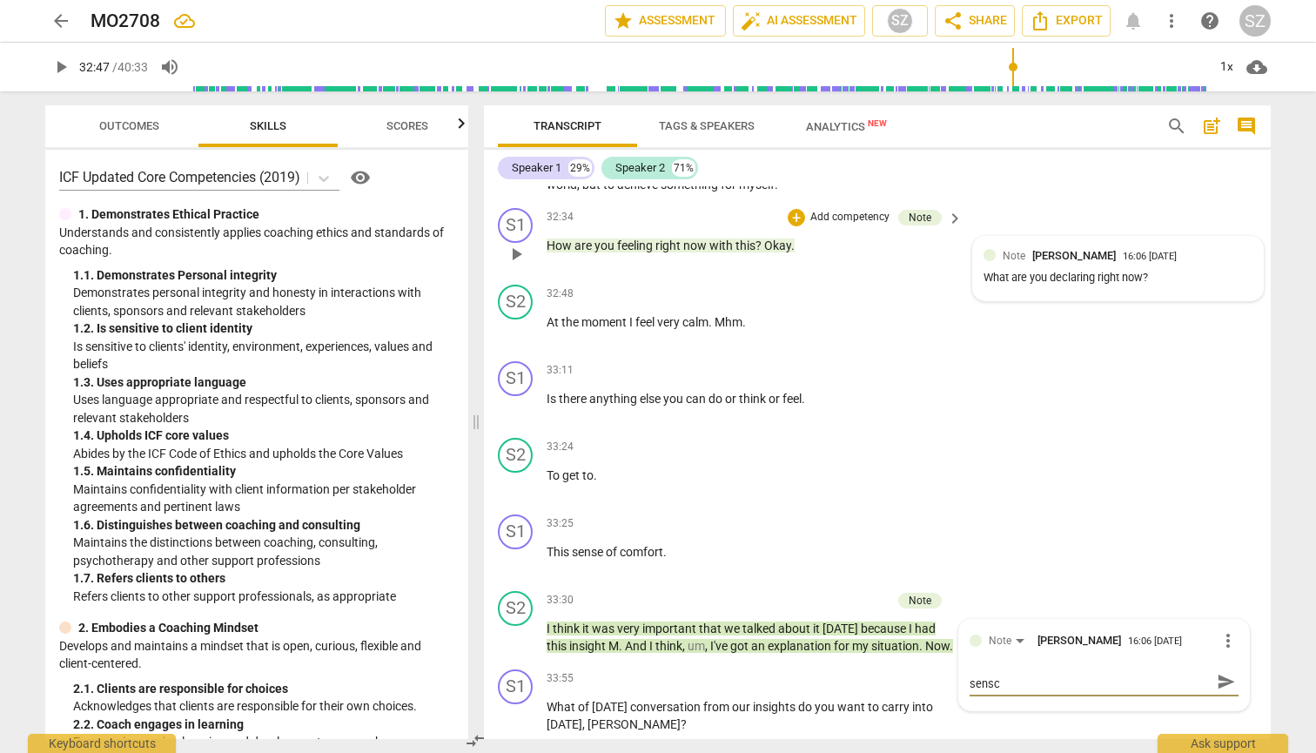
scroll to position [0, 0]
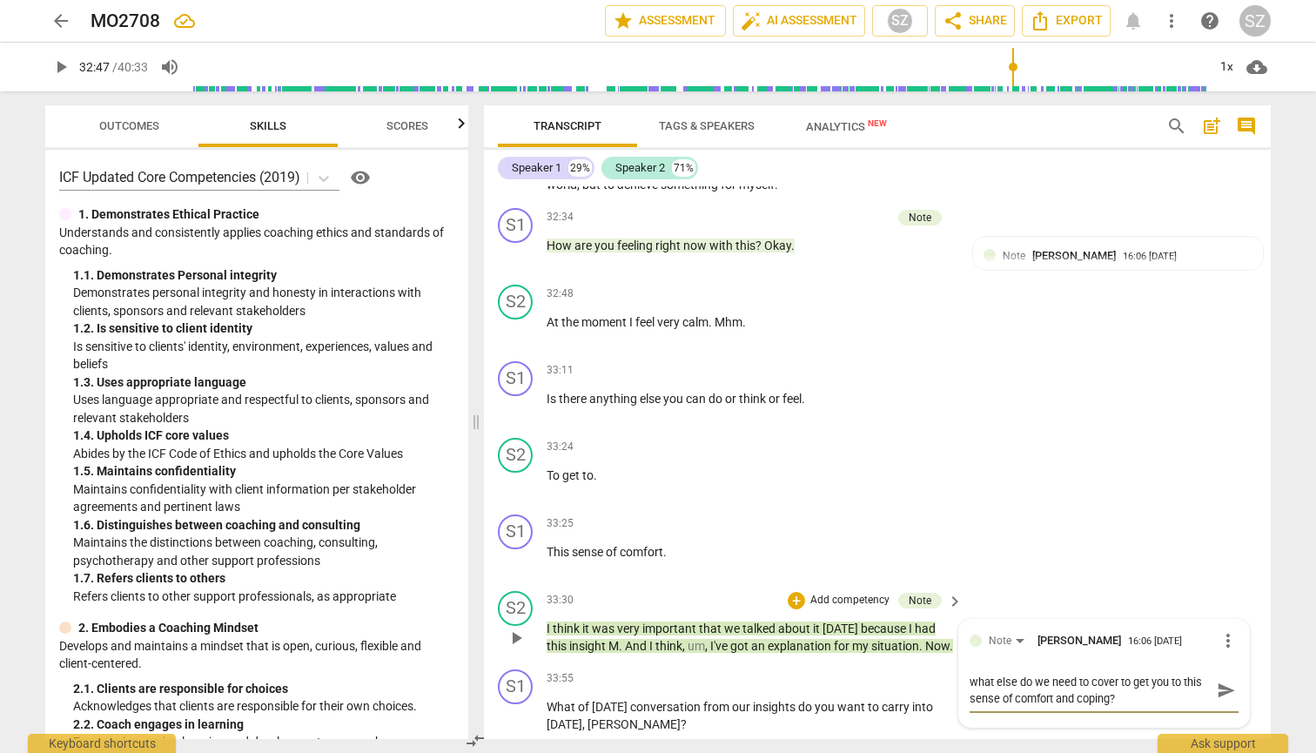
click at [647, 660] on textarea "what else do we need to cover to get you to this sense of comfort and coping?" at bounding box center [1089, 689] width 241 height 33
drag, startPoint x: 1012, startPoint y: 649, endPoint x: 1142, endPoint y: 640, distance: 130.0
click at [647, 660] on textarea "what else do we need to cover to get you to this sense of comfort and coping?" at bounding box center [1089, 689] width 241 height 33
click at [647, 660] on textarea "what else do we need to cover to get you to this sense of acceptance?" at bounding box center [1089, 689] width 241 height 33
click at [647, 660] on span "send" at bounding box center [1225, 689] width 19 height 19
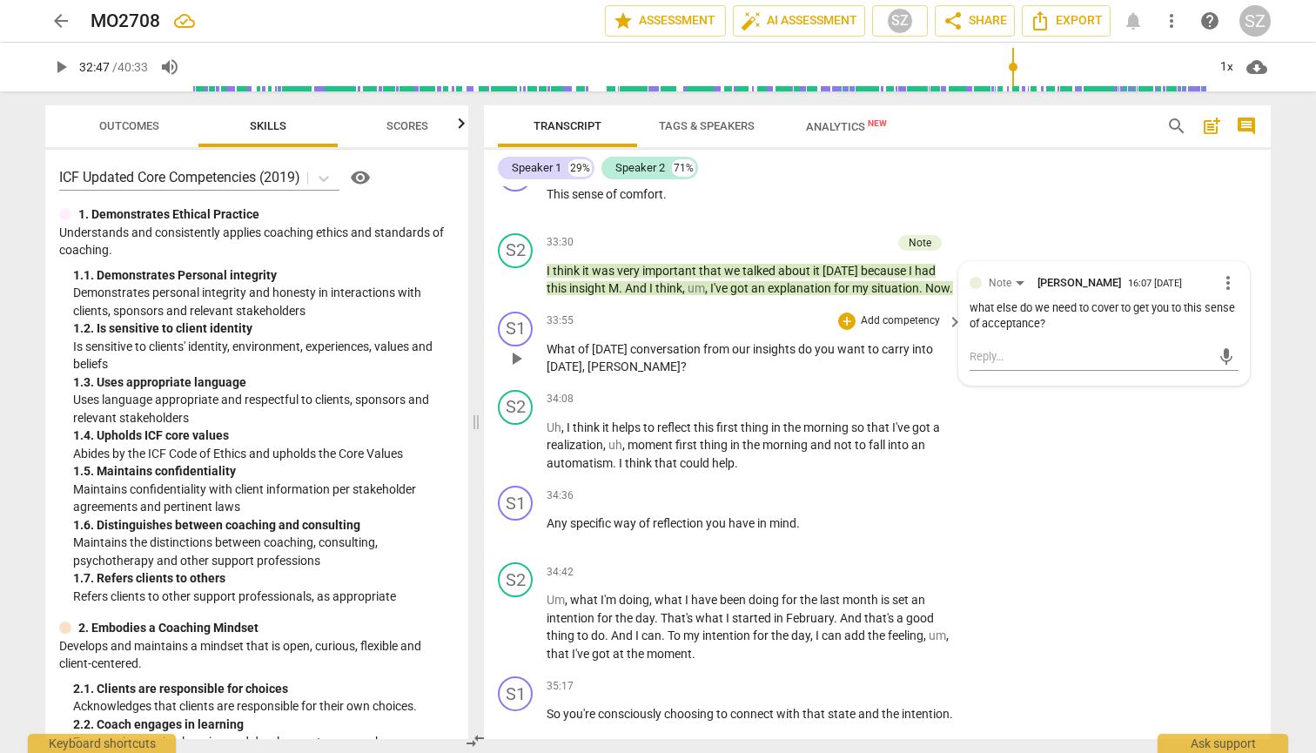
scroll to position [8992, 0]
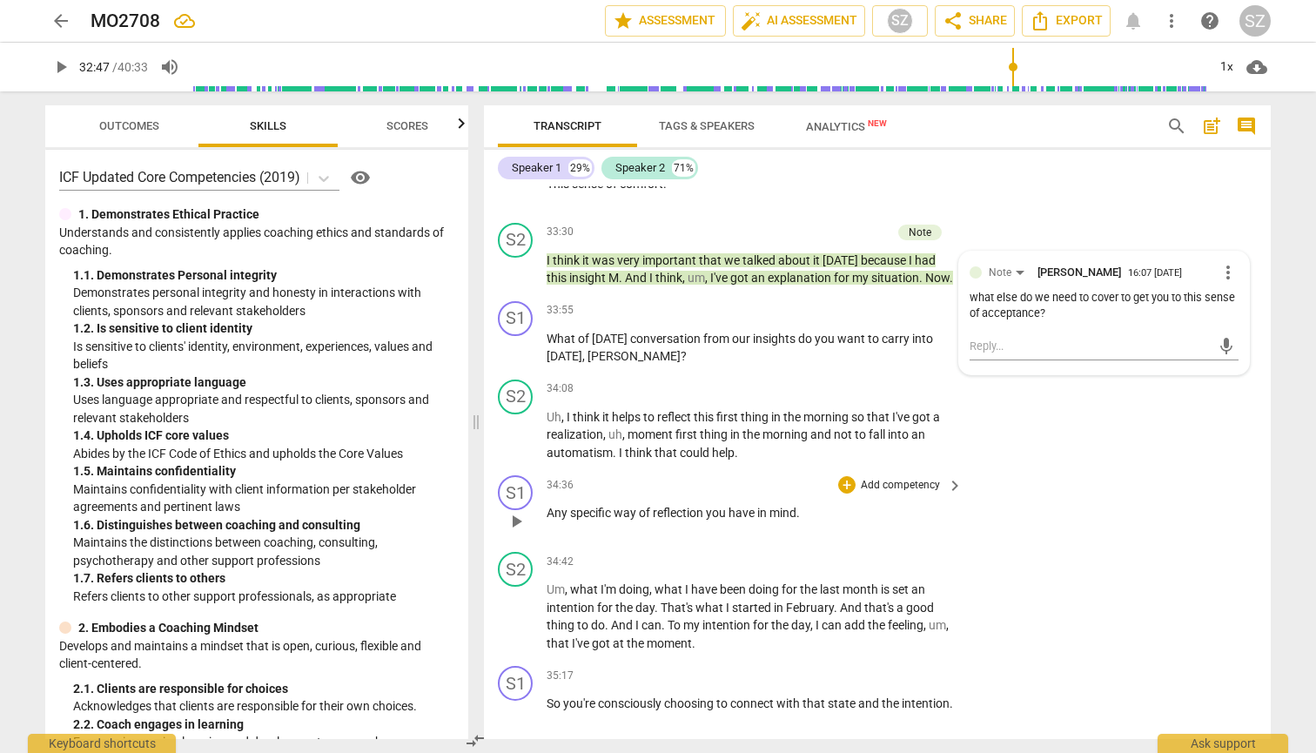
click at [647, 504] on p "Any specific way of reflection you have in mind ." at bounding box center [749, 513] width 407 height 18
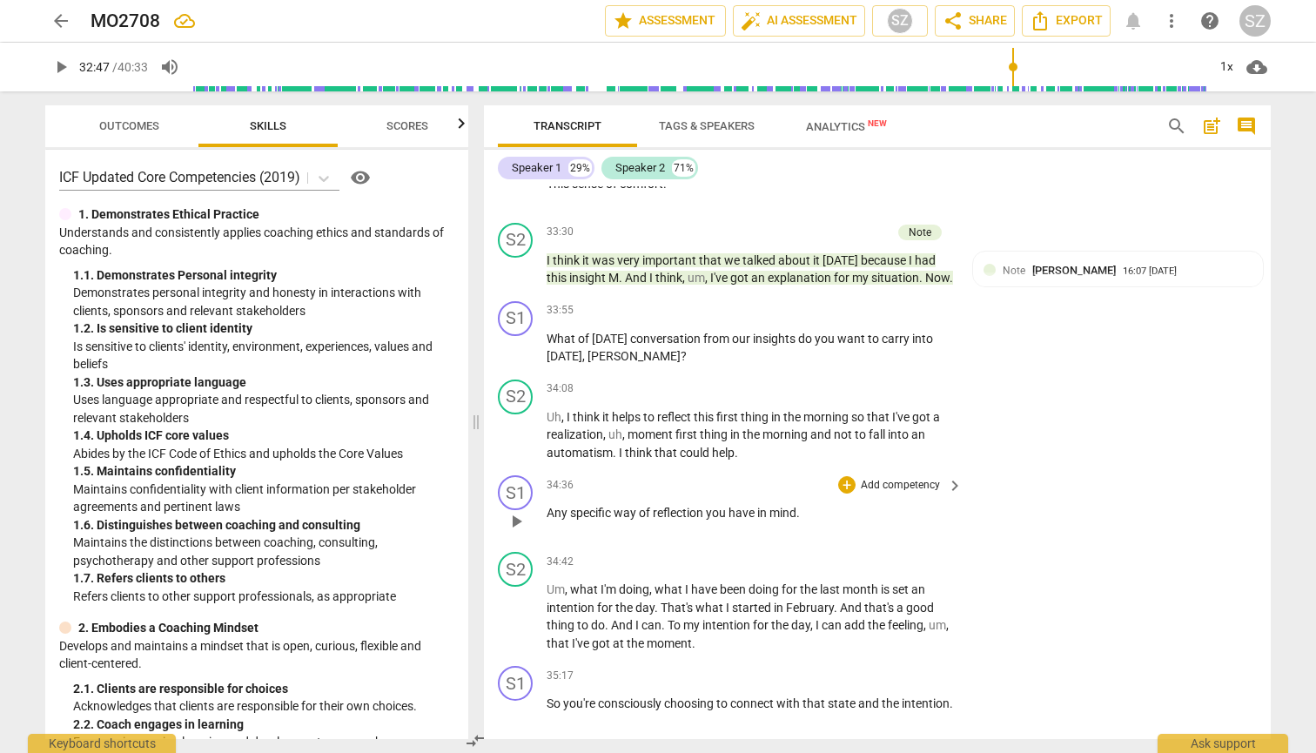
click at [647, 504] on p "Any specific way of reflection you have in mind ." at bounding box center [749, 513] width 407 height 18
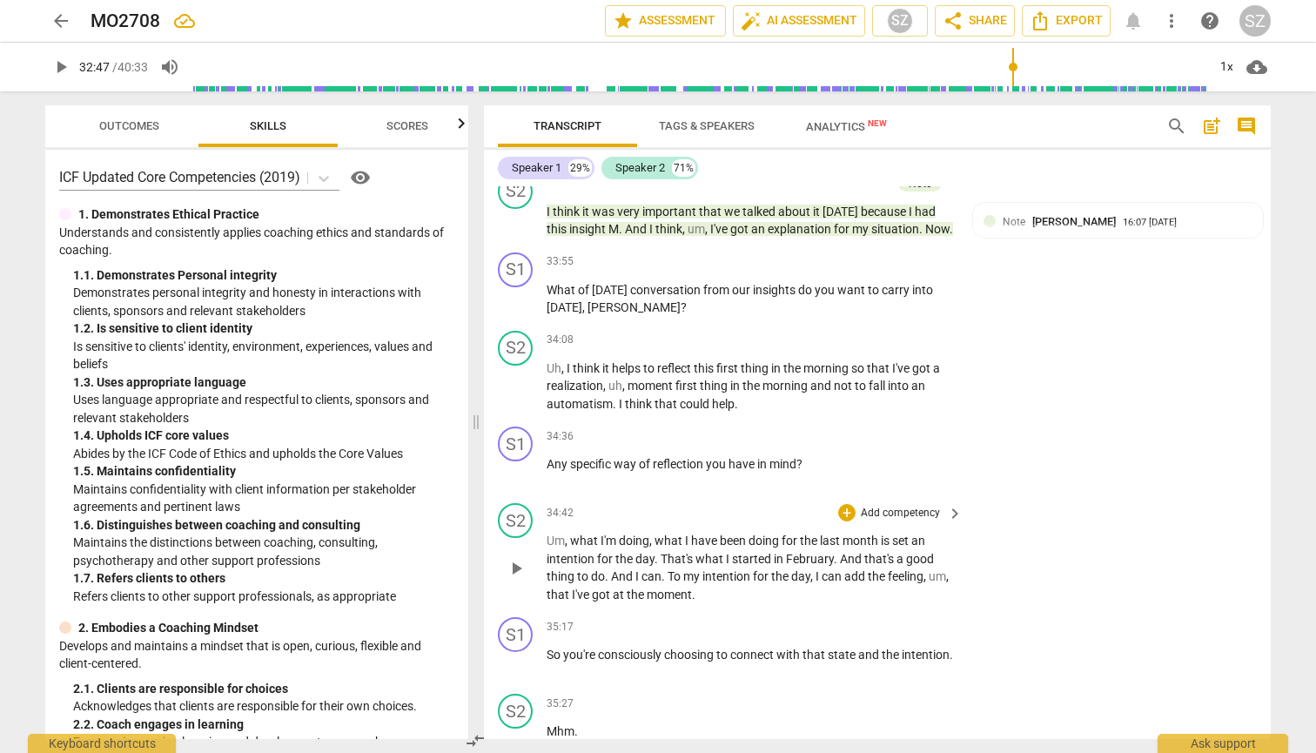
scroll to position [9059, 0]
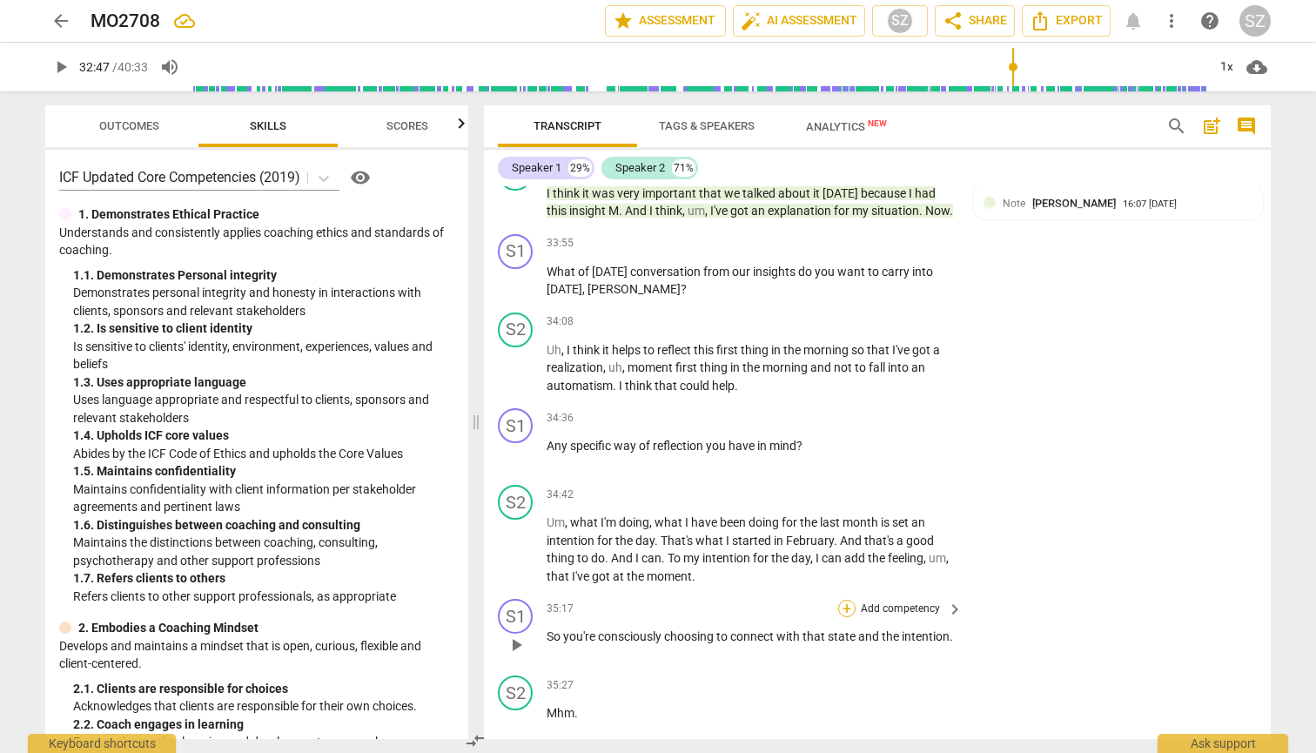
click at [647, 600] on div "+" at bounding box center [846, 608] width 17 height 17
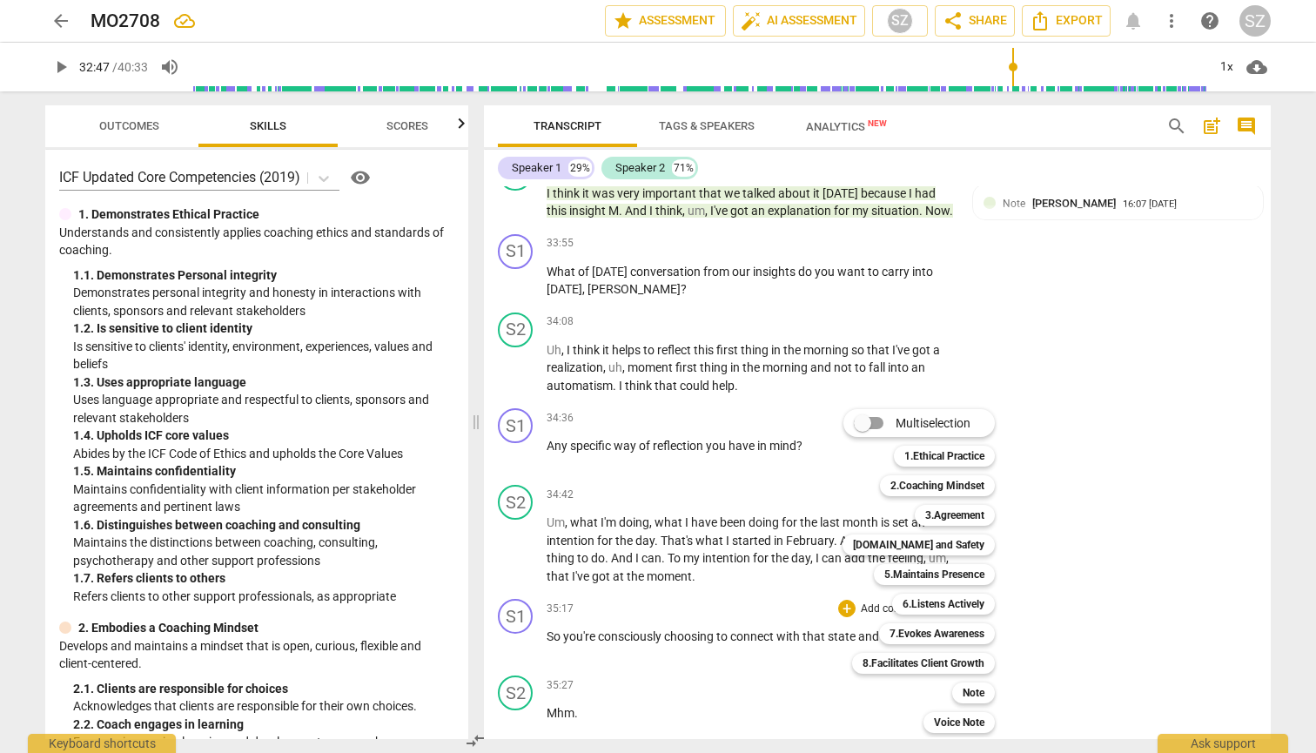
click at [647, 660] on div "8.Facilitates Client Growth 8" at bounding box center [933, 663] width 176 height 30
click at [647, 660] on b "Note" at bounding box center [973, 692] width 22 height 21
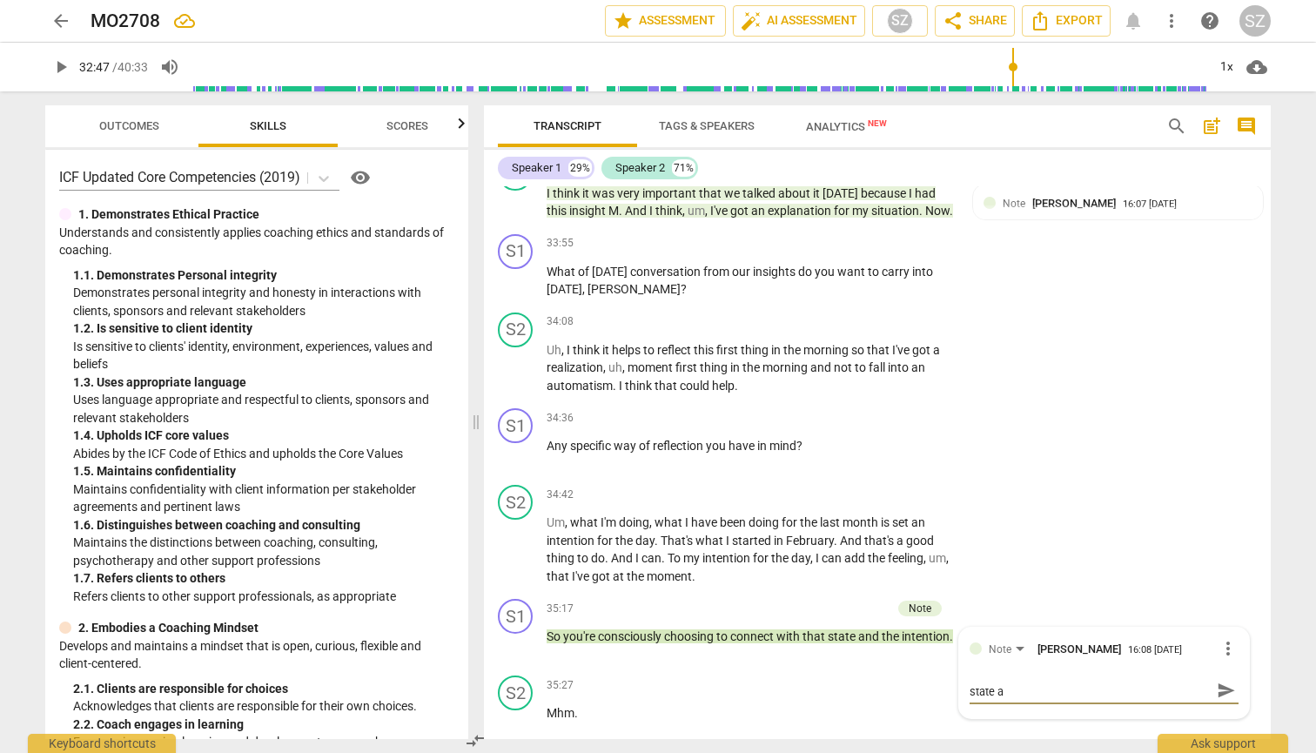
scroll to position [0, 0]
click at [647, 660] on span "send" at bounding box center [1225, 697] width 19 height 19
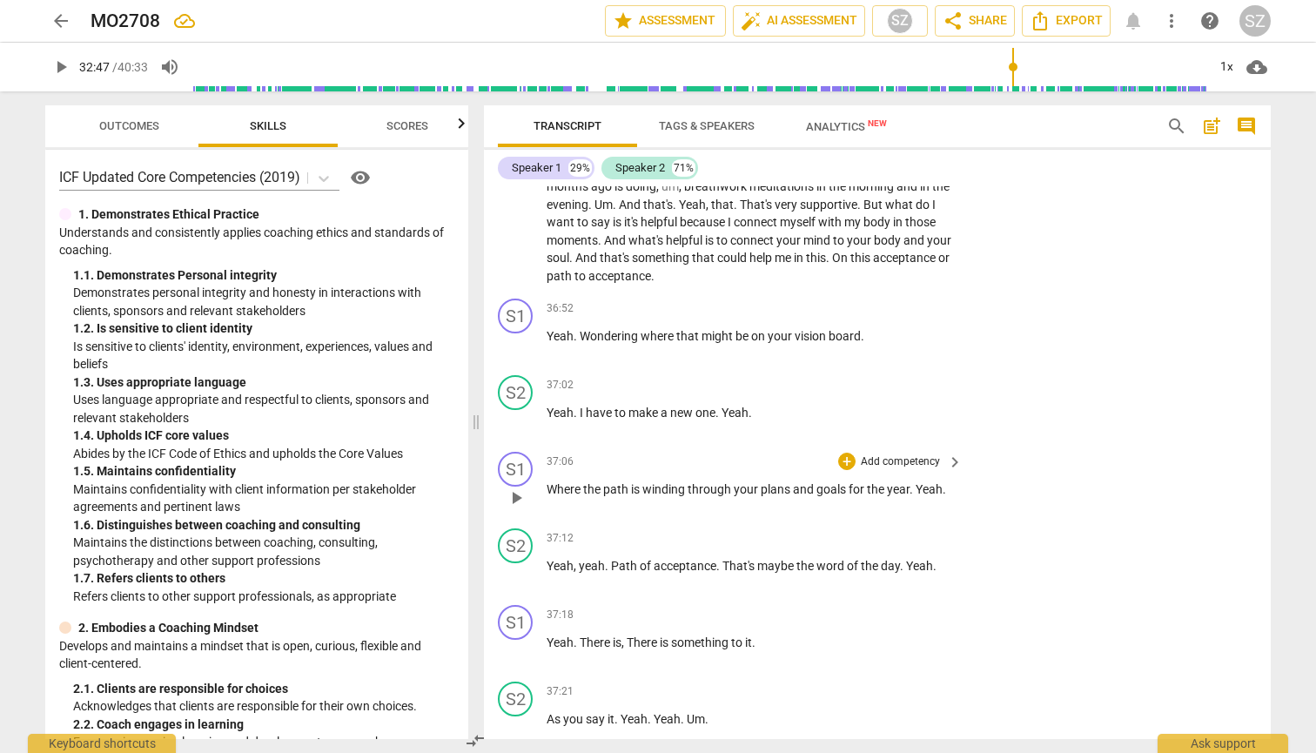
scroll to position [9799, 0]
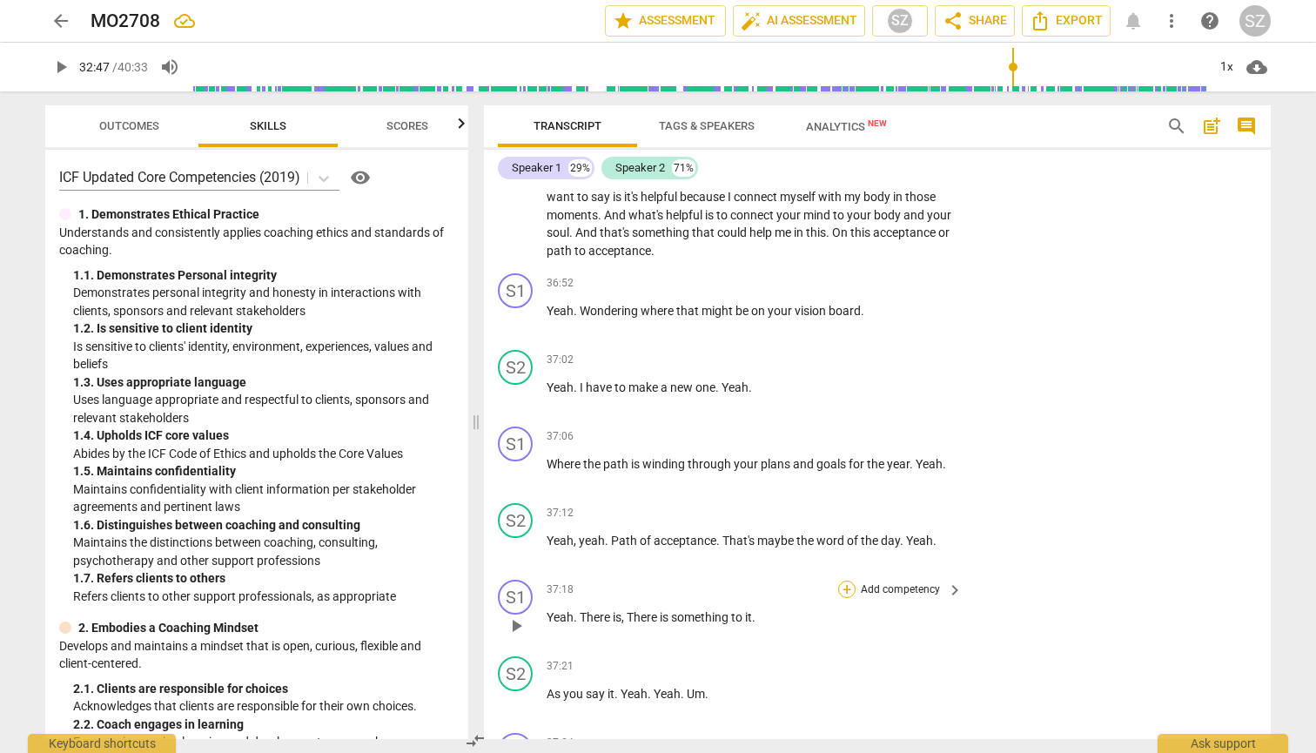
click at [647, 580] on div "+" at bounding box center [846, 588] width 17 height 17
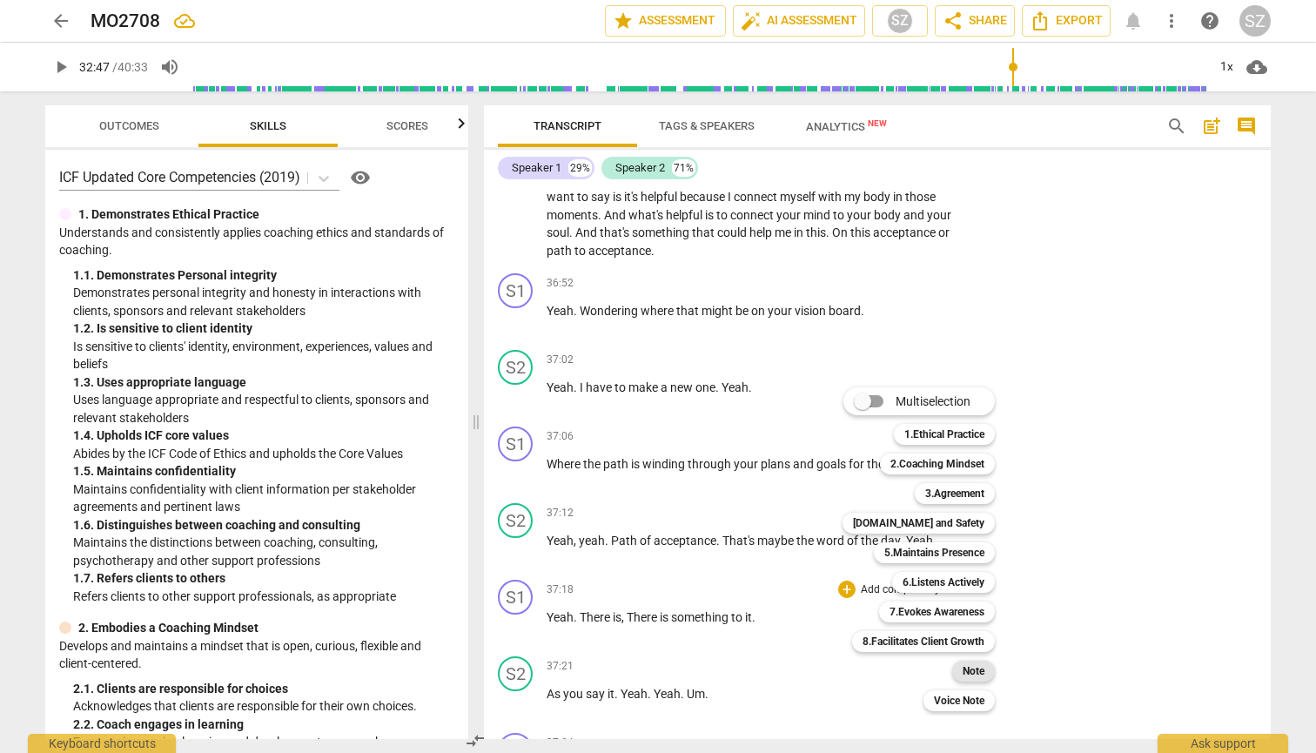
click at [647, 660] on b "Note" at bounding box center [973, 670] width 22 height 21
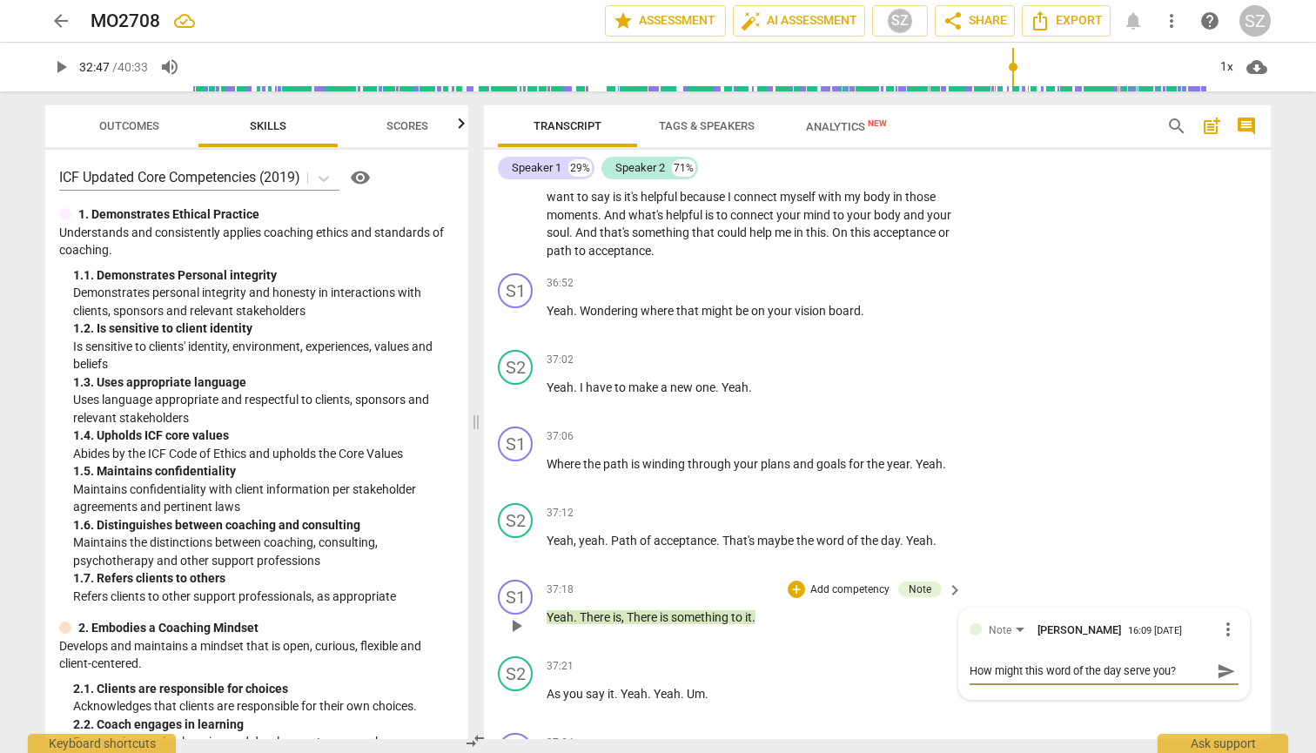
click at [647, 660] on span "send" at bounding box center [1225, 670] width 19 height 19
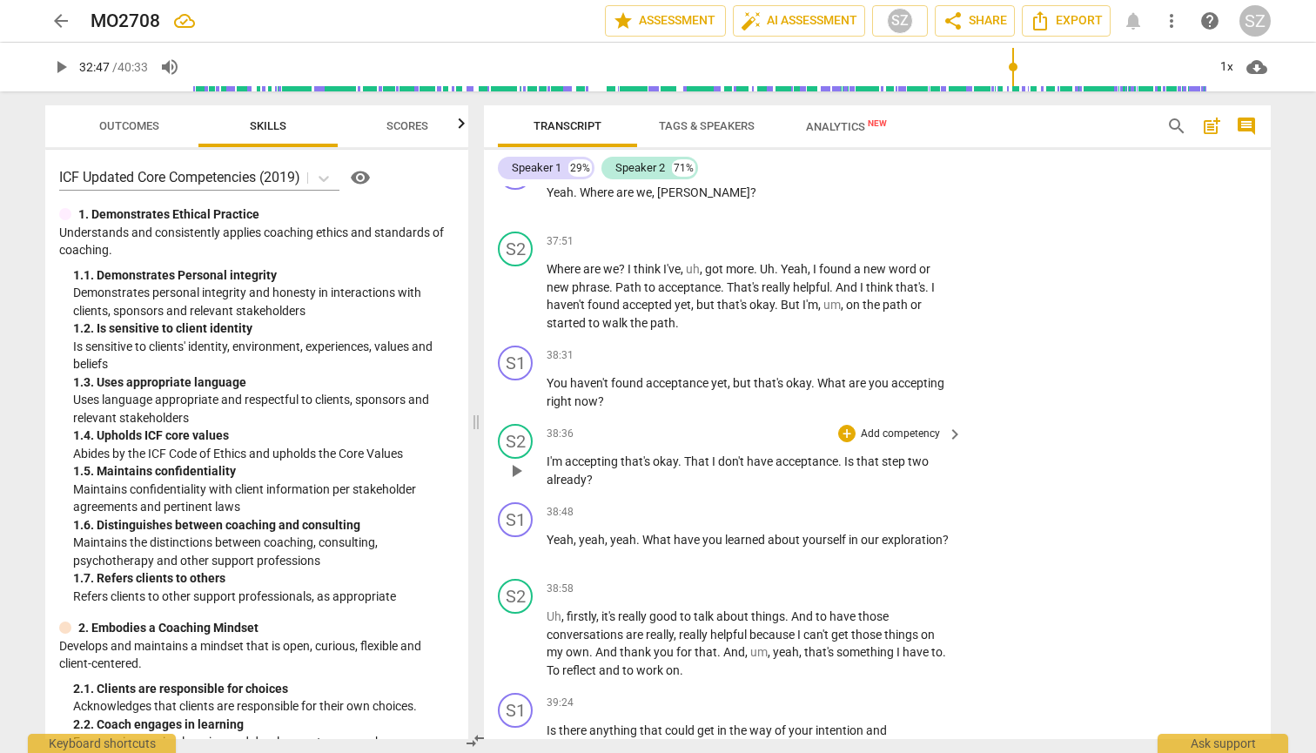
scroll to position [10684, 0]
click at [647, 455] on span "Is" at bounding box center [850, 462] width 12 height 14
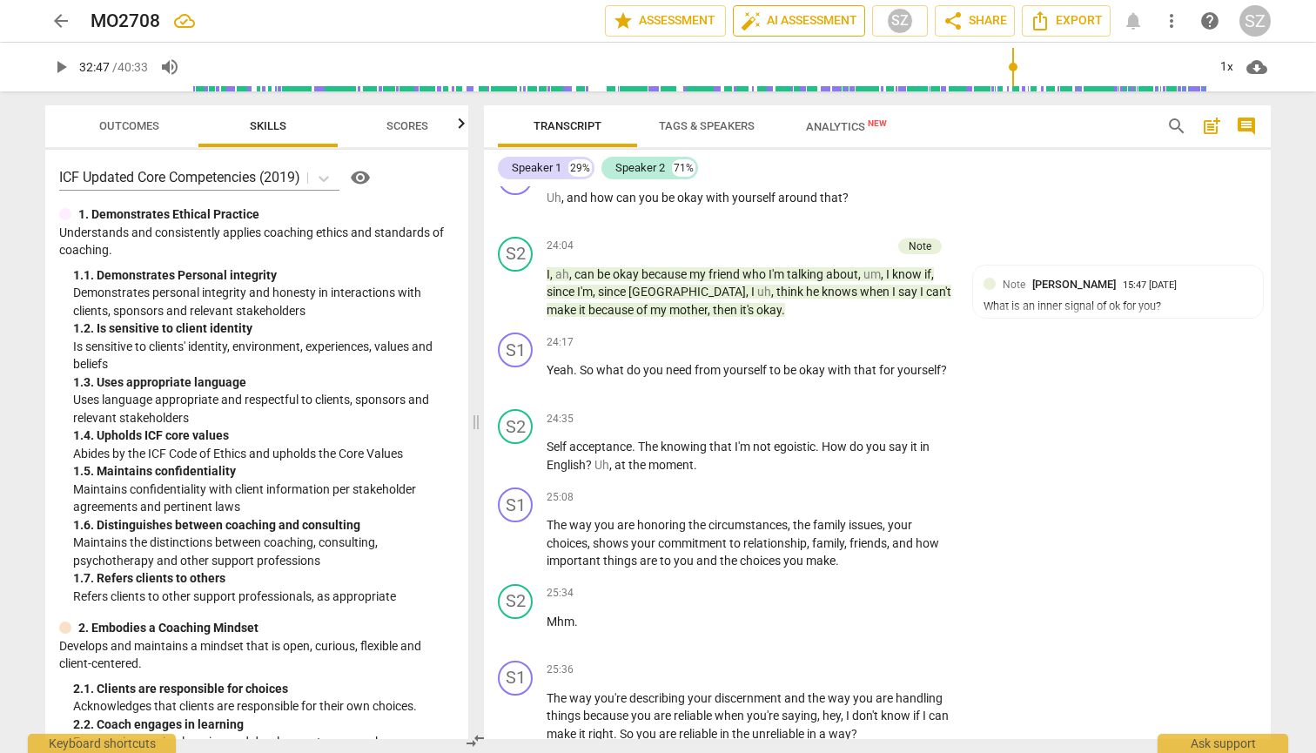
scroll to position [5805, 0]
